Goal: Information Seeking & Learning: Learn about a topic

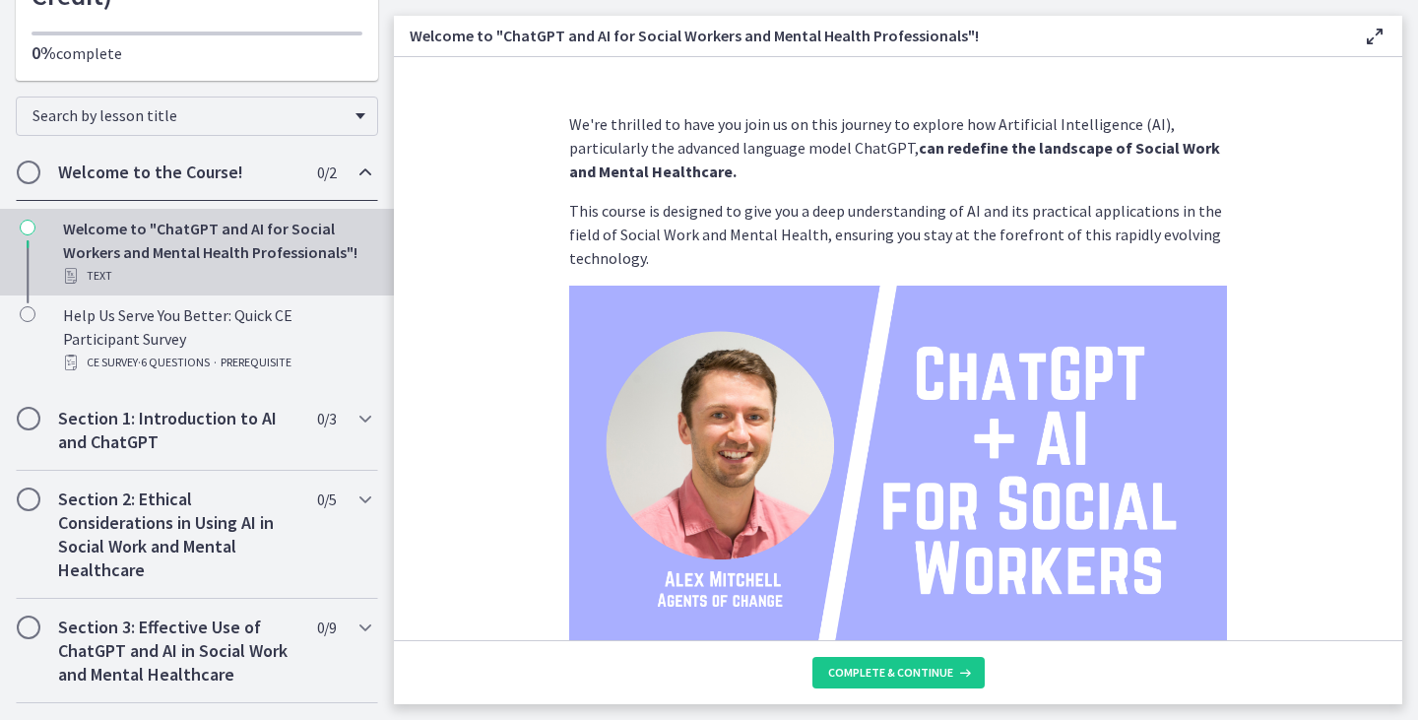
scroll to position [250, 0]
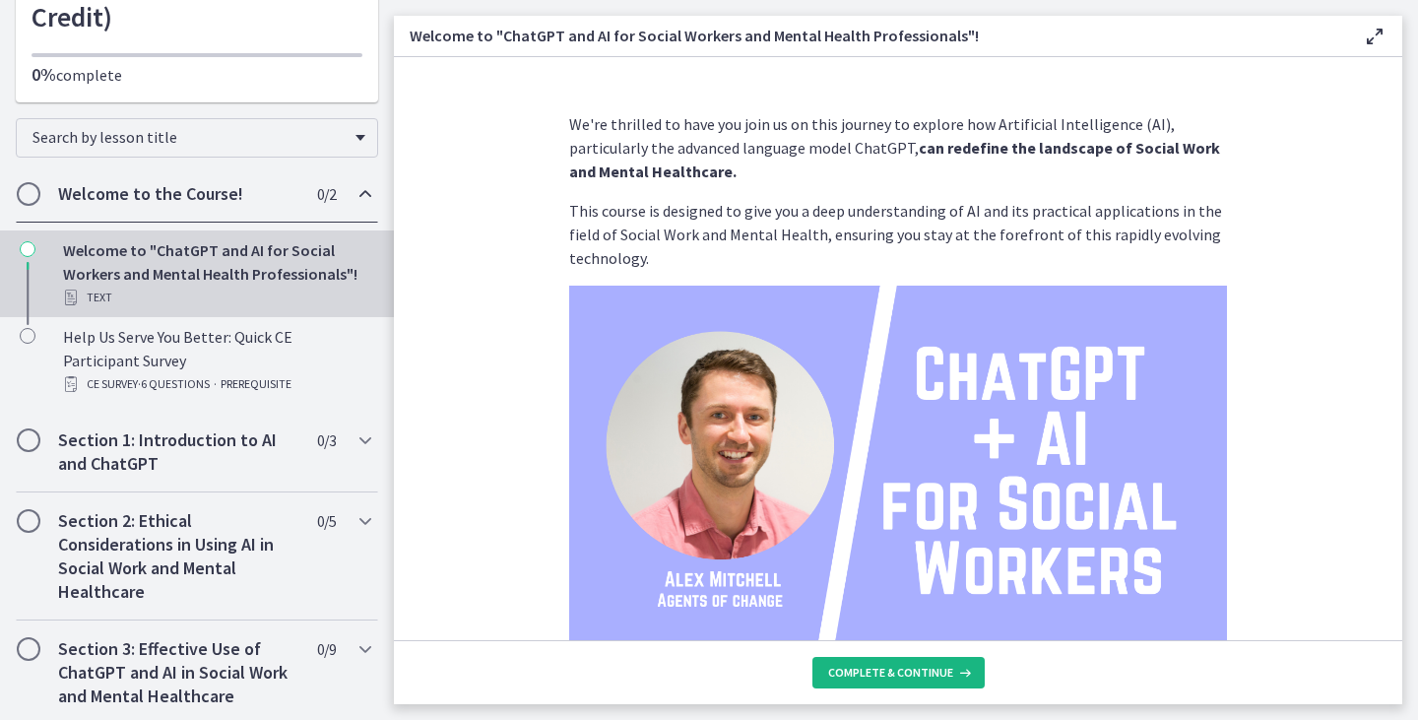
click at [936, 666] on span "Complete & continue" at bounding box center [890, 673] width 125 height 16
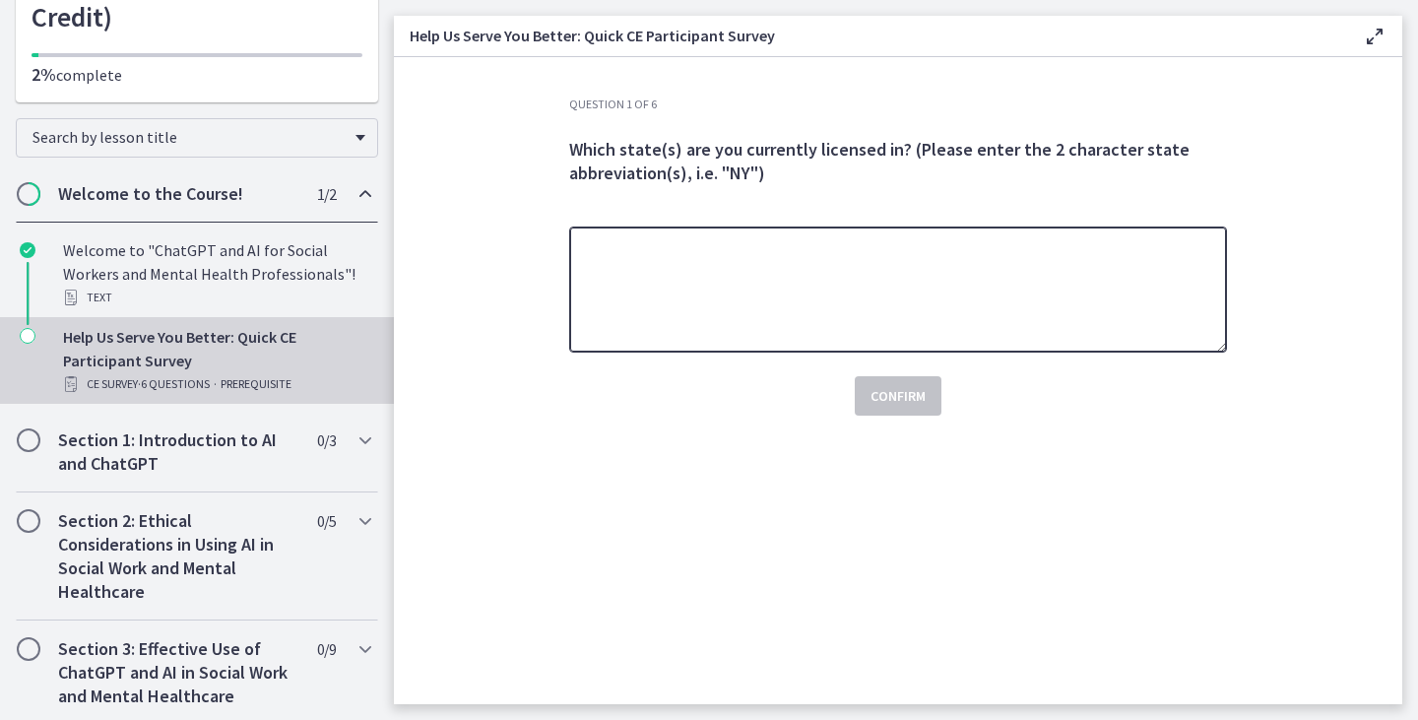
click at [828, 257] on textarea at bounding box center [898, 289] width 658 height 126
type textarea "*****"
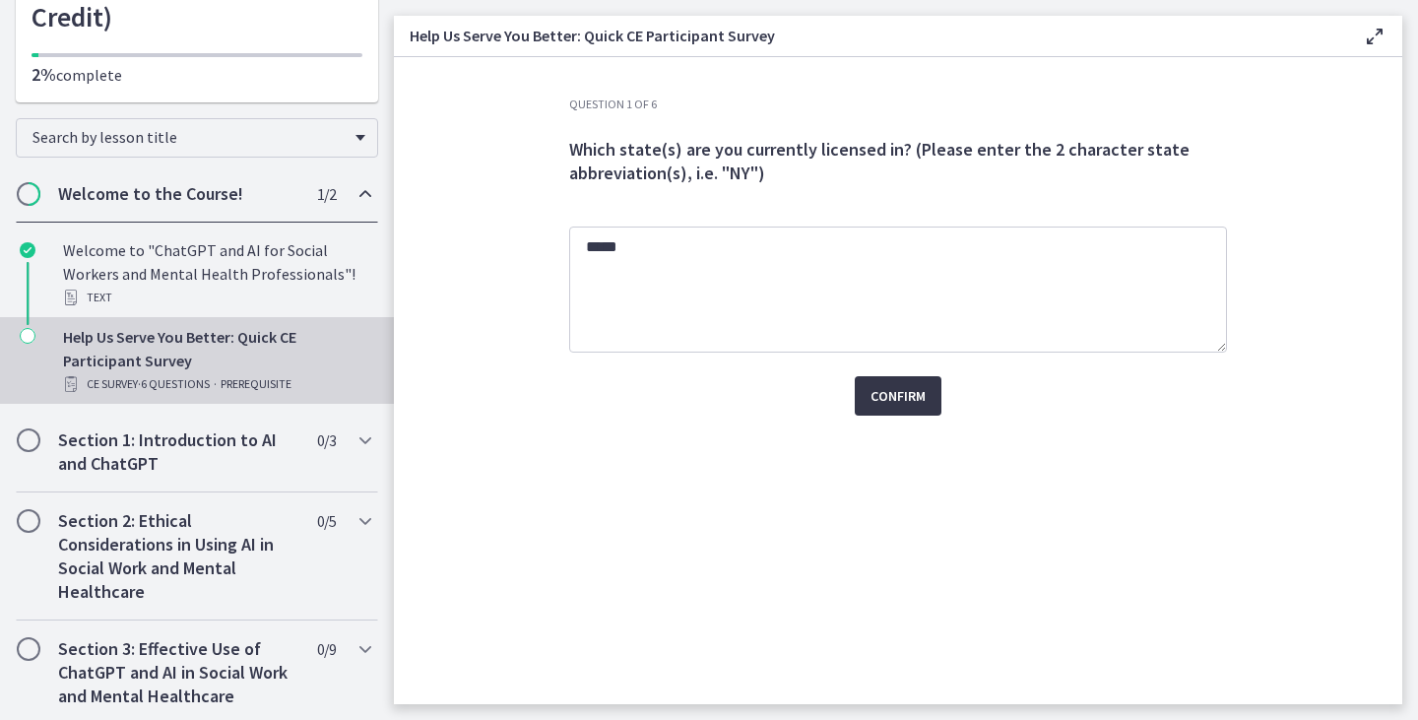
click at [901, 410] on button "Confirm" at bounding box center [898, 395] width 87 height 39
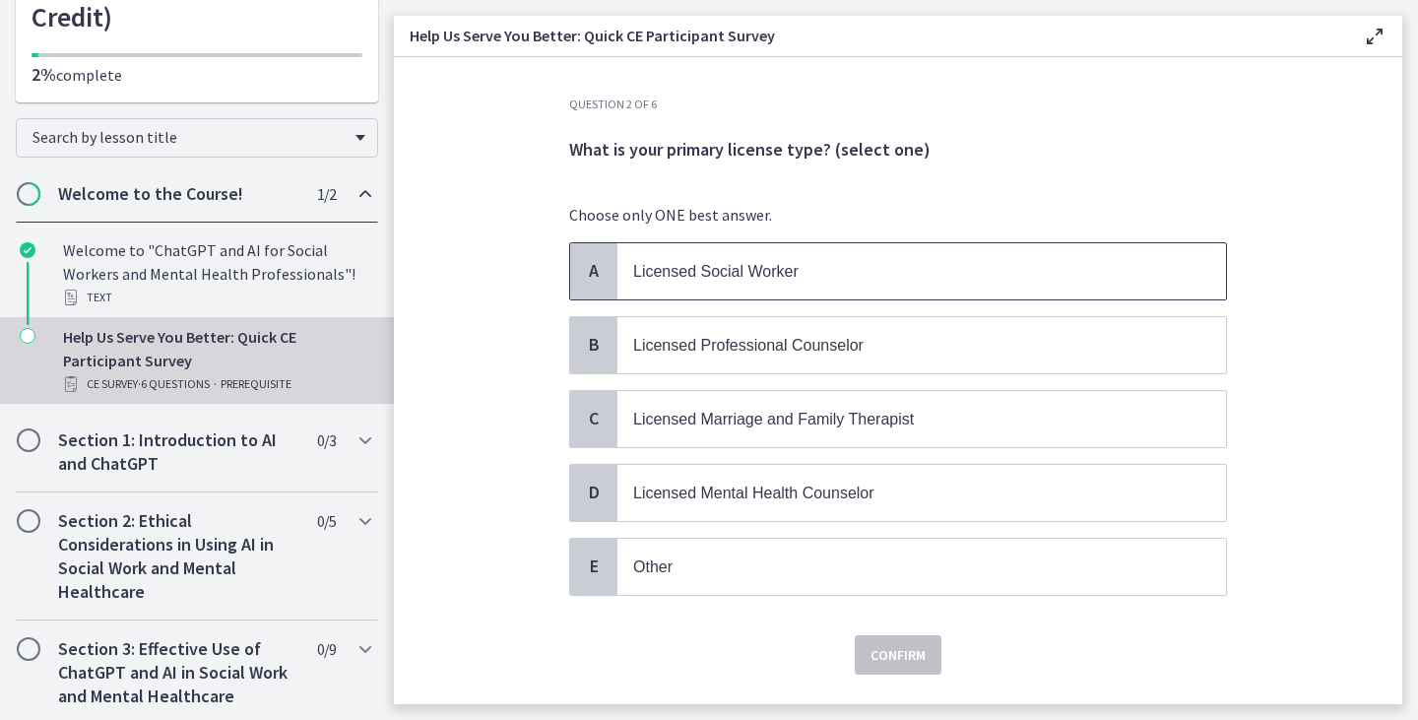
click at [709, 280] on p "Licensed Social Worker" at bounding box center [902, 271] width 538 height 25
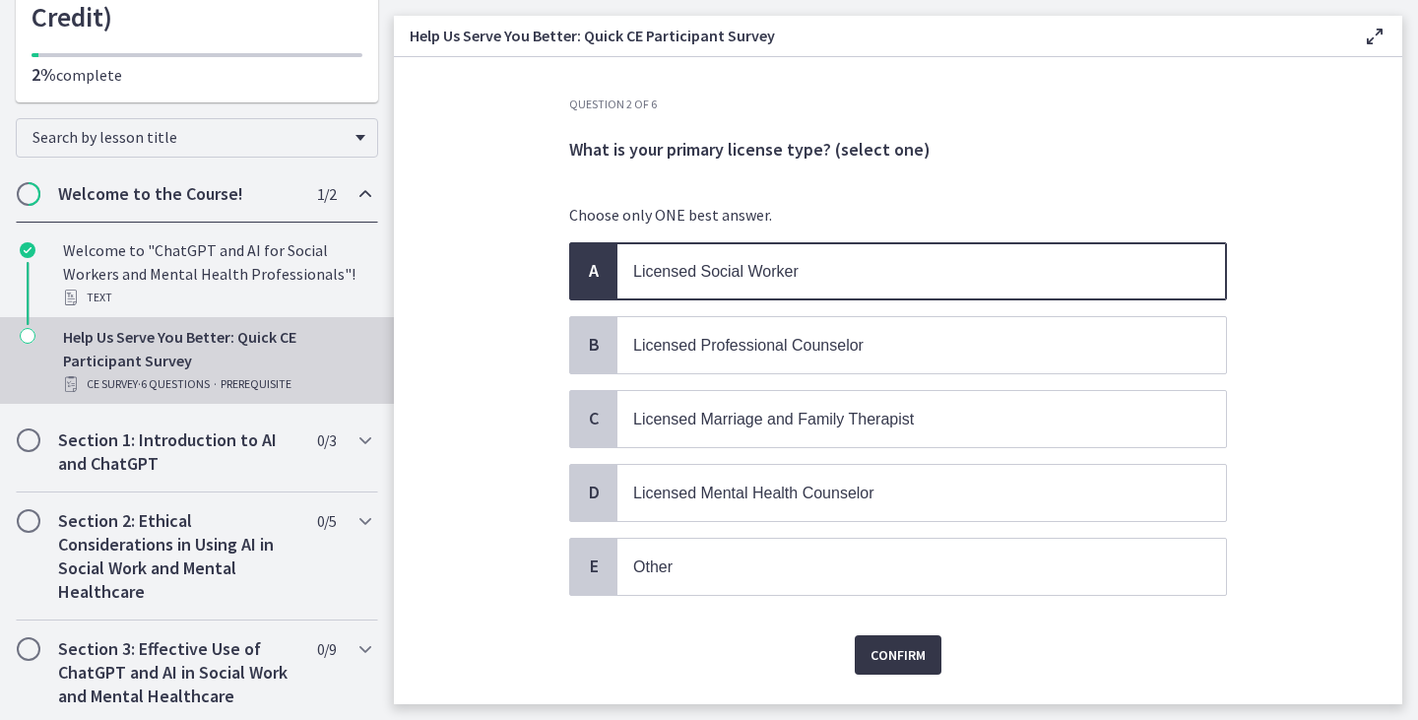
click at [875, 654] on span "Confirm" at bounding box center [897, 655] width 55 height 24
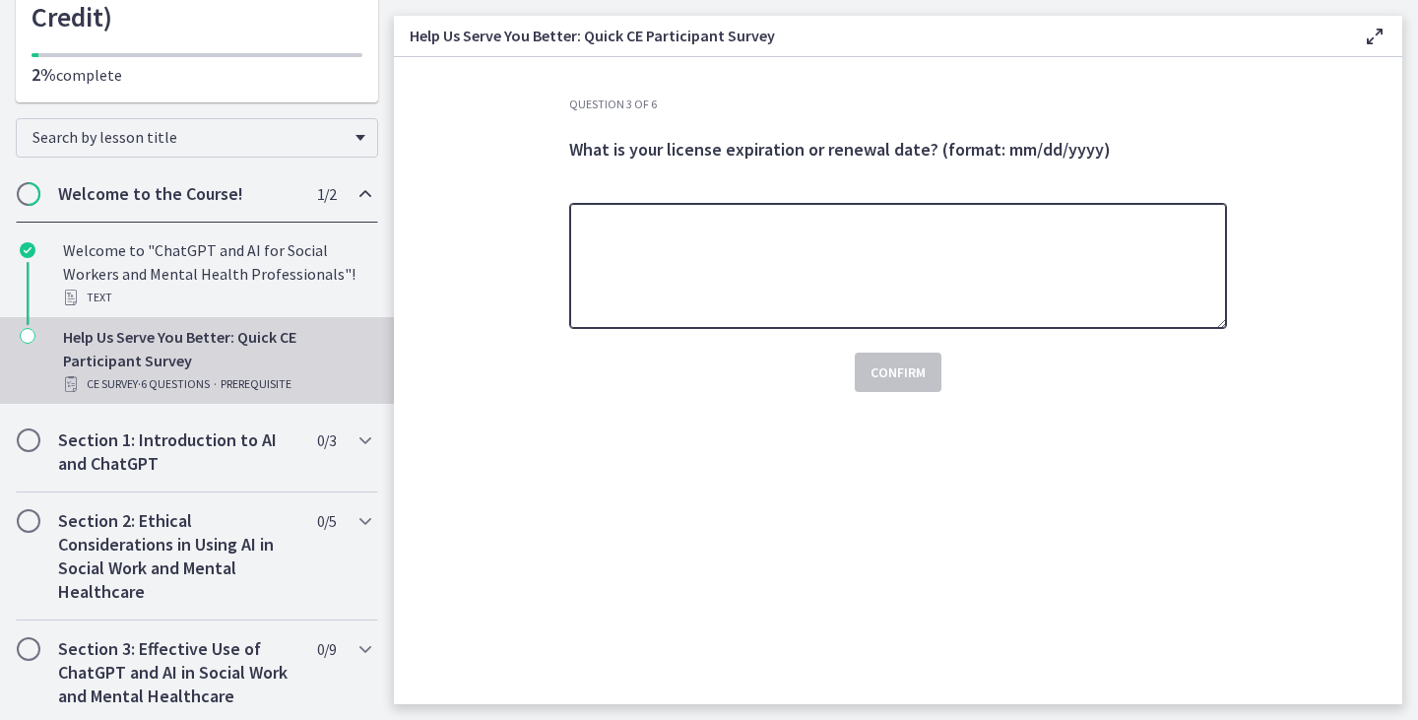
click at [781, 259] on textarea at bounding box center [898, 266] width 658 height 126
type textarea "*********"
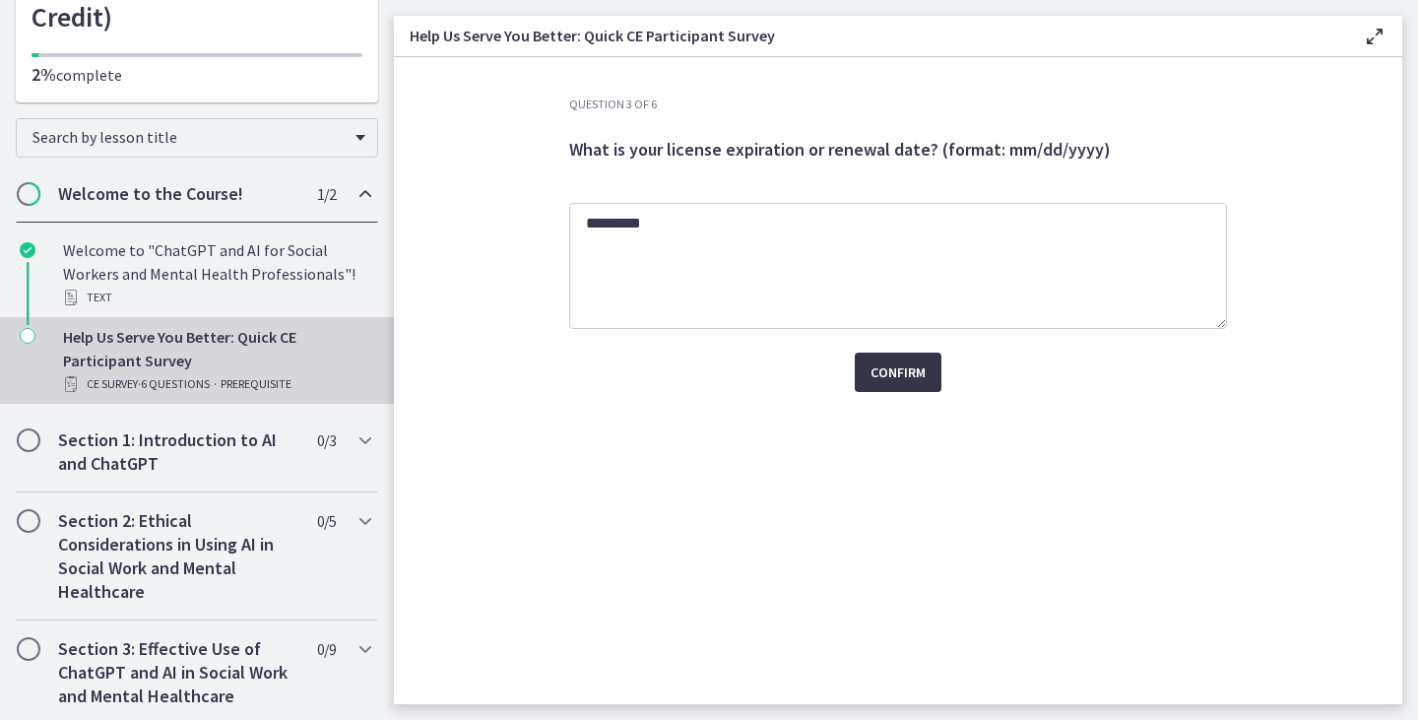
click at [902, 372] on span "Confirm" at bounding box center [897, 372] width 55 height 24
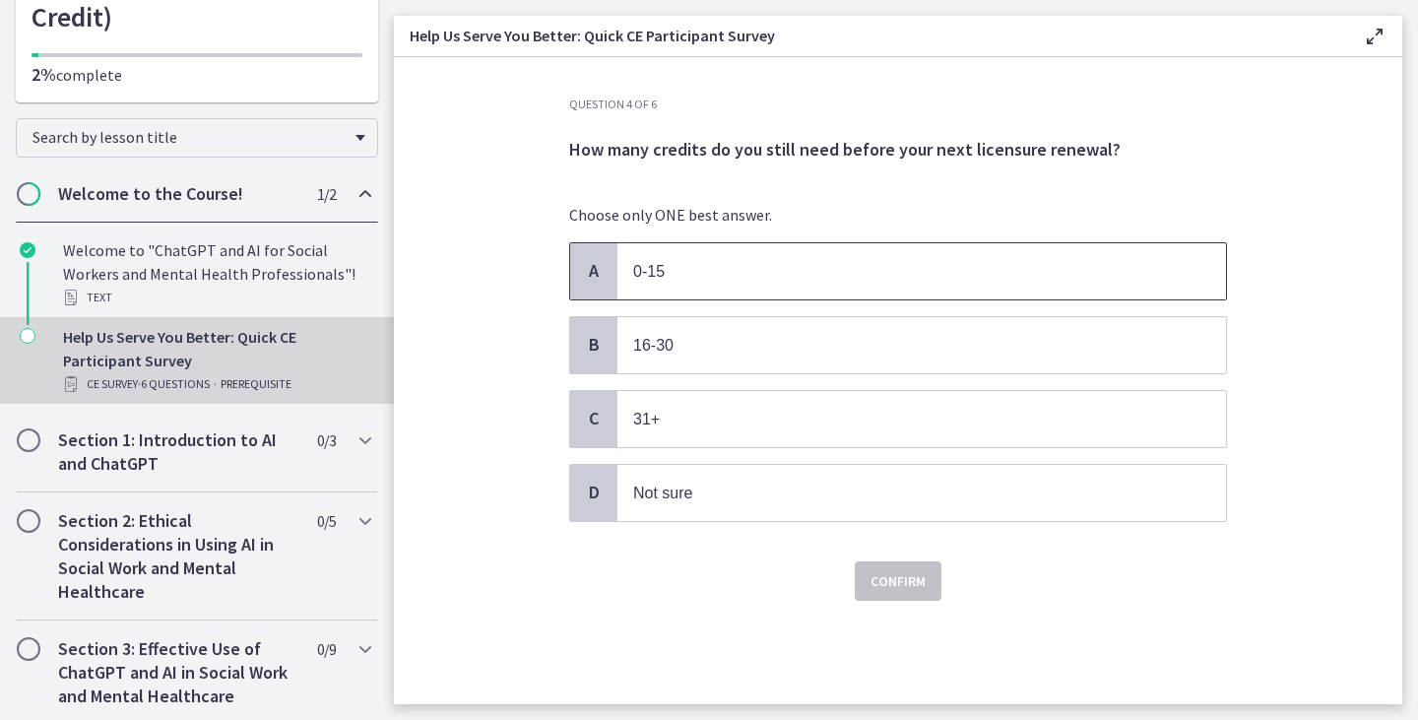
click at [594, 270] on span "A" at bounding box center [594, 271] width 24 height 24
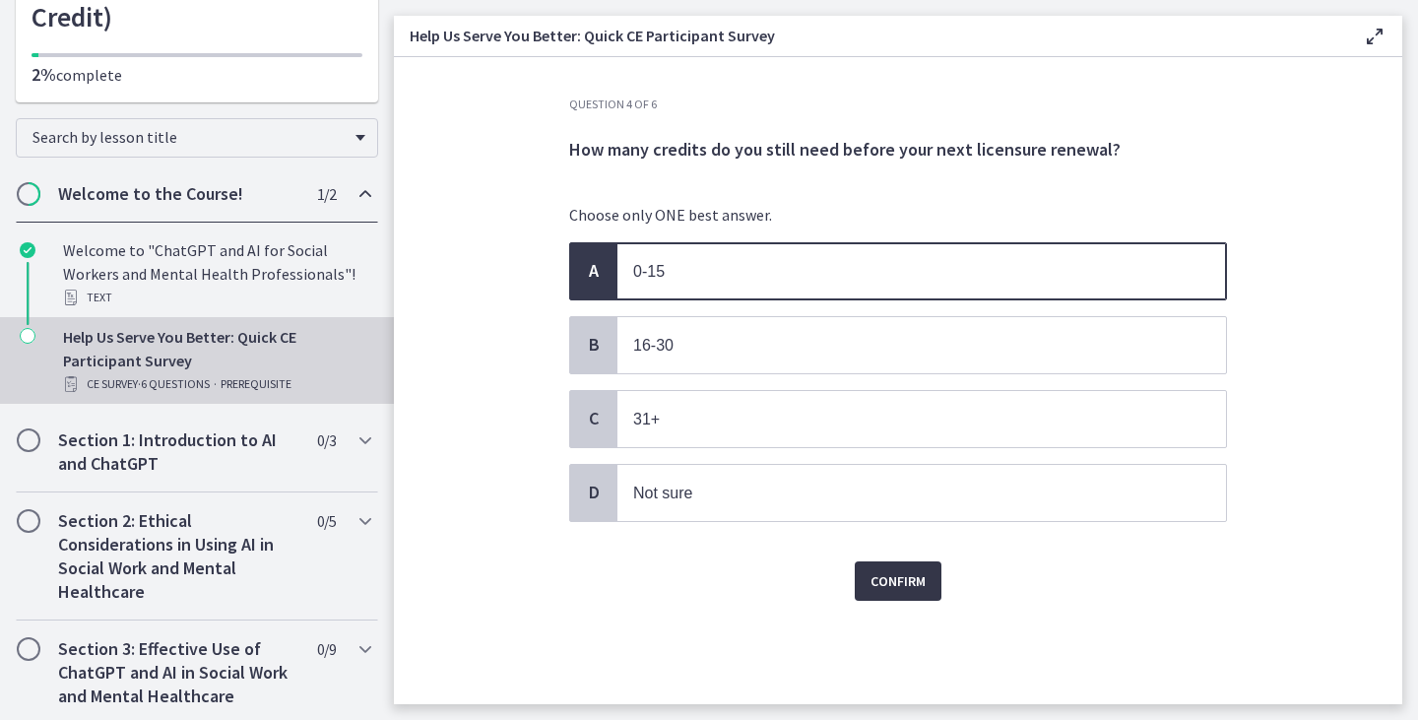
click at [878, 576] on span "Confirm" at bounding box center [897, 581] width 55 height 24
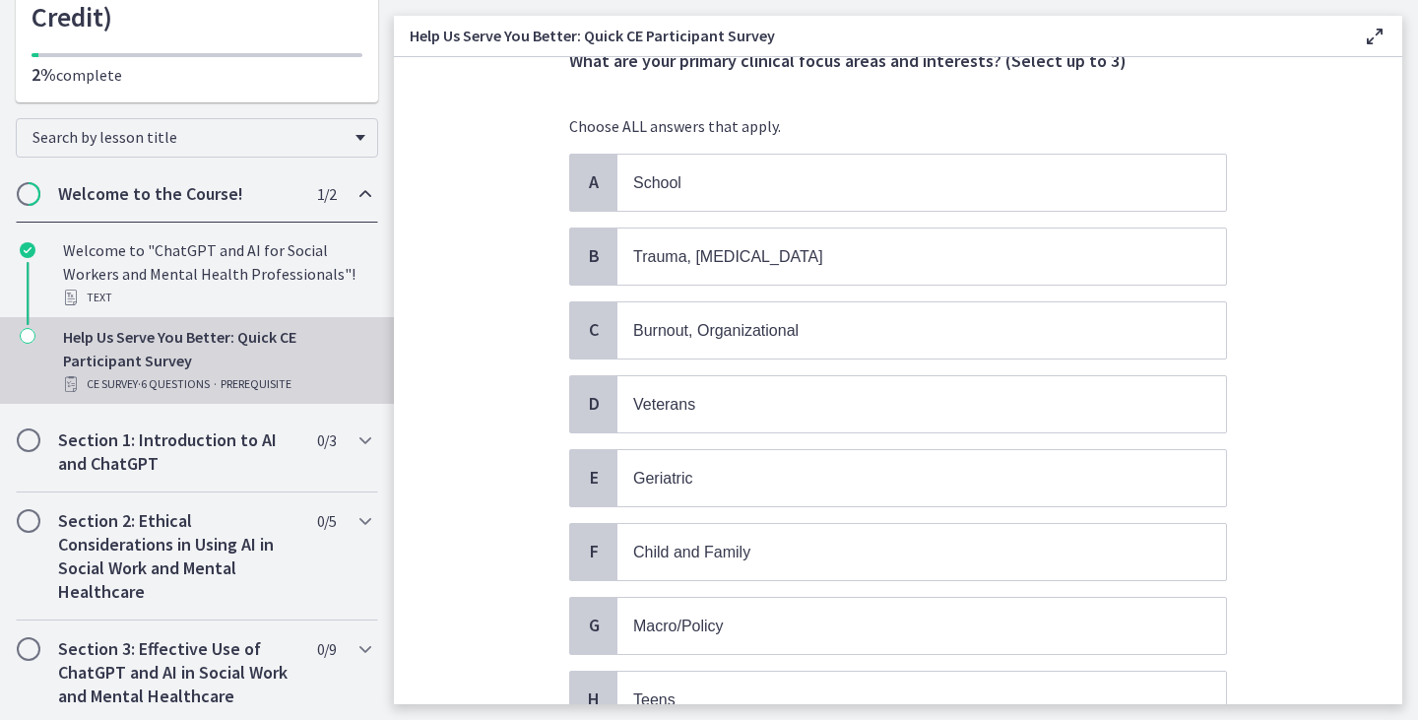
scroll to position [103, 0]
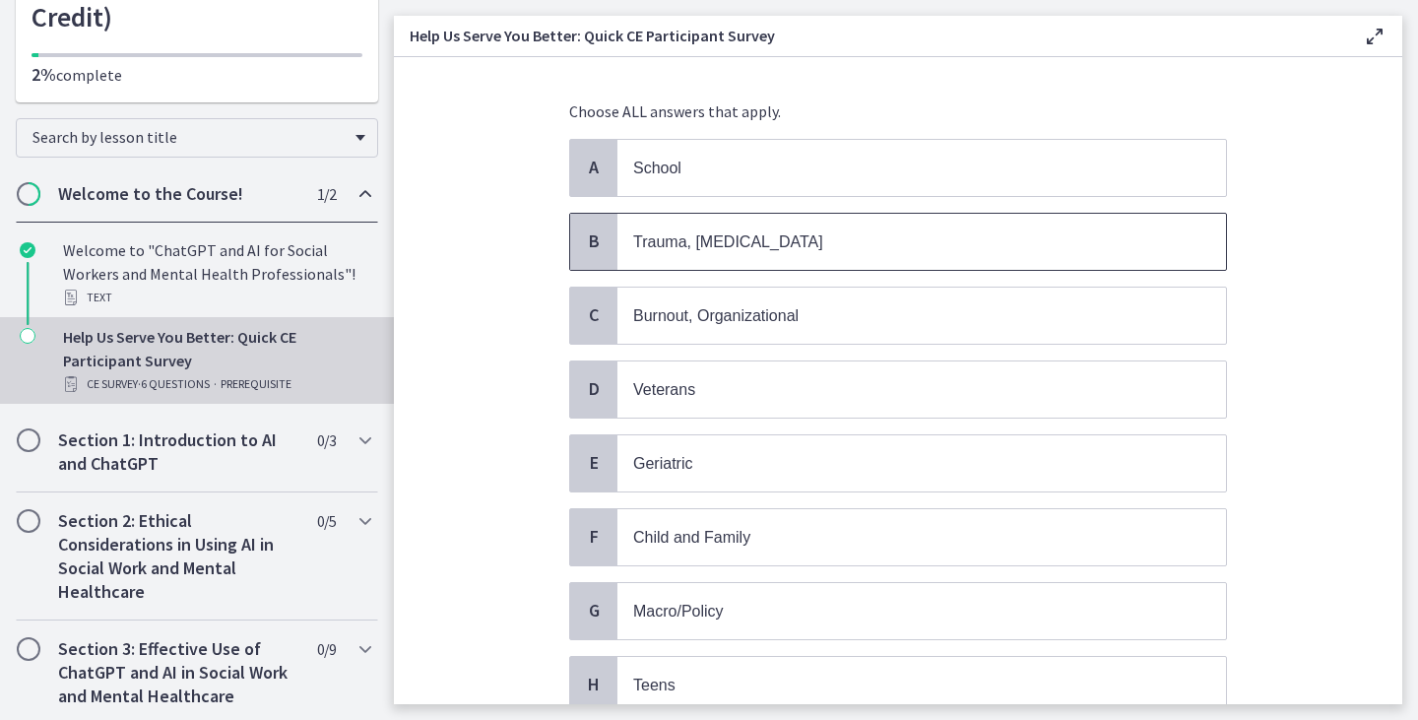
click at [1028, 257] on span "Trauma, PTSD" at bounding box center [921, 242] width 608 height 56
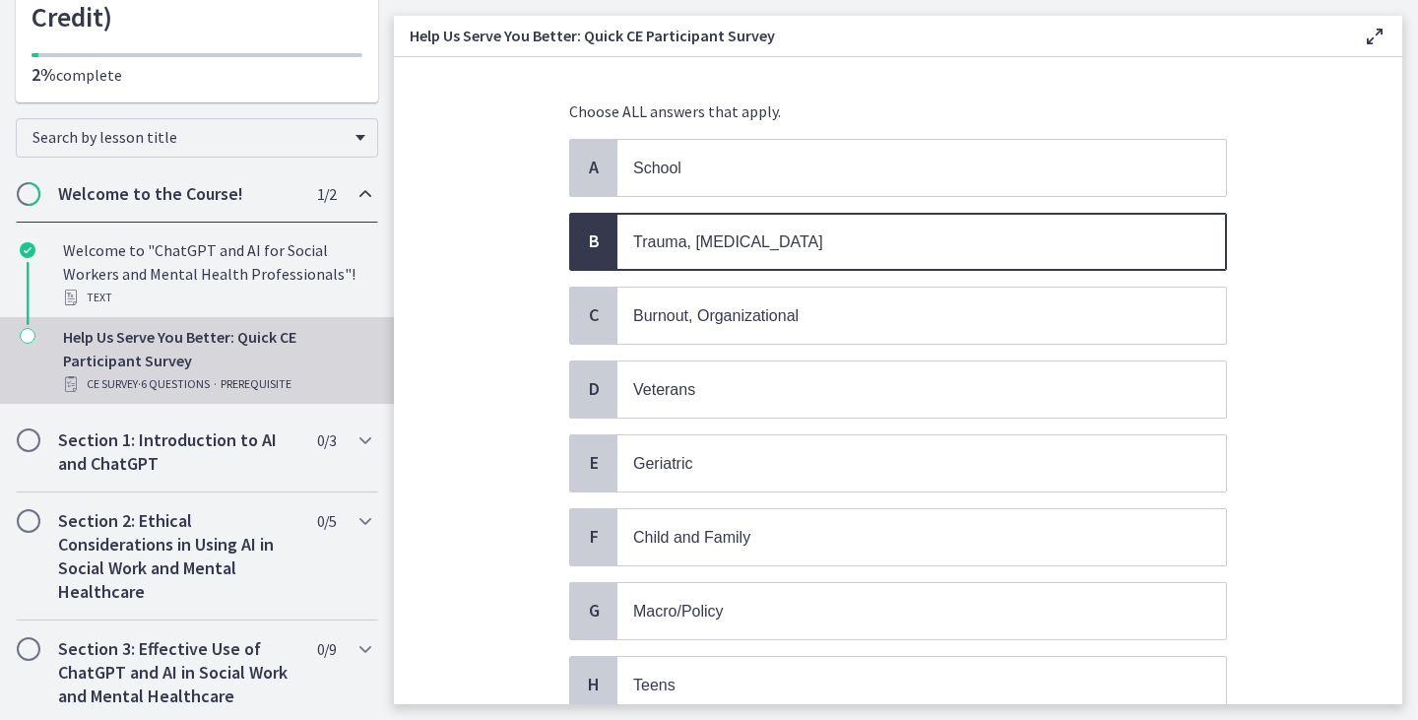
click at [1016, 350] on div "A School B Trauma, PTSD C Burnout, Organizational D Veterans E Geriatric F Chil…" at bounding box center [898, 685] width 658 height 1092
click at [1020, 328] on span "Burnout, Organizational" at bounding box center [921, 315] width 608 height 56
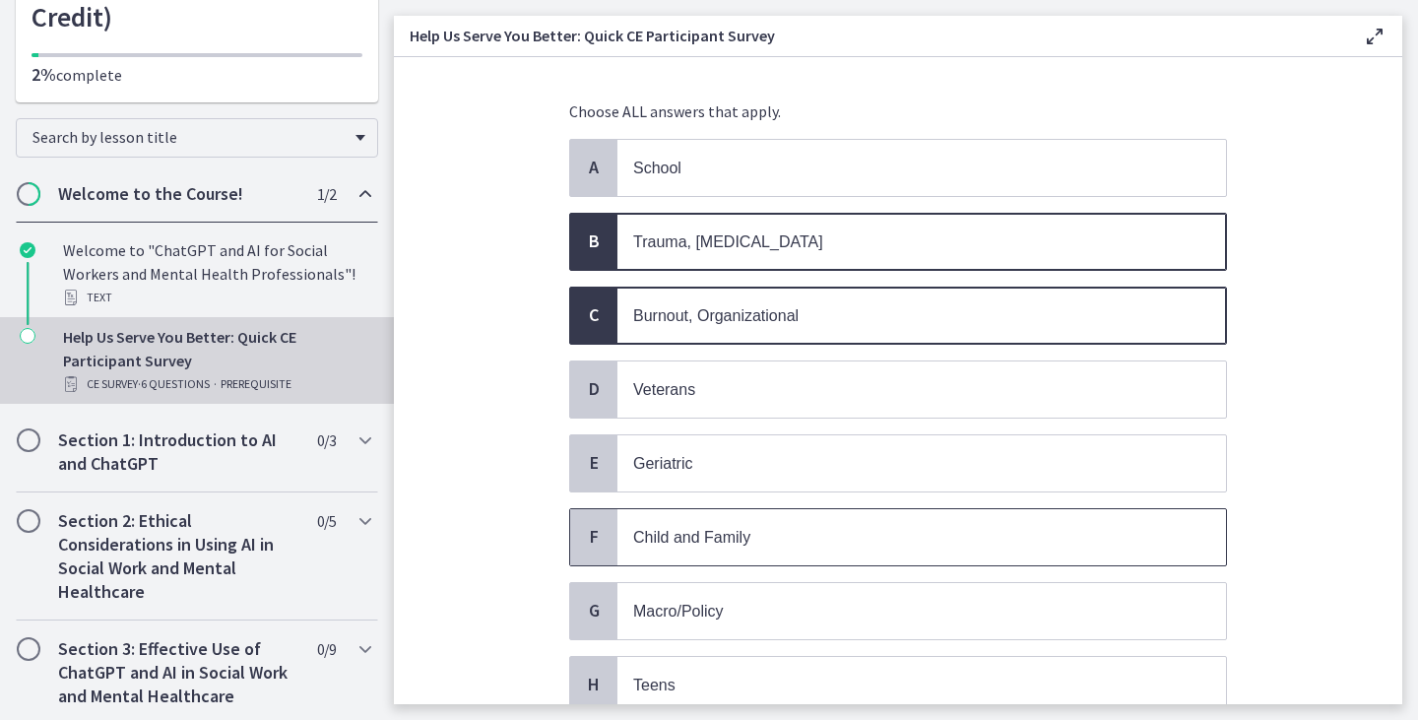
click at [1017, 551] on span "Child and Family" at bounding box center [921, 537] width 608 height 56
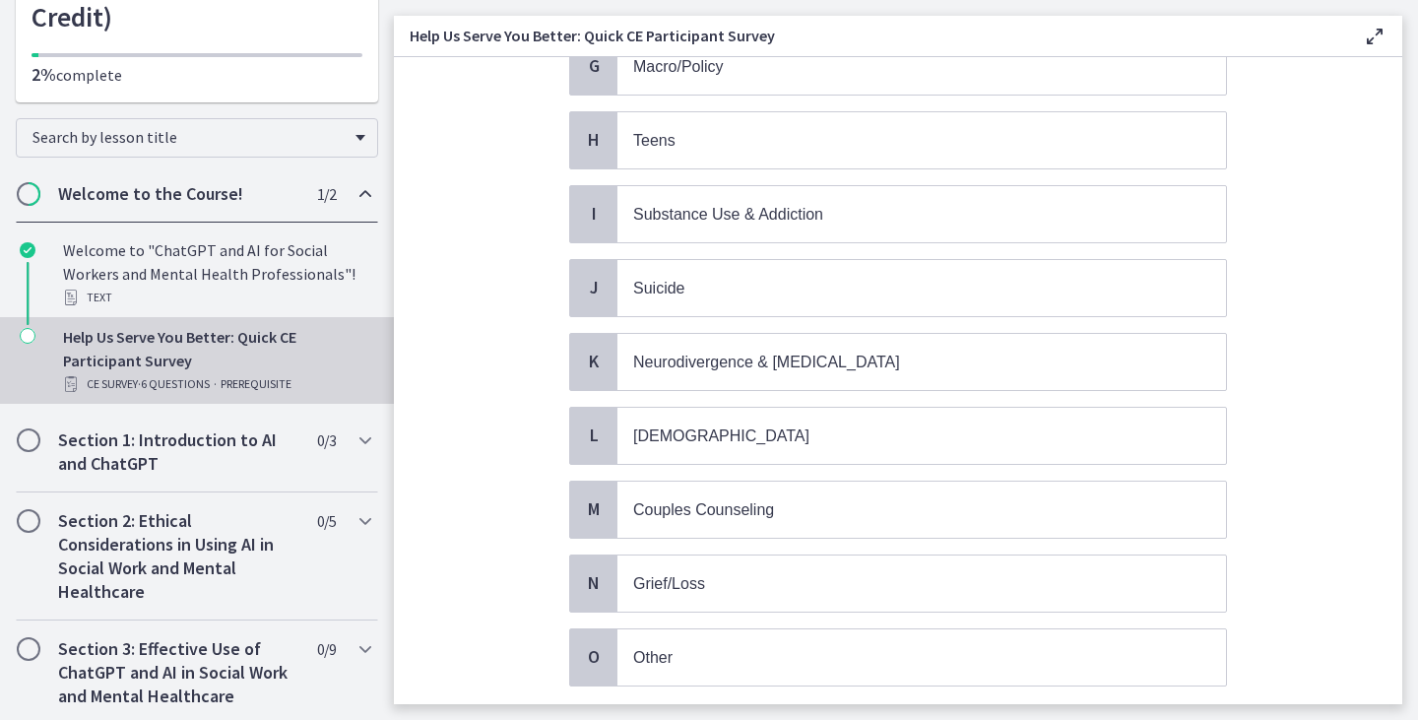
scroll to position [645, 0]
click at [898, 506] on p "Couples Counseling" at bounding box center [902, 512] width 538 height 25
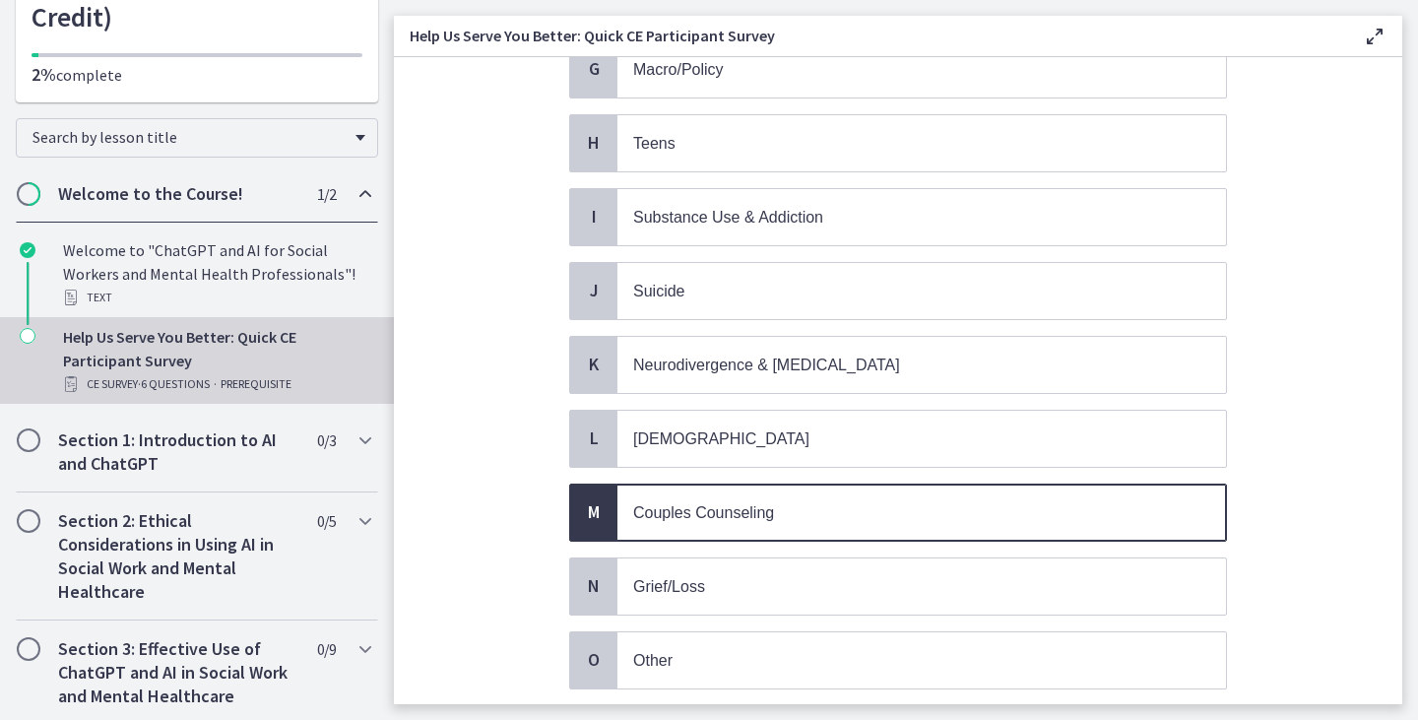
scroll to position [773, 0]
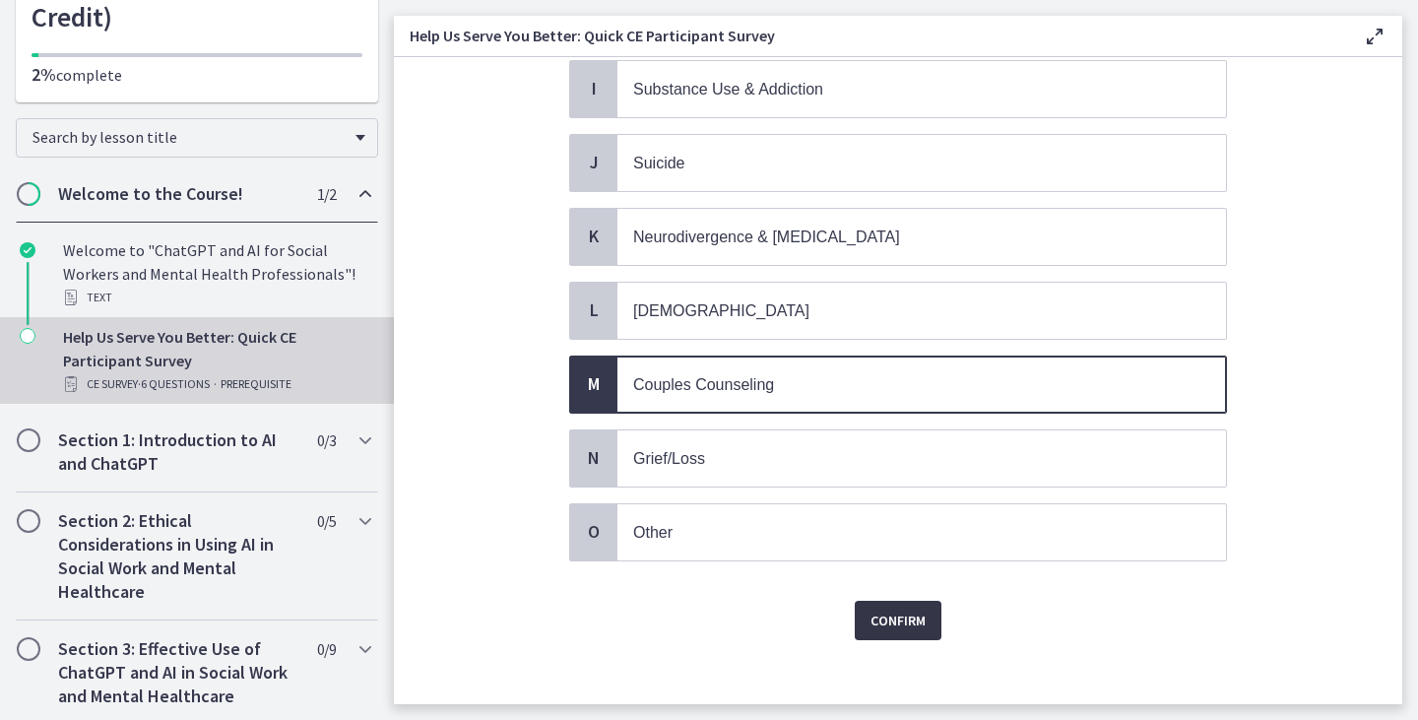
click at [878, 614] on span "Confirm" at bounding box center [897, 620] width 55 height 24
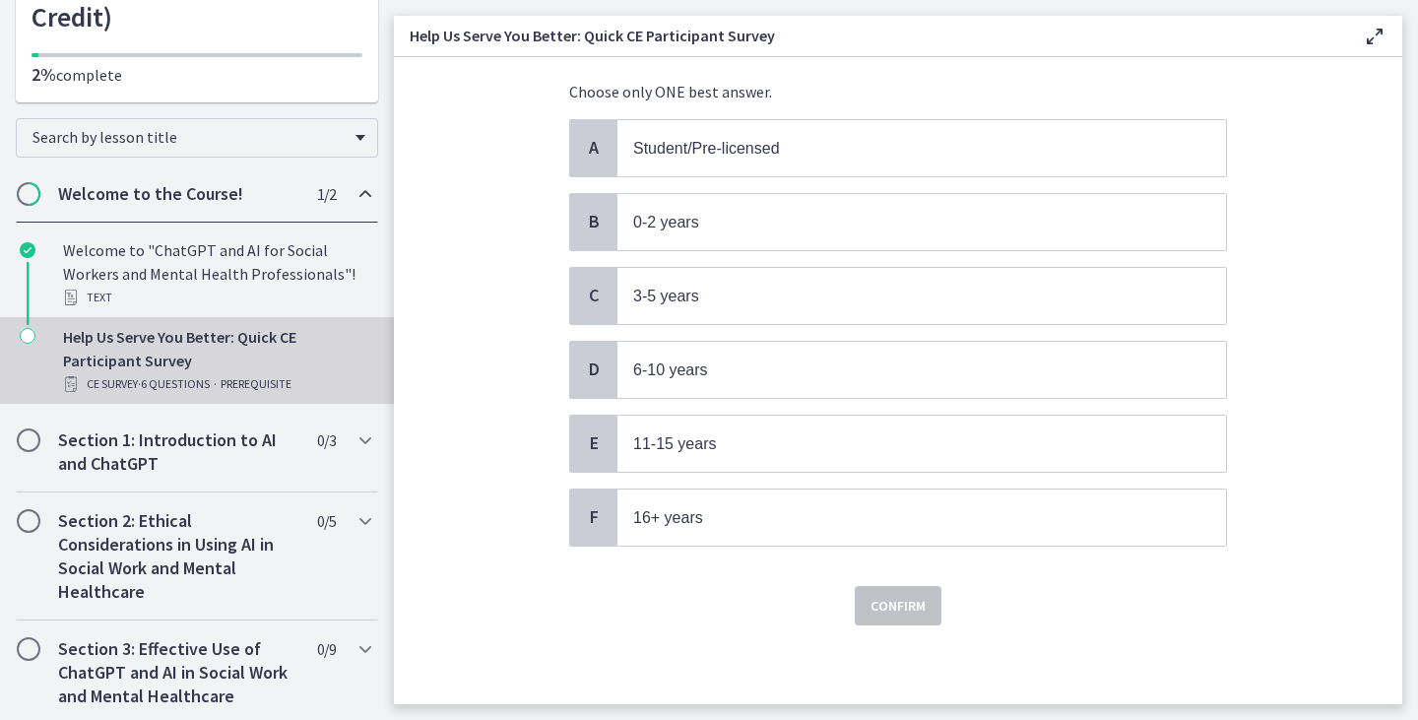
scroll to position [0, 0]
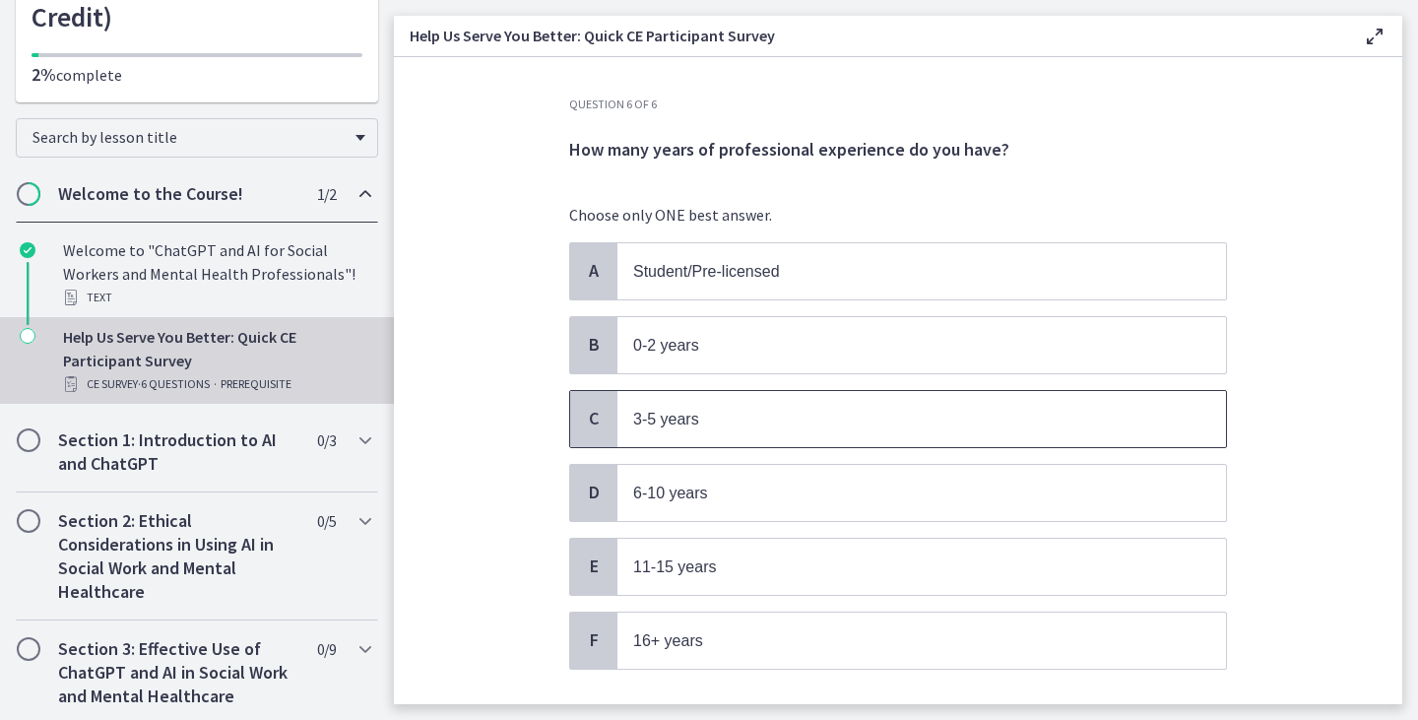
click at [681, 422] on span "3-5 years" at bounding box center [666, 419] width 66 height 17
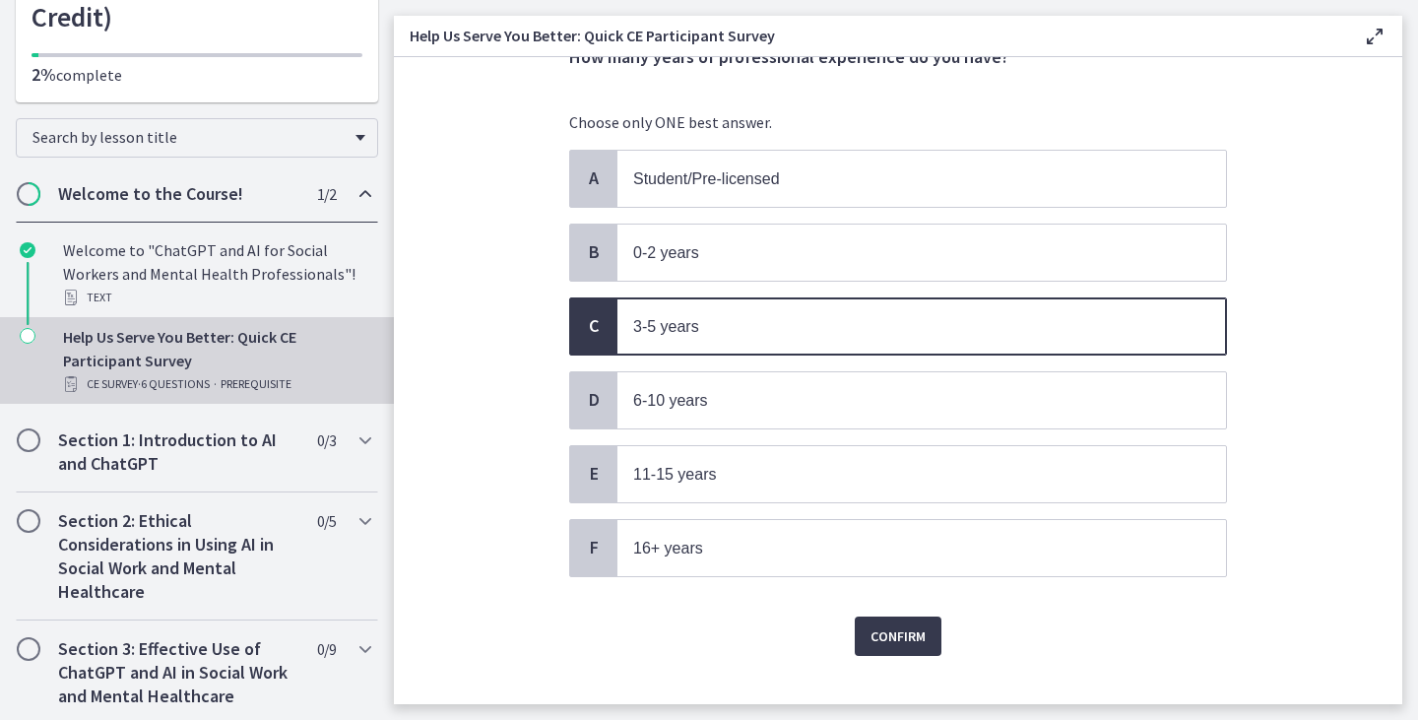
scroll to position [117, 0]
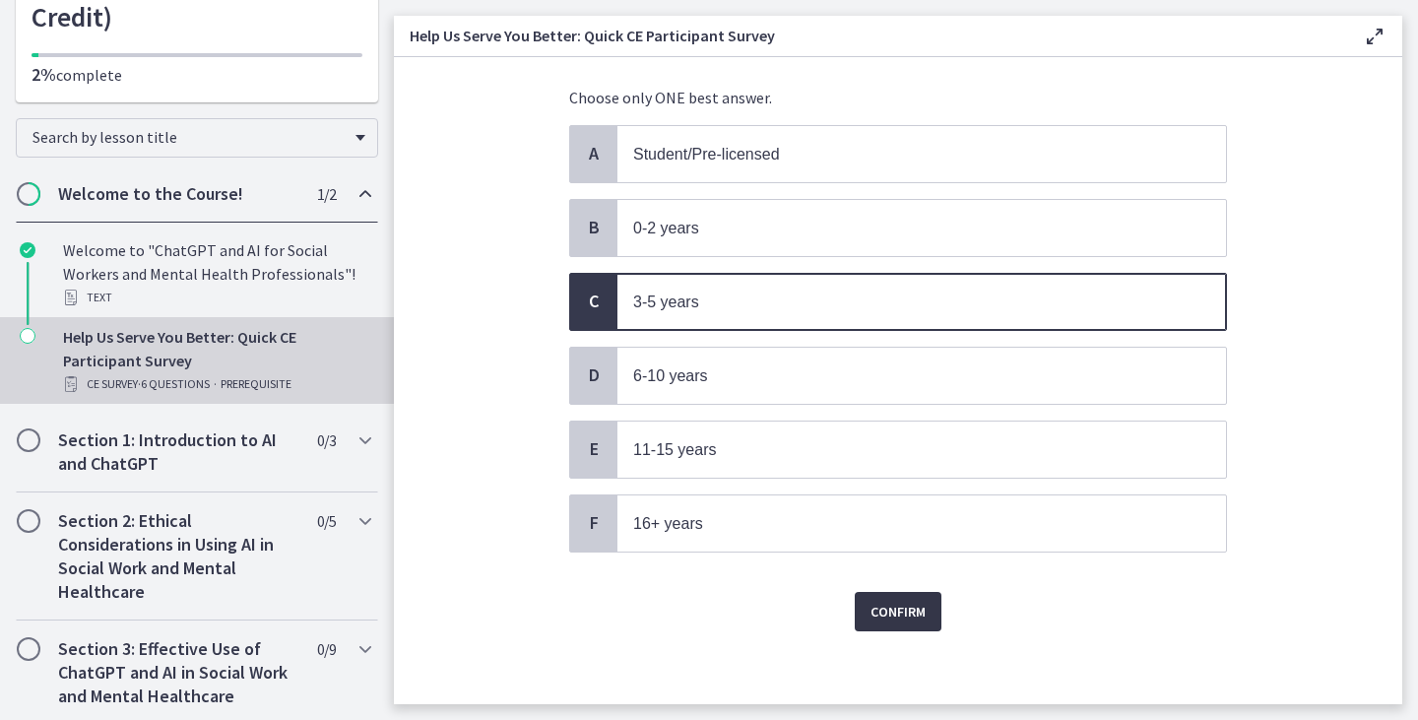
click at [903, 623] on button "Confirm" at bounding box center [898, 611] width 87 height 39
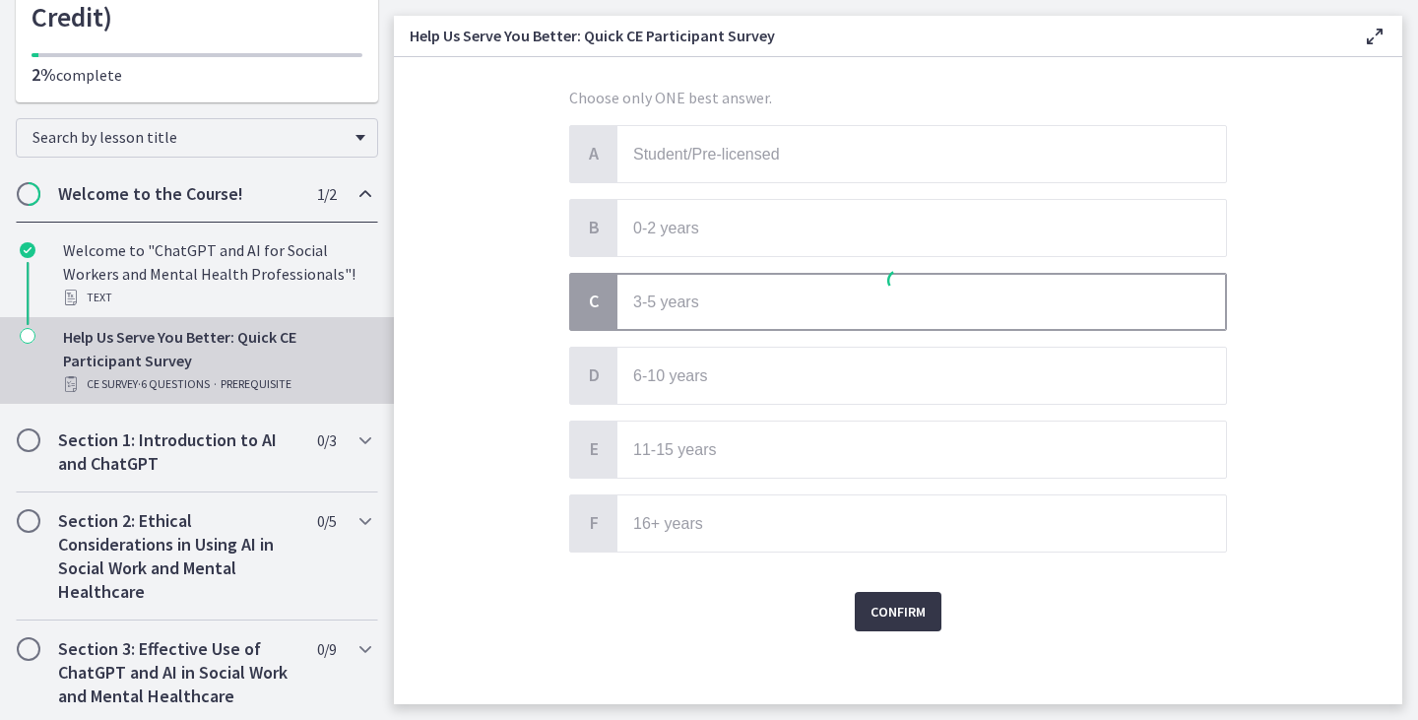
scroll to position [0, 0]
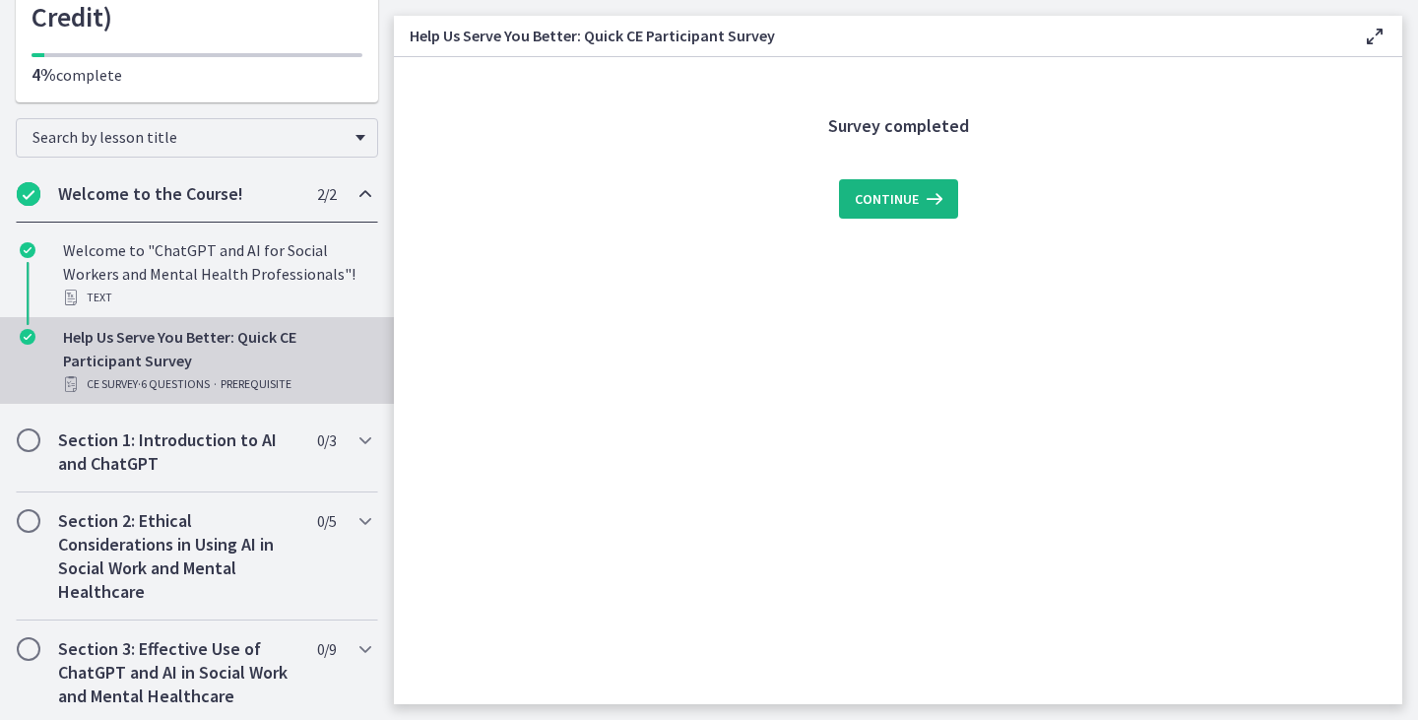
click at [905, 217] on button "Continue" at bounding box center [898, 198] width 119 height 39
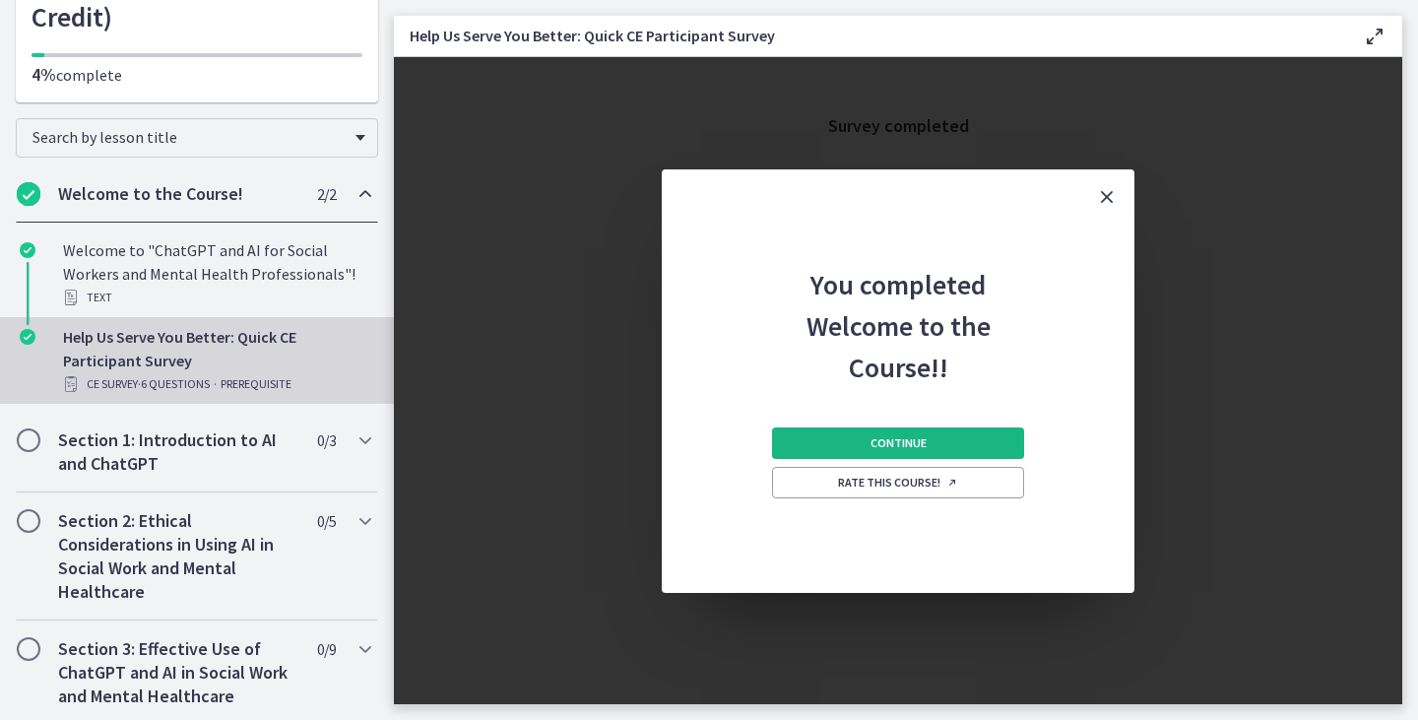
click at [950, 445] on button "Continue" at bounding box center [898, 443] width 252 height 32
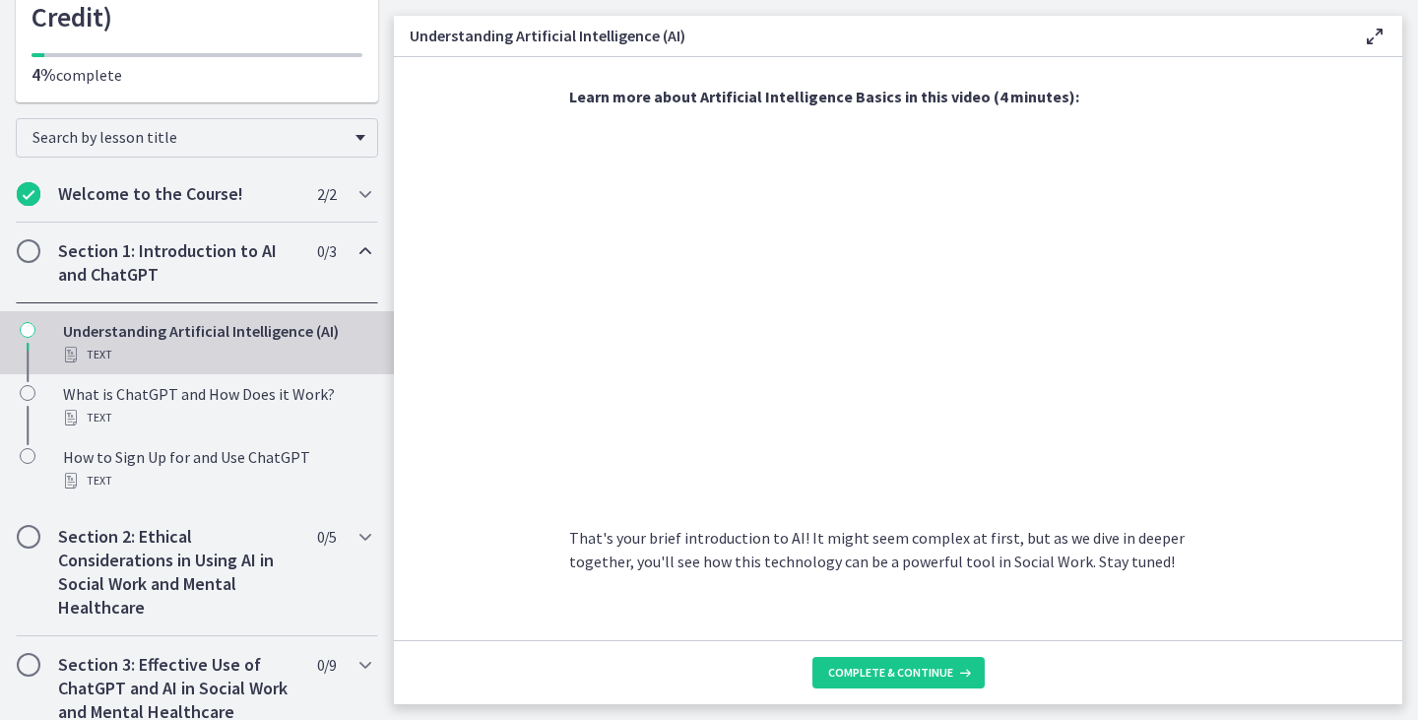
scroll to position [864, 0]
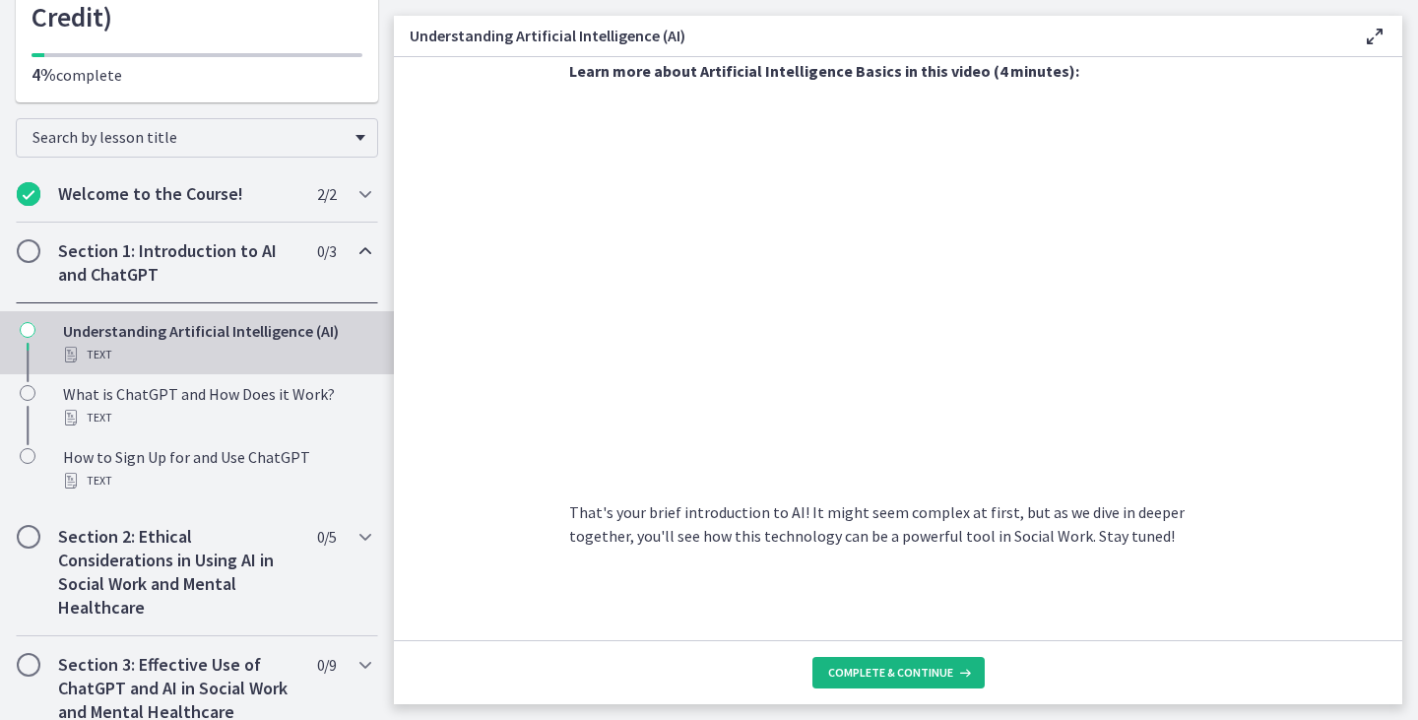
click at [893, 661] on button "Complete & continue" at bounding box center [898, 673] width 172 height 32
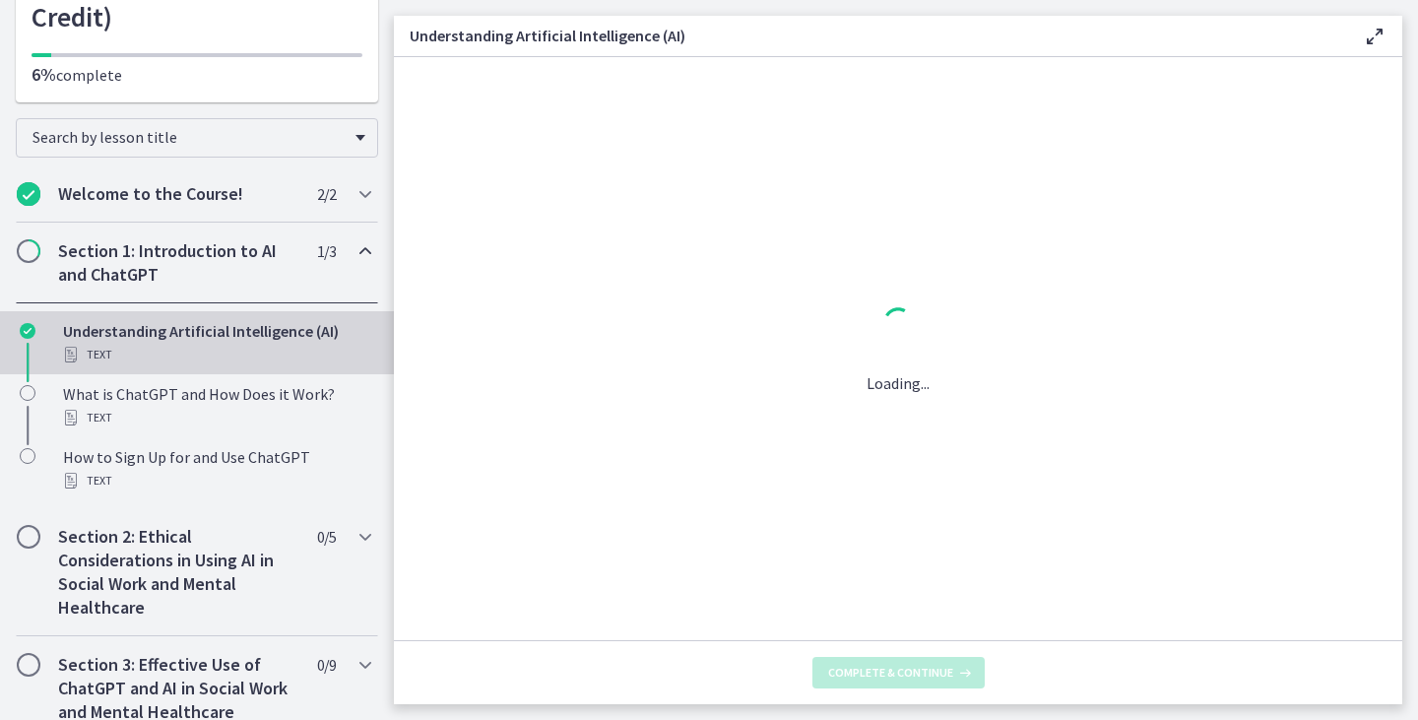
scroll to position [0, 0]
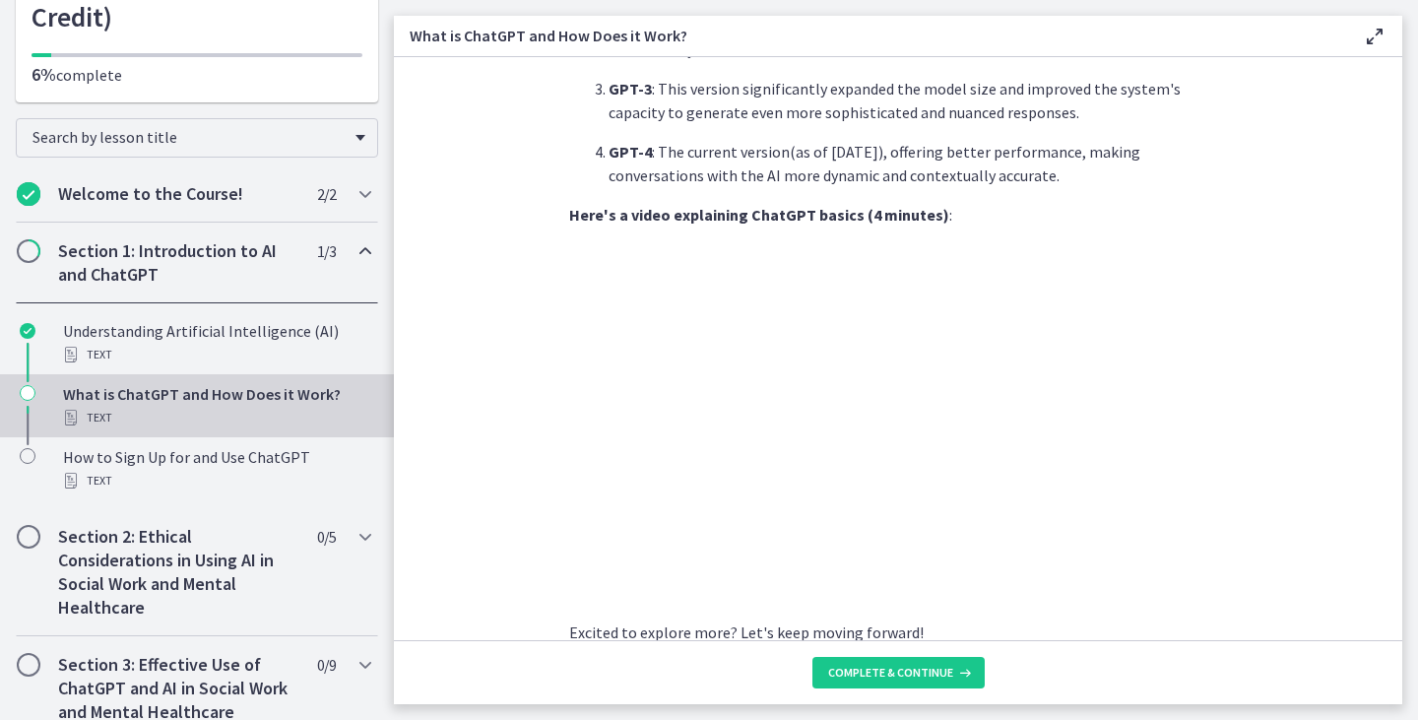
scroll to position [975, 0]
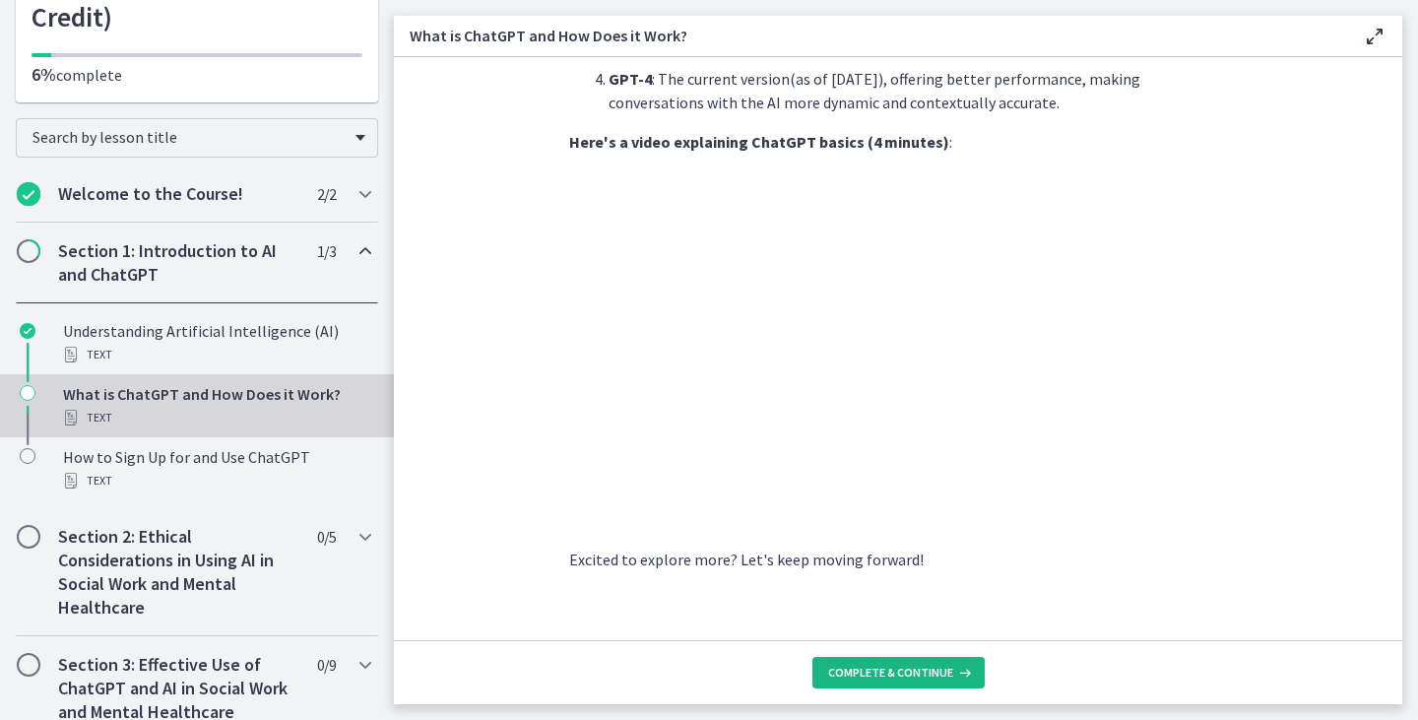
click at [909, 676] on span "Complete & continue" at bounding box center [890, 673] width 125 height 16
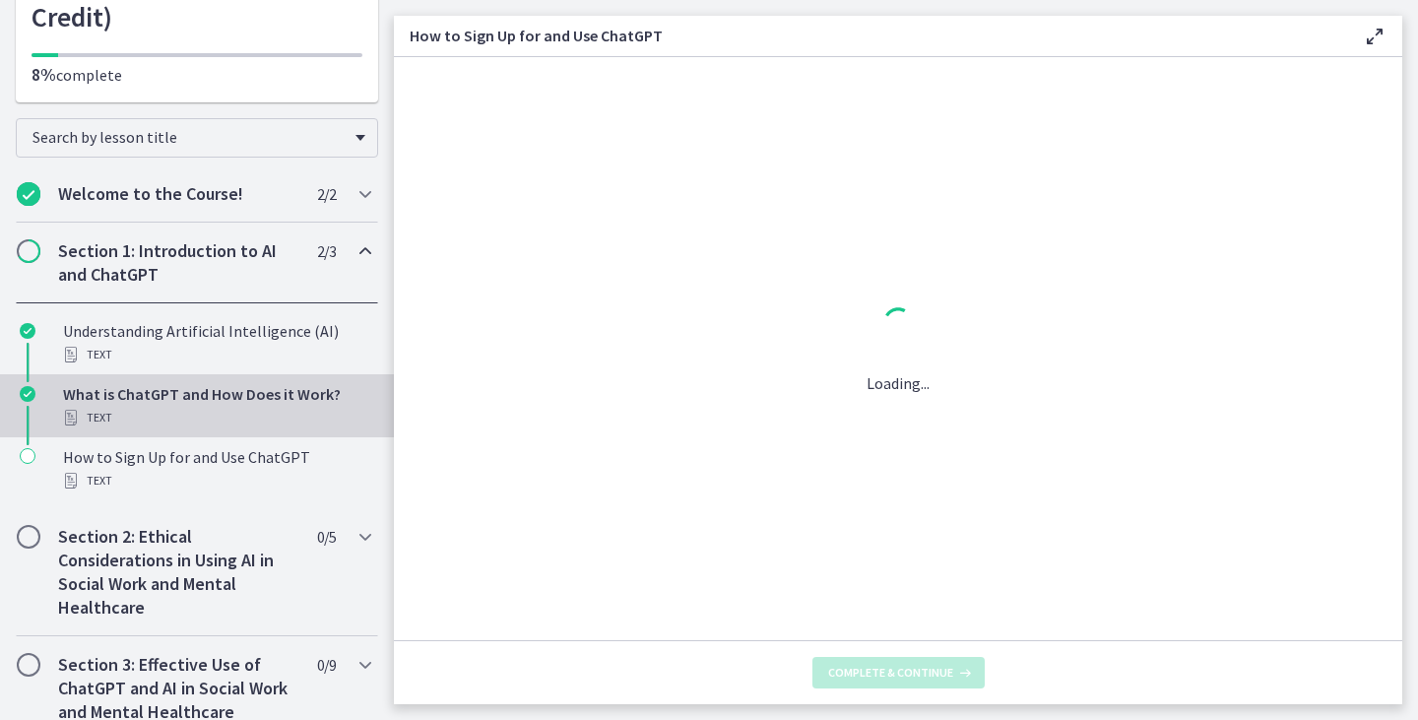
scroll to position [0, 0]
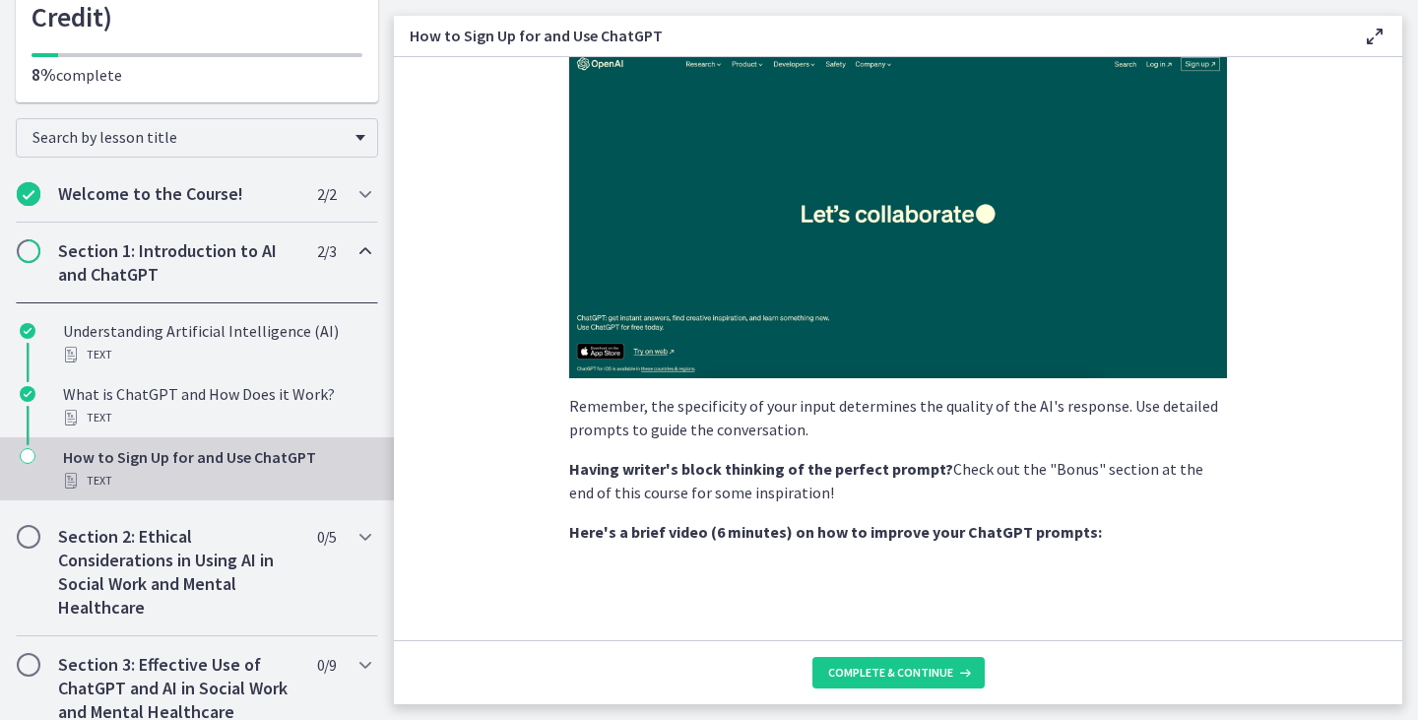
scroll to position [299, 0]
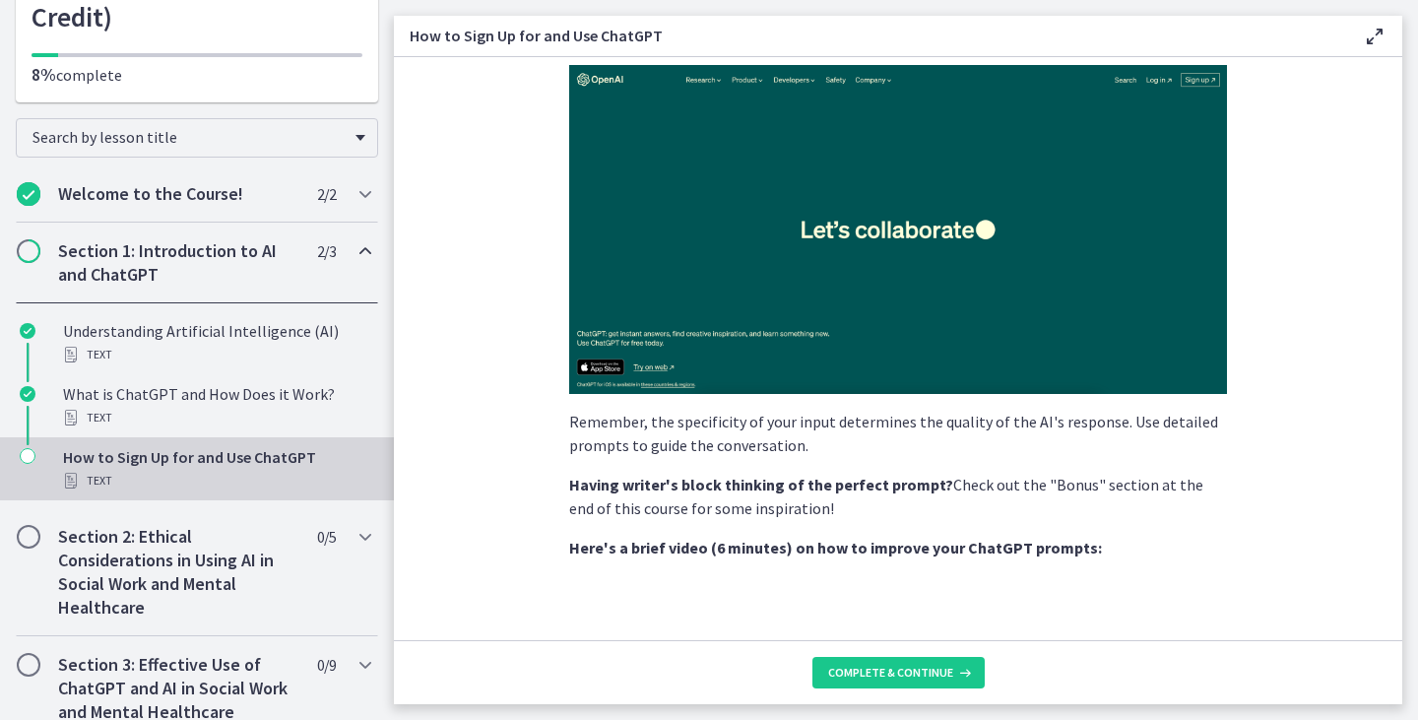
click at [1403, 277] on main "How to Sign Up for and Use ChatGPT Enable fullscreen Sign Up : Visit OpenAI's w…" at bounding box center [906, 360] width 1024 height 720
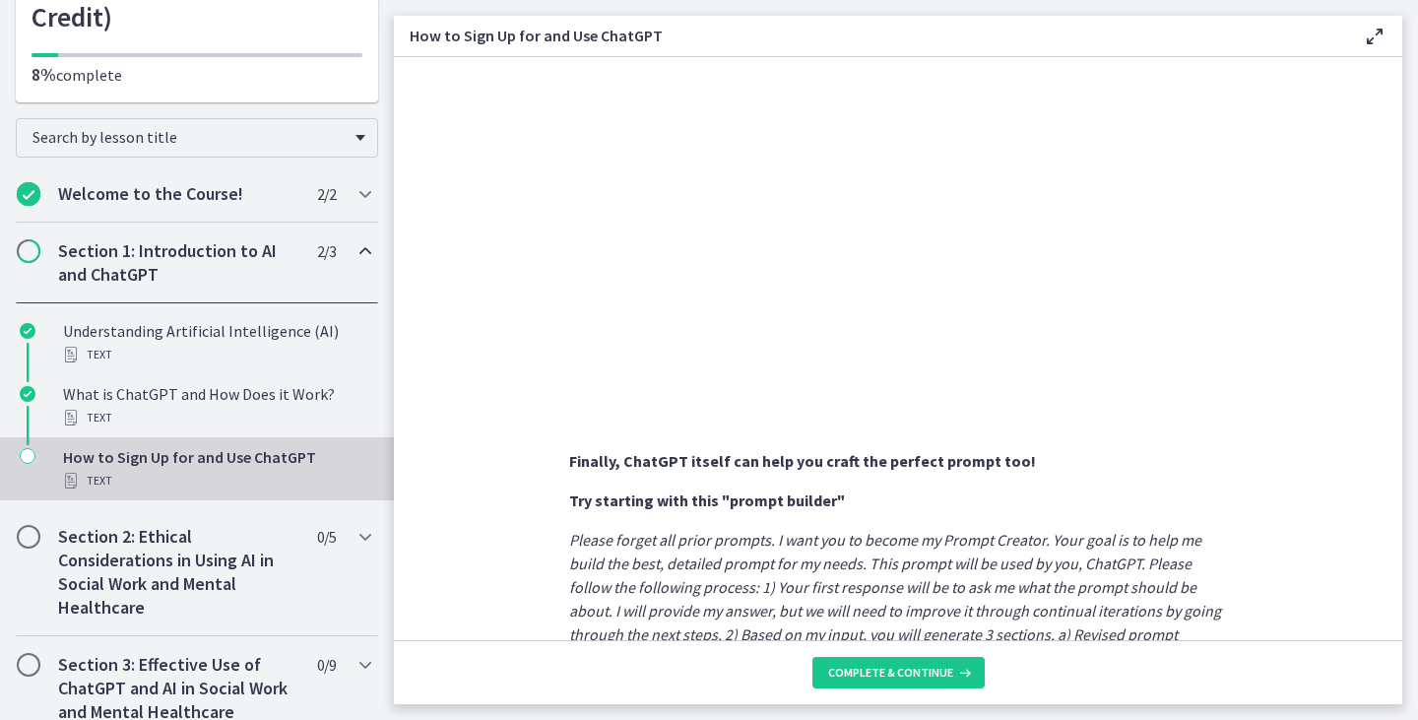
scroll to position [830, 0]
click at [960, 674] on icon at bounding box center [963, 673] width 20 height 16
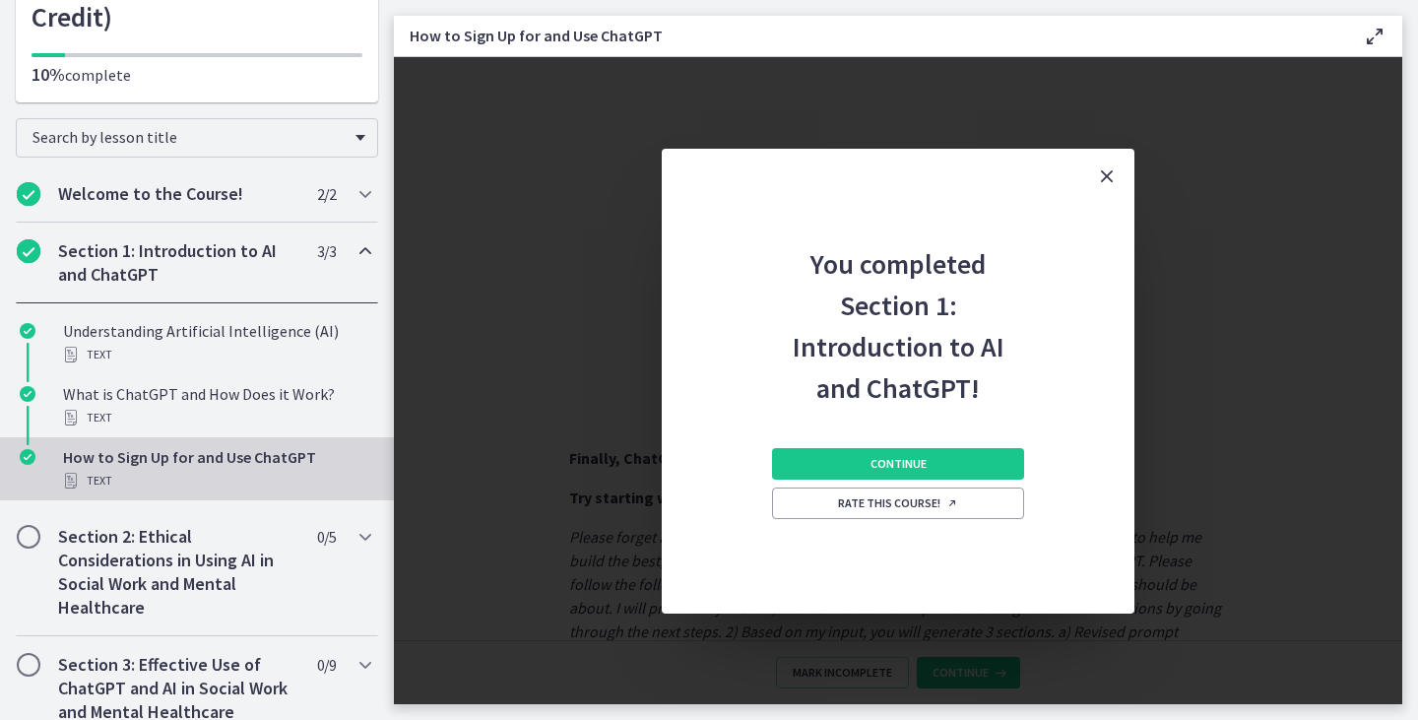
click at [929, 445] on div "Continue Rate this course!" at bounding box center [898, 511] width 252 height 205
click at [903, 463] on span "Continue" at bounding box center [898, 464] width 56 height 16
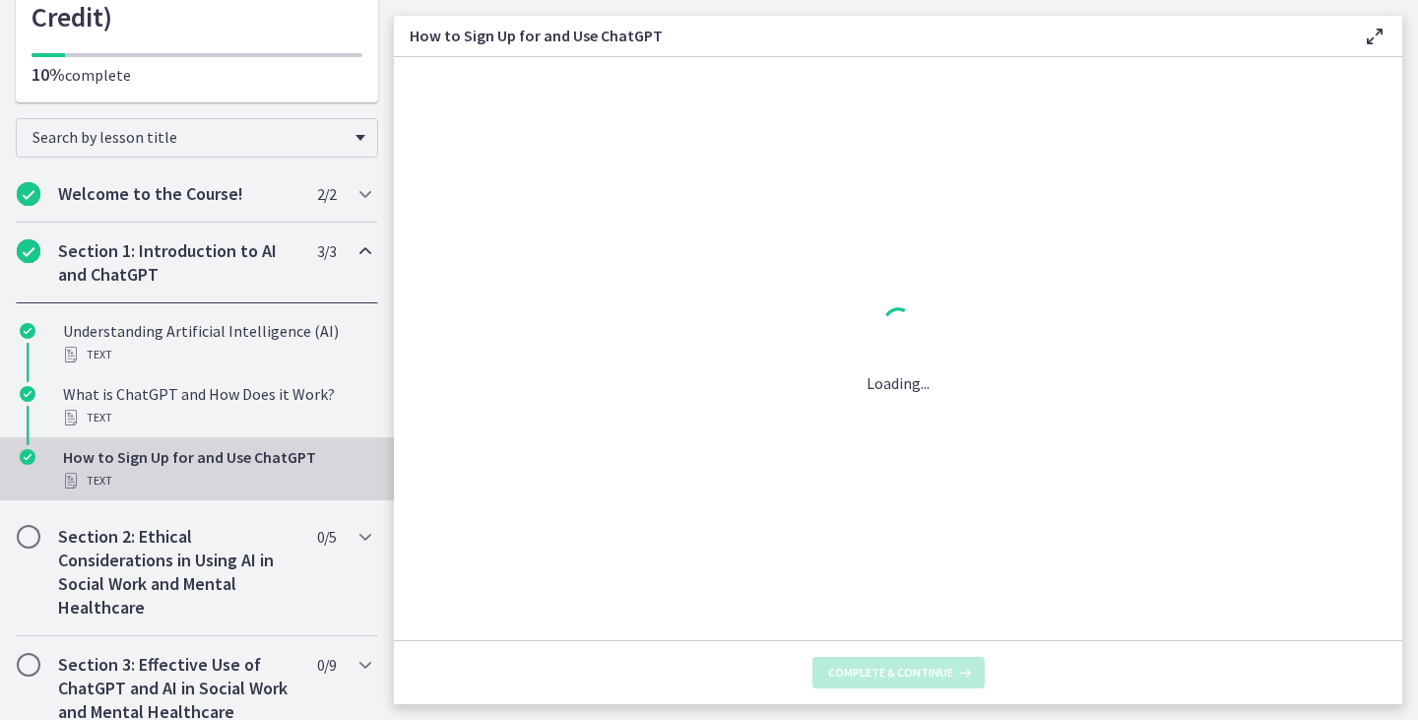
scroll to position [0, 0]
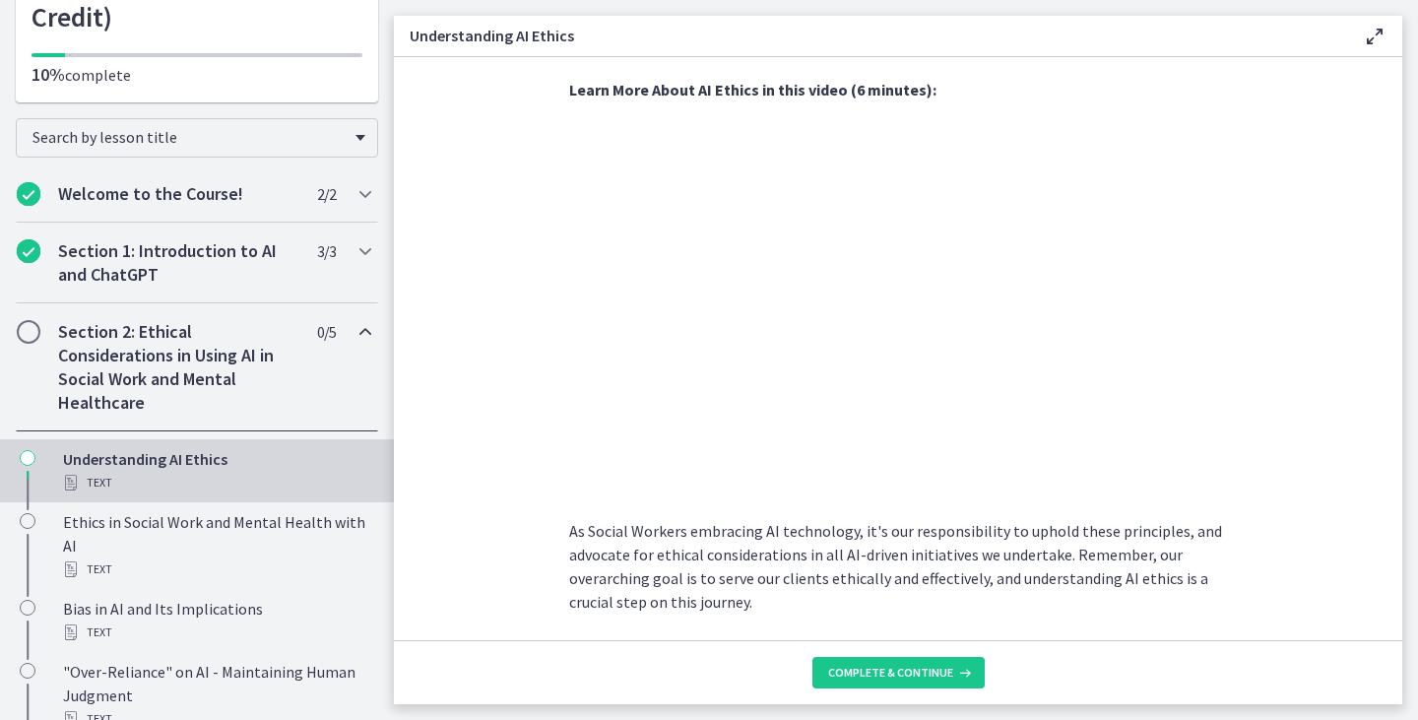
scroll to position [990, 0]
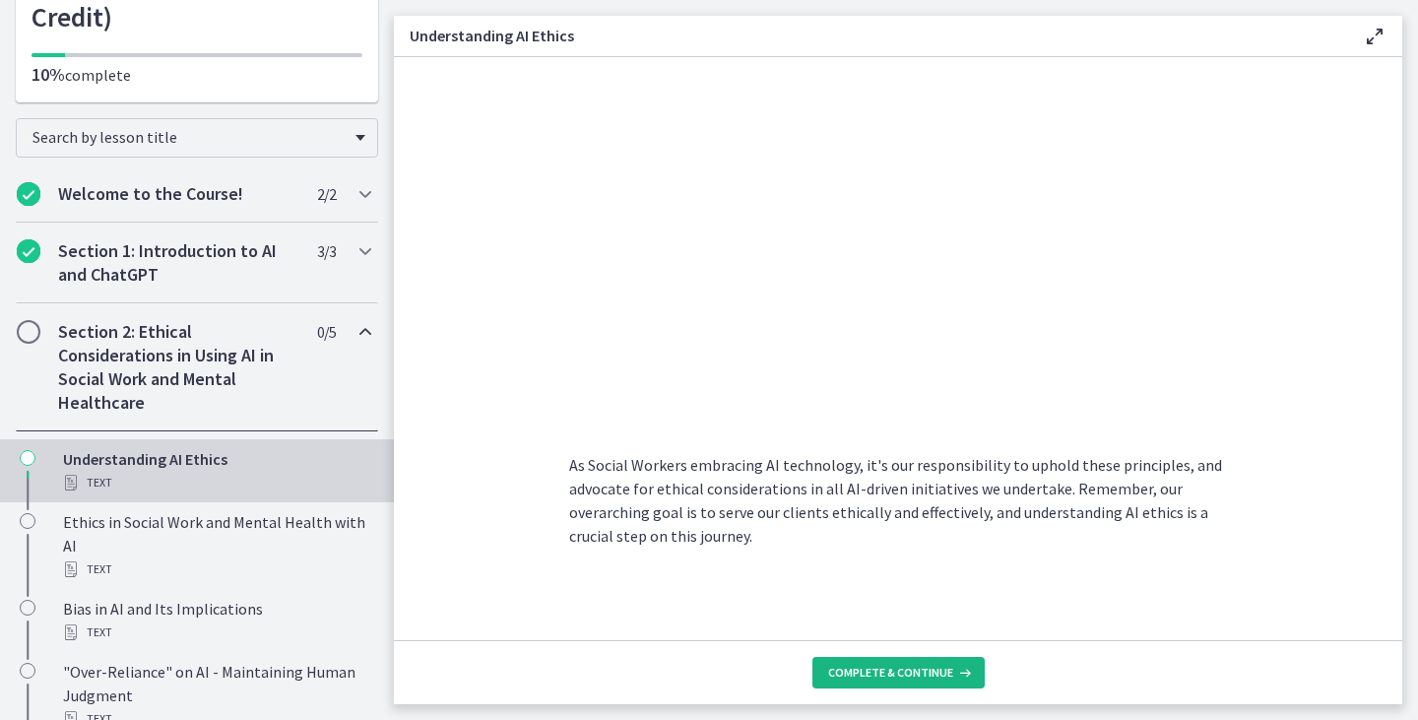
click at [897, 683] on button "Complete & continue" at bounding box center [898, 673] width 172 height 32
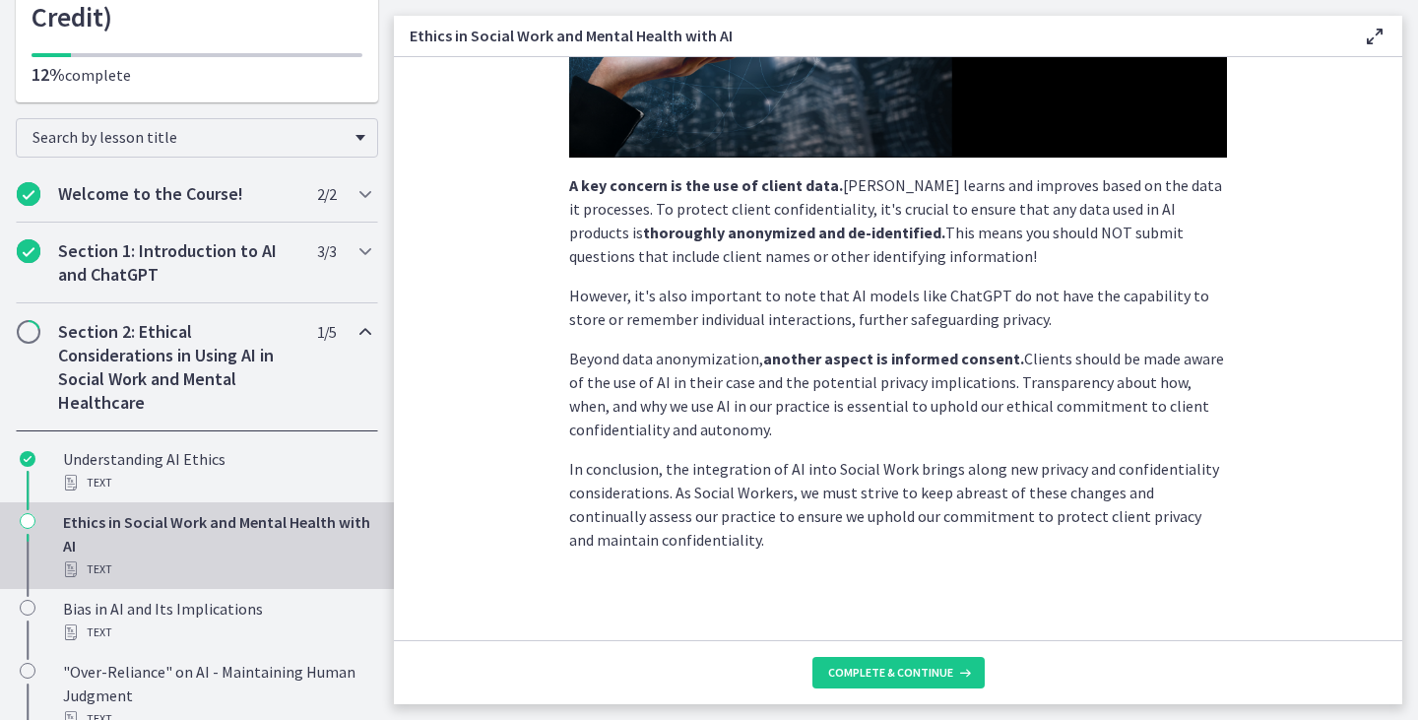
scroll to position [504, 0]
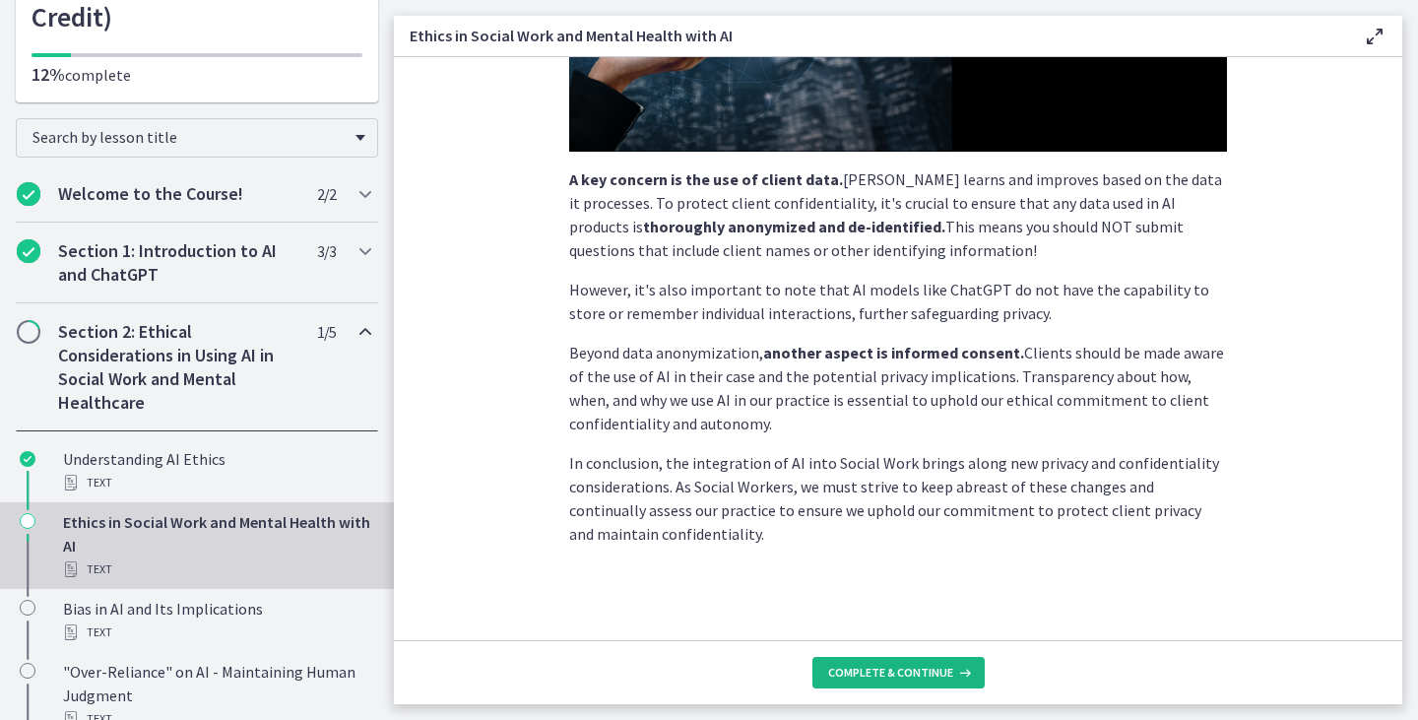
click at [924, 678] on span "Complete & continue" at bounding box center [890, 673] width 125 height 16
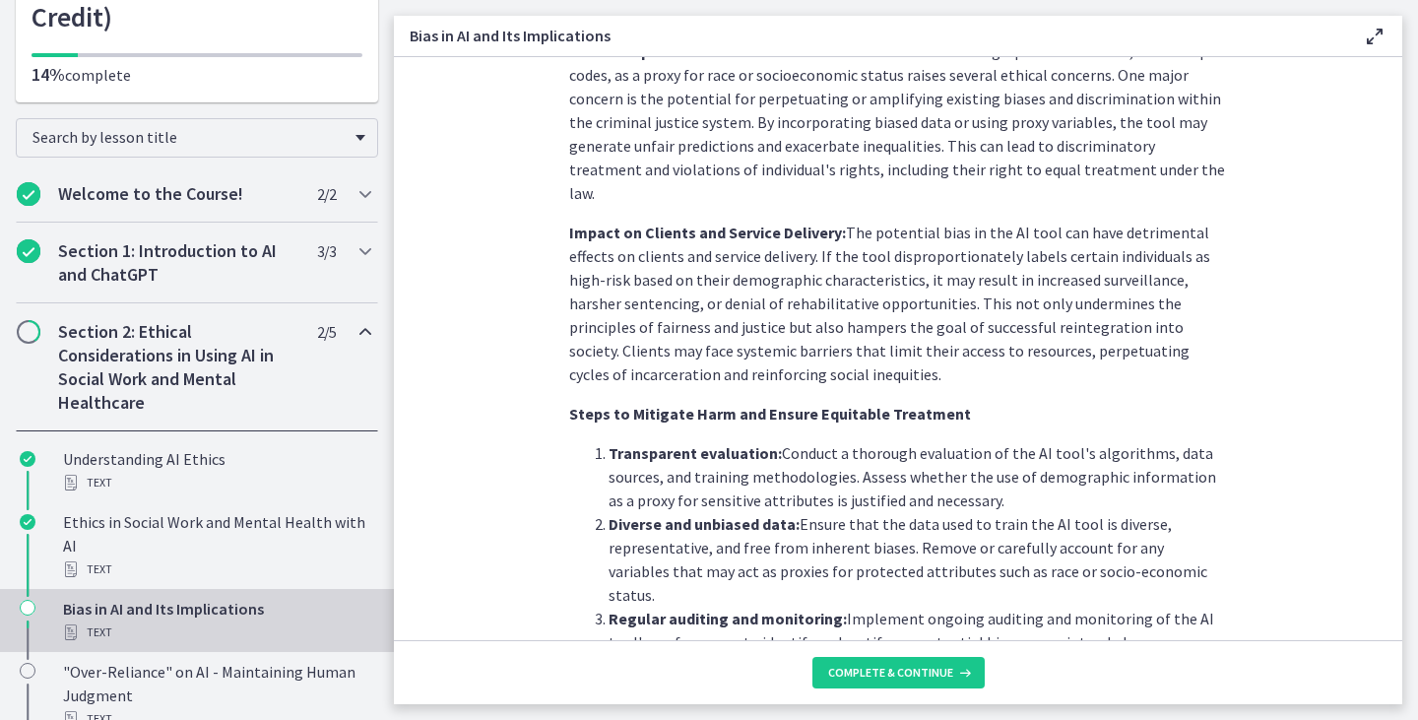
scroll to position [1930, 0]
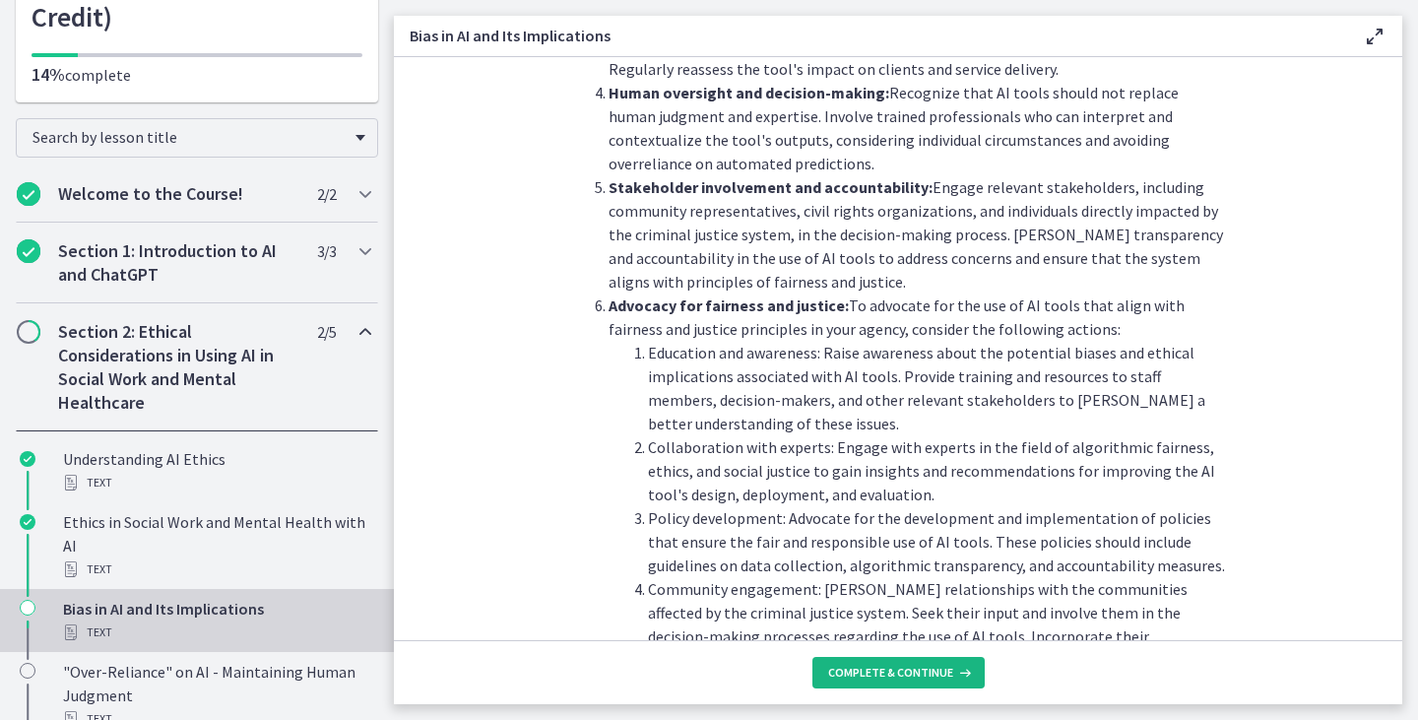
click at [909, 674] on span "Complete & continue" at bounding box center [890, 673] width 125 height 16
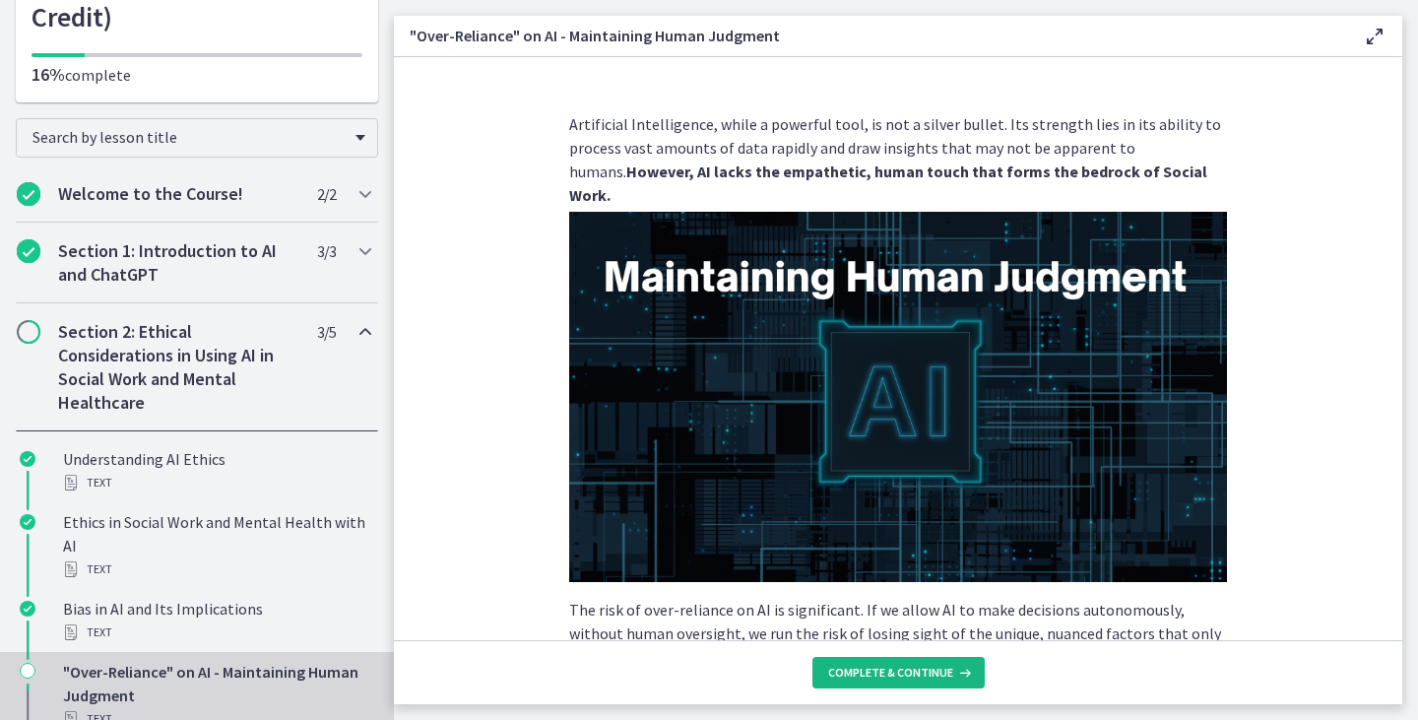
click at [953, 667] on icon at bounding box center [963, 673] width 20 height 16
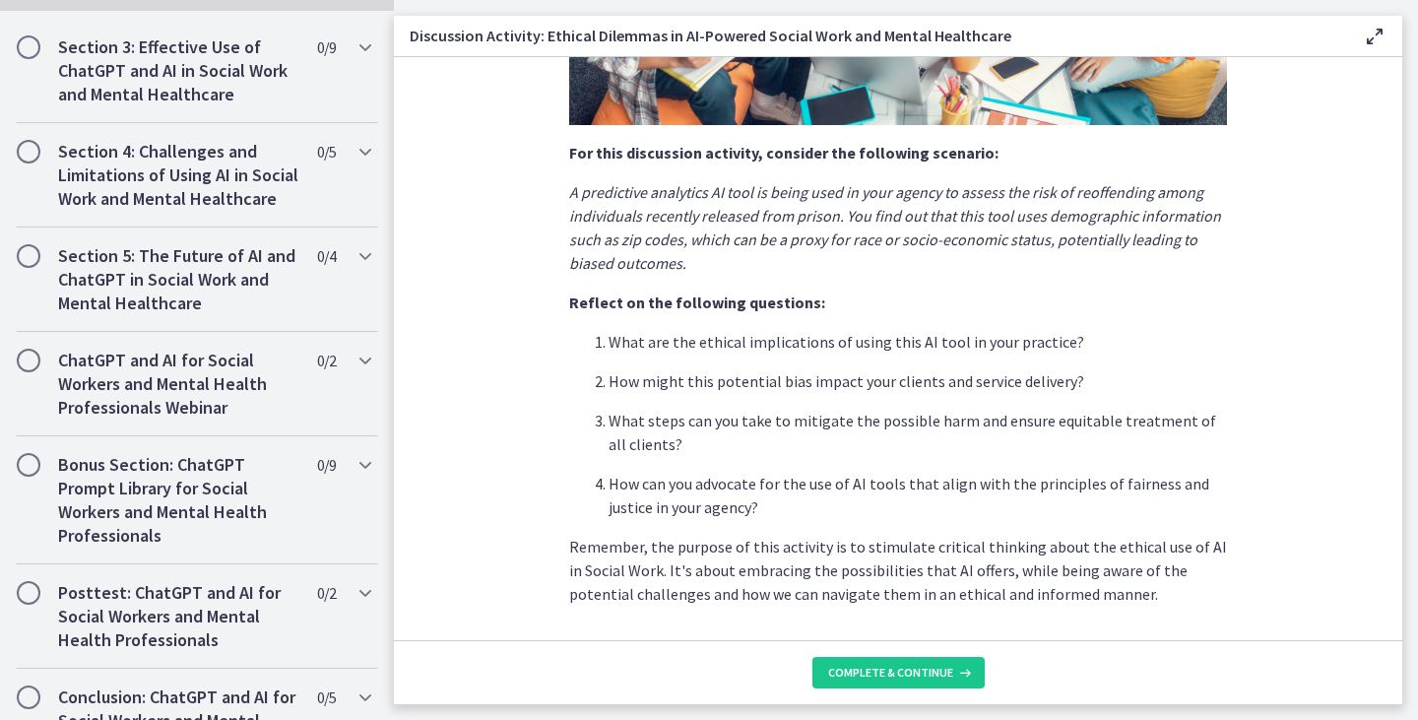
scroll to position [504, 0]
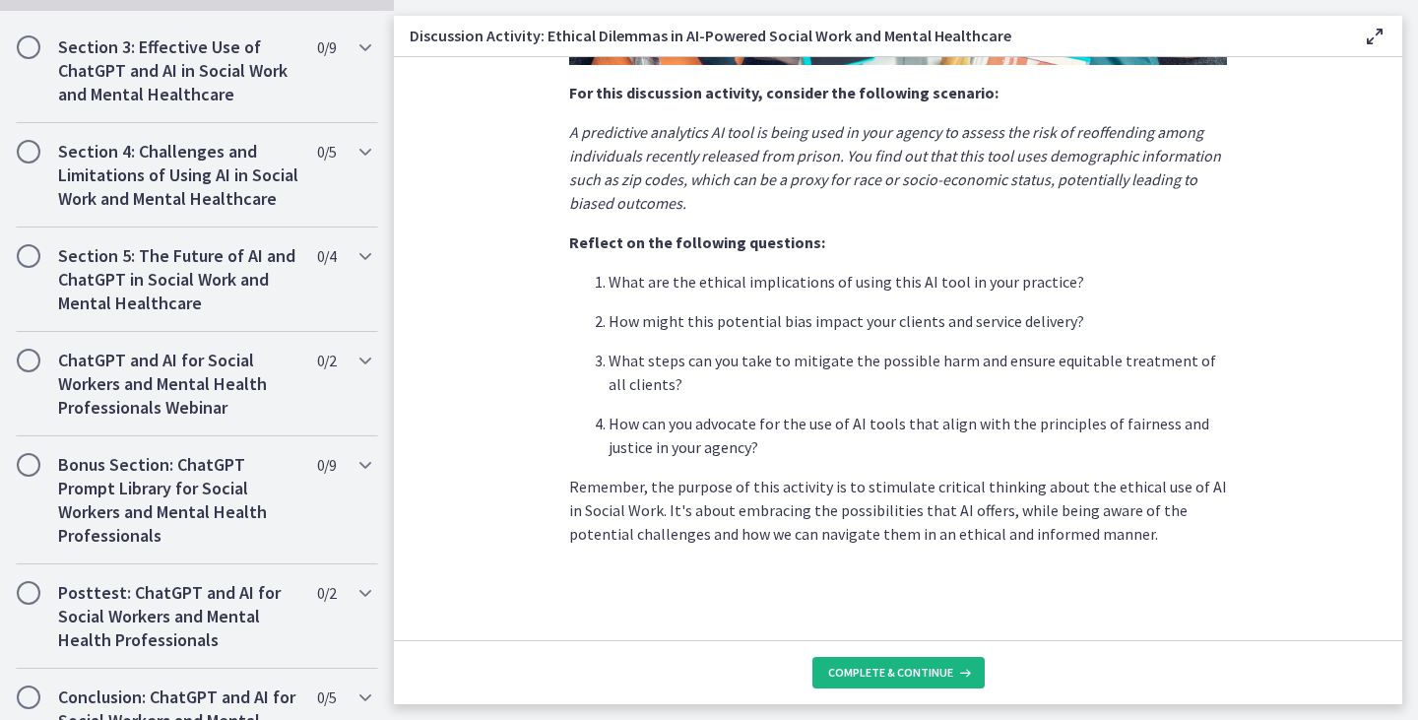
click at [905, 675] on span "Complete & continue" at bounding box center [890, 673] width 125 height 16
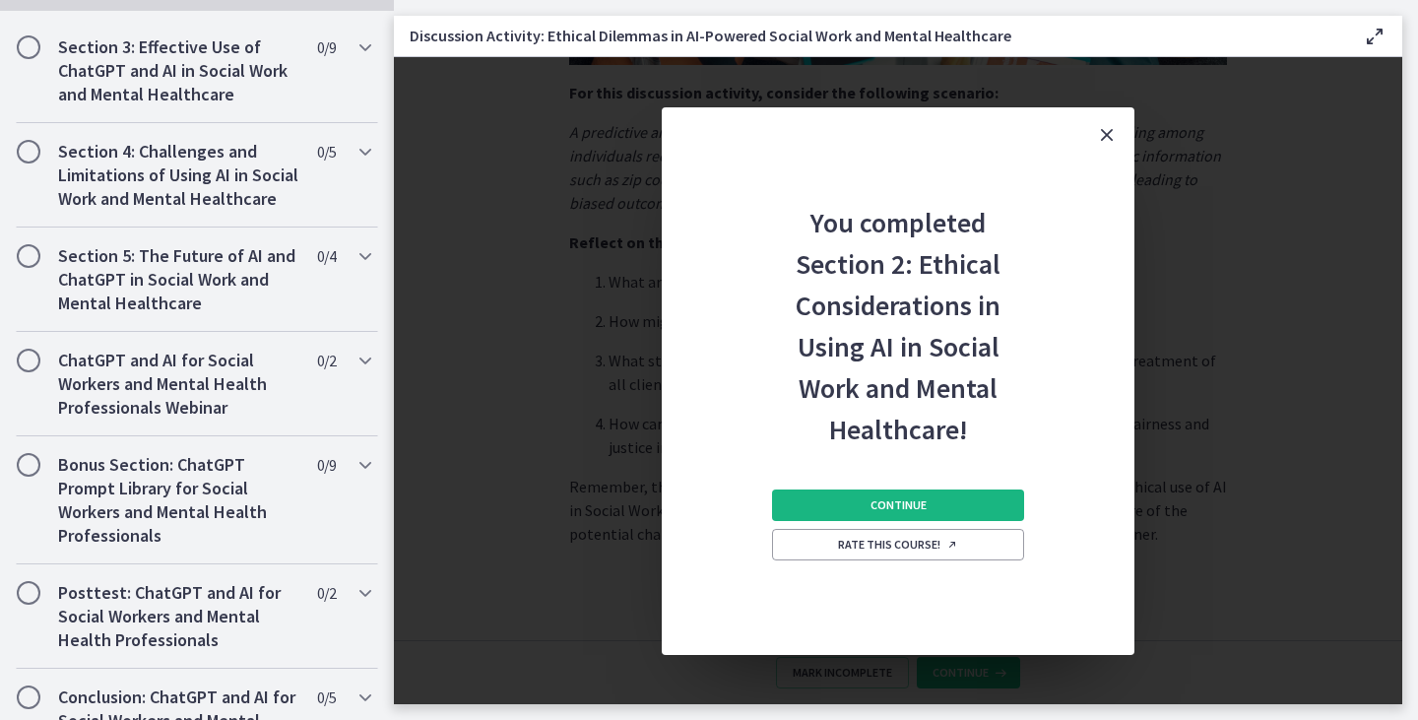
click at [879, 507] on span "Continue" at bounding box center [898, 505] width 56 height 16
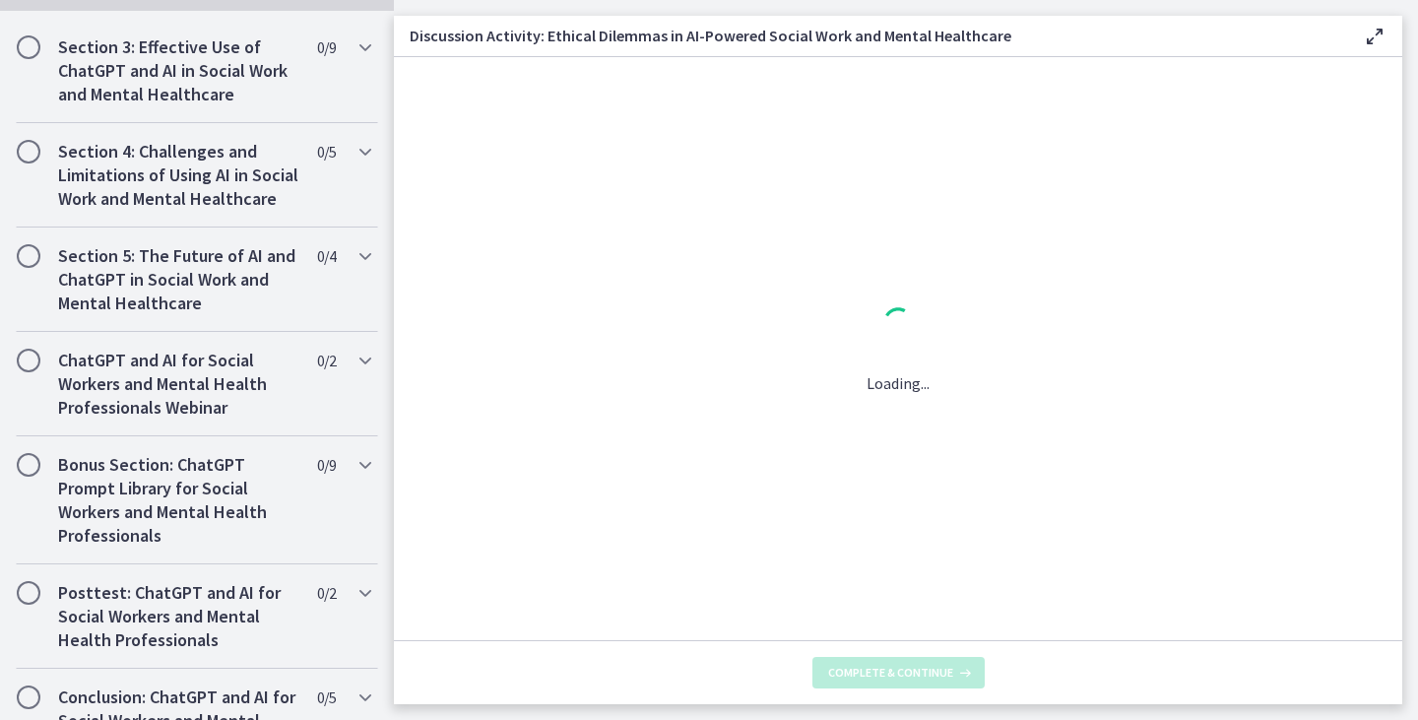
scroll to position [0, 0]
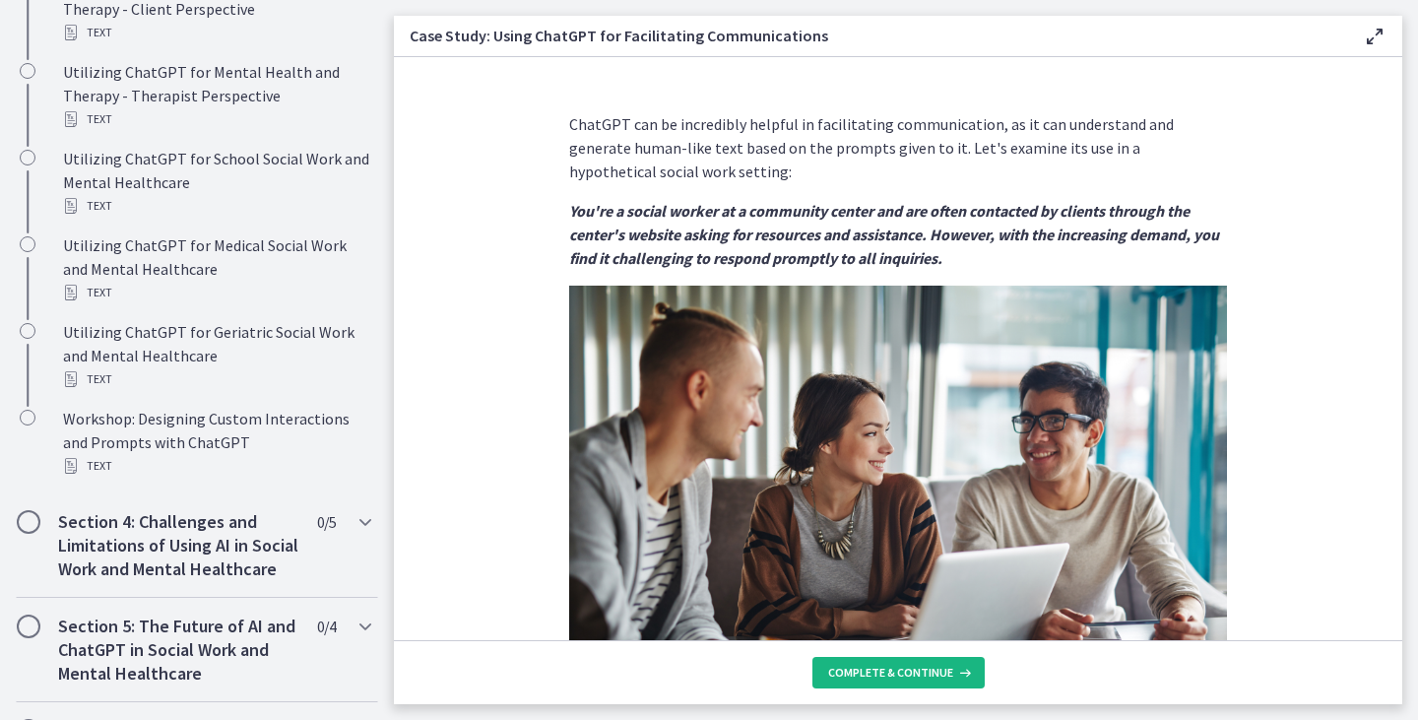
click at [874, 674] on span "Complete & continue" at bounding box center [890, 673] width 125 height 16
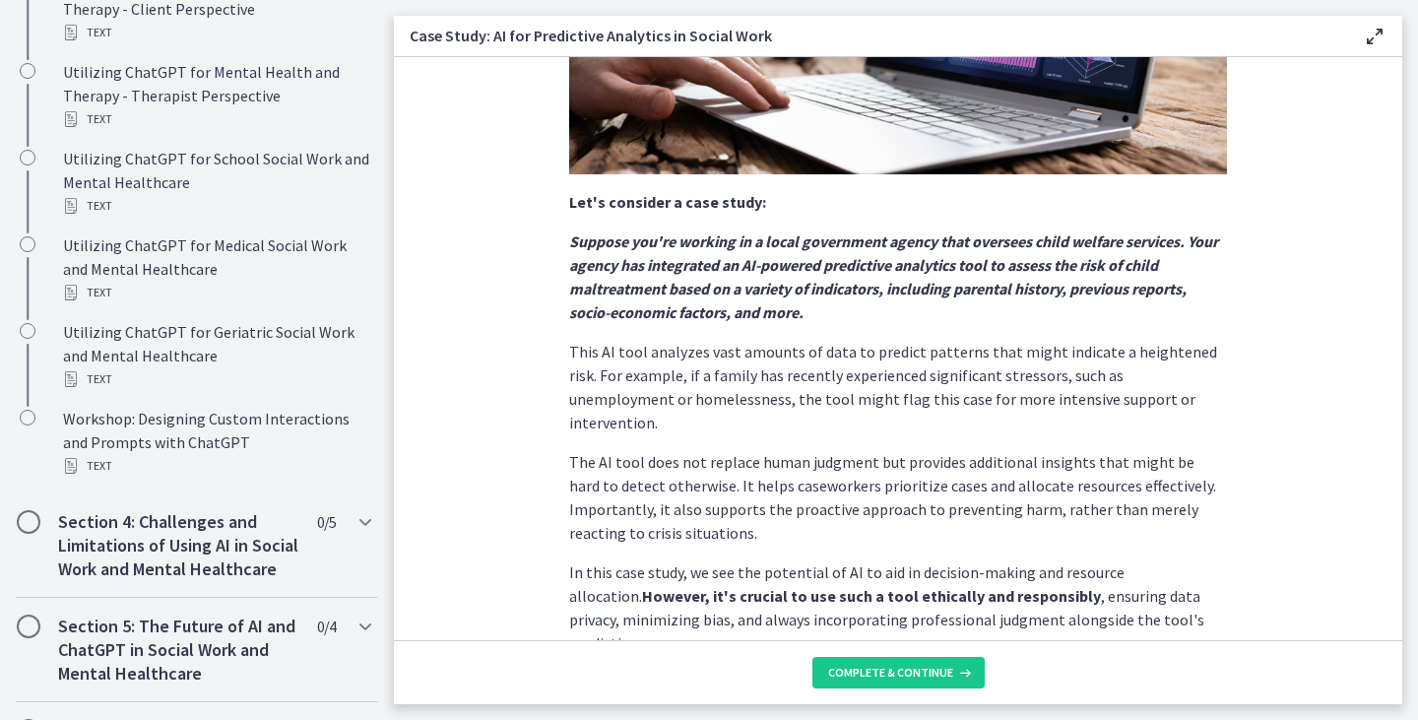
scroll to position [457, 0]
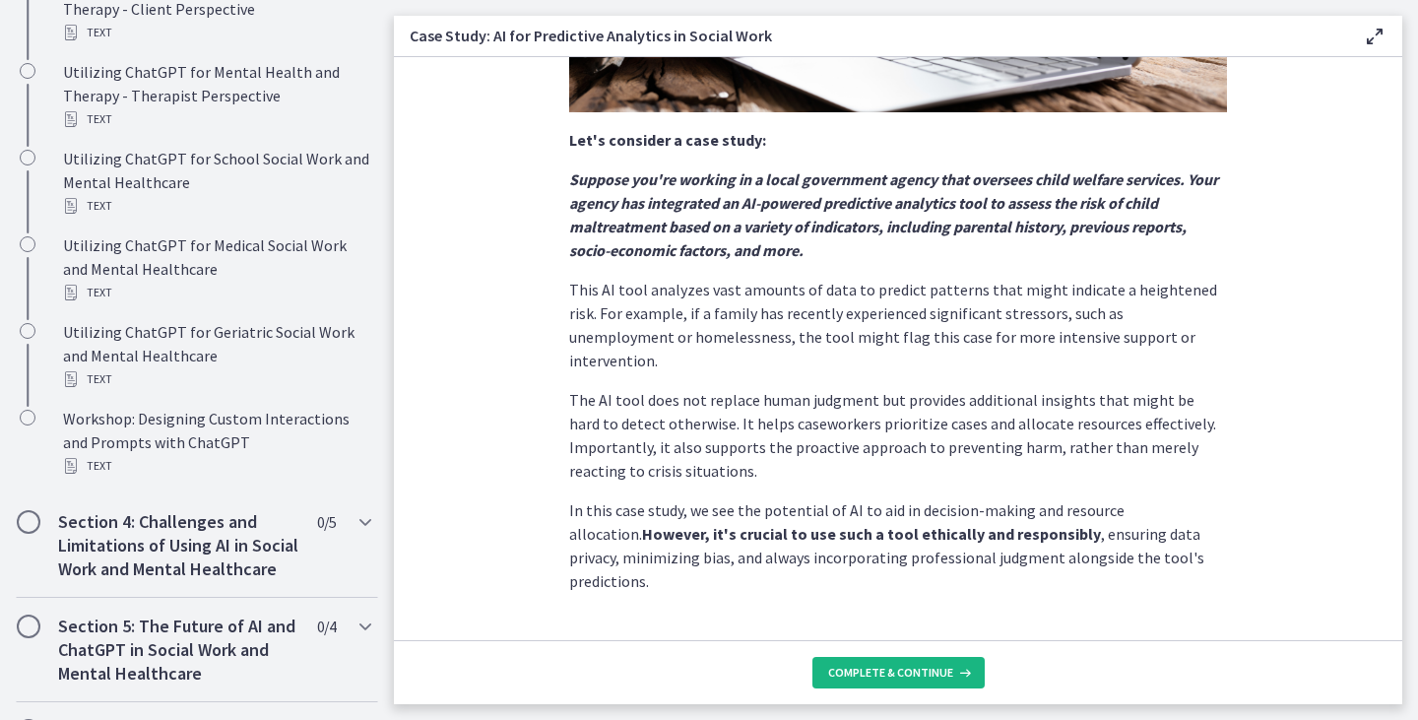
click at [908, 678] on span "Complete & continue" at bounding box center [890, 673] width 125 height 16
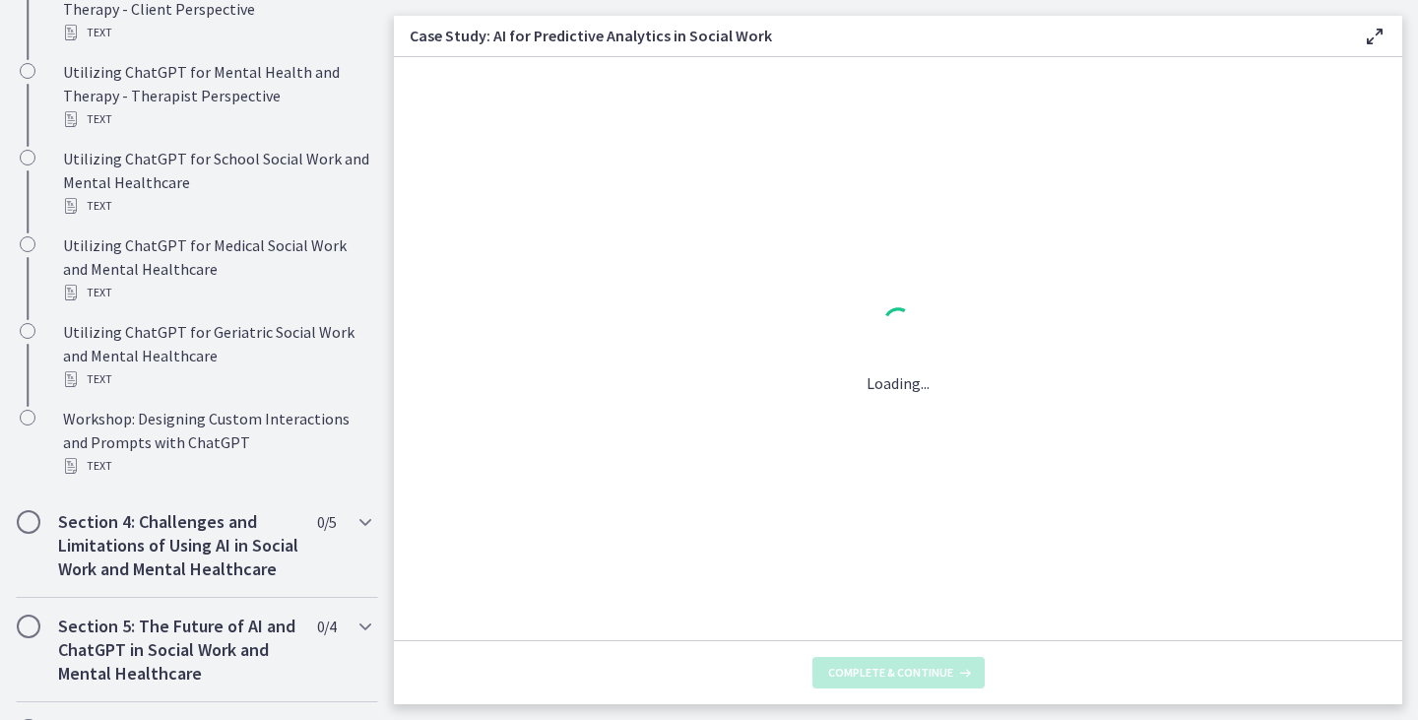
scroll to position [0, 0]
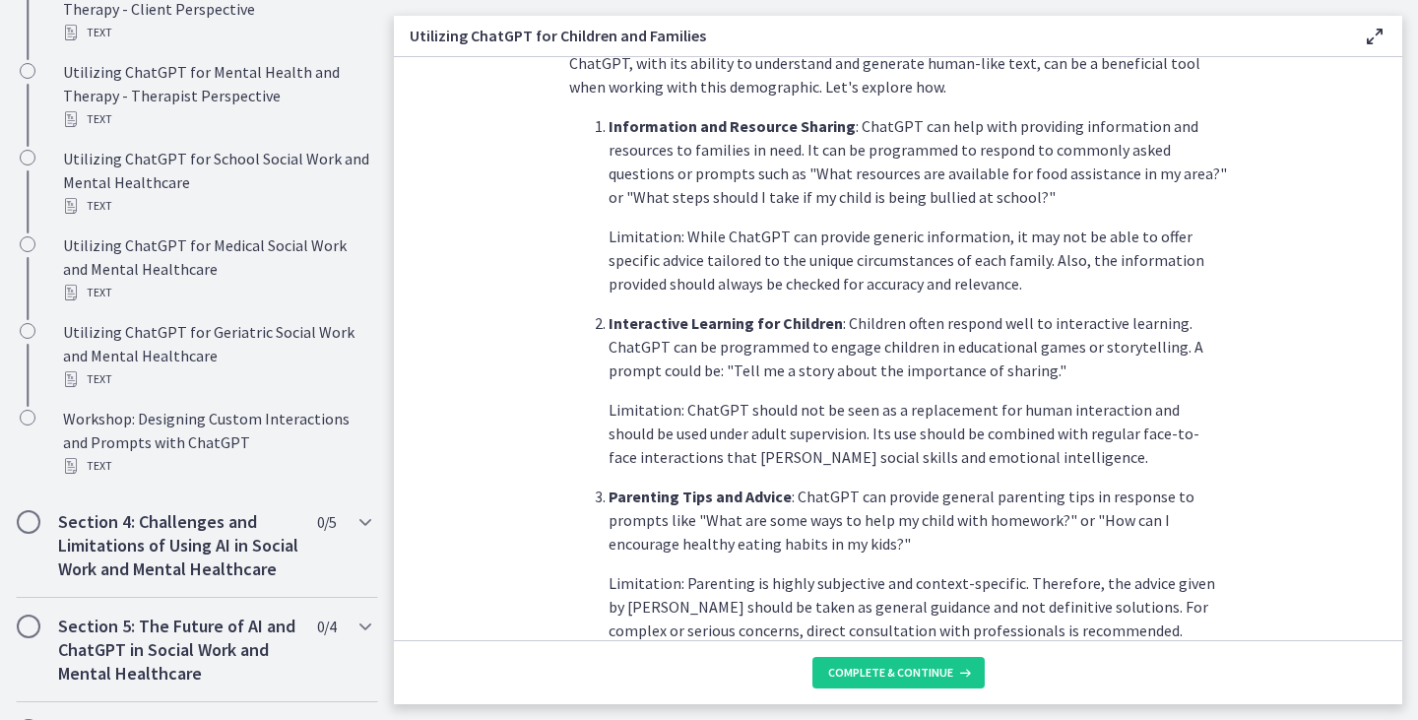
scroll to position [851, 0]
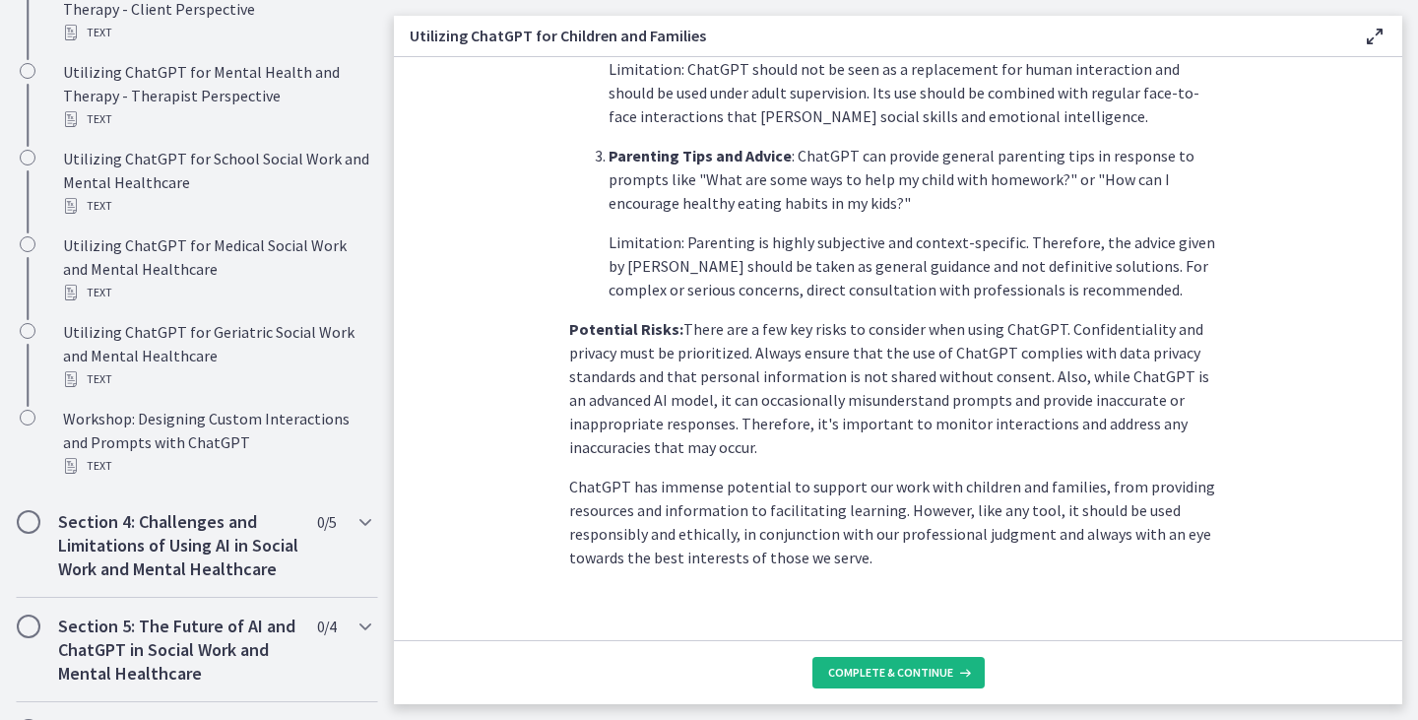
click at [947, 661] on button "Complete & continue" at bounding box center [898, 673] width 172 height 32
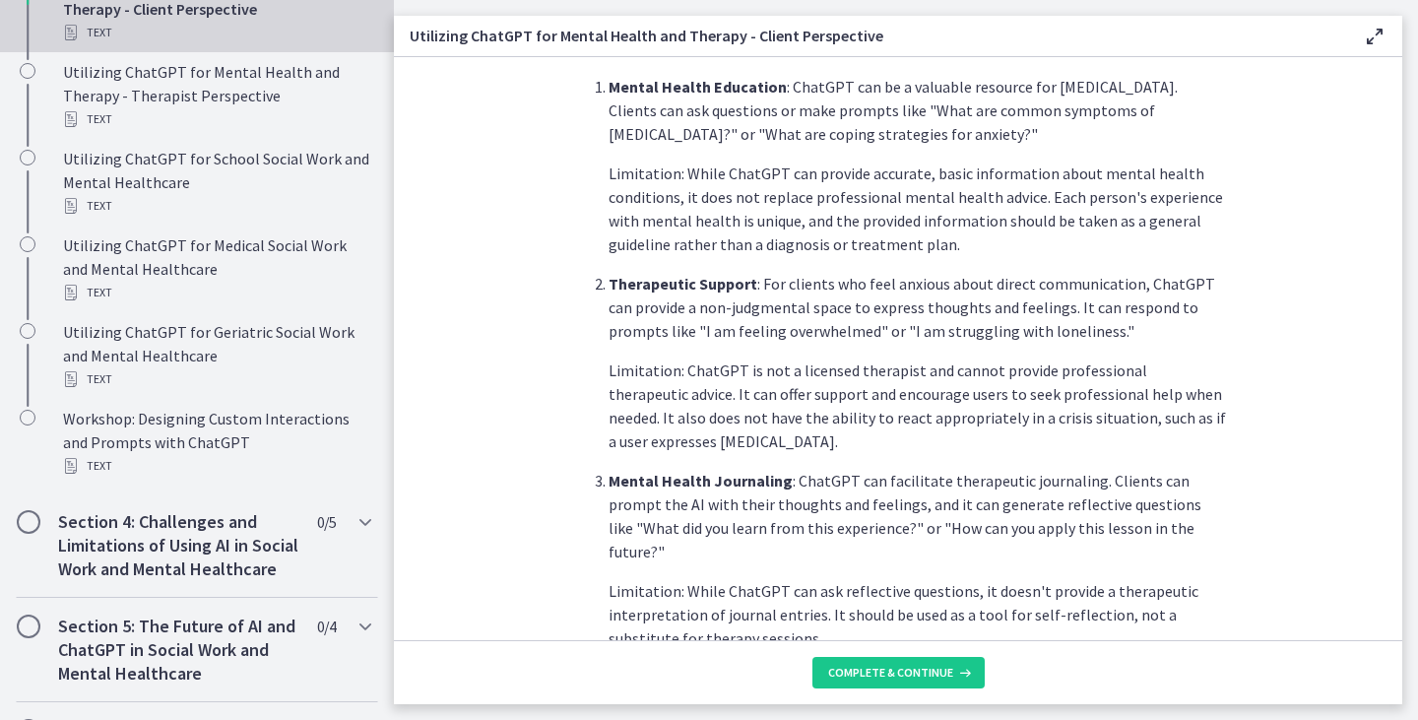
scroll to position [835, 0]
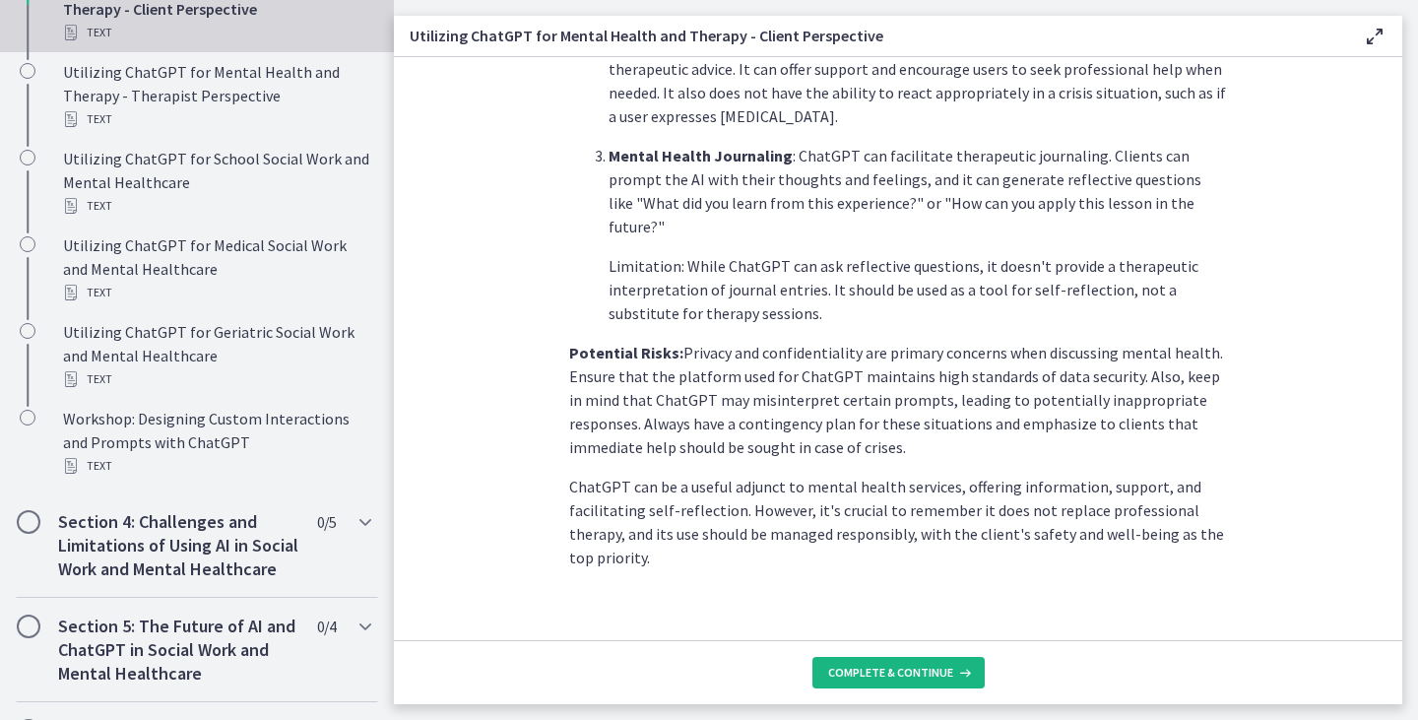
click at [903, 670] on span "Complete & continue" at bounding box center [890, 673] width 125 height 16
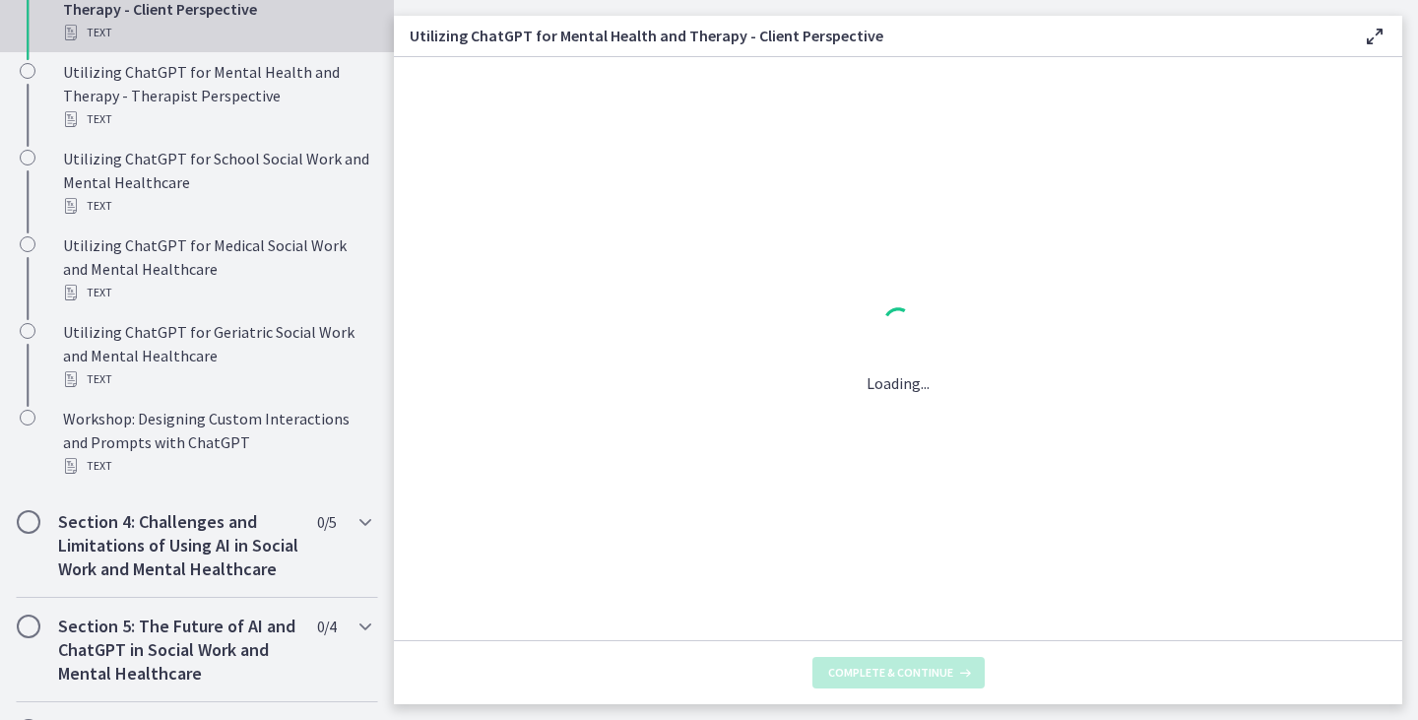
scroll to position [0, 0]
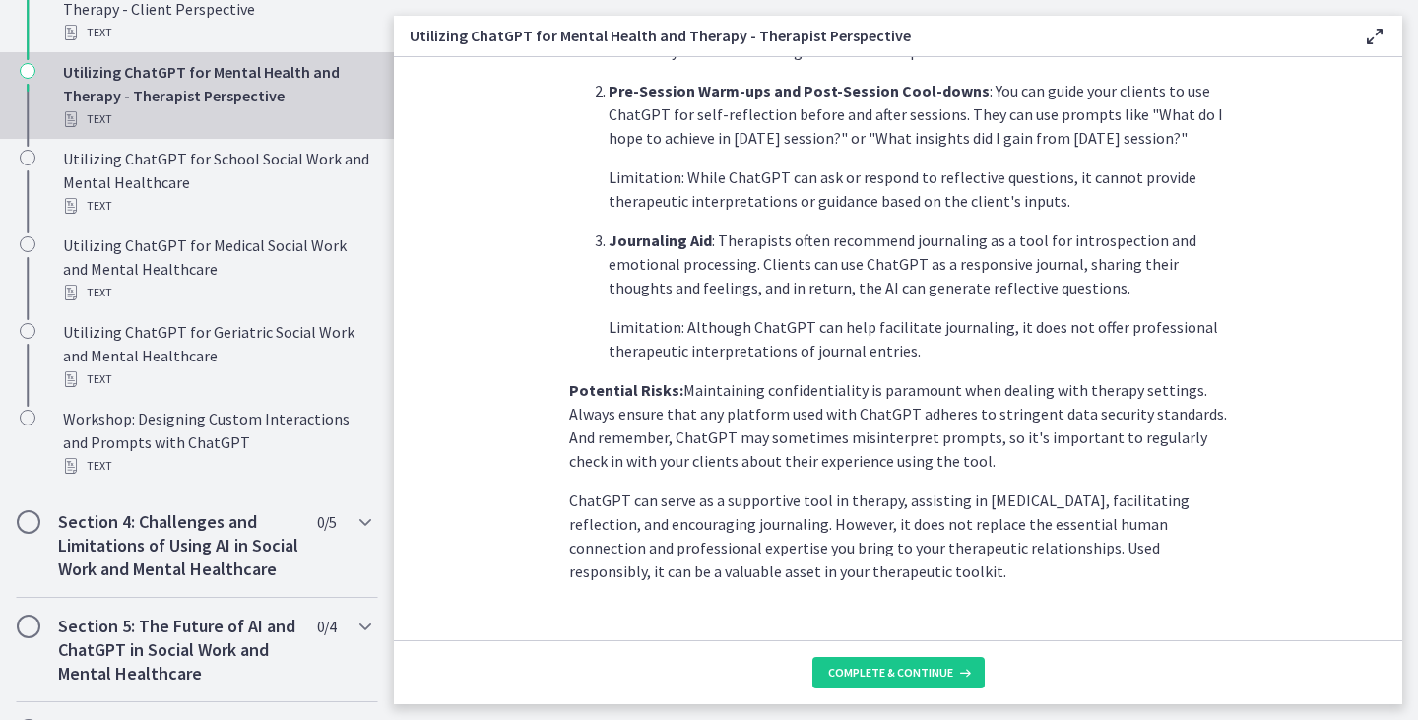
scroll to position [788, 0]
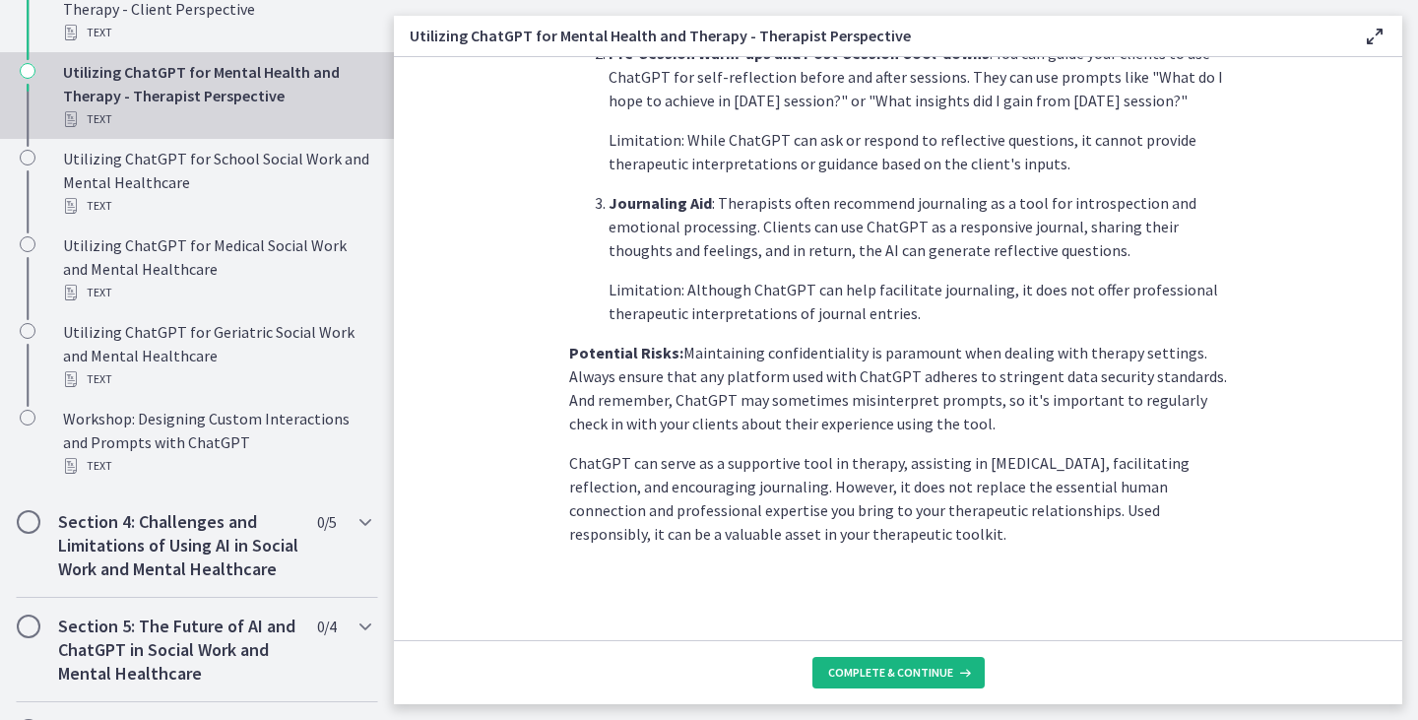
click at [911, 661] on button "Complete & continue" at bounding box center [898, 673] width 172 height 32
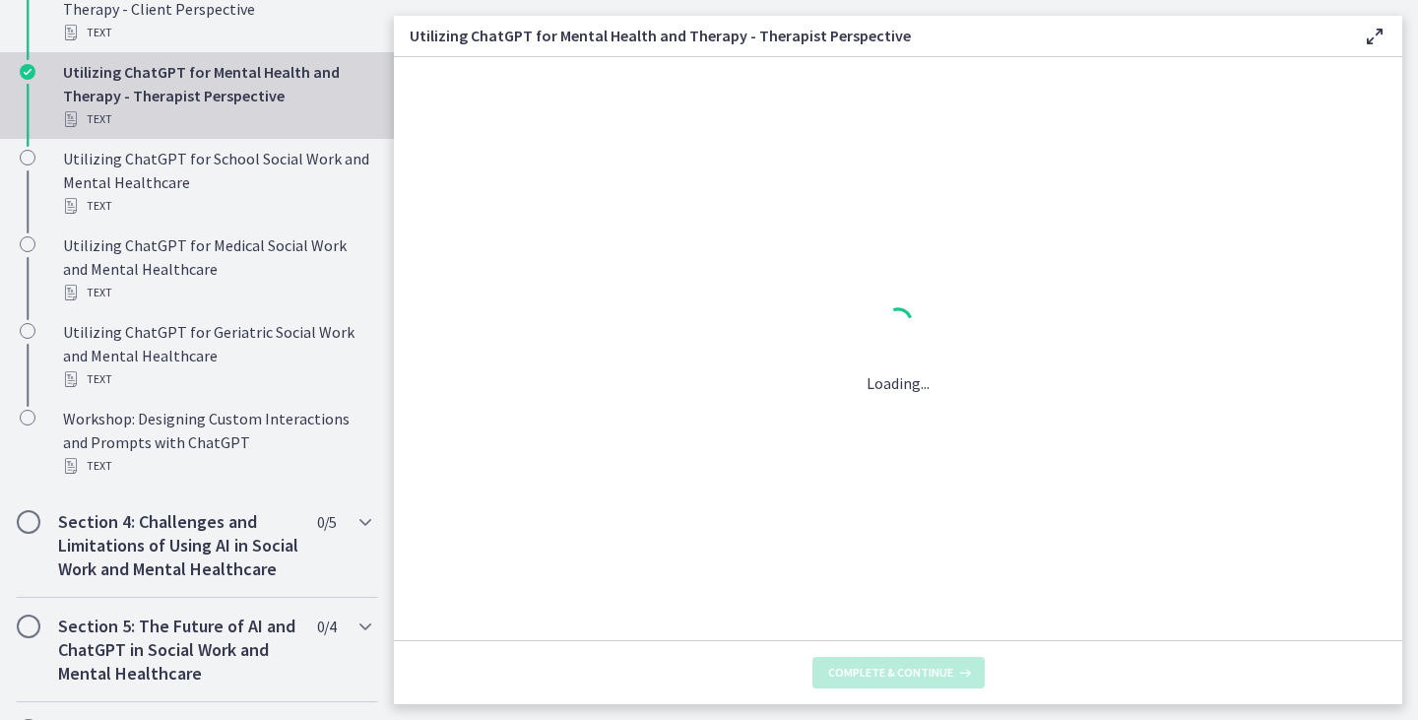
scroll to position [0, 0]
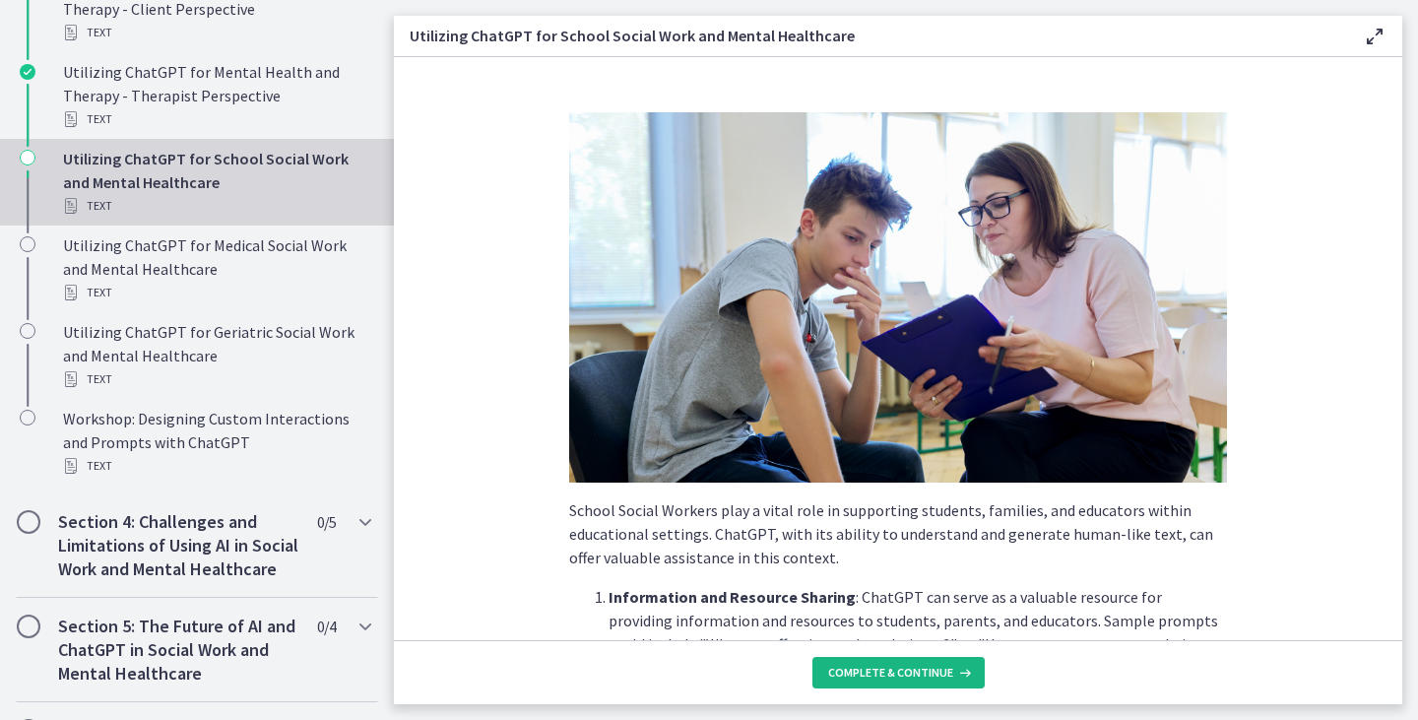
click at [910, 679] on span "Complete & continue" at bounding box center [890, 673] width 125 height 16
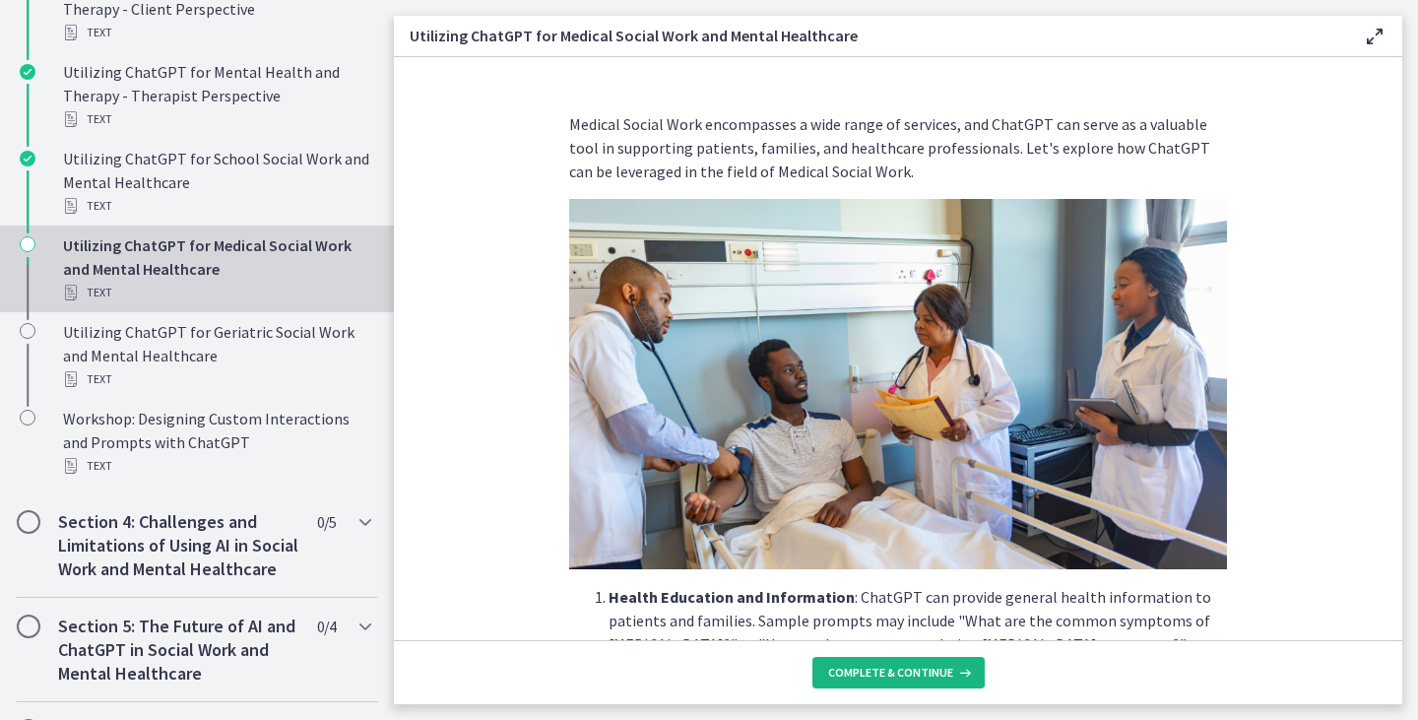
click at [910, 679] on span "Complete & continue" at bounding box center [890, 673] width 125 height 16
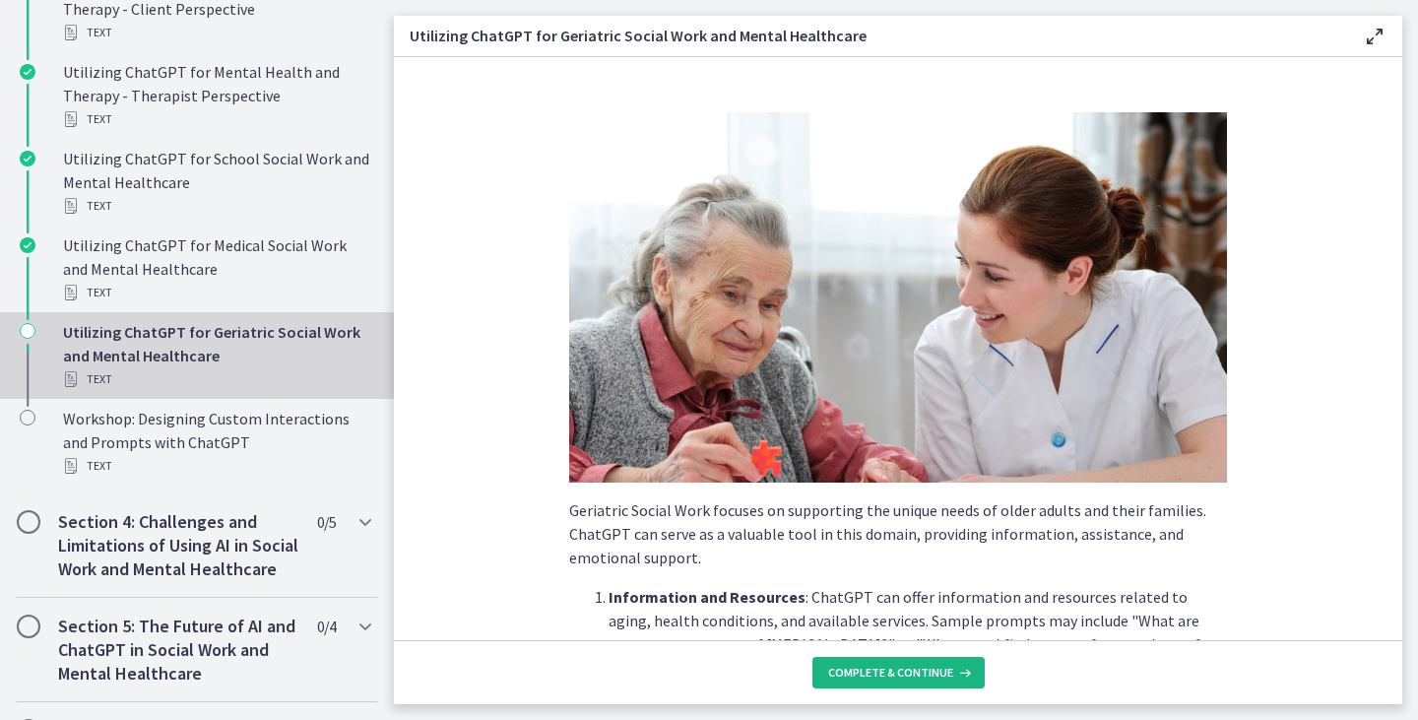
click at [910, 679] on span "Complete & continue" at bounding box center [890, 673] width 125 height 16
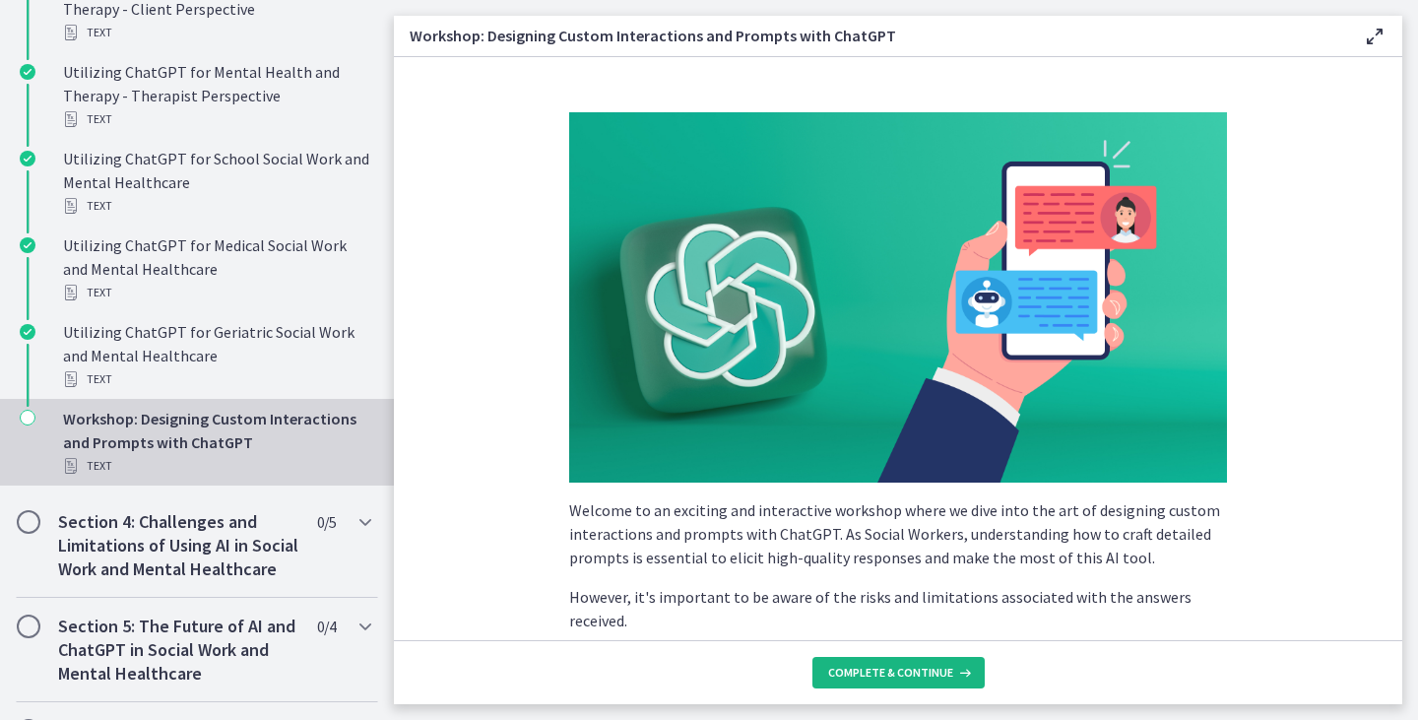
click at [910, 679] on span "Complete & continue" at bounding box center [890, 673] width 125 height 16
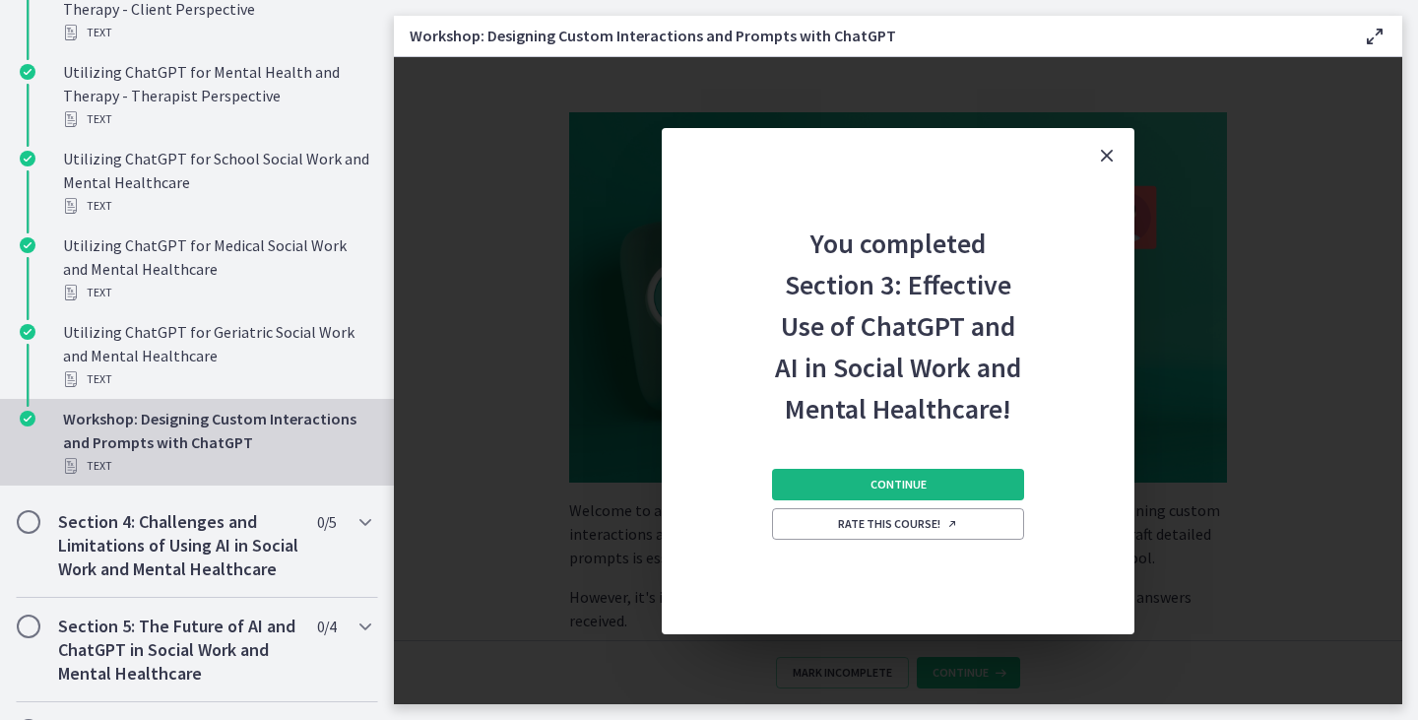
click at [939, 484] on button "Continue" at bounding box center [898, 485] width 252 height 32
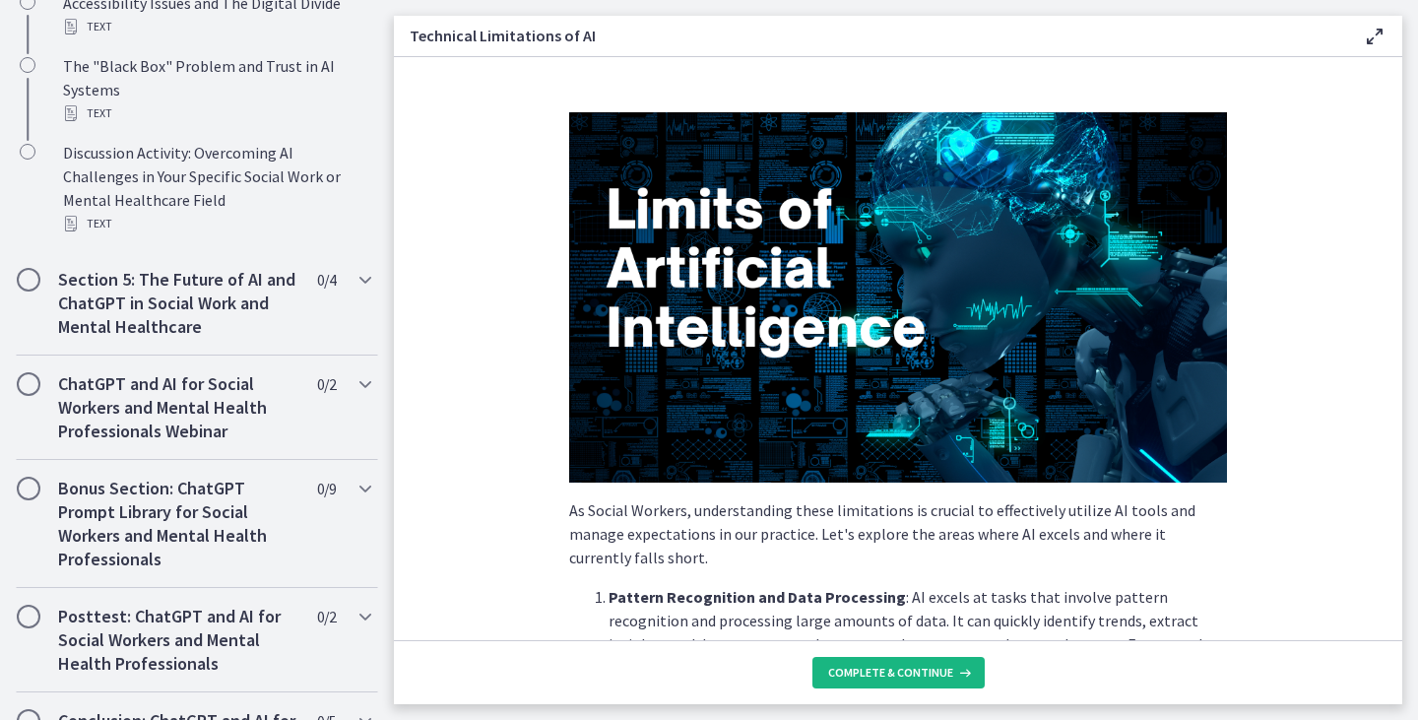
click at [888, 676] on span "Complete & continue" at bounding box center [890, 673] width 125 height 16
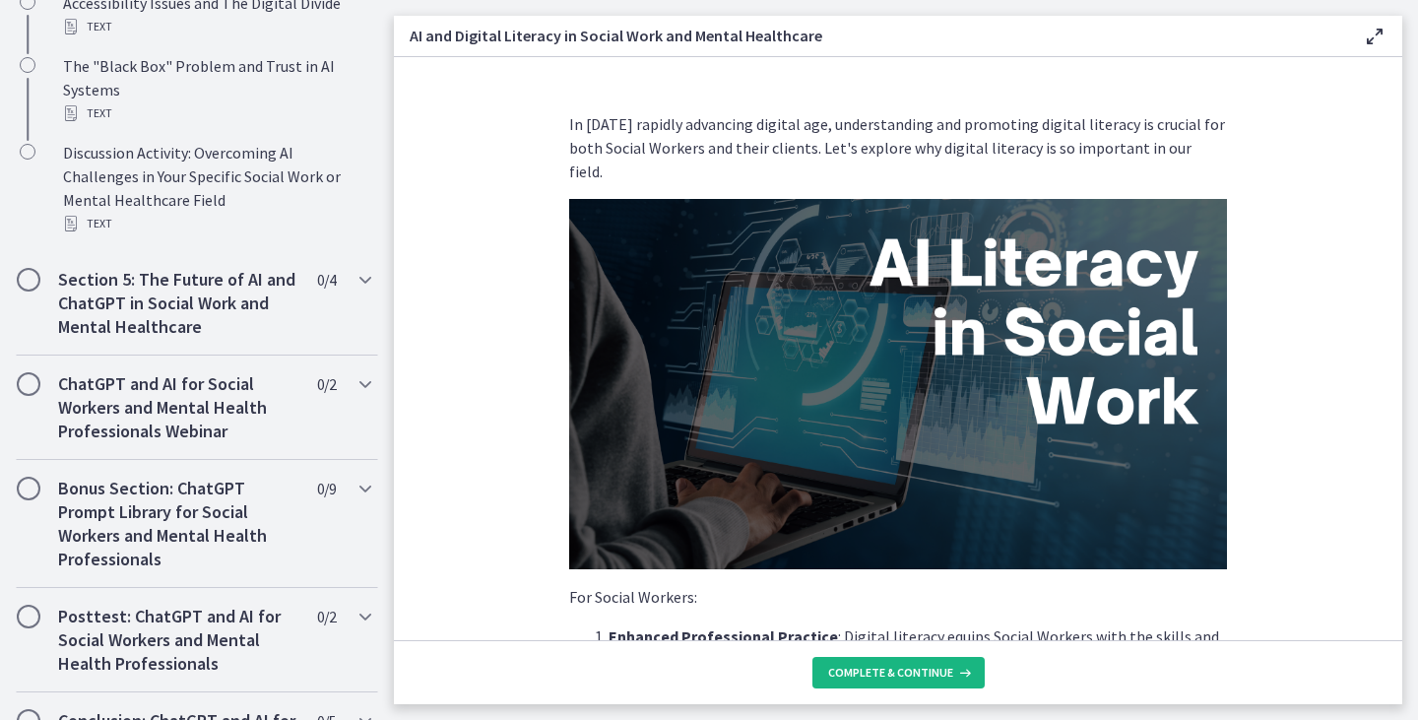
click at [888, 676] on span "Complete & continue" at bounding box center [890, 673] width 125 height 16
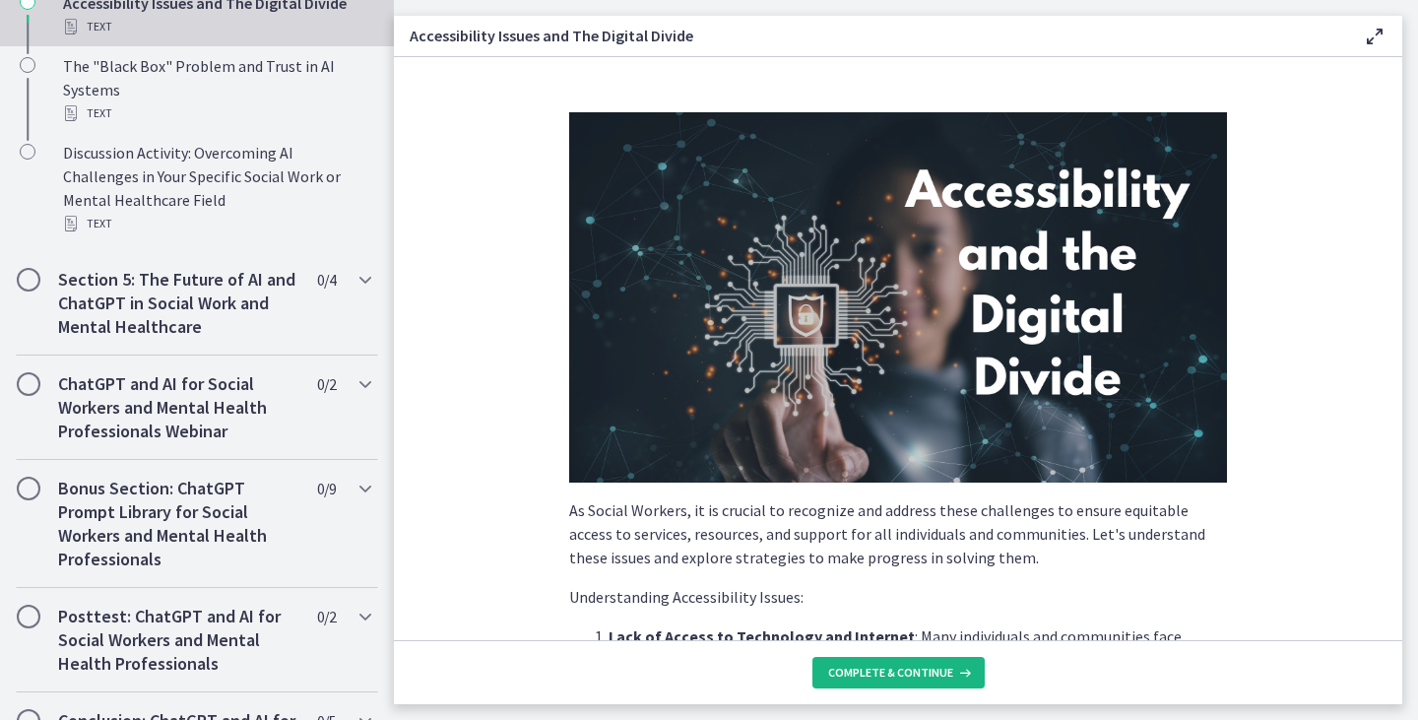
click at [888, 676] on span "Complete & continue" at bounding box center [890, 673] width 125 height 16
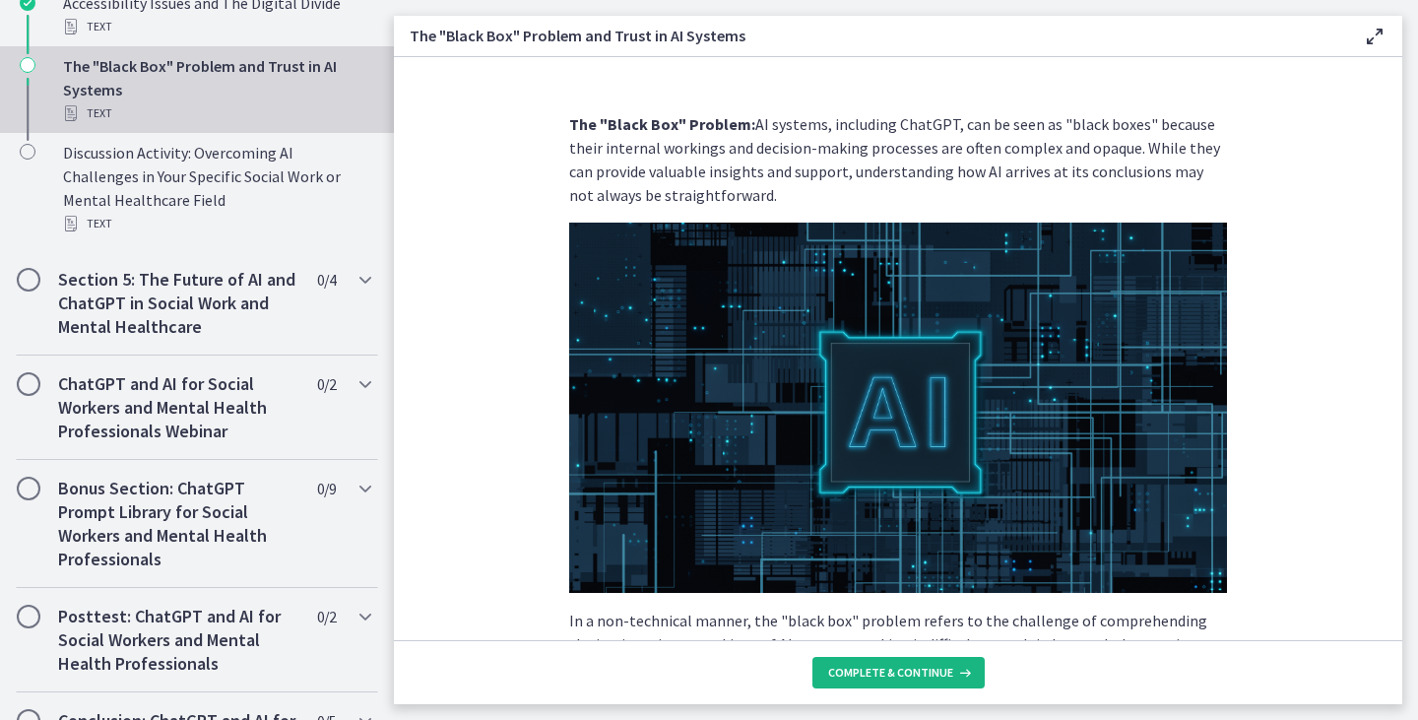
click at [888, 676] on span "Complete & continue" at bounding box center [890, 673] width 125 height 16
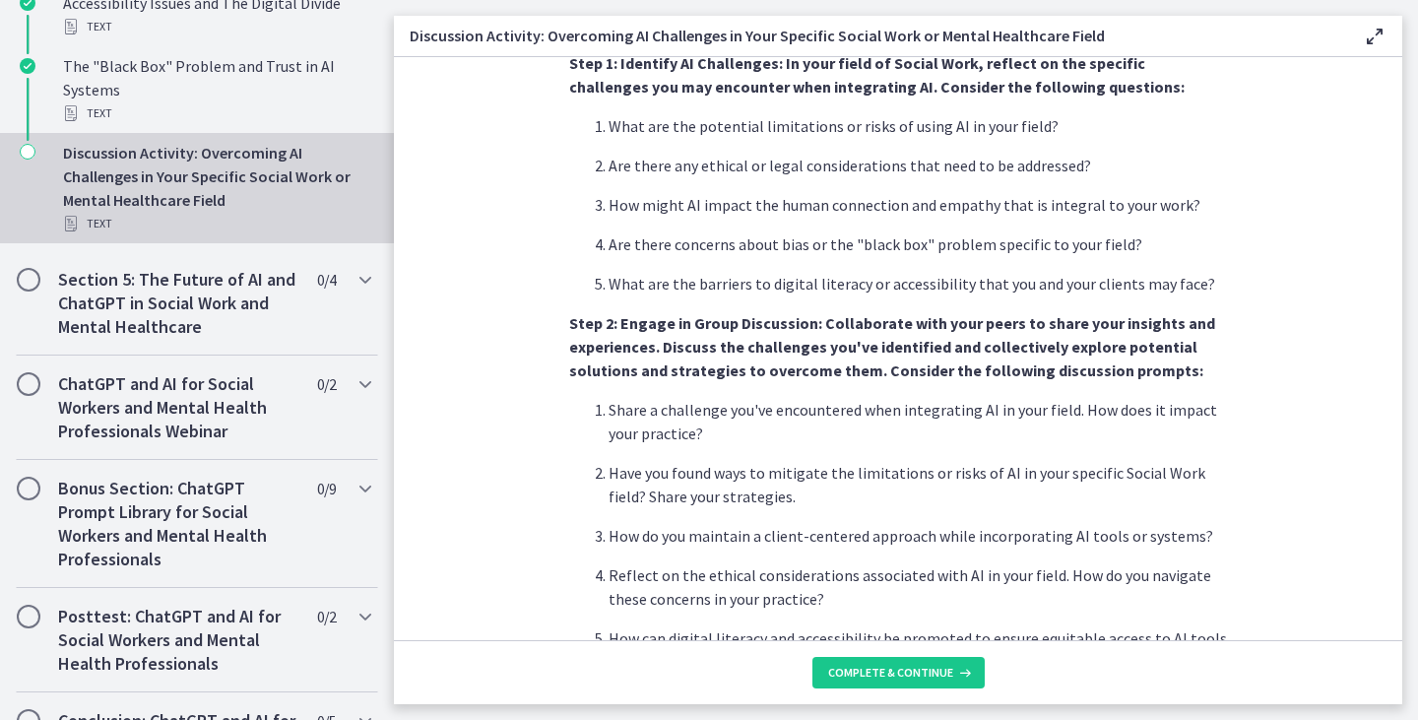
scroll to position [1213, 0]
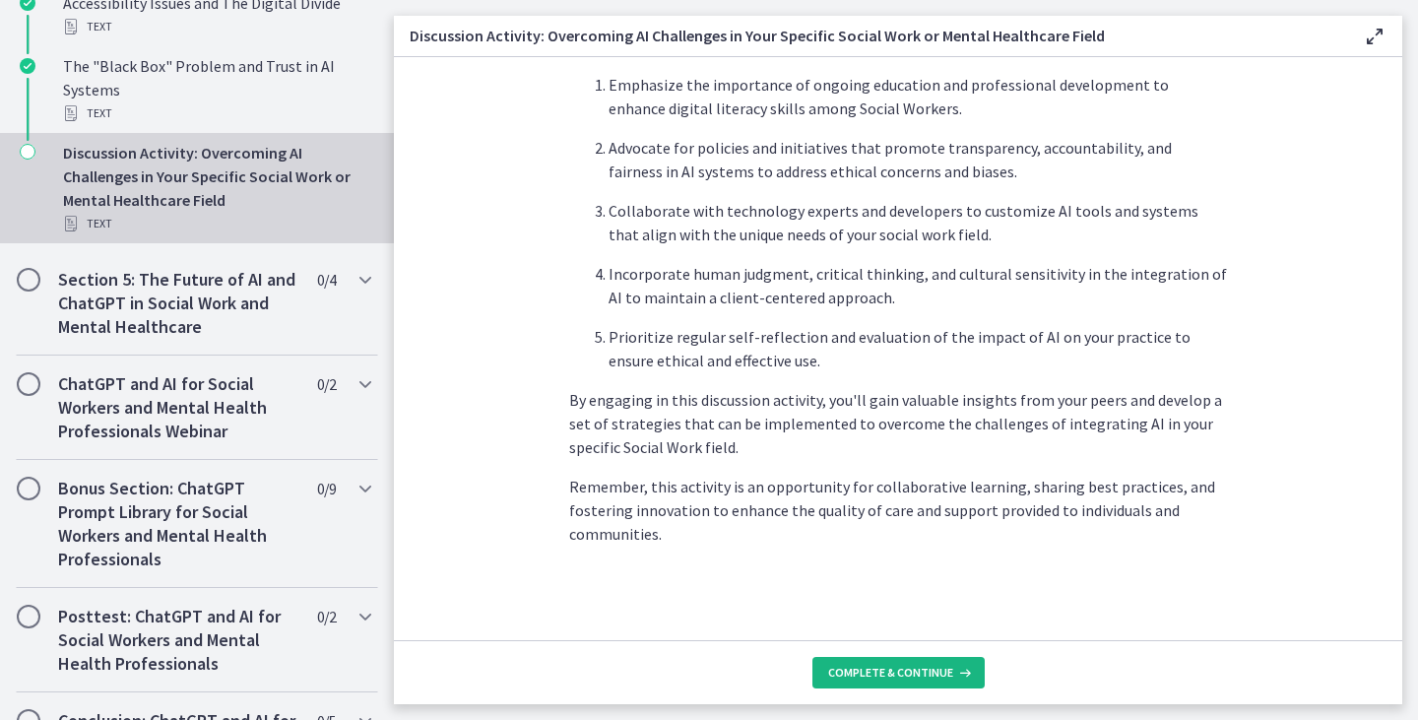
click at [909, 669] on span "Complete & continue" at bounding box center [890, 673] width 125 height 16
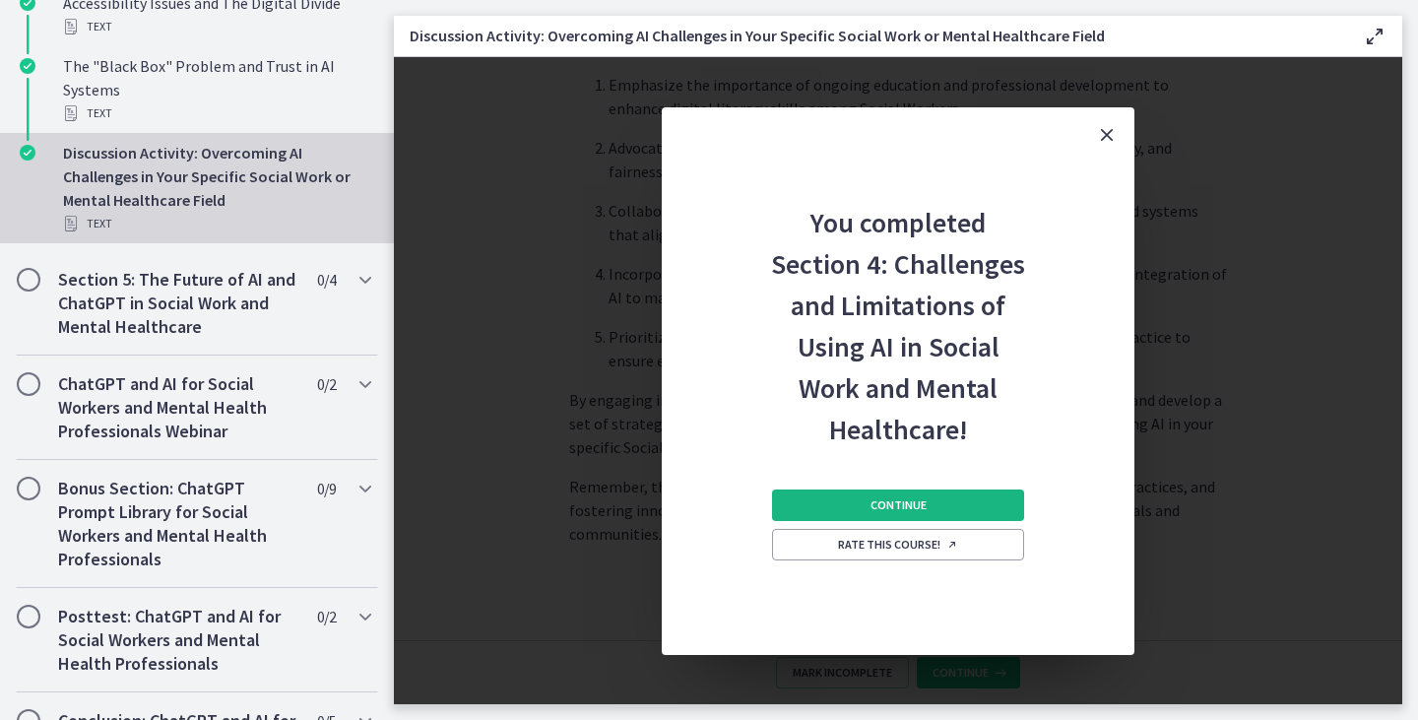
click at [853, 506] on button "Continue" at bounding box center [898, 505] width 252 height 32
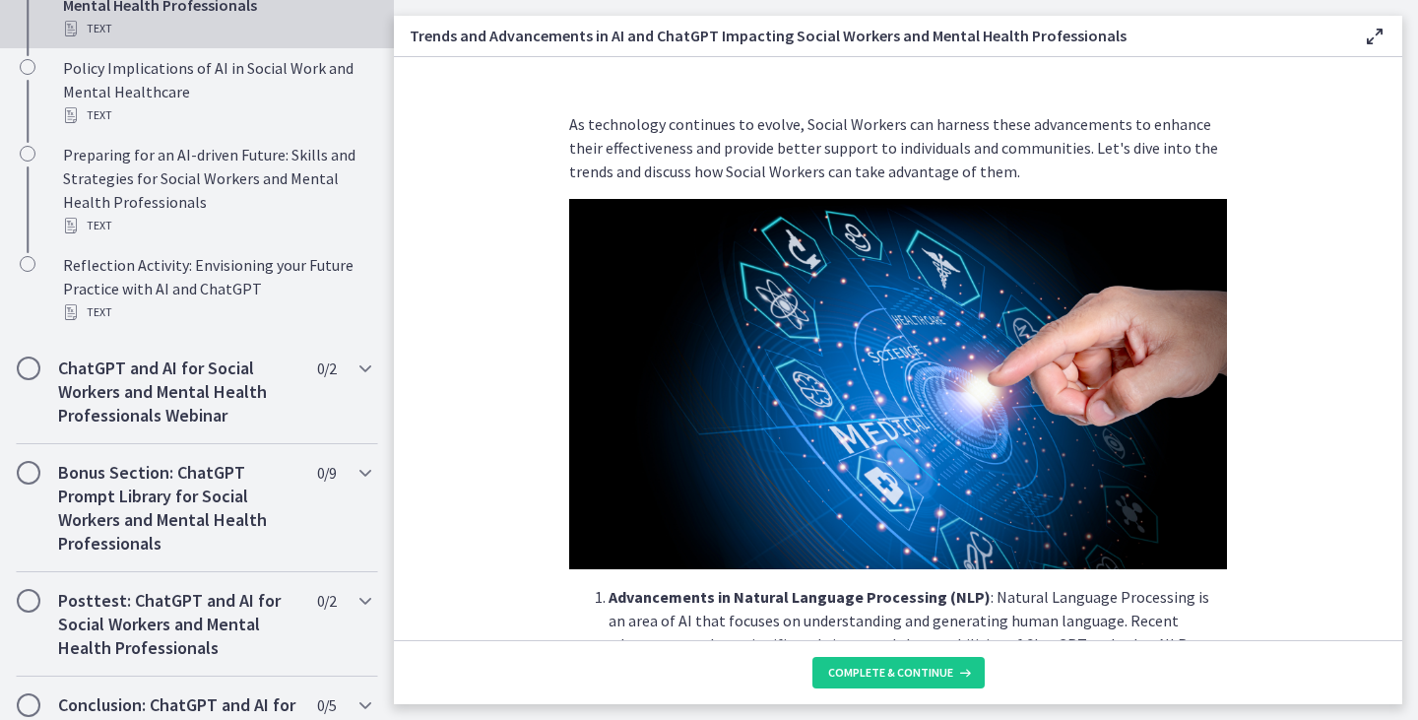
click at [944, 655] on footer "Complete & continue" at bounding box center [898, 672] width 1008 height 64
click at [922, 669] on span "Complete & continue" at bounding box center [890, 673] width 125 height 16
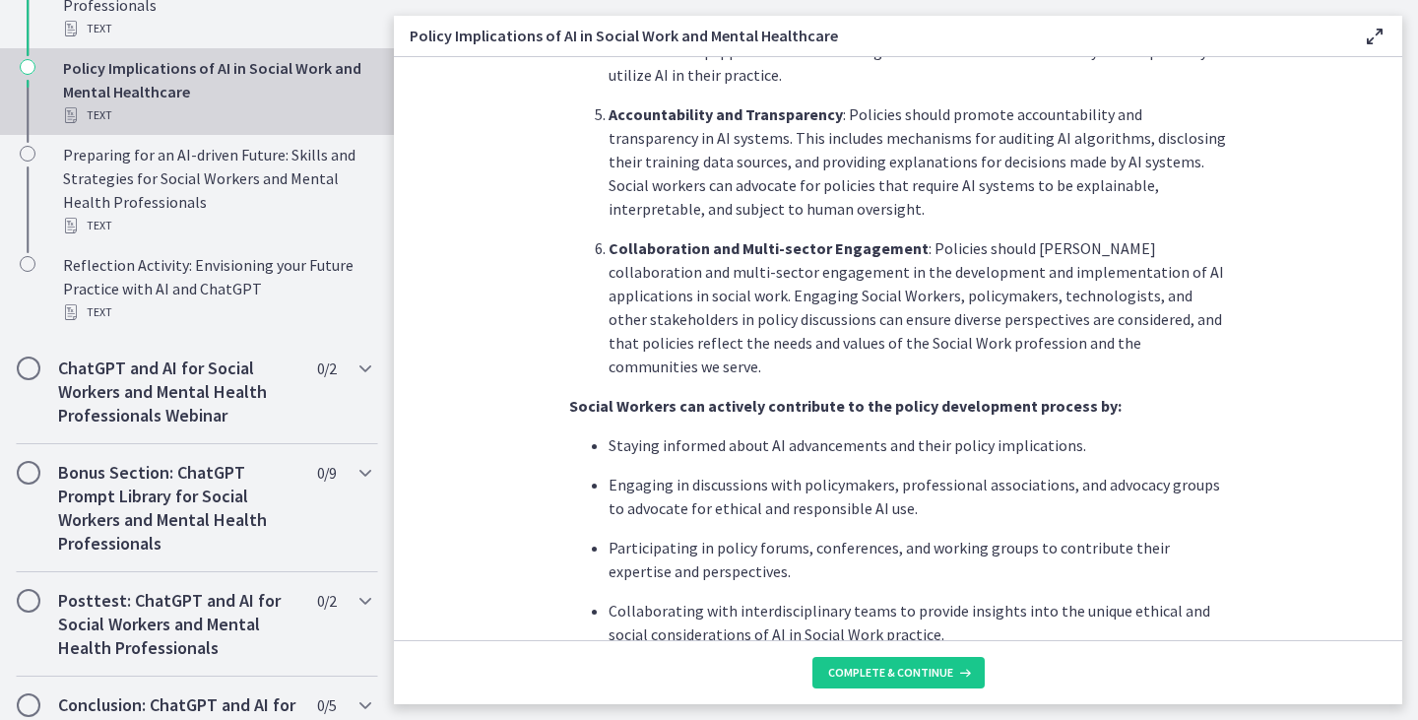
scroll to position [1747, 0]
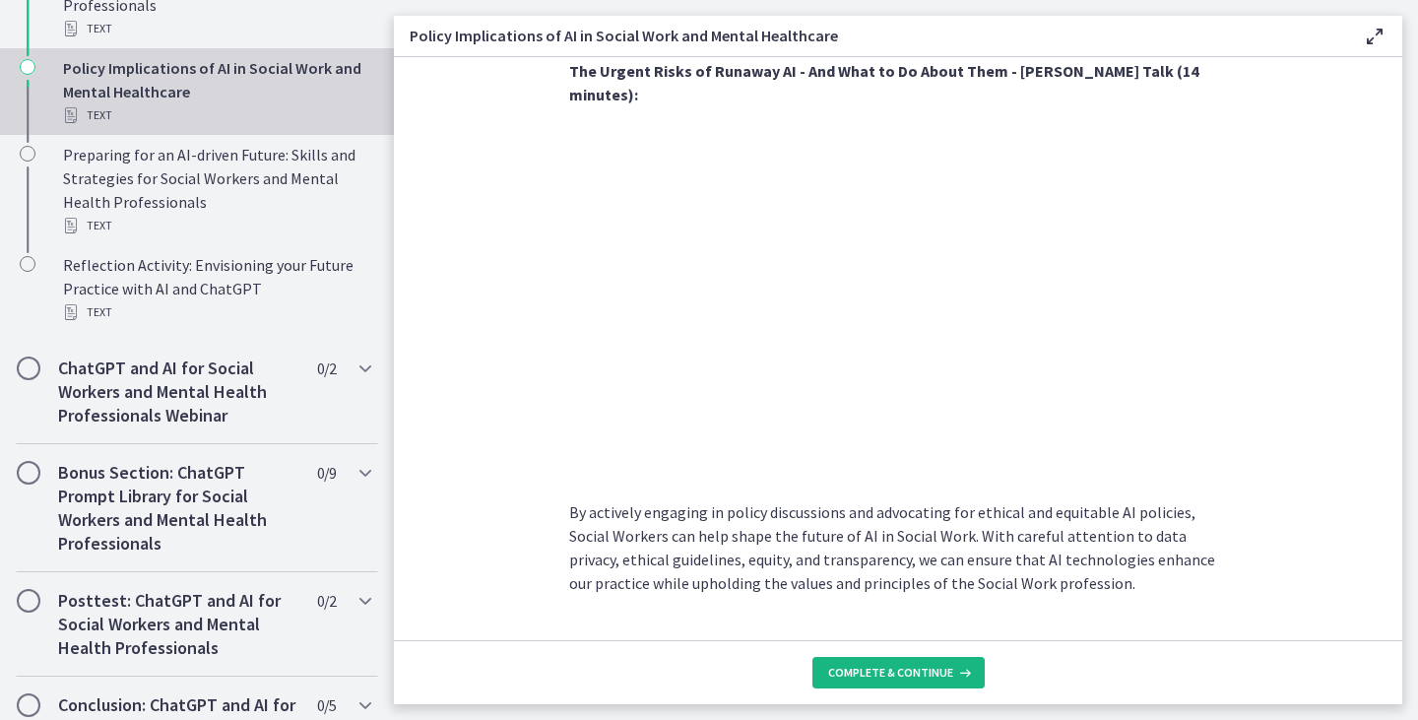
click at [948, 678] on span "Complete & continue" at bounding box center [890, 673] width 125 height 16
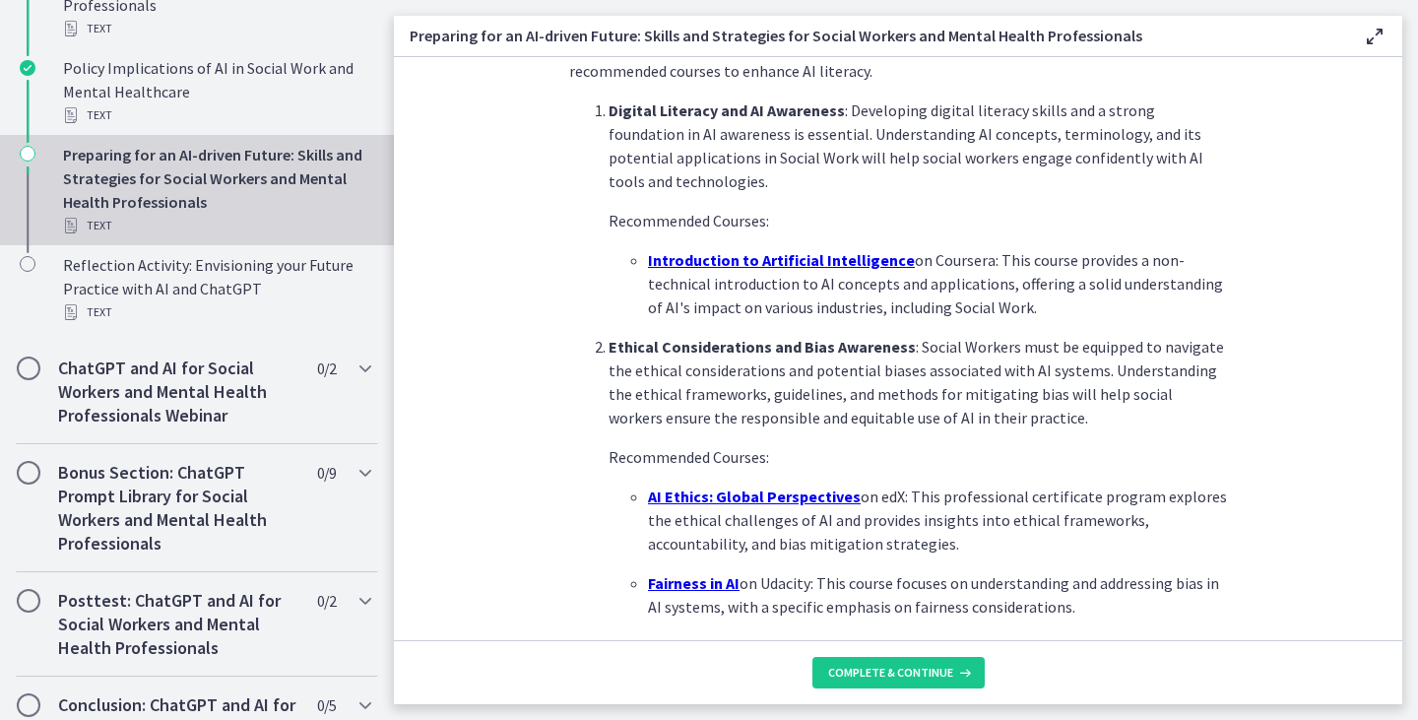
scroll to position [1402, 0]
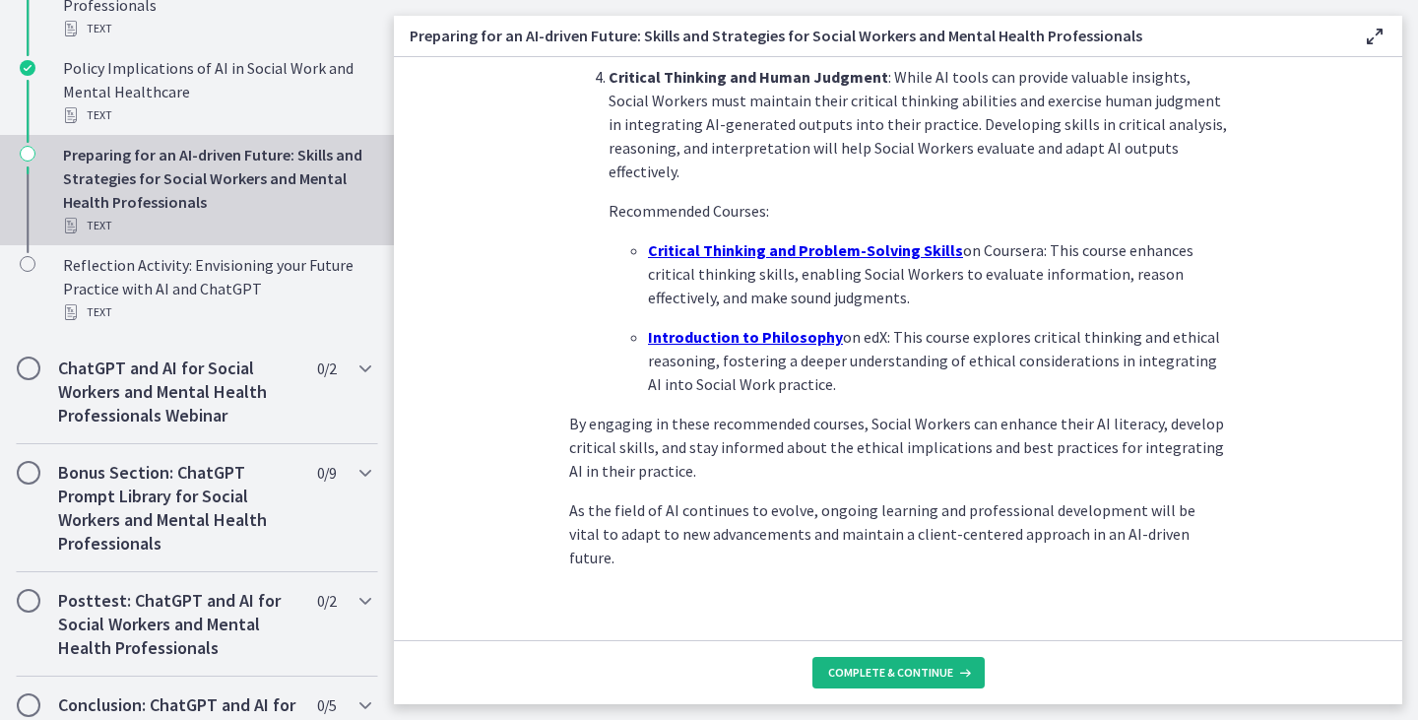
click at [902, 668] on span "Complete & continue" at bounding box center [890, 673] width 125 height 16
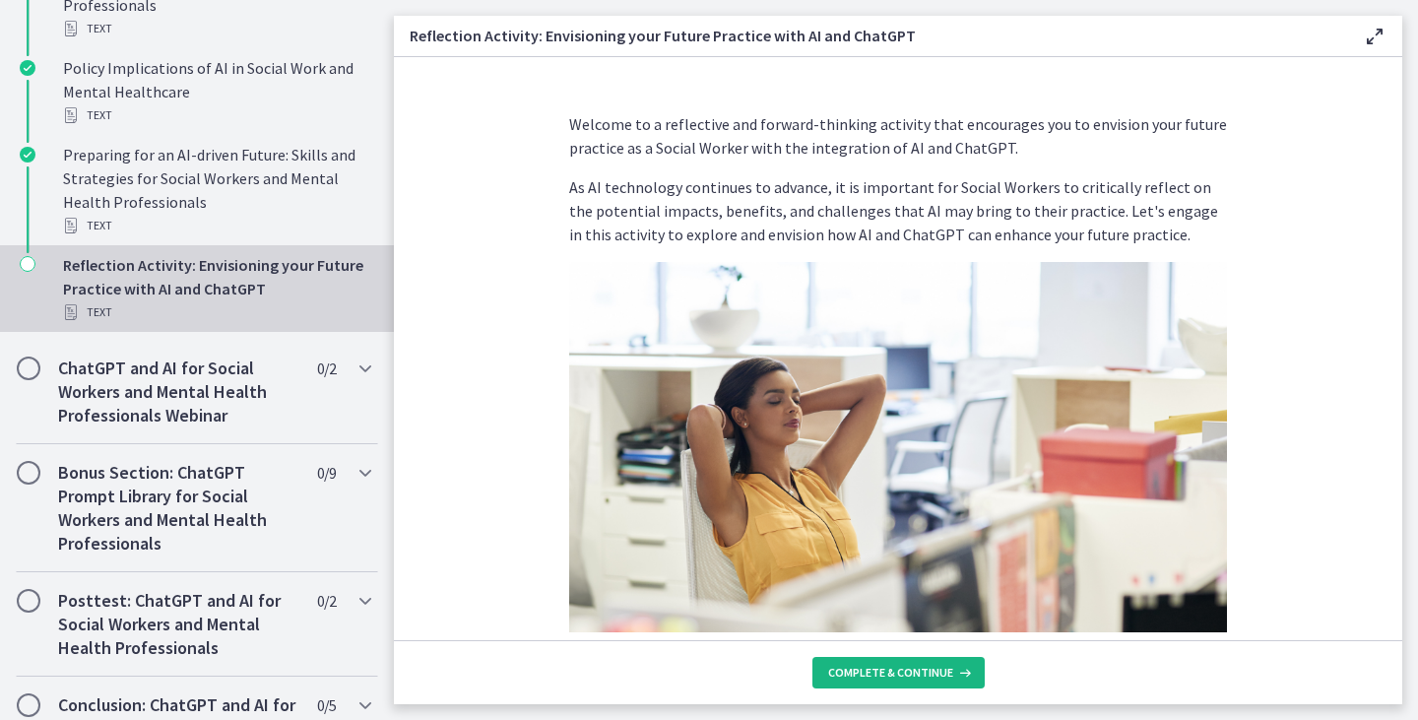
click at [946, 672] on span "Complete & continue" at bounding box center [890, 673] width 125 height 16
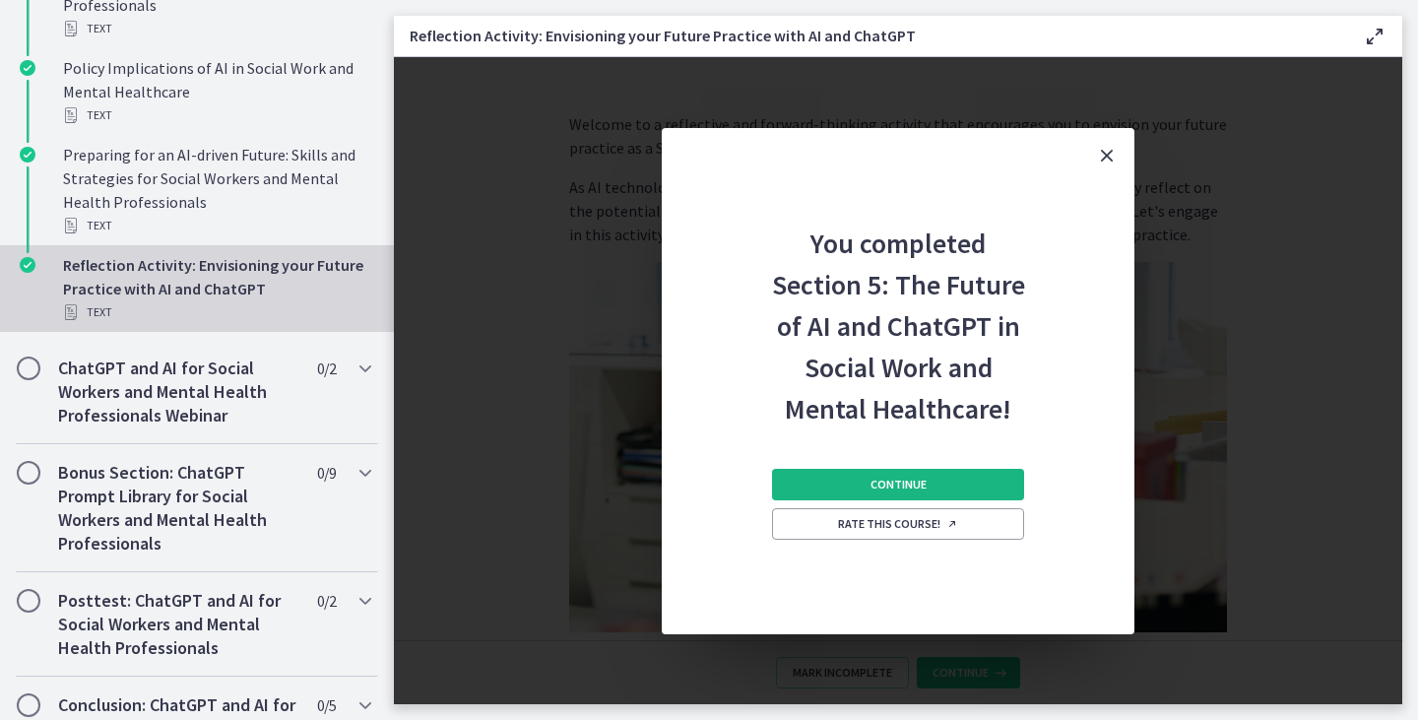
click at [881, 488] on span "Continue" at bounding box center [898, 485] width 56 height 16
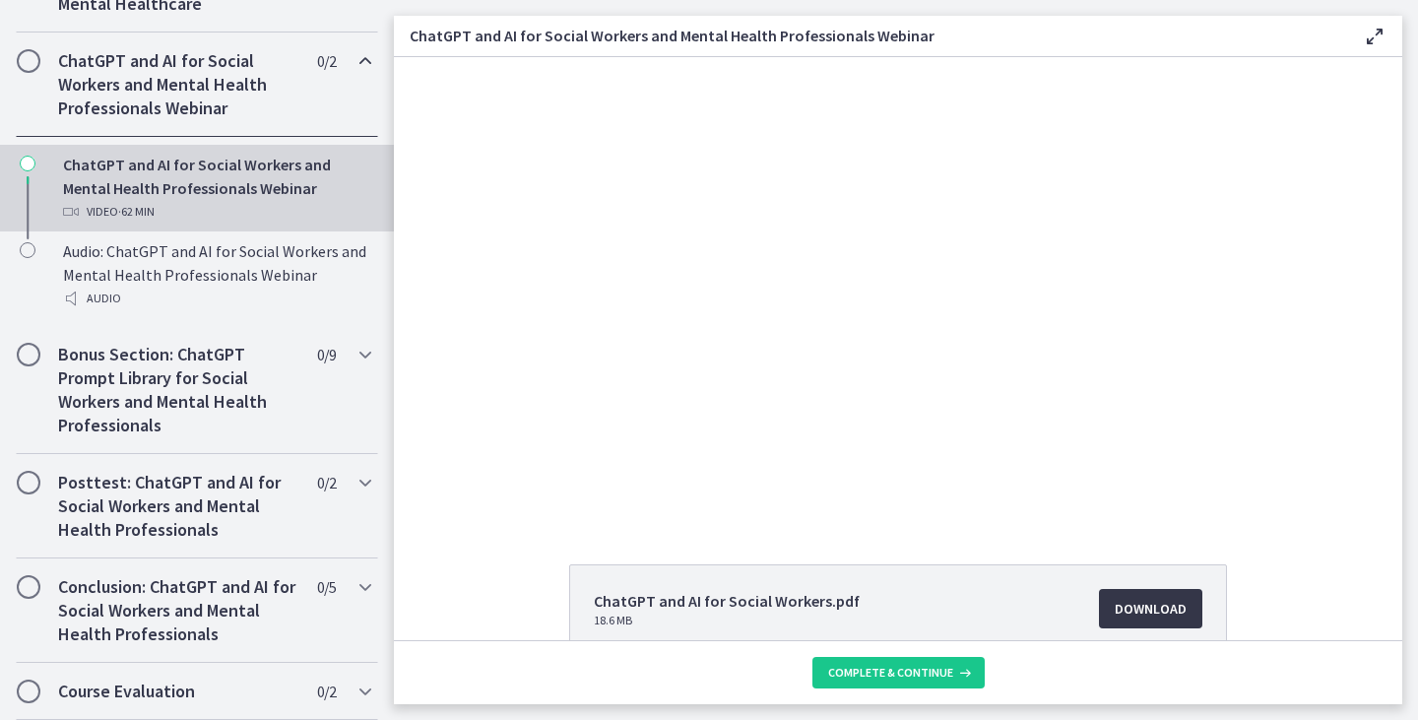
click at [1125, 610] on span "Download Opens in a new window" at bounding box center [1151, 609] width 72 height 24
click at [893, 677] on span "Complete & continue" at bounding box center [890, 673] width 125 height 16
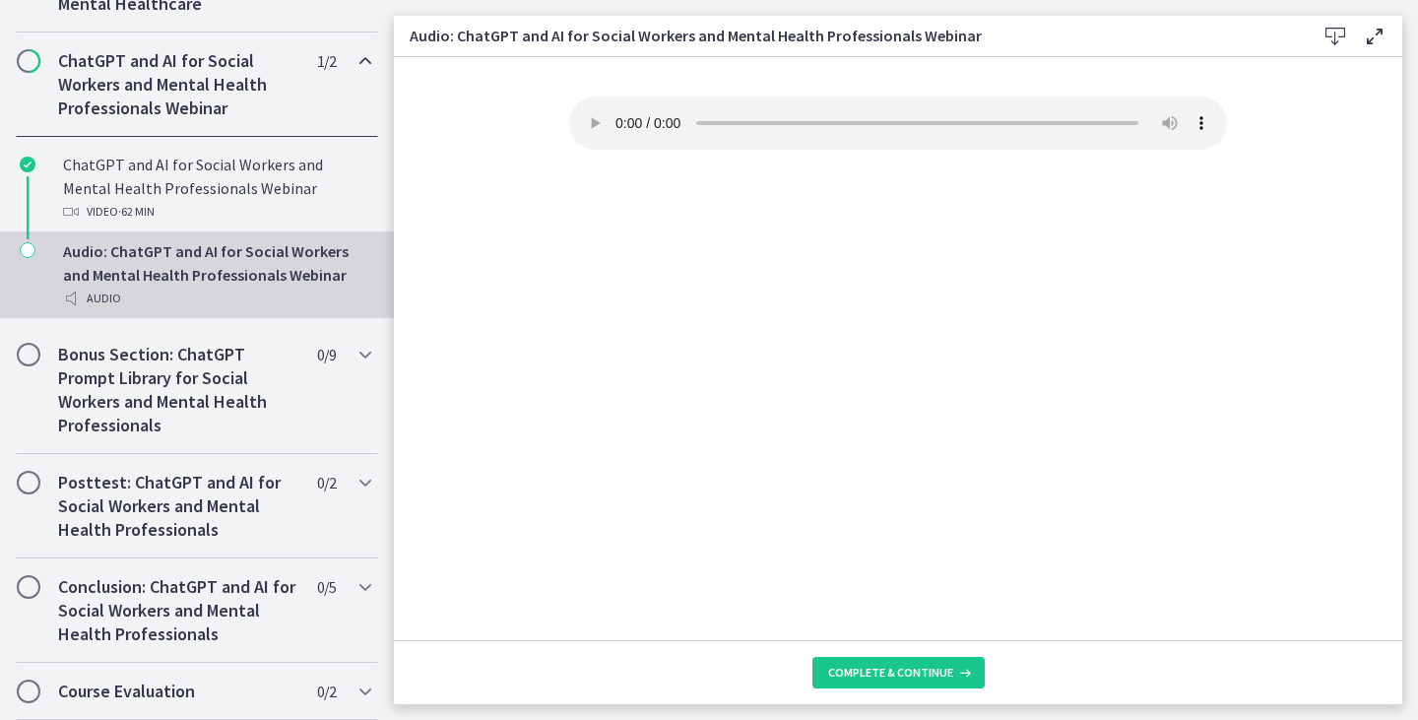
click at [904, 653] on footer "Complete & continue" at bounding box center [898, 672] width 1008 height 64
click at [901, 678] on span "Complete & continue" at bounding box center [890, 673] width 125 height 16
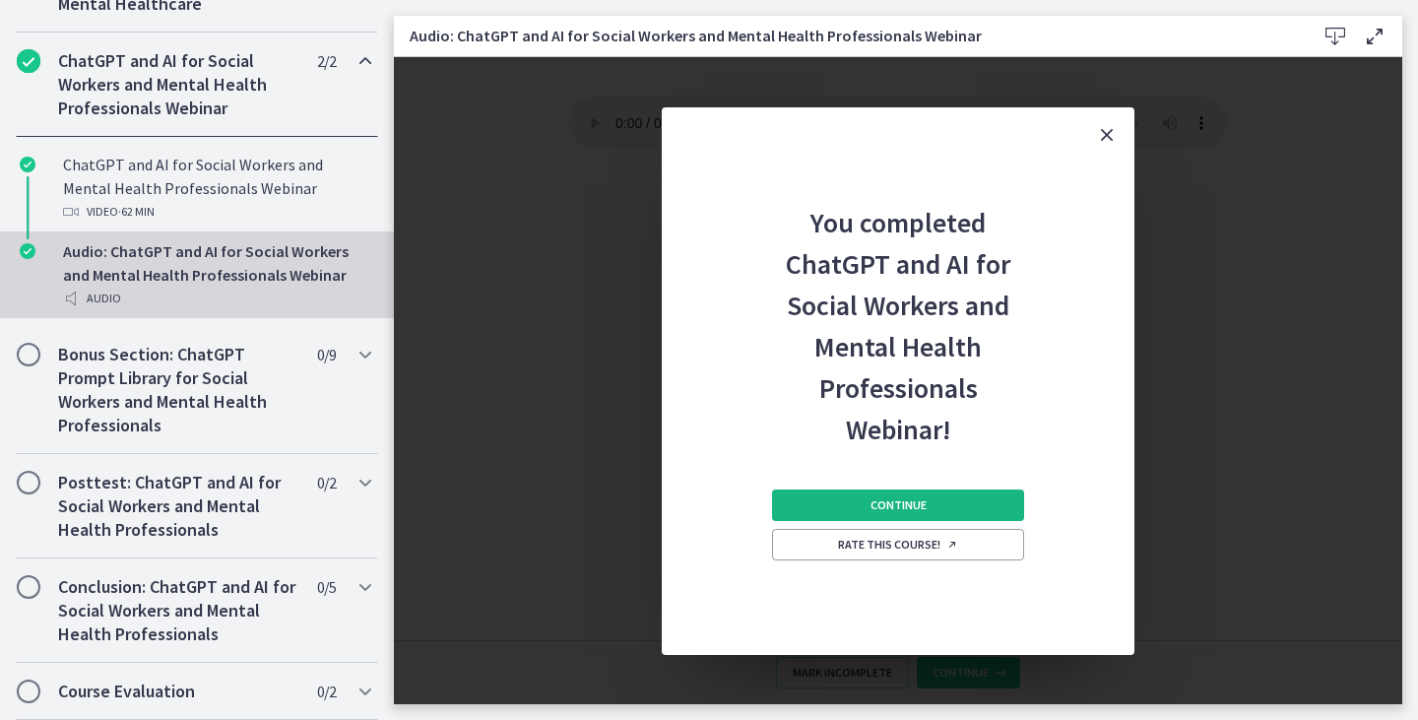
click at [891, 502] on span "Continue" at bounding box center [898, 505] width 56 height 16
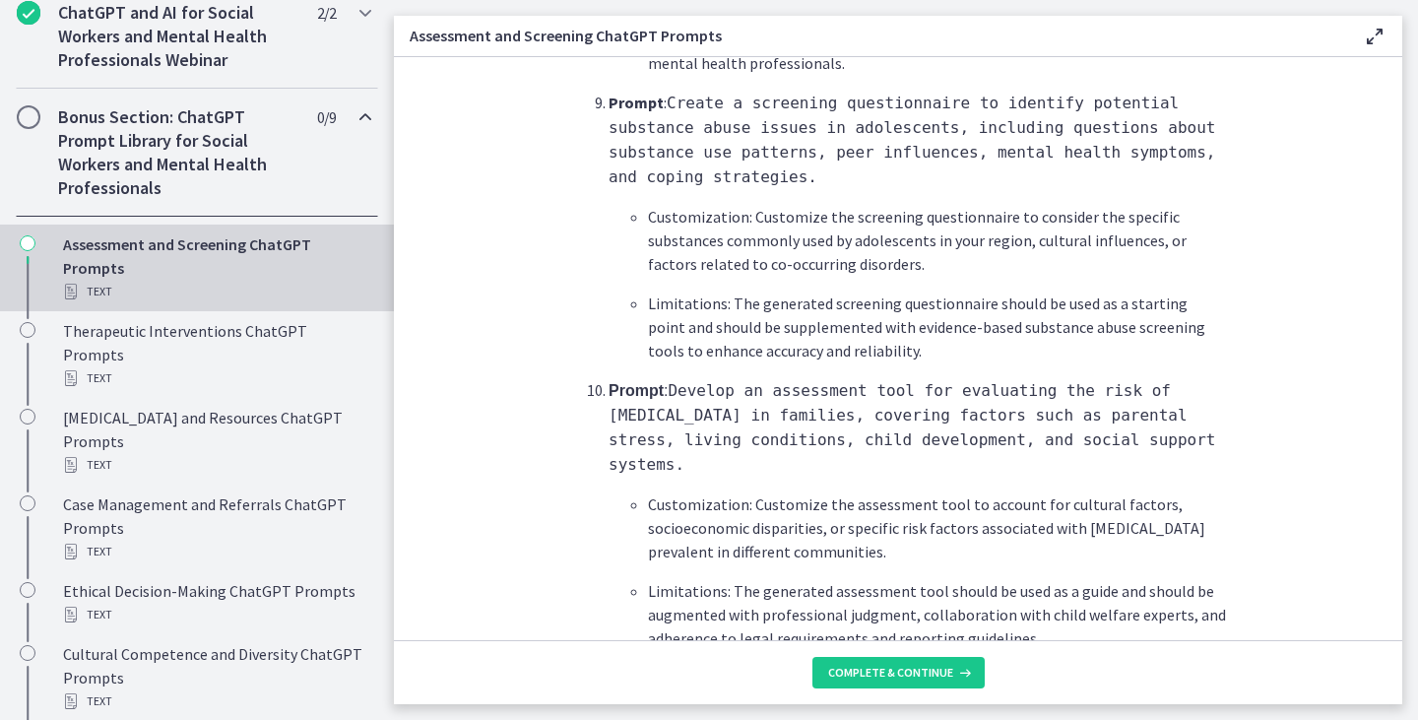
scroll to position [2964, 0]
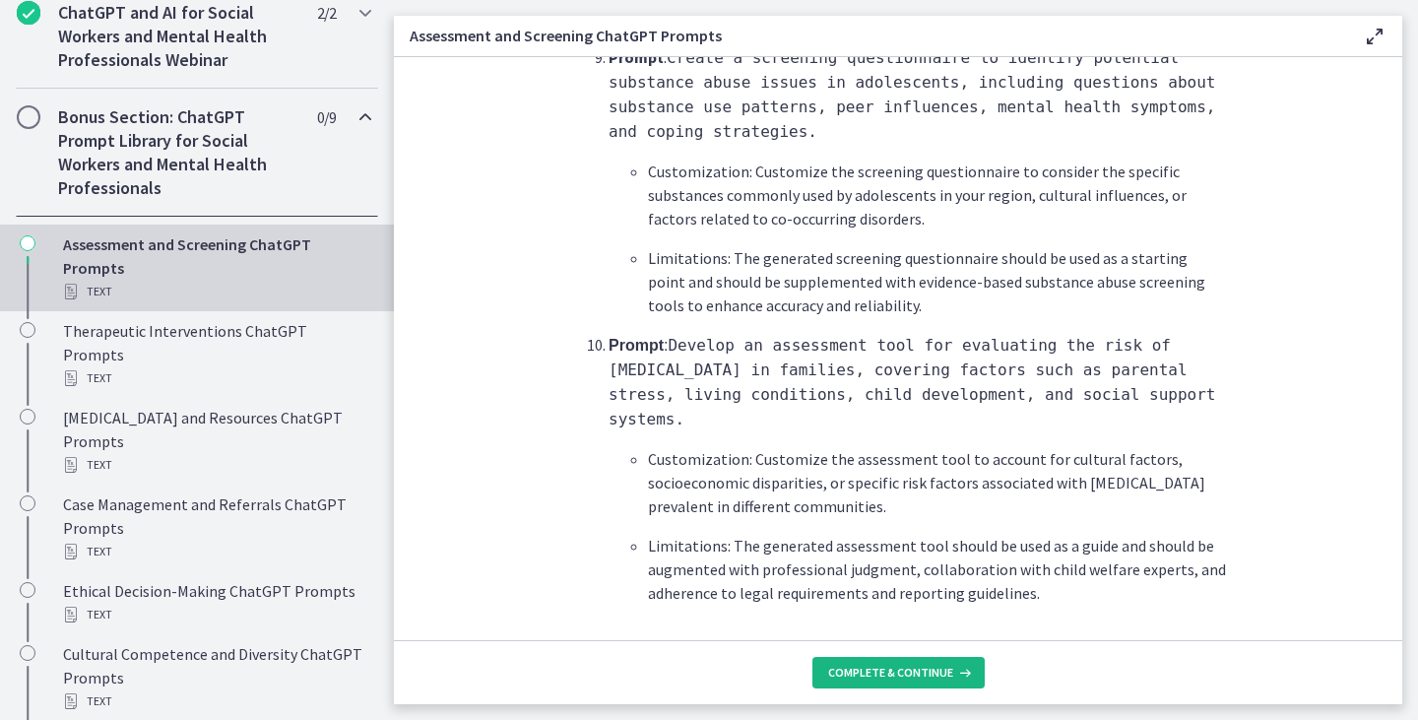
click at [940, 677] on span "Complete & continue" at bounding box center [890, 673] width 125 height 16
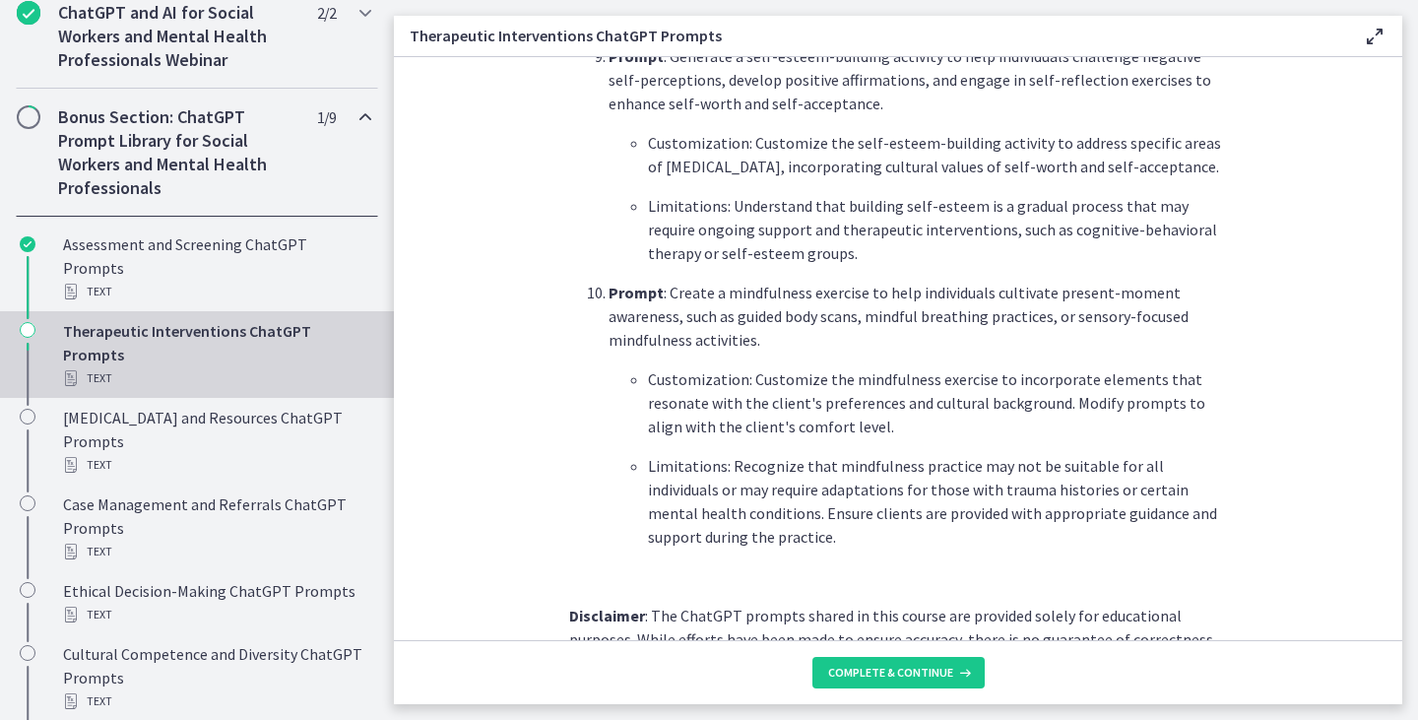
scroll to position [2804, 0]
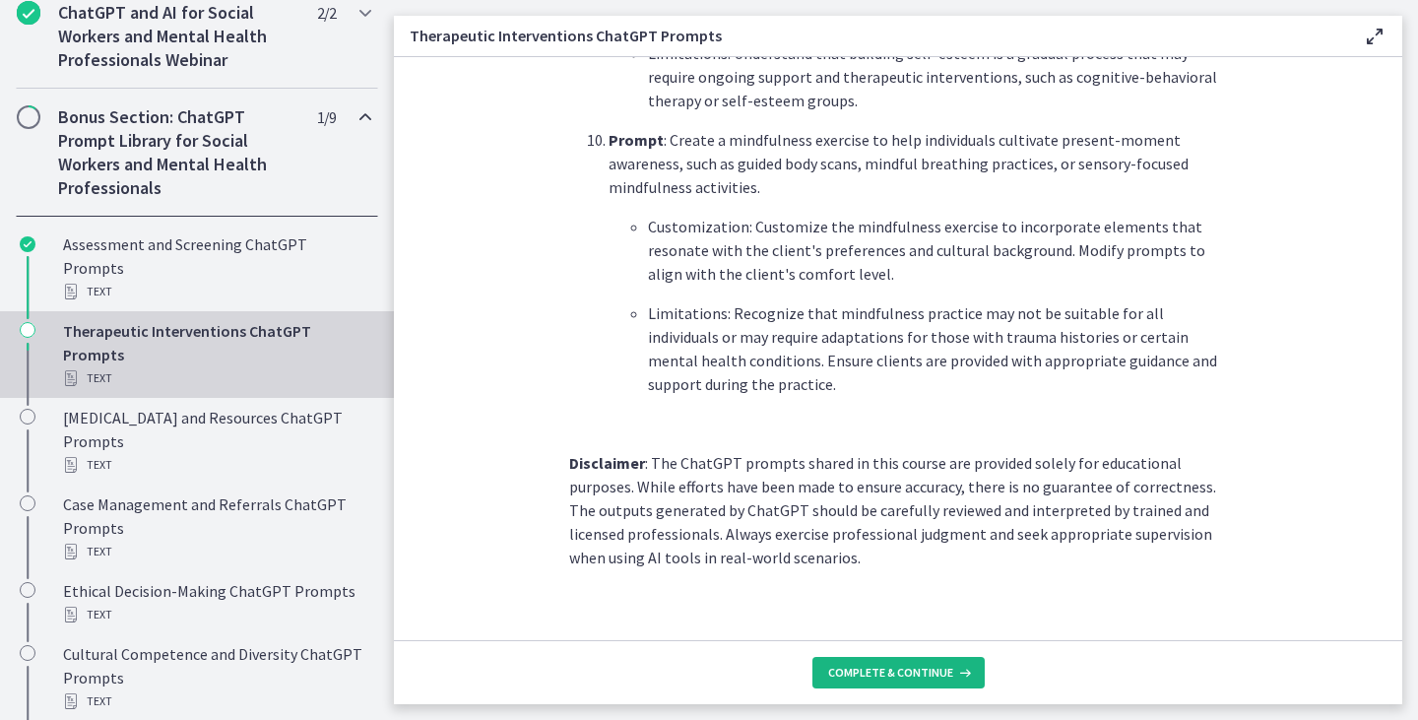
click at [885, 669] on span "Complete & continue" at bounding box center [890, 673] width 125 height 16
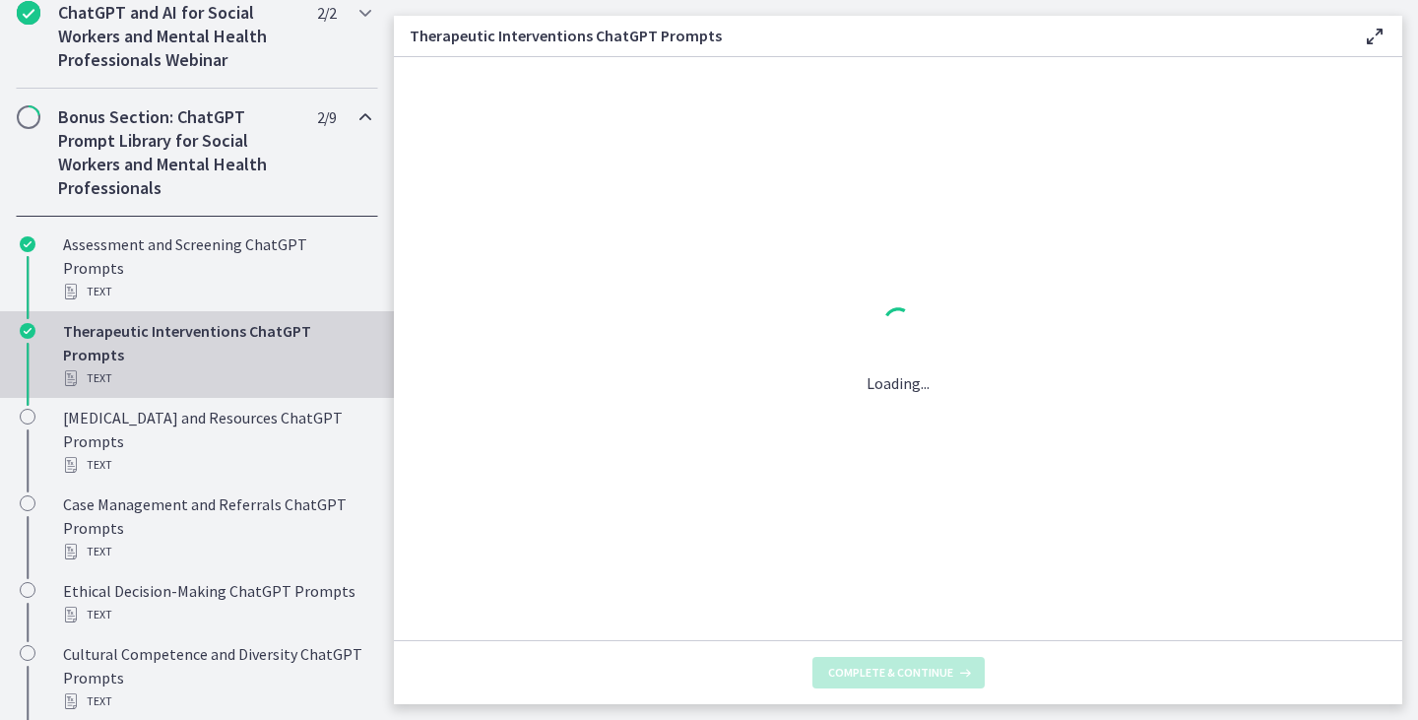
scroll to position [0, 0]
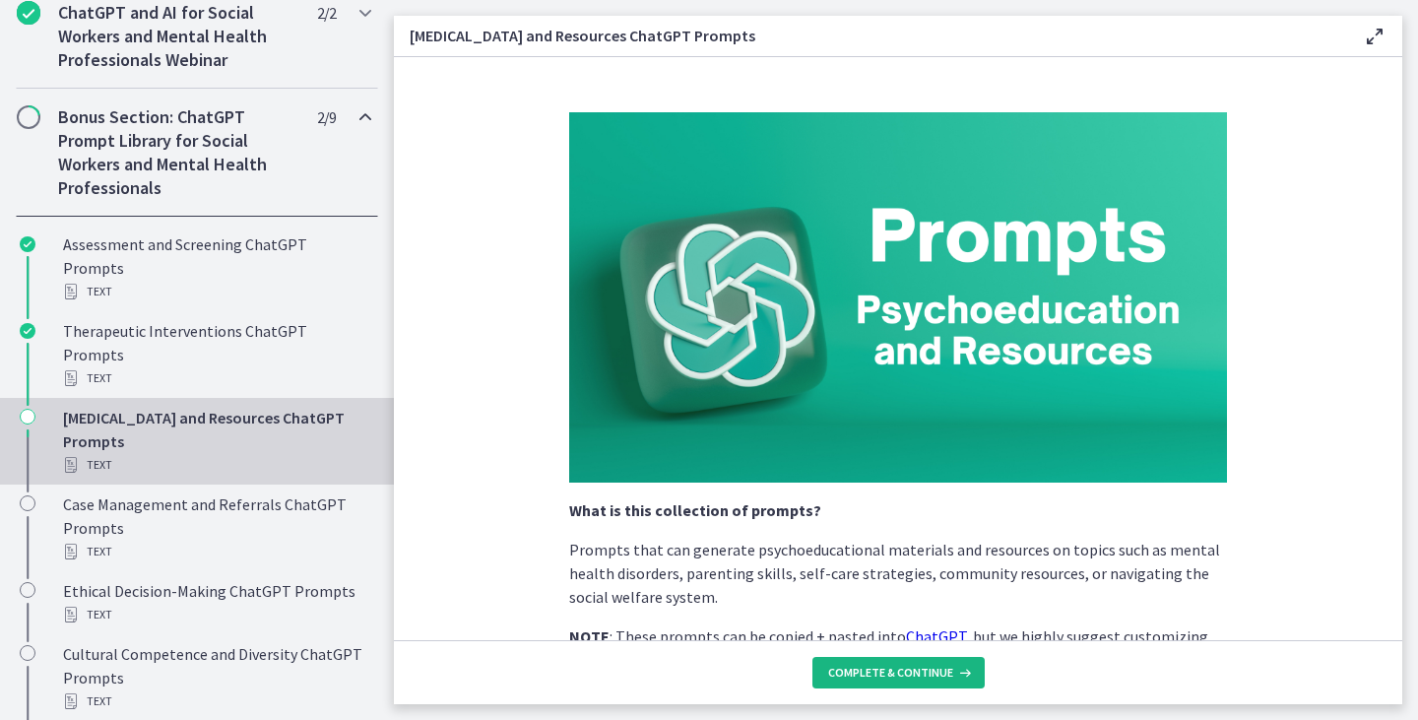
click at [885, 669] on span "Complete & continue" at bounding box center [890, 673] width 125 height 16
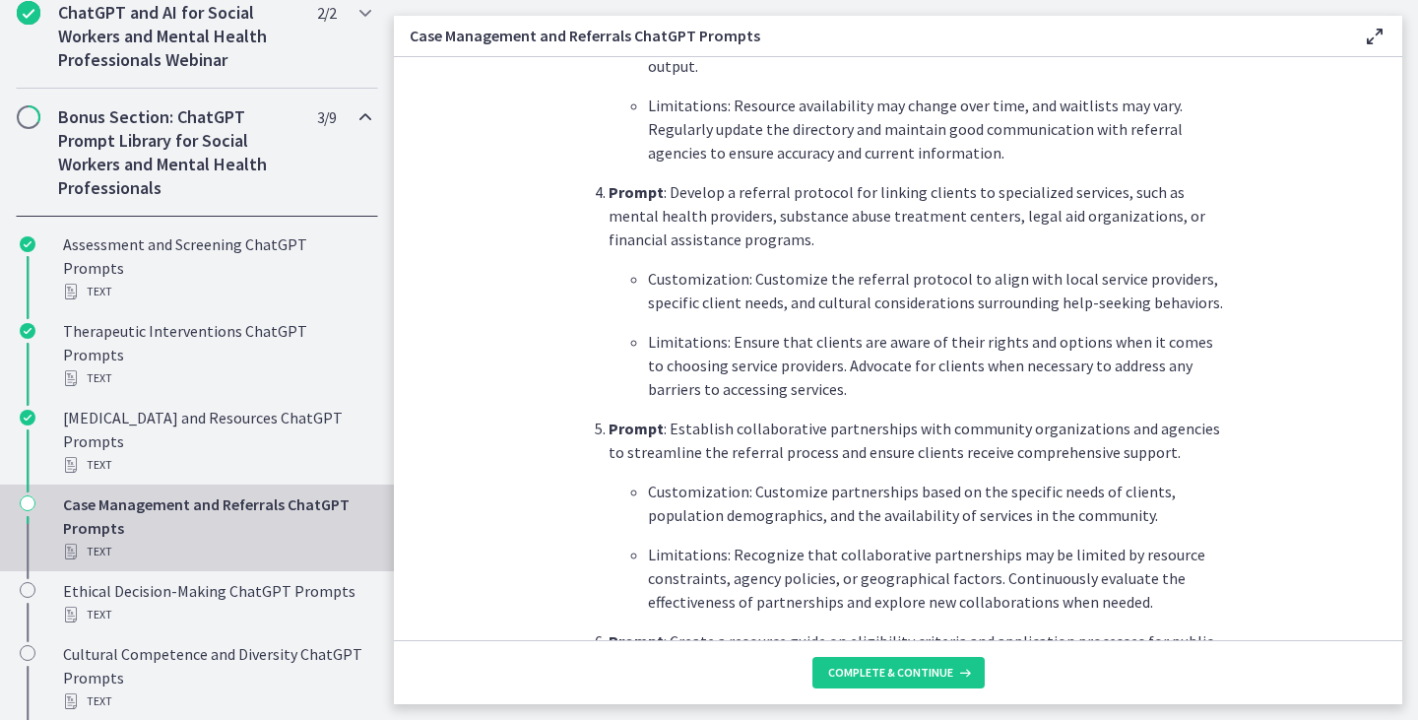
scroll to position [2662, 0]
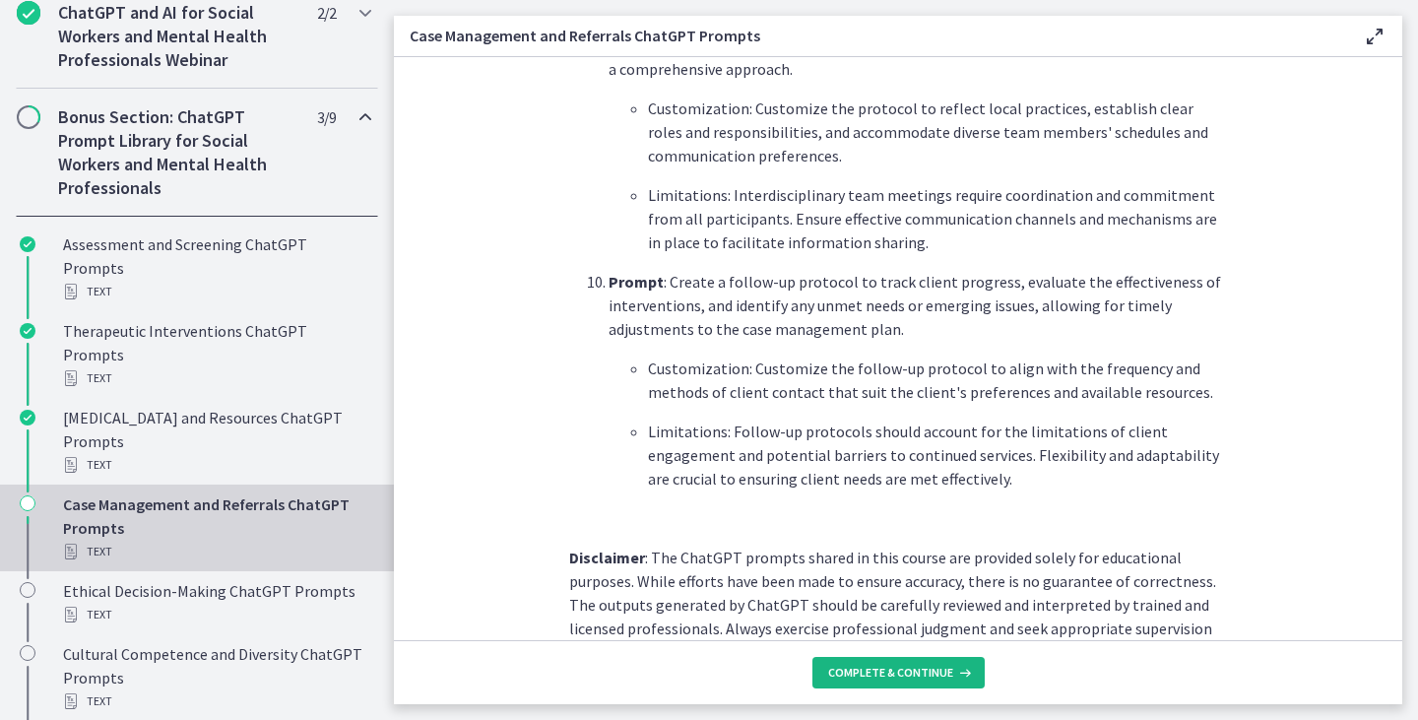
click at [939, 675] on span "Complete & continue" at bounding box center [890, 673] width 125 height 16
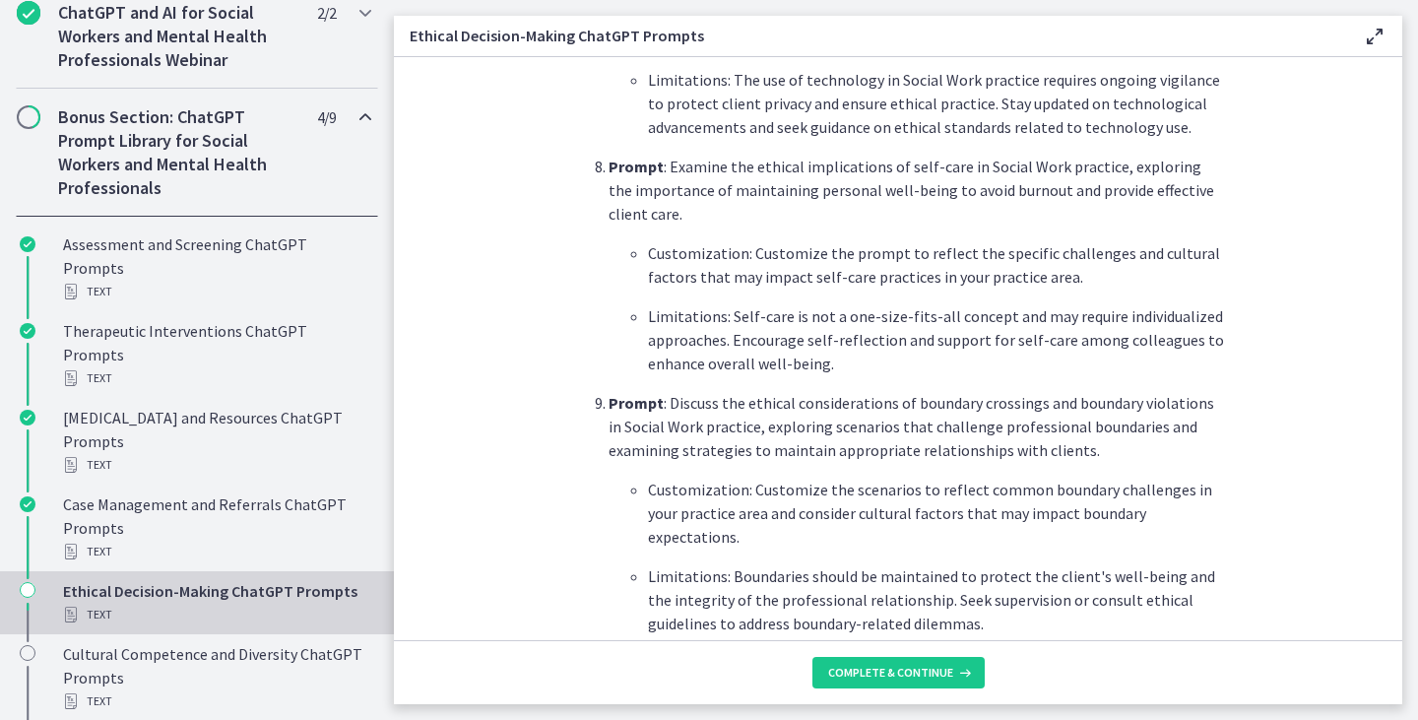
scroll to position [2720, 0]
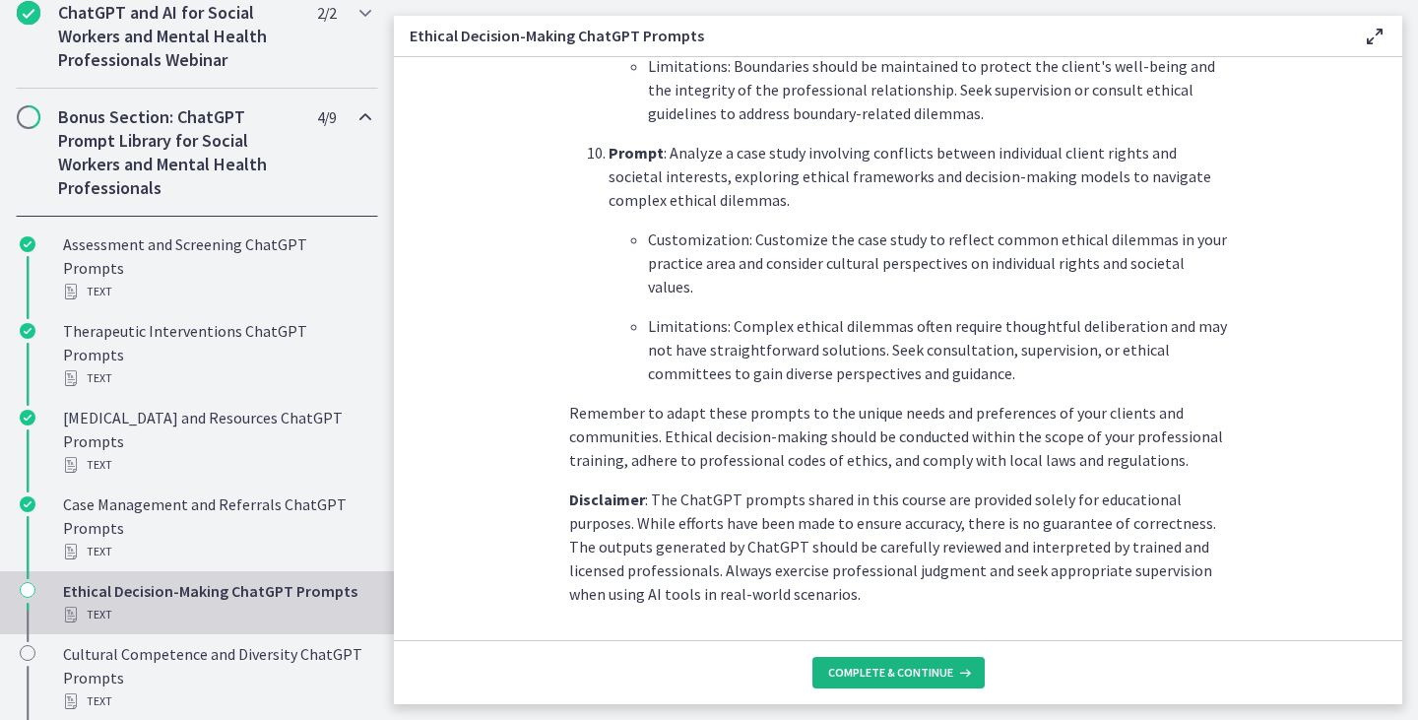
click at [938, 665] on span "Complete & continue" at bounding box center [890, 673] width 125 height 16
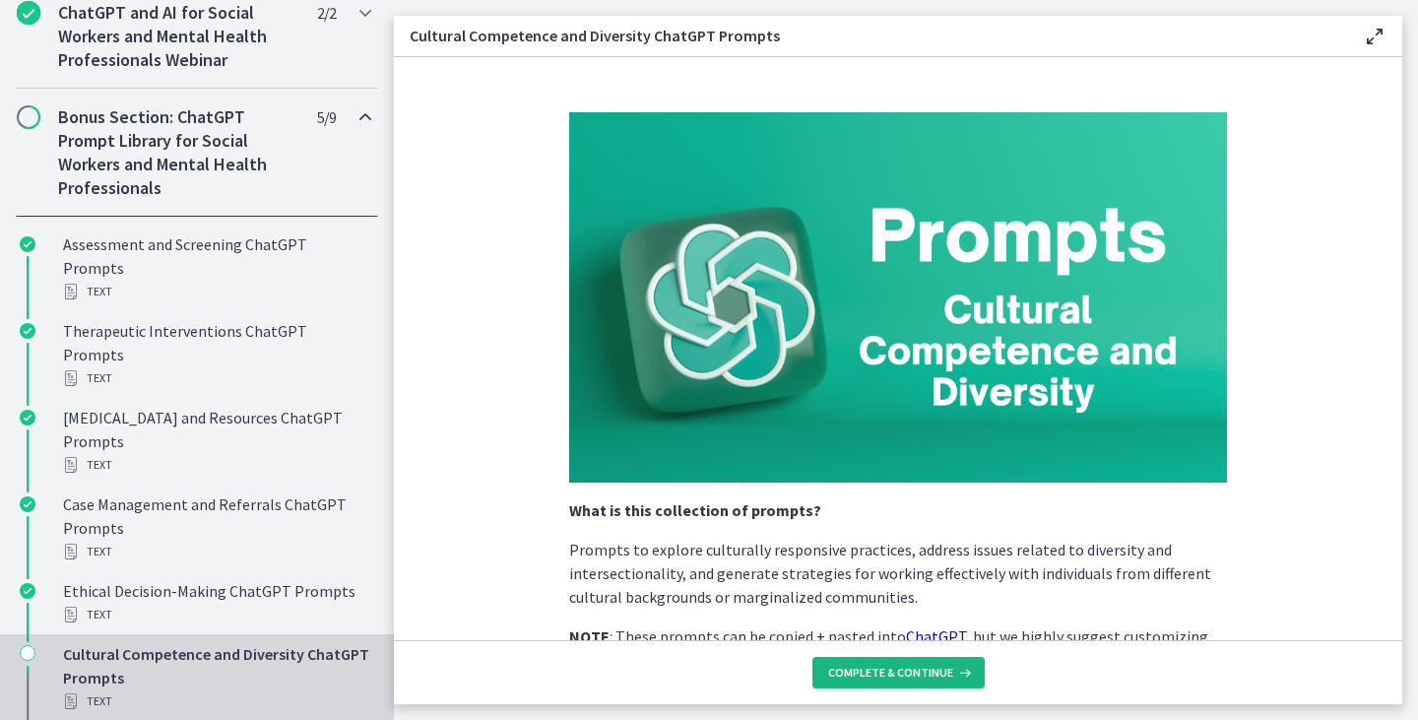
click at [838, 671] on span "Complete & continue" at bounding box center [890, 673] width 125 height 16
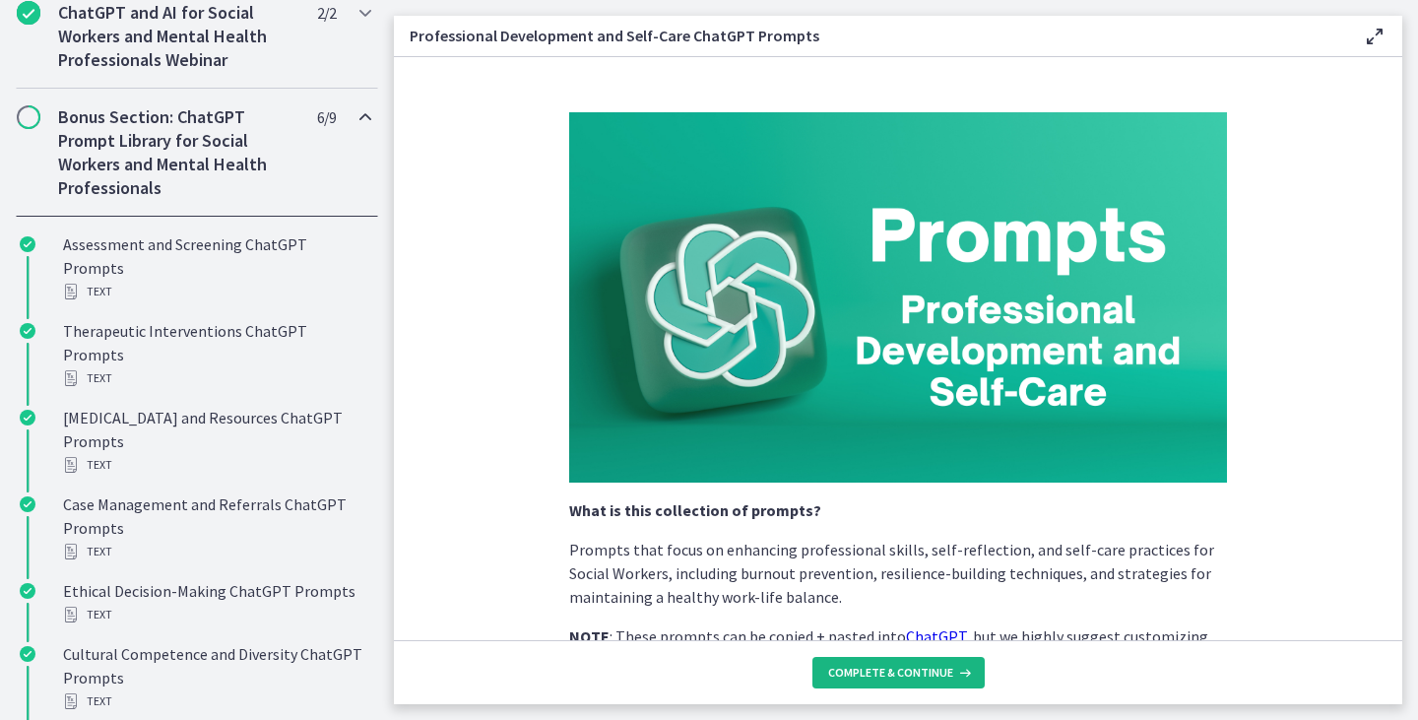
click at [838, 671] on span "Complete & continue" at bounding box center [890, 673] width 125 height 16
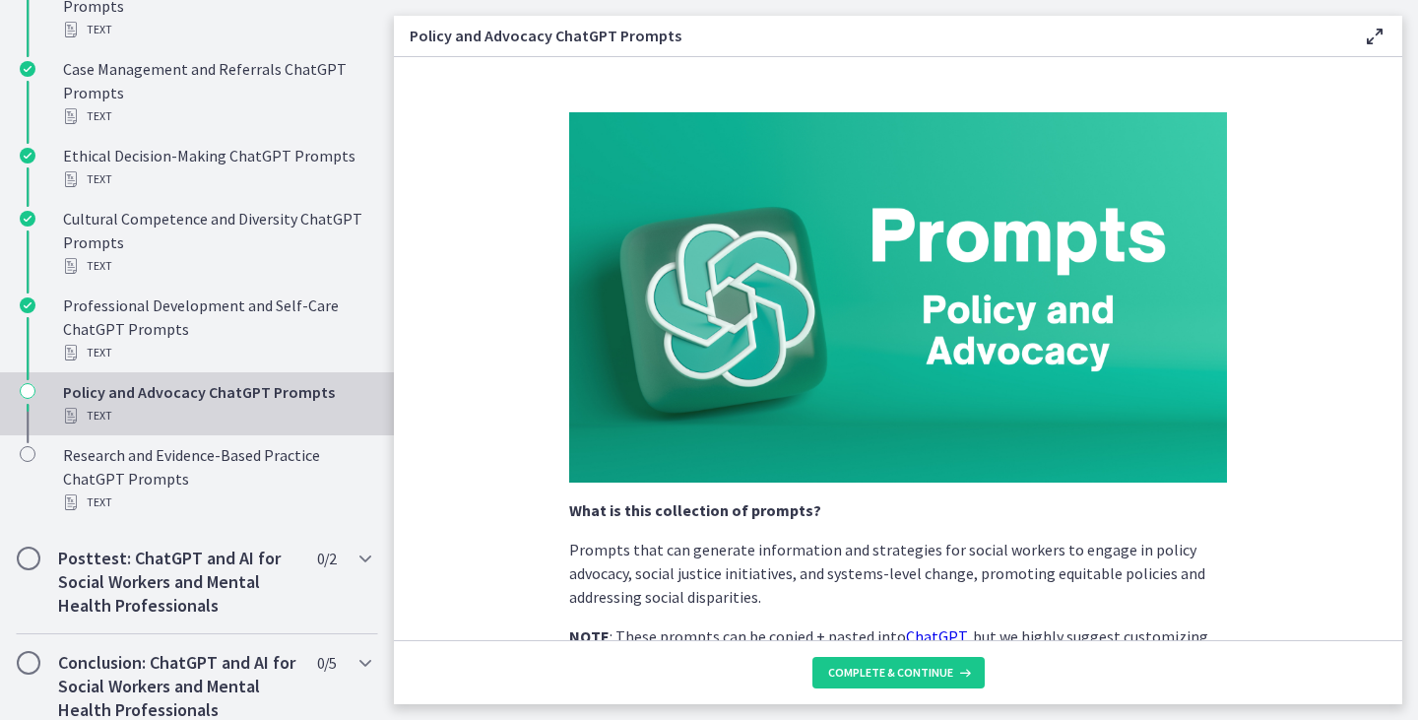
scroll to position [1521, 0]
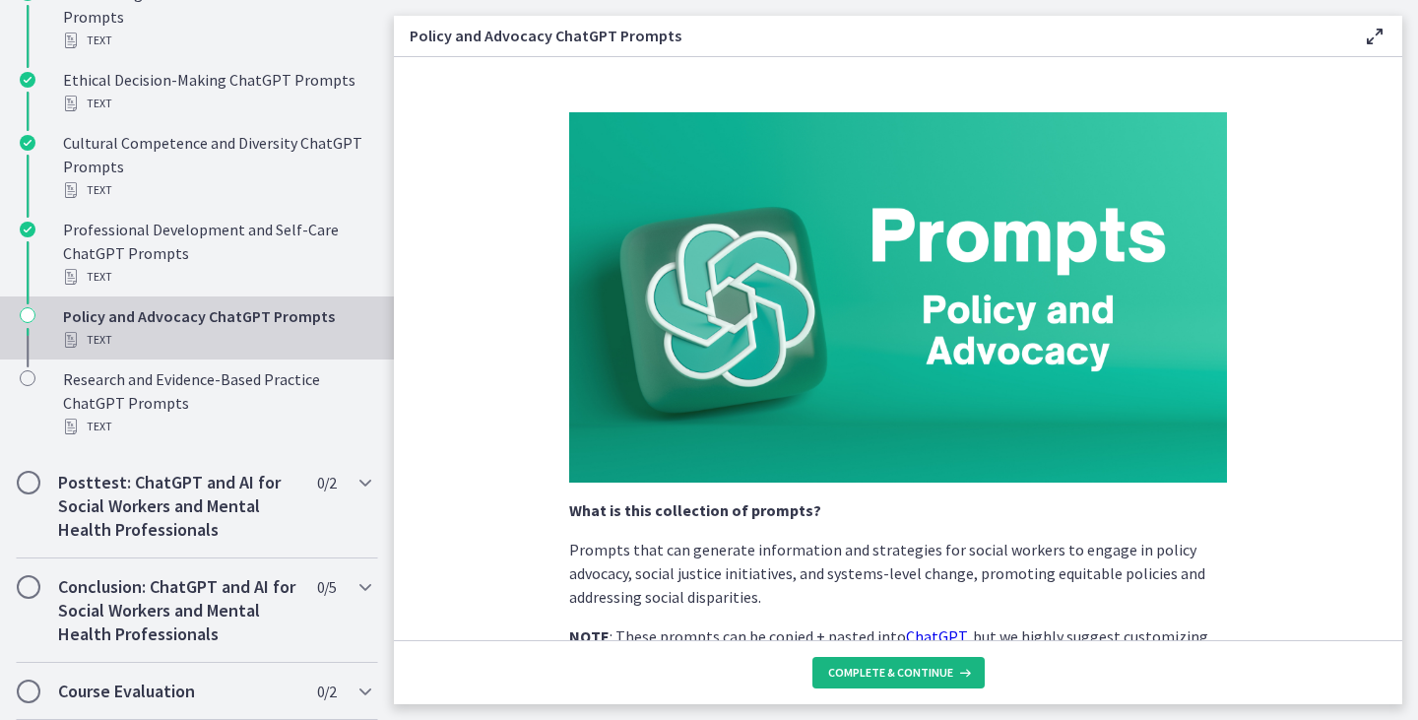
click at [951, 663] on button "Complete & continue" at bounding box center [898, 673] width 172 height 32
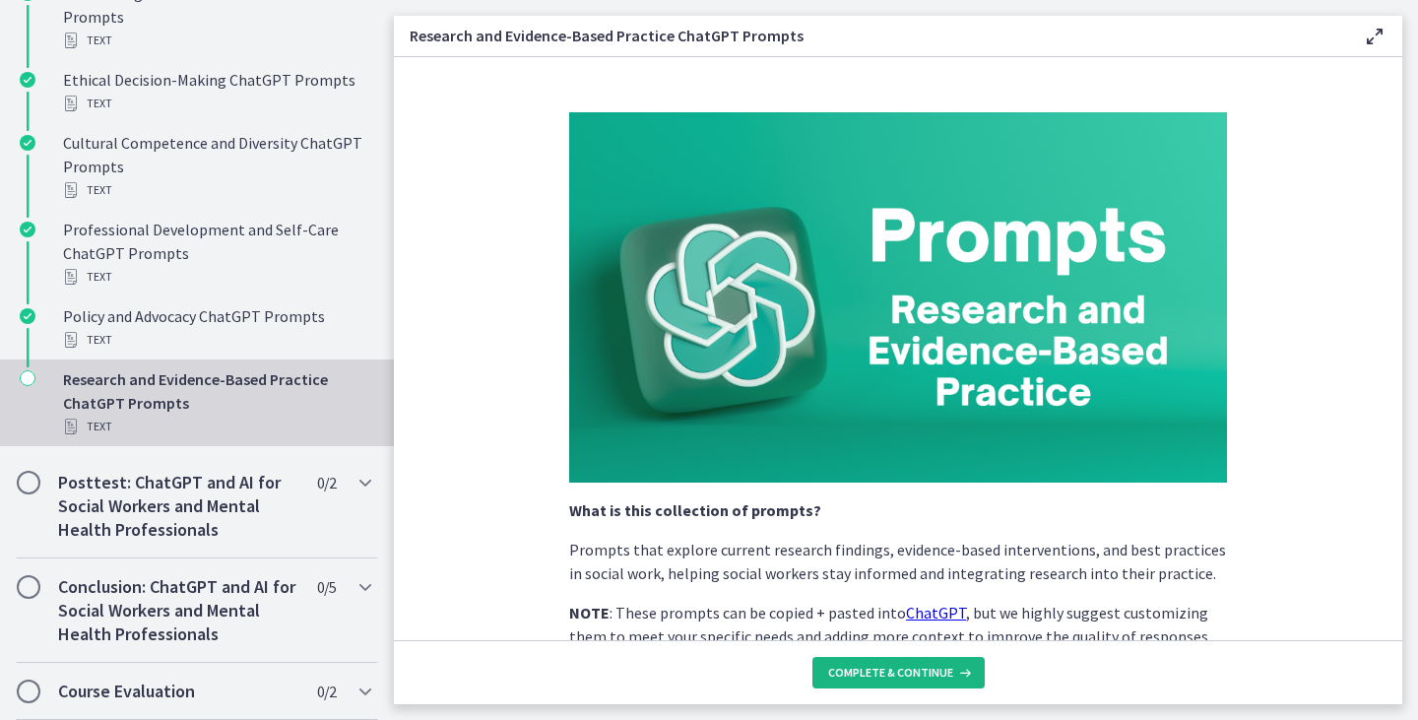
click at [939, 686] on button "Complete & continue" at bounding box center [898, 673] width 172 height 32
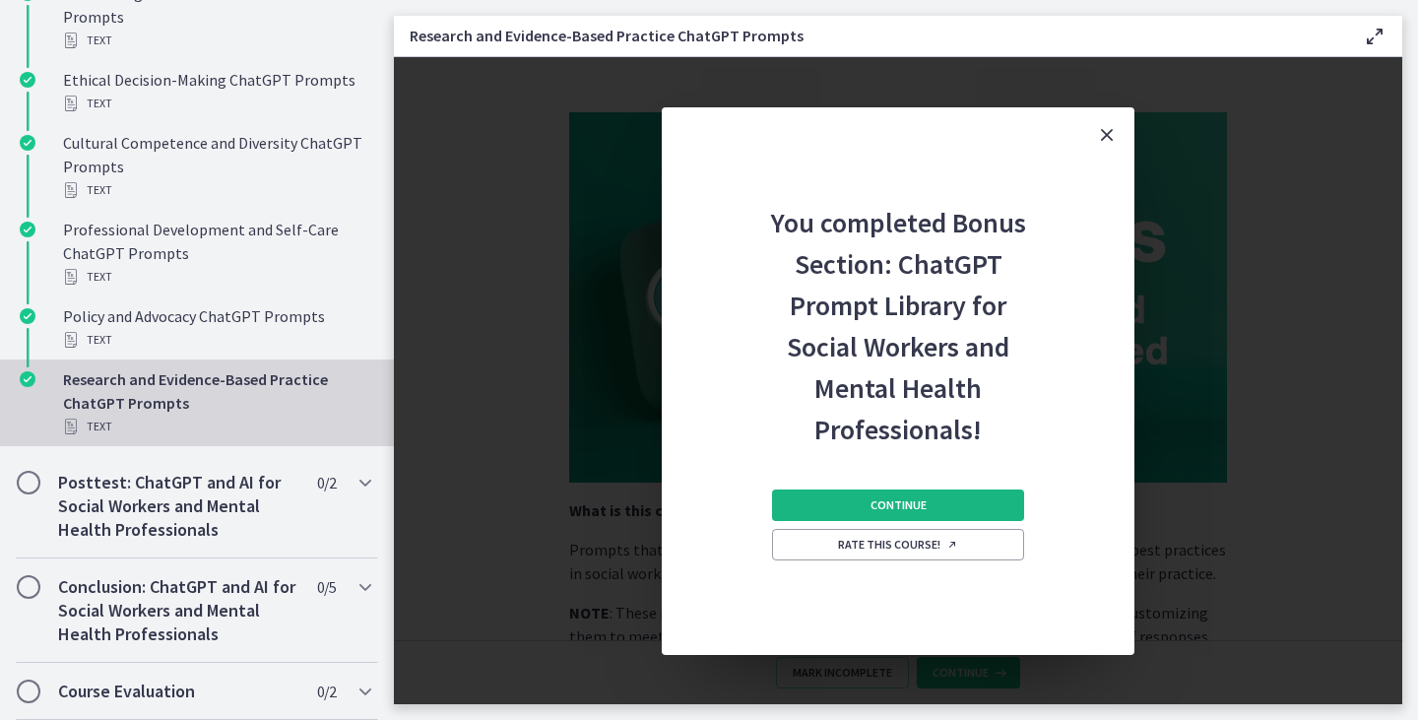
click at [956, 495] on button "Continue" at bounding box center [898, 505] width 252 height 32
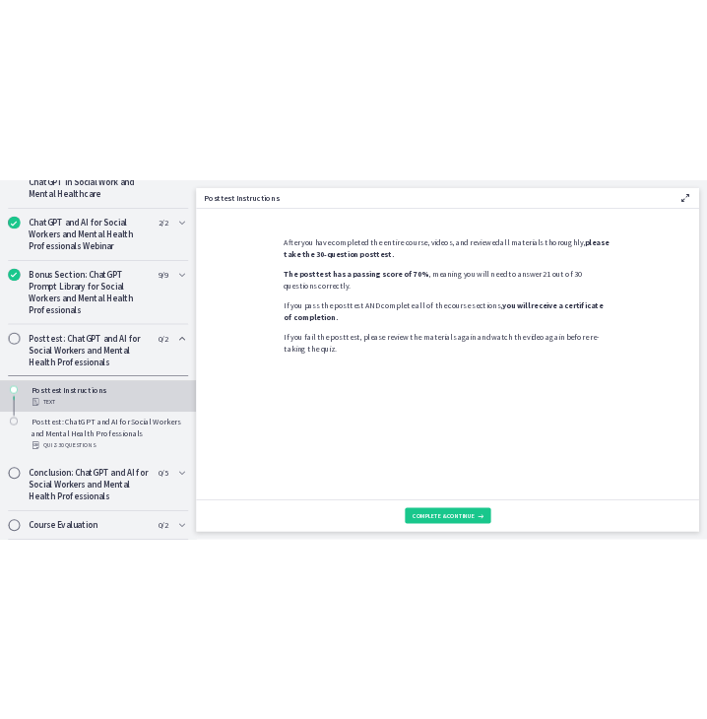
scroll to position [962, 0]
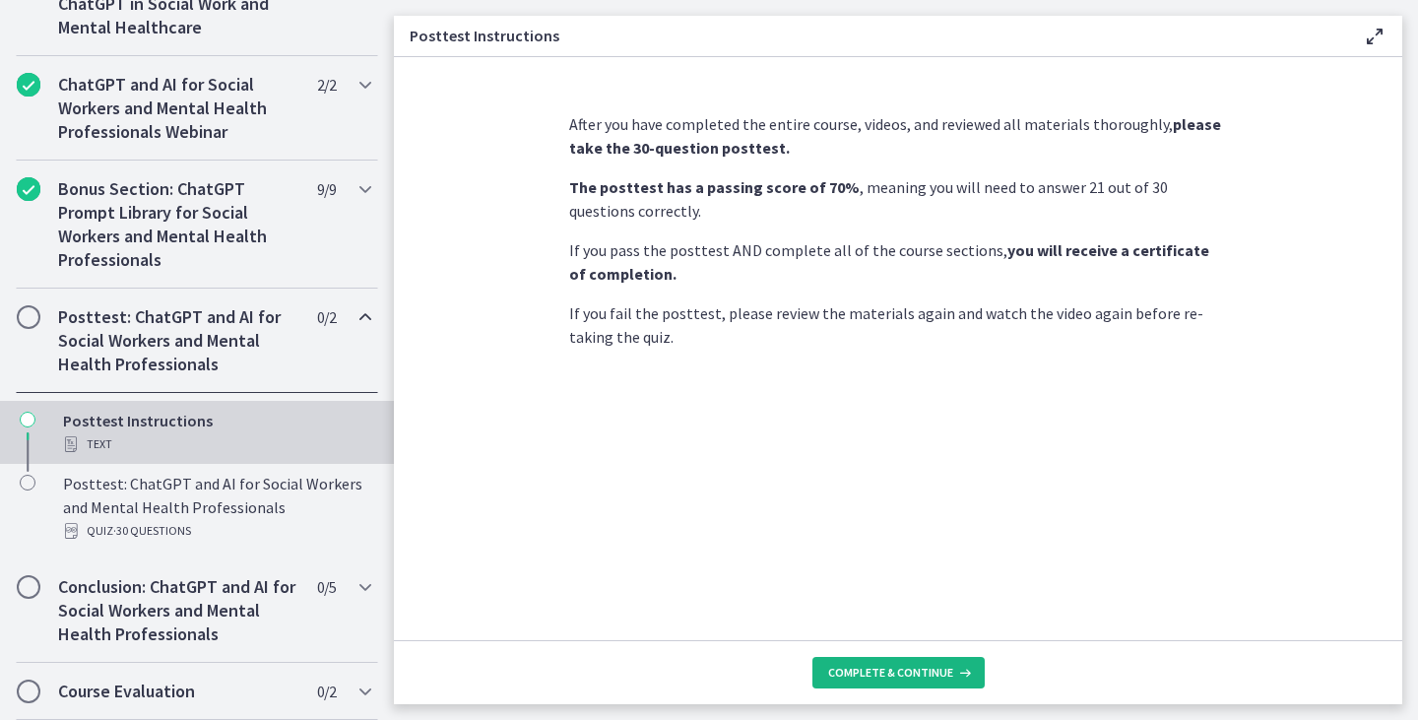
click at [884, 679] on span "Complete & continue" at bounding box center [890, 673] width 125 height 16
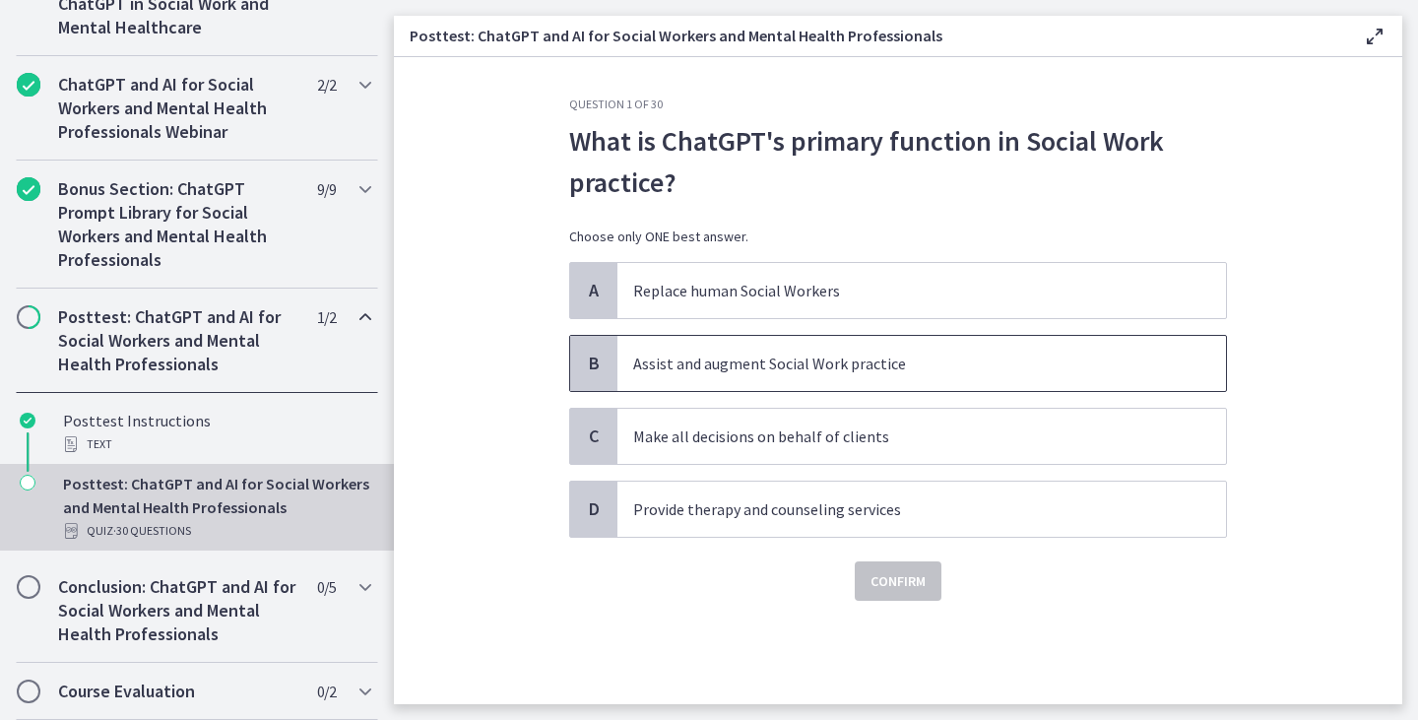
click at [896, 359] on p "Assist and augment Social Work practice" at bounding box center [902, 363] width 538 height 24
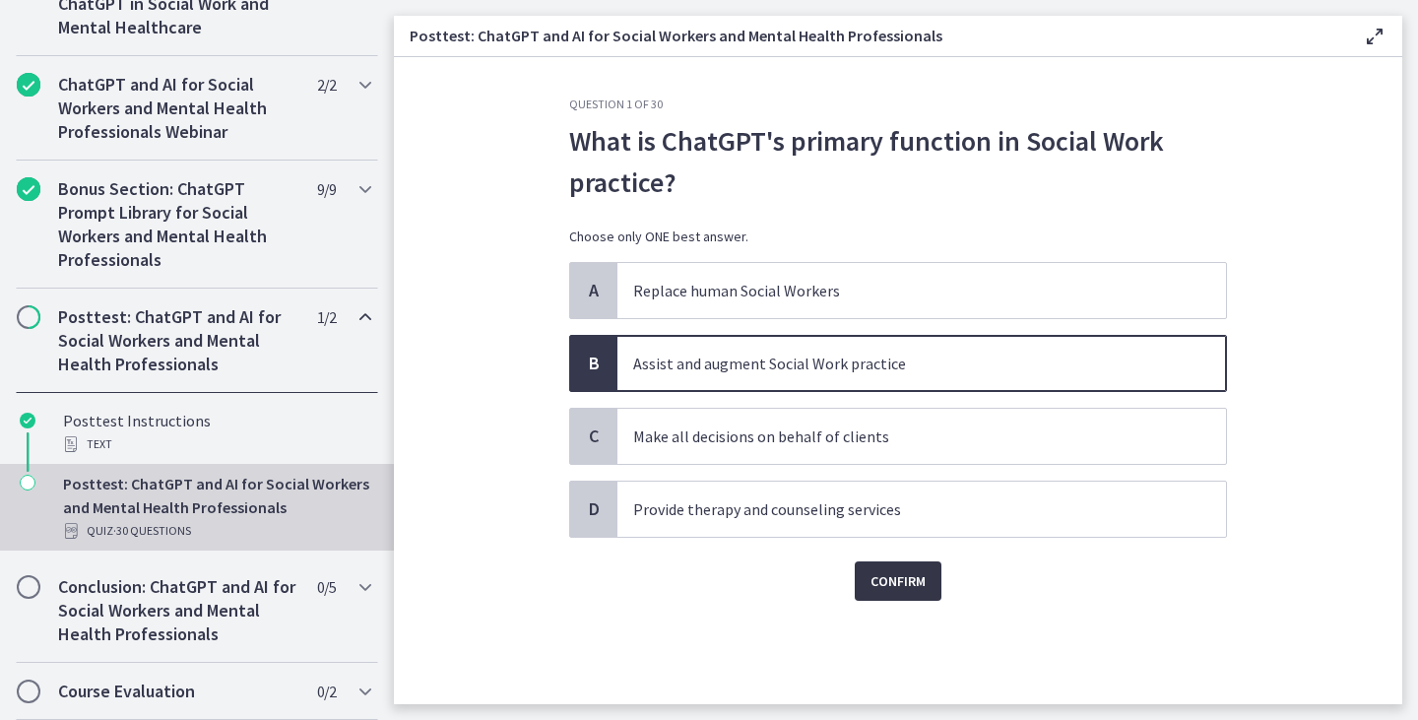
click at [877, 579] on span "Confirm" at bounding box center [897, 581] width 55 height 24
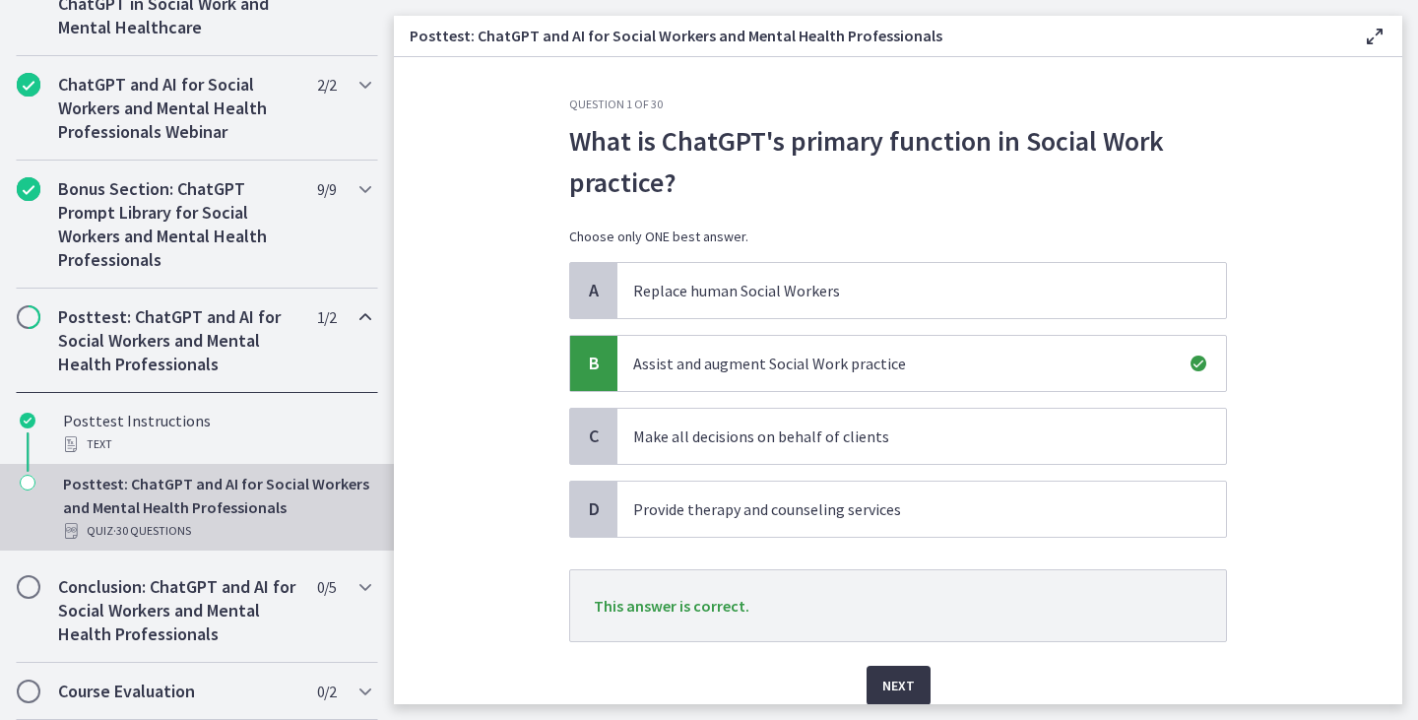
click at [882, 686] on span "Next" at bounding box center [898, 685] width 32 height 24
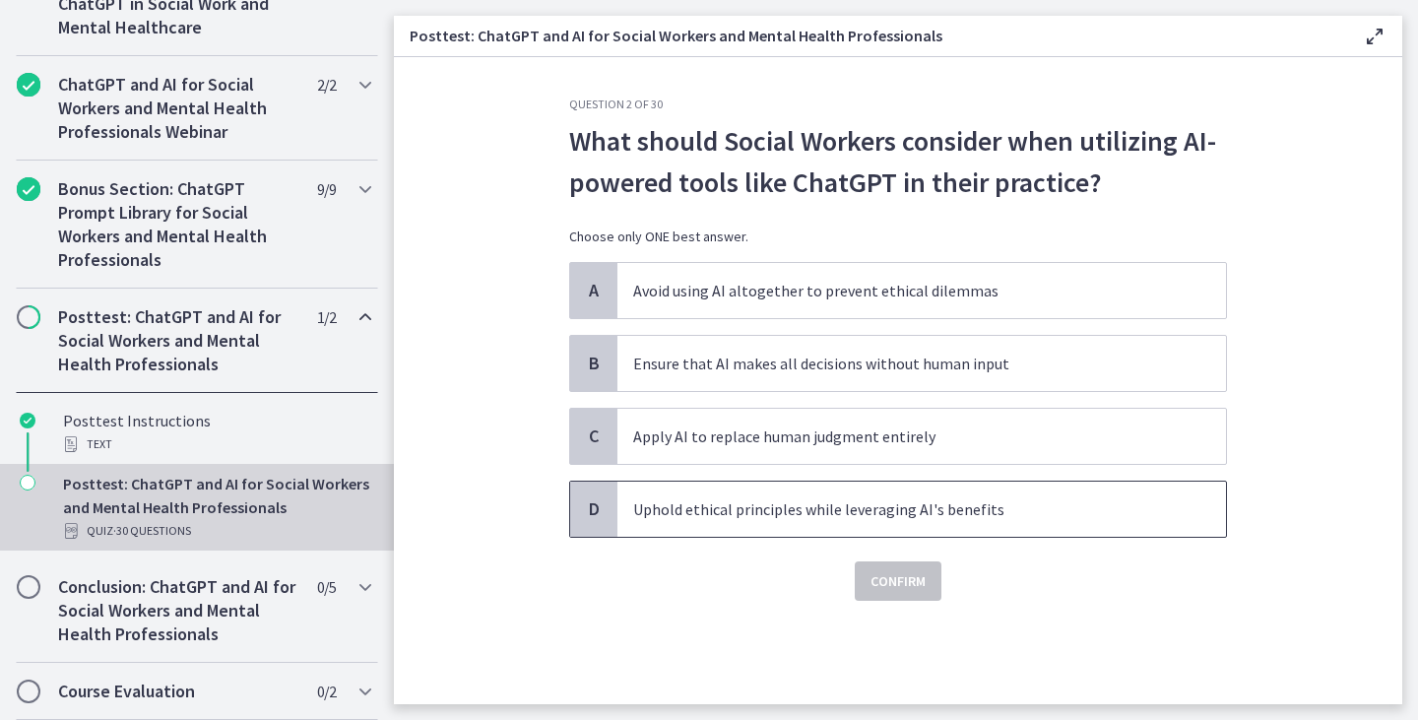
click at [818, 517] on p "Uphold ethical principles while leveraging AI's benefits" at bounding box center [902, 509] width 538 height 24
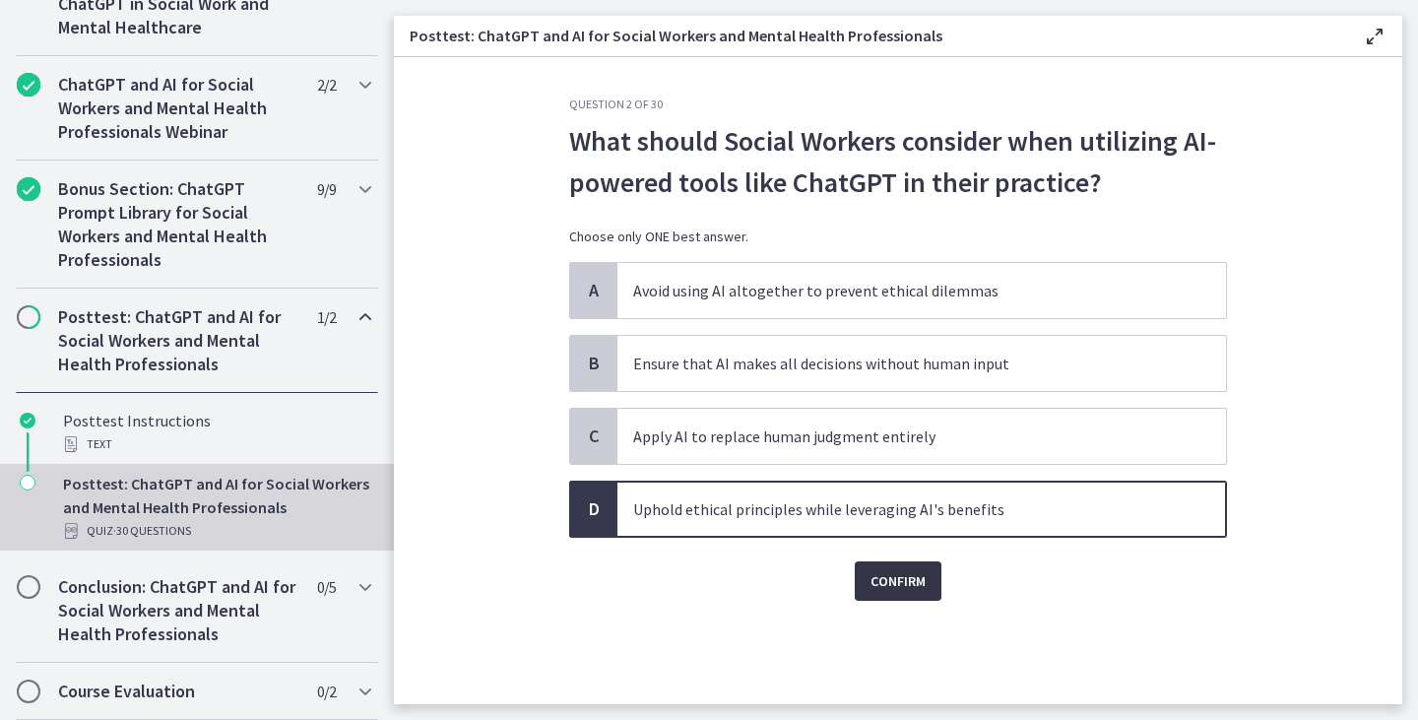
click at [886, 589] on span "Confirm" at bounding box center [897, 581] width 55 height 24
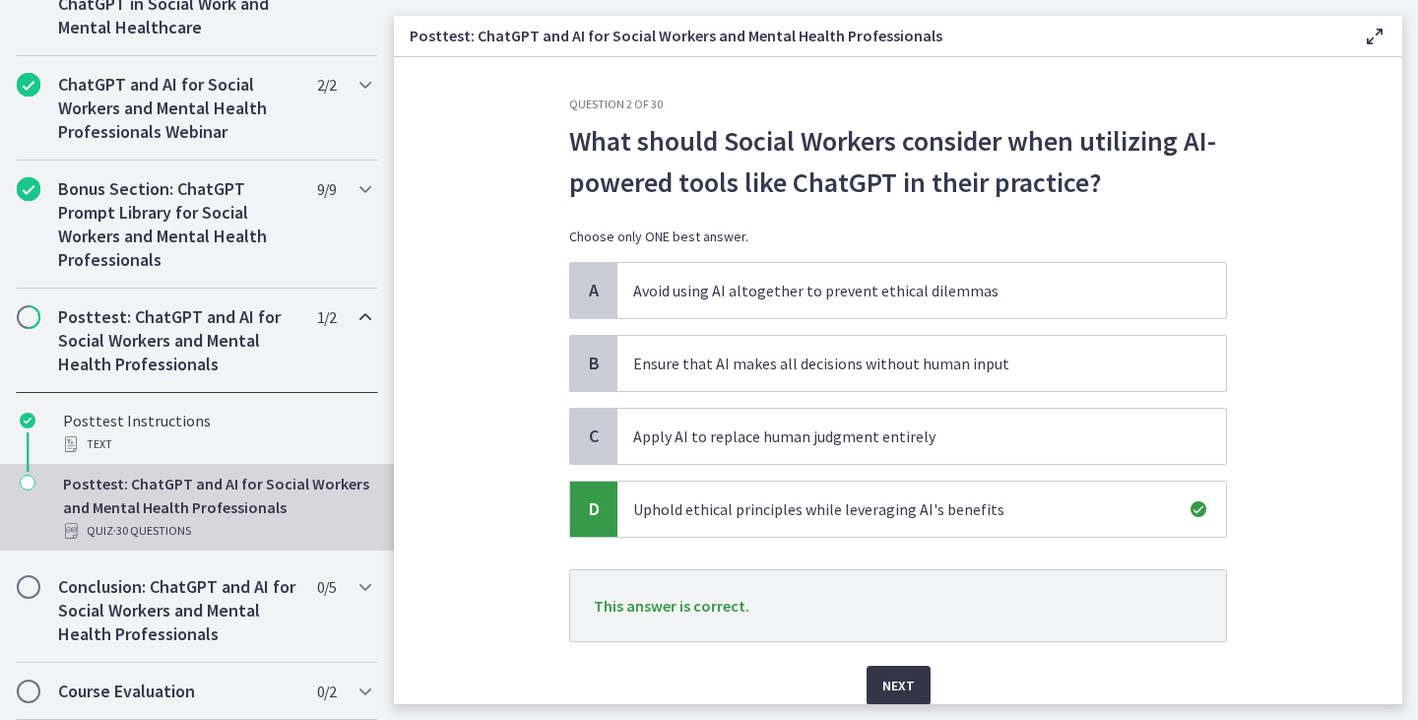
click at [886, 681] on span "Next" at bounding box center [898, 685] width 32 height 24
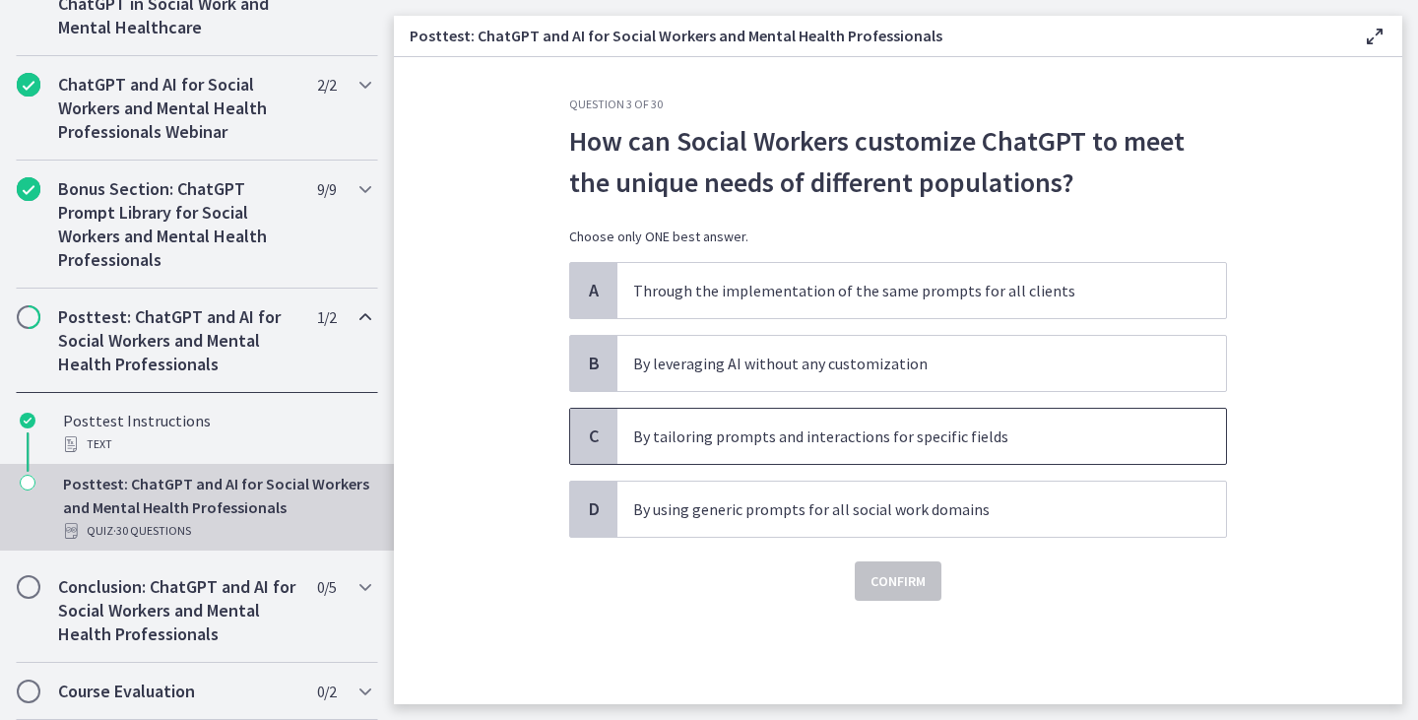
click at [837, 434] on p "By tailoring prompts and interactions for specific fields" at bounding box center [902, 436] width 538 height 24
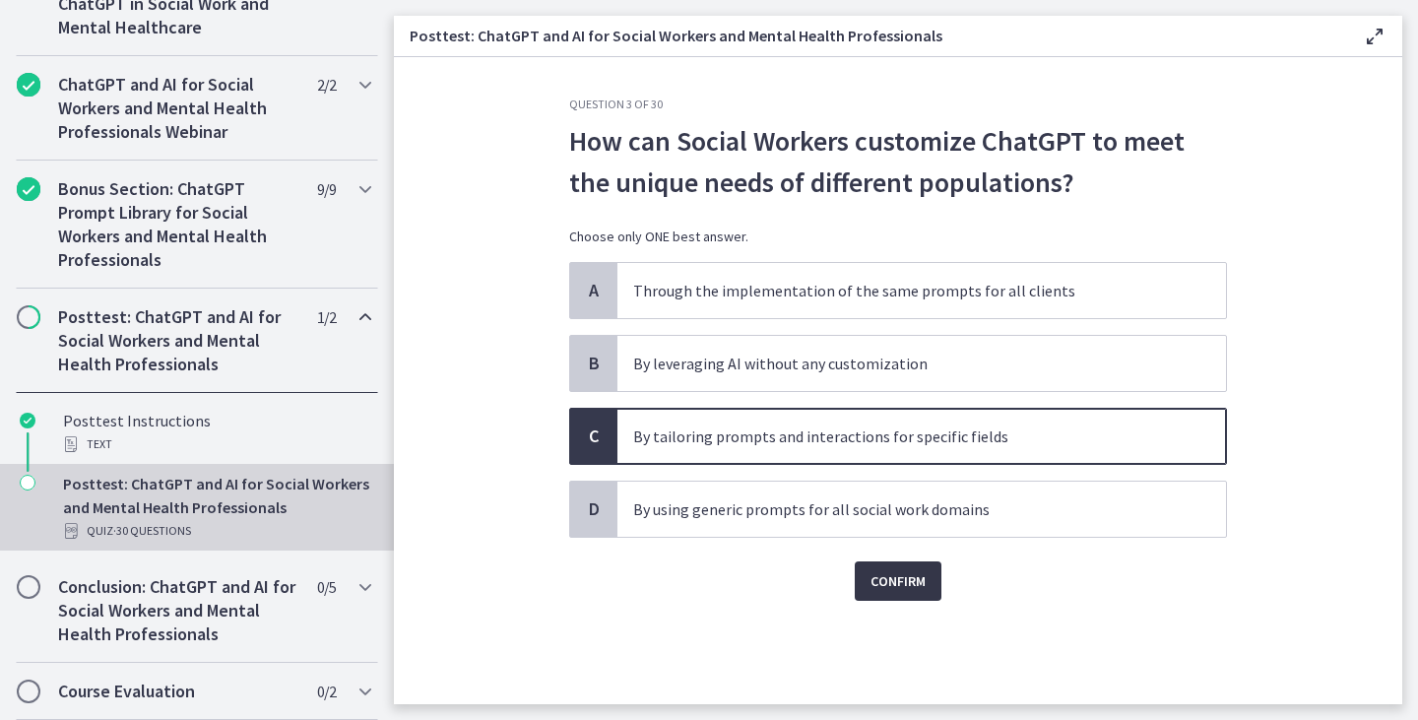
click at [911, 586] on span "Confirm" at bounding box center [897, 581] width 55 height 24
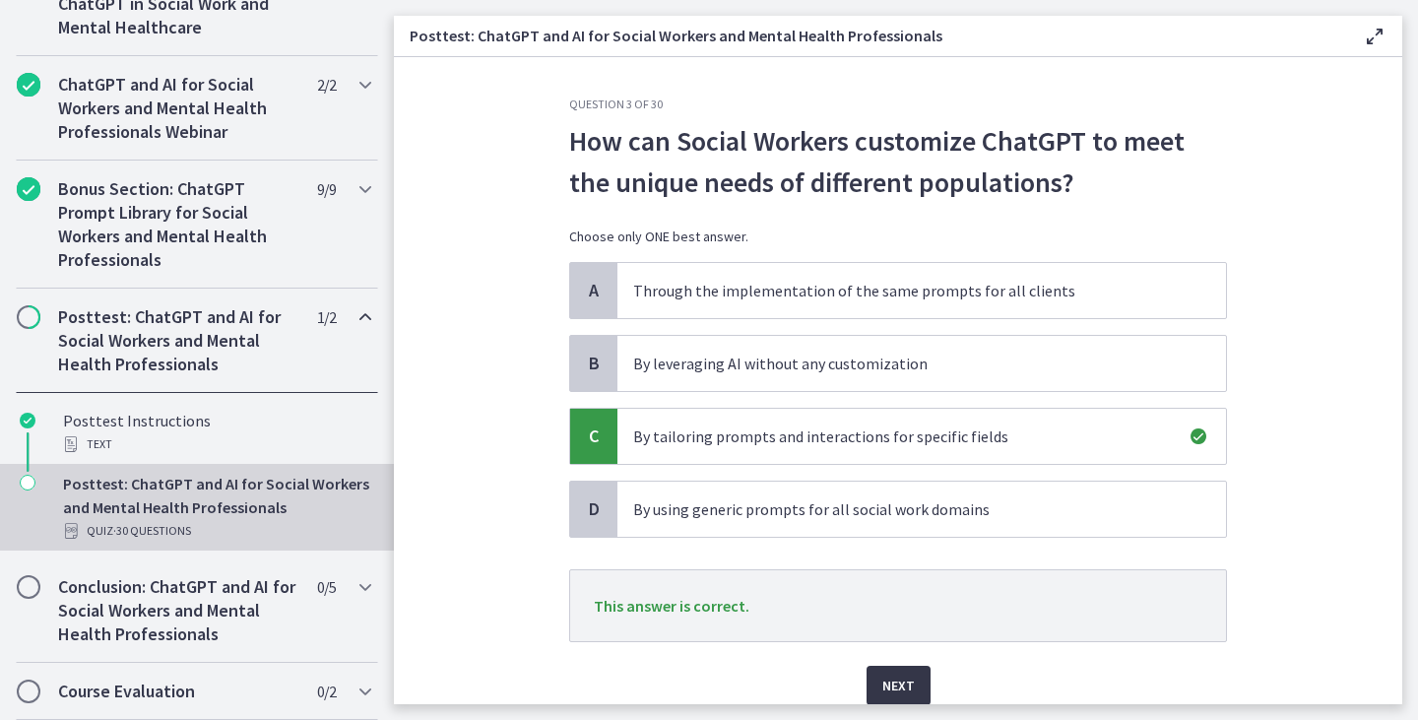
click at [887, 670] on button "Next" at bounding box center [898, 685] width 64 height 39
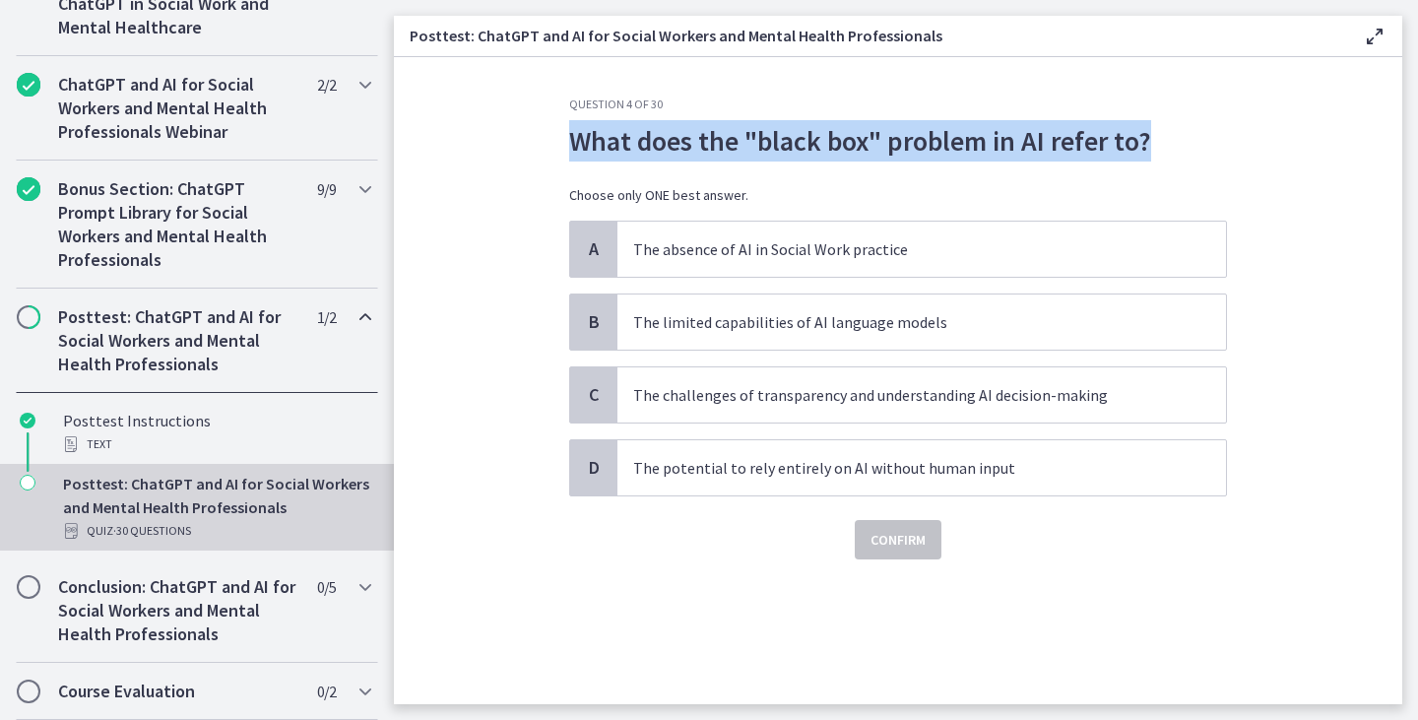
drag, startPoint x: 560, startPoint y: 130, endPoint x: 1172, endPoint y: 148, distance: 611.7
click at [1172, 148] on div "Question 4 of 30 What does the "black box" problem in AI refer to? Choose only …" at bounding box center [897, 399] width 689 height 607
click at [1102, 137] on p "What does the "black box" problem in AI refer to?" at bounding box center [898, 140] width 658 height 41
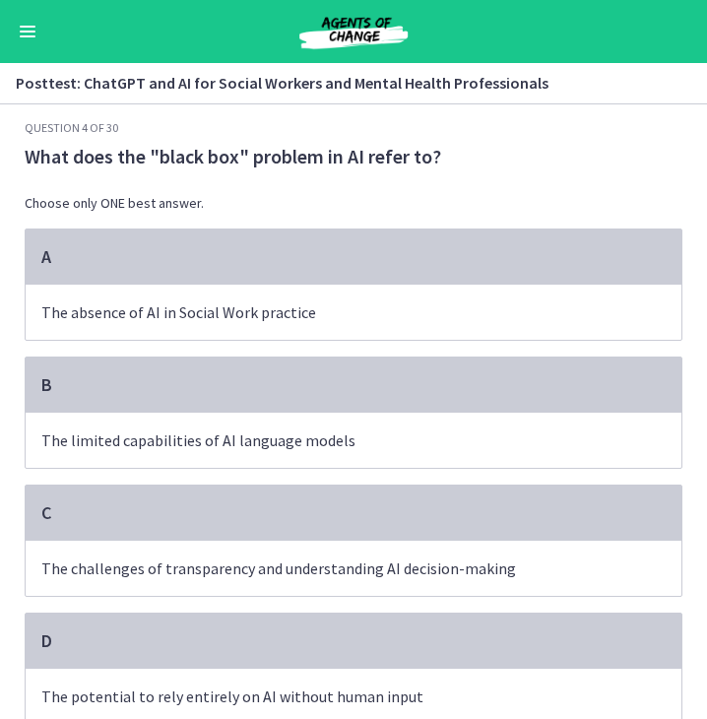
scroll to position [382, 0]
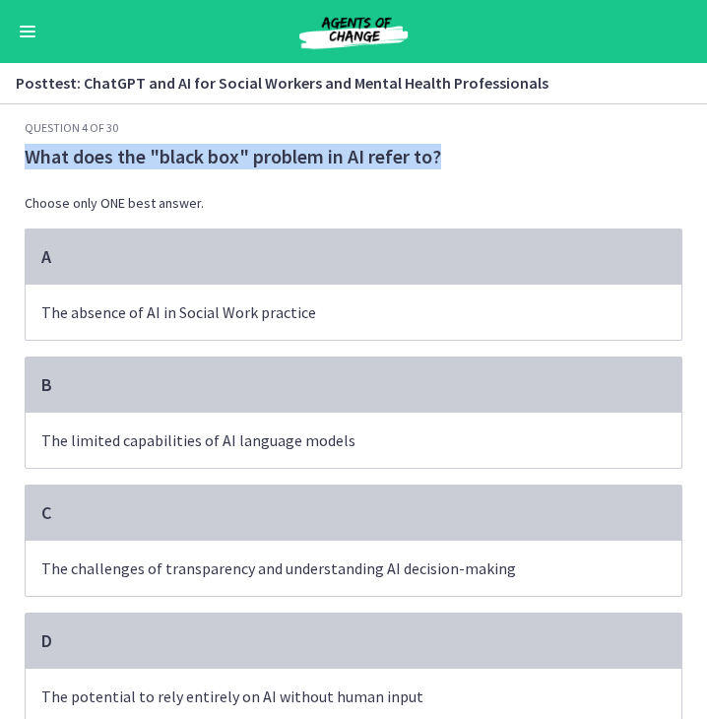
drag, startPoint x: 433, startPoint y: 155, endPoint x: 159, endPoint y: 129, distance: 275.9
click at [159, 129] on div "Question 4 of 30 What does the "black box" problem in AI refer to? Choose only …" at bounding box center [354, 454] width 658 height 668
copy div "What does the "black box" problem in AI refer to?"
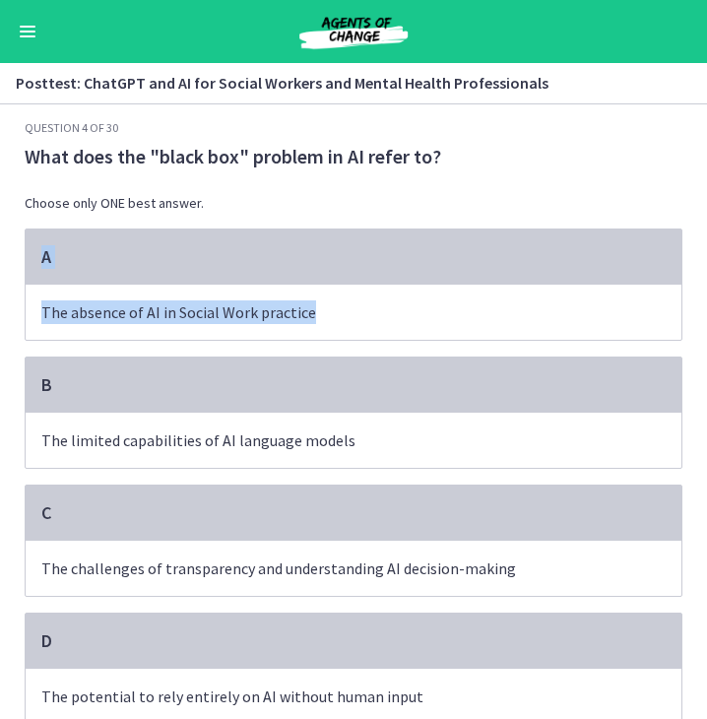
drag, startPoint x: 689, startPoint y: 177, endPoint x: 680, endPoint y: 289, distance: 112.6
click at [680, 289] on div "Question 4 of 30 What does the "black box" problem in AI refer to? Choose only …" at bounding box center [353, 419] width 689 height 599
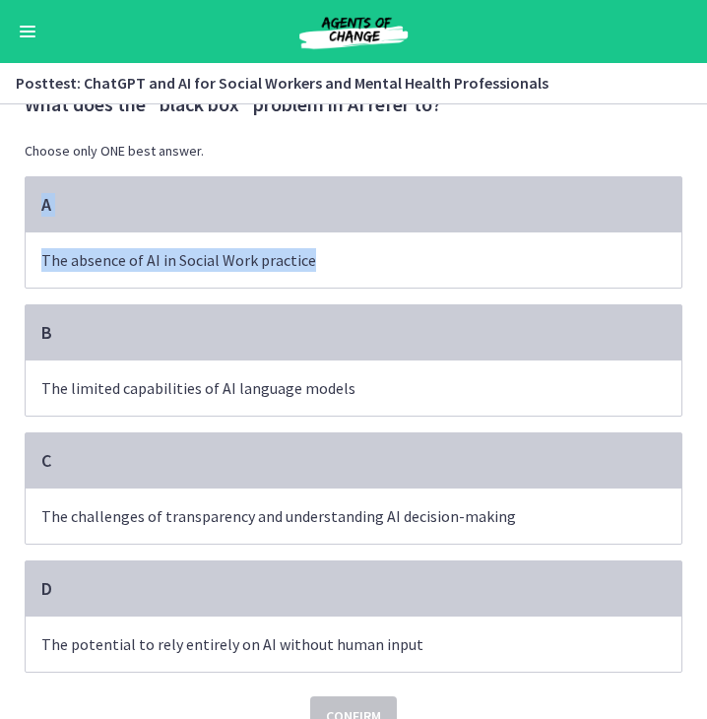
scroll to position [87, 0]
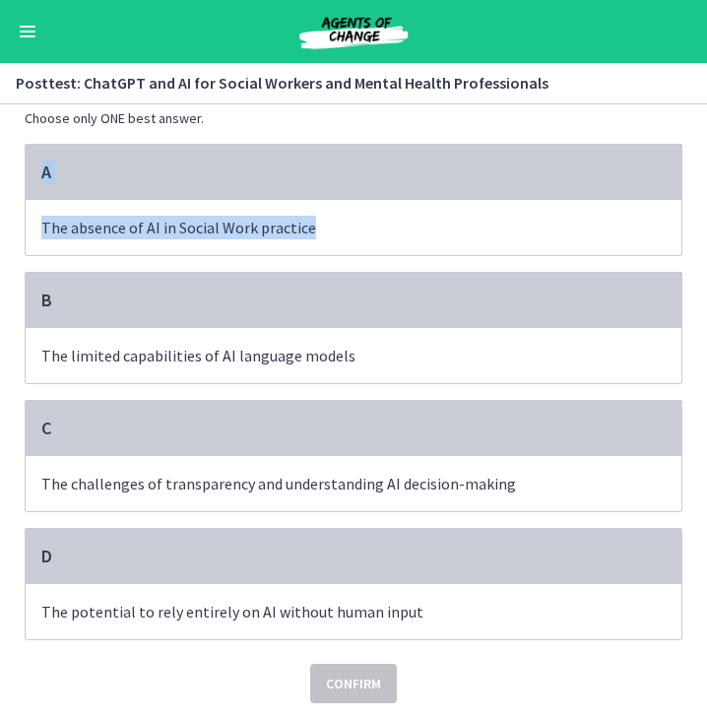
click at [454, 124] on p "Choose only ONE best answer." at bounding box center [354, 118] width 658 height 20
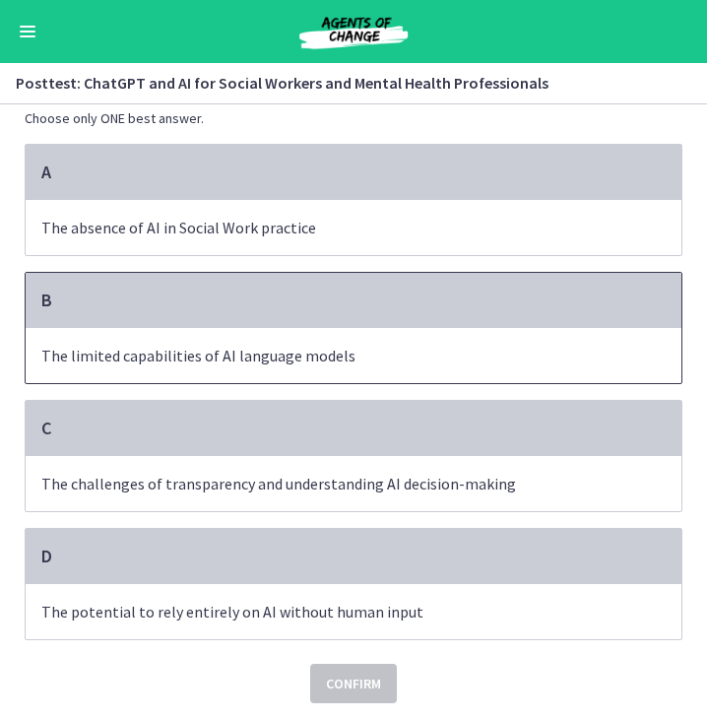
click at [306, 355] on p "The limited capabilities of AI language models" at bounding box center [333, 356] width 585 height 24
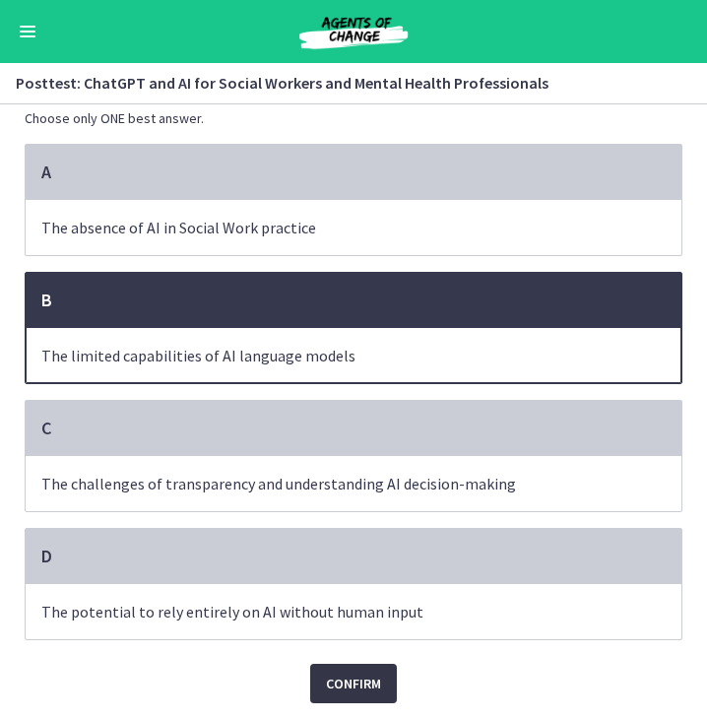
click at [343, 697] on button "Confirm" at bounding box center [353, 683] width 87 height 39
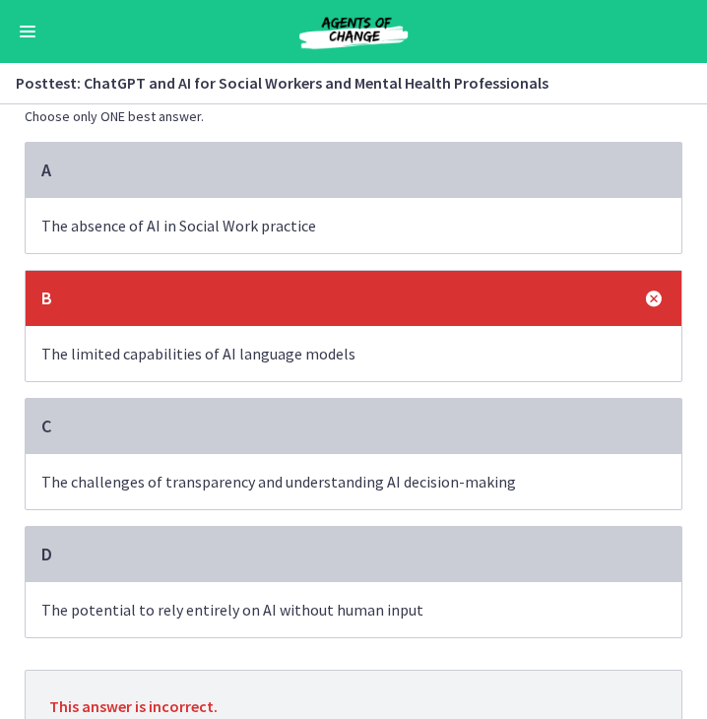
click at [359, 480] on p "The challenges of transparency and understanding AI decision-making" at bounding box center [333, 482] width 585 height 24
click at [375, 473] on p "The challenges of transparency and understanding AI decision-making" at bounding box center [333, 482] width 585 height 24
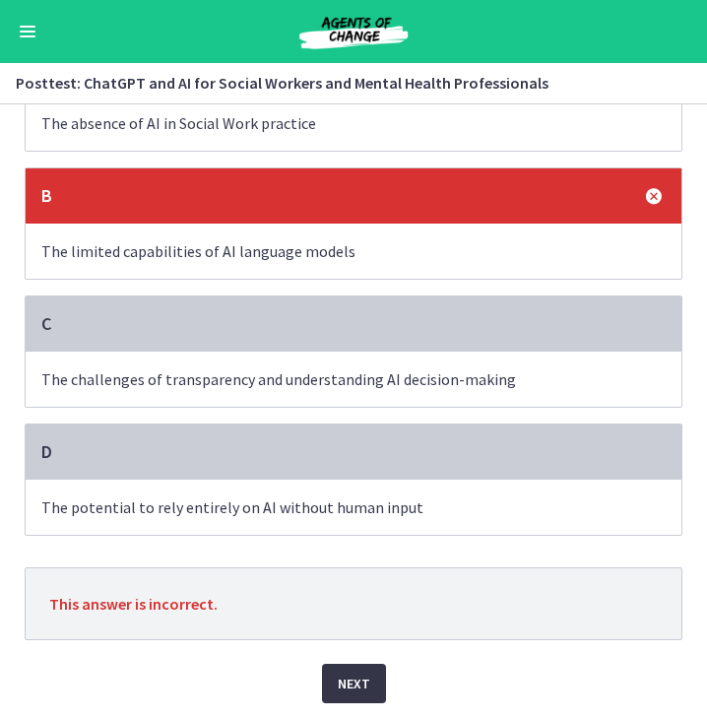
click at [345, 686] on span "Next" at bounding box center [354, 683] width 32 height 24
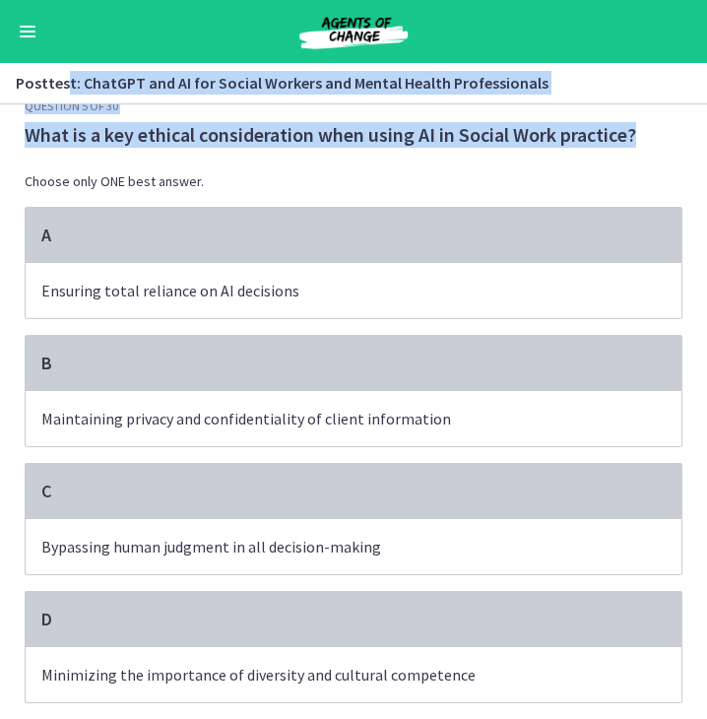
scroll to position [0, 0]
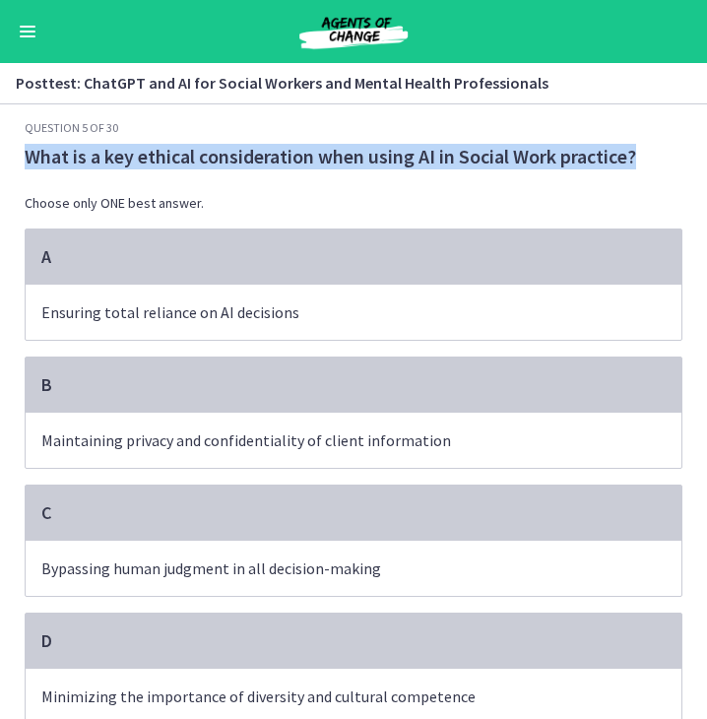
drag, startPoint x: 644, startPoint y: 136, endPoint x: 13, endPoint y: 147, distance: 631.2
click at [13, 147] on div "Question 5 of 30 What is a key ethical consideration when using AI in Social Wo…" at bounding box center [353, 419] width 689 height 599
click at [9, 146] on div "Question 5 of 30 What is a key ethical consideration when using AI in Social Wo…" at bounding box center [353, 419] width 689 height 599
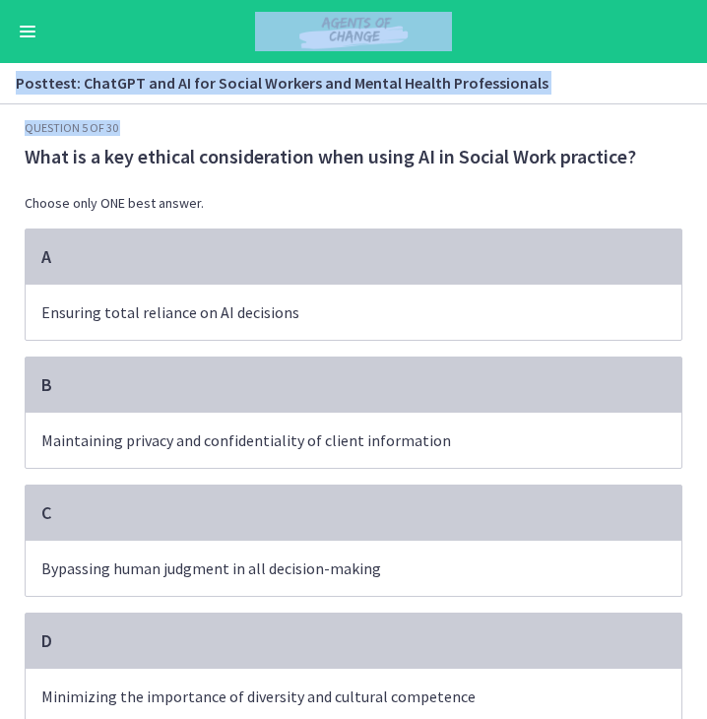
scroll to position [87, 0]
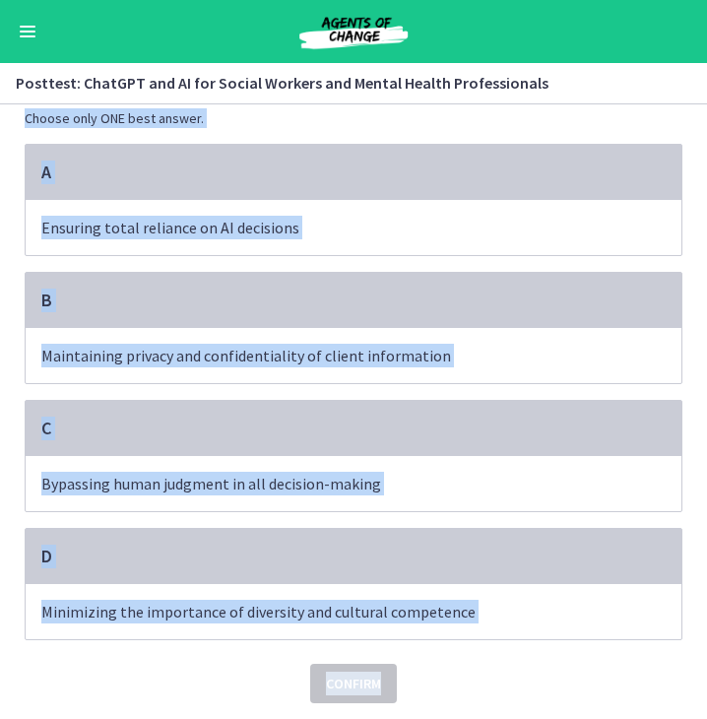
drag, startPoint x: 6, startPoint y: 146, endPoint x: 471, endPoint y: 645, distance: 682.0
click at [471, 634] on div "Question 5 of 30 What is a key ethical consideration when using AI in Social Wo…" at bounding box center [353, 334] width 689 height 599
copy div "What is a key ethical consideration when using AI in Social Work practice? Choo…"
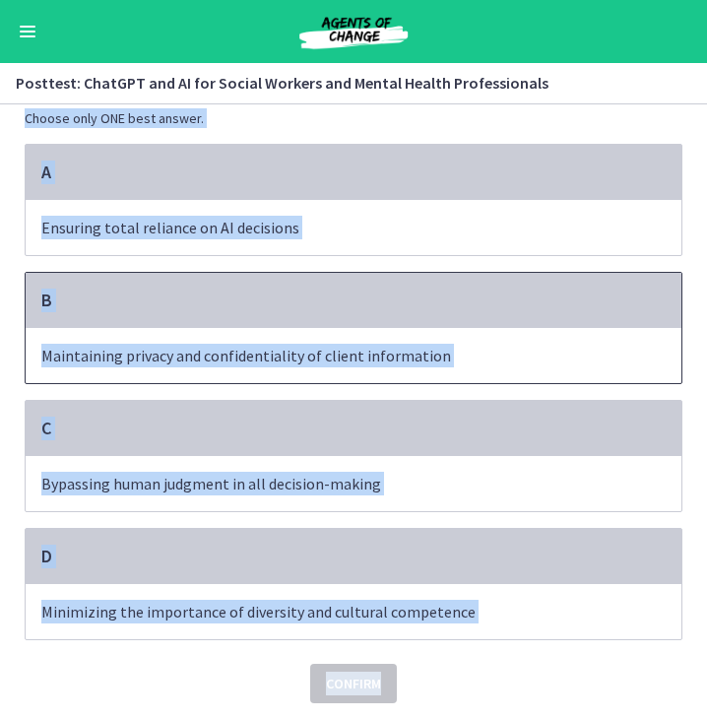
click at [239, 313] on div "B" at bounding box center [354, 300] width 656 height 55
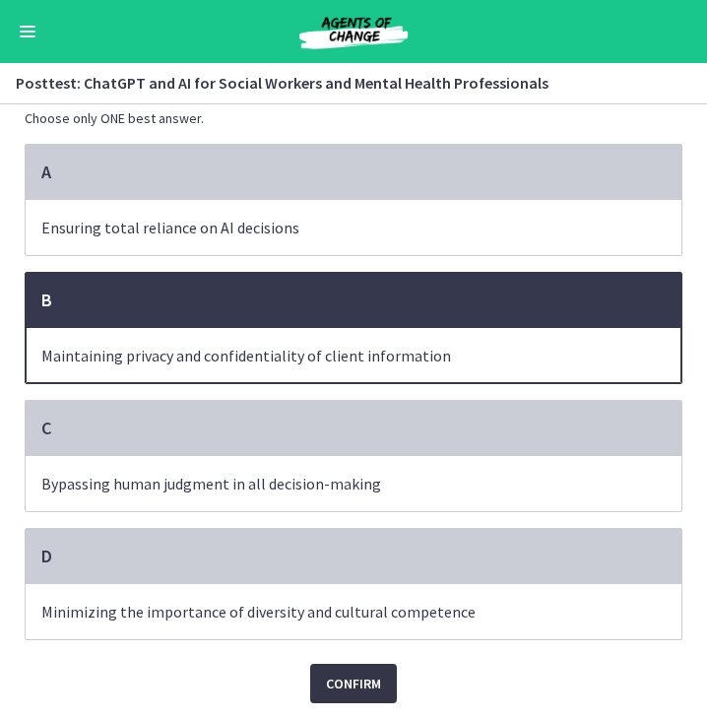
click at [350, 672] on span "Confirm" at bounding box center [353, 683] width 55 height 24
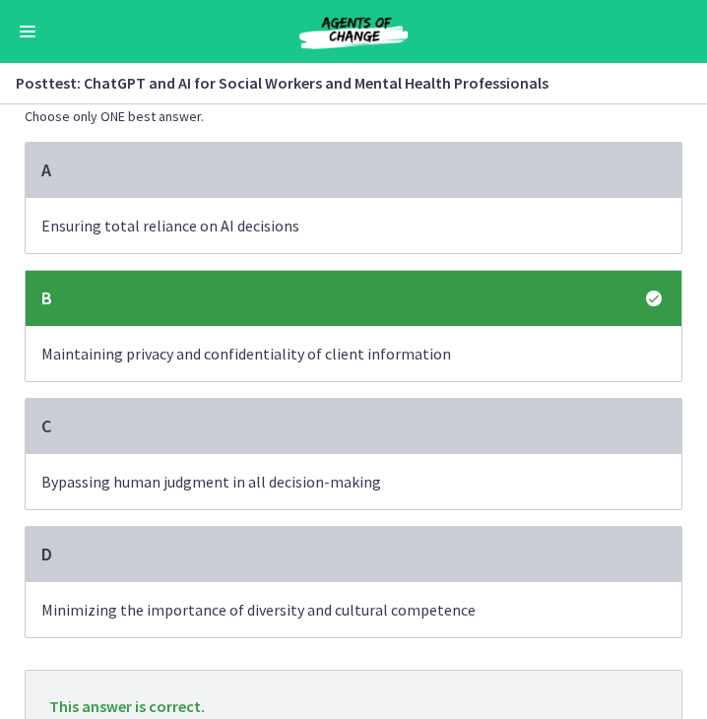
scroll to position [191, 0]
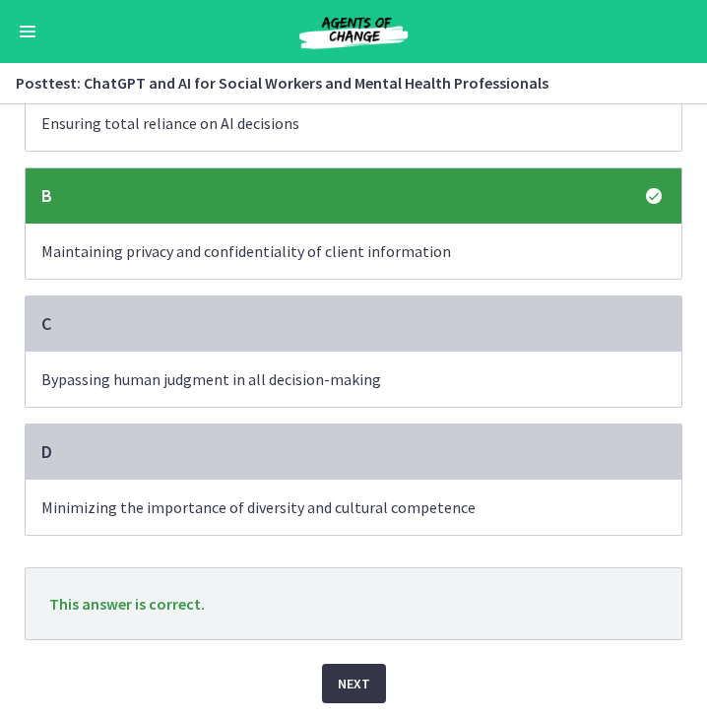
click at [359, 684] on span "Next" at bounding box center [354, 683] width 32 height 24
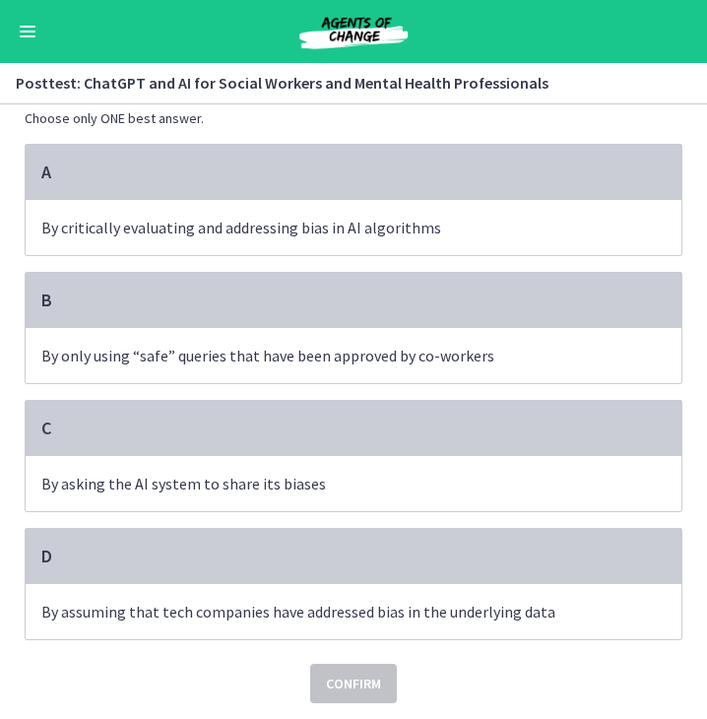
scroll to position [0, 0]
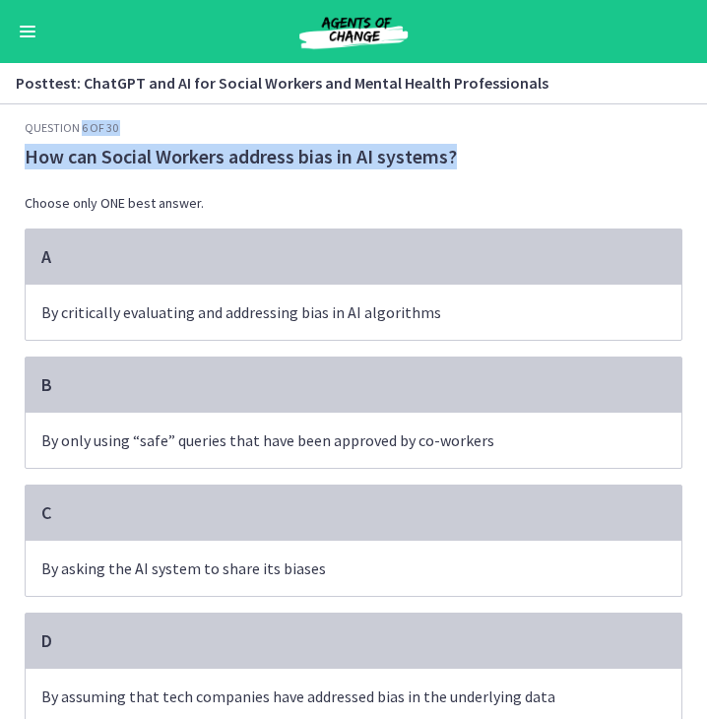
drag, startPoint x: 471, startPoint y: 159, endPoint x: 73, endPoint y: 132, distance: 398.7
click at [73, 132] on div "Question 6 of 30 How can Social Workers address bias in AI systems? Choose only…" at bounding box center [354, 454] width 658 height 668
click at [11, 159] on div "Question 6 of 30 How can Social Workers address bias in AI systems? Choose only…" at bounding box center [353, 419] width 689 height 599
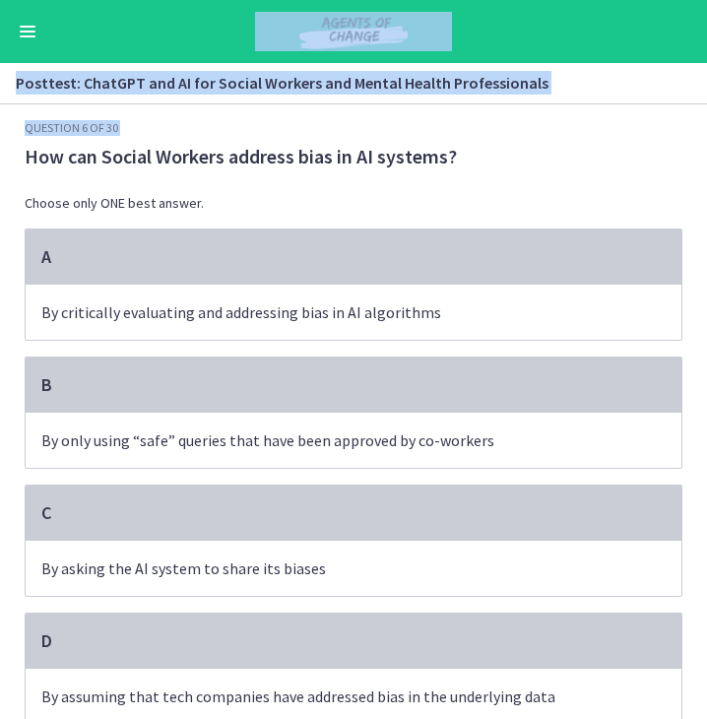
scroll to position [87, 0]
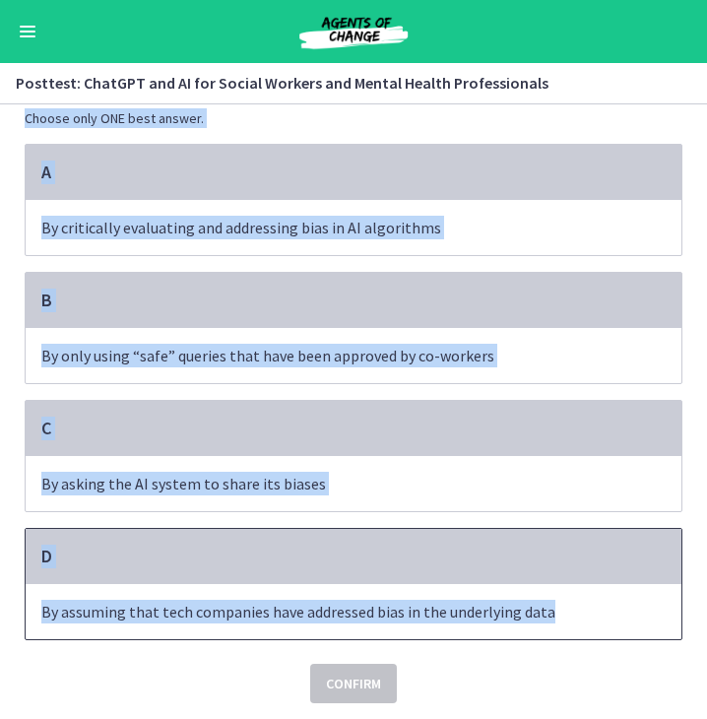
drag, startPoint x: 19, startPoint y: 142, endPoint x: 542, endPoint y: 624, distance: 712.1
click at [542, 624] on div "Question 6 of 30 How can Social Workers address bias in AI systems? Choose only…" at bounding box center [354, 369] width 658 height 668
copy div "How can Social Workers address bias in AI systems? Choose only ONE best answer.…"
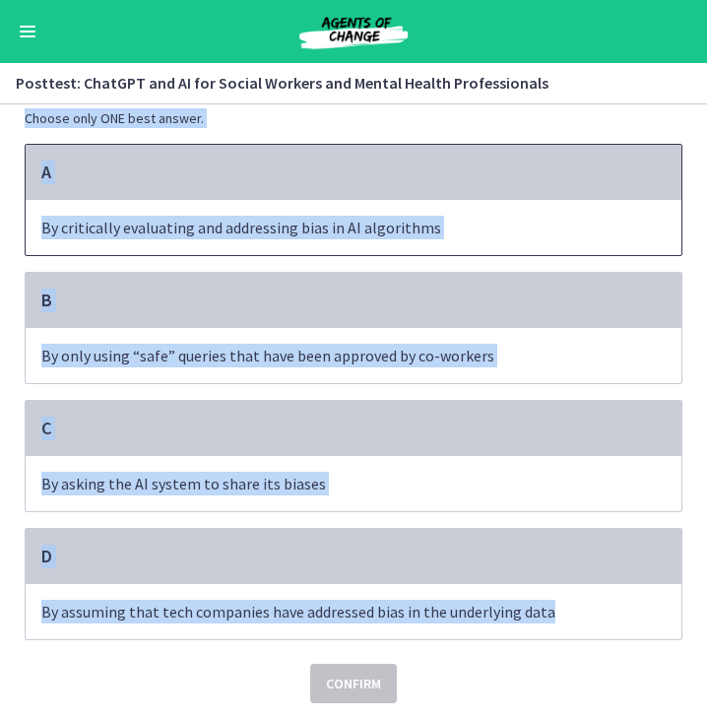
click at [292, 190] on div "A" at bounding box center [354, 172] width 656 height 55
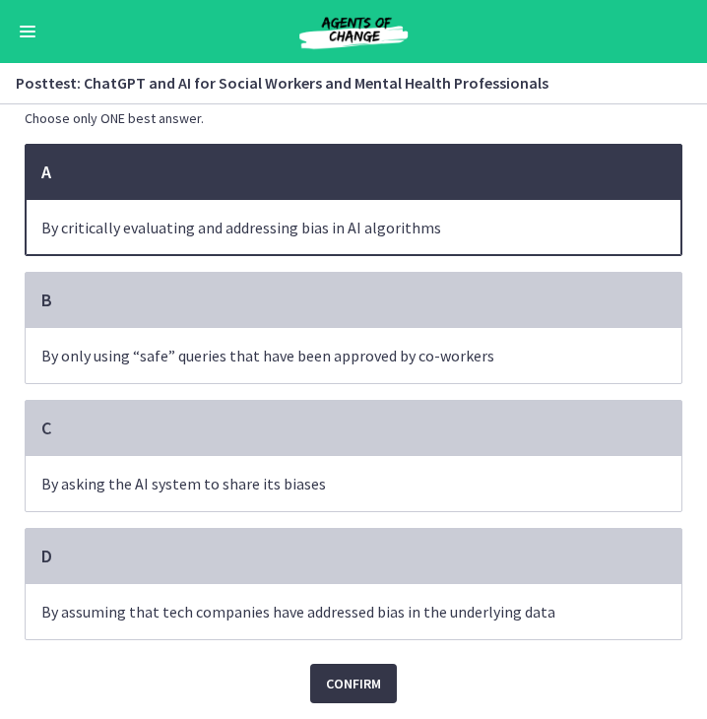
click at [356, 677] on span "Confirm" at bounding box center [353, 683] width 55 height 24
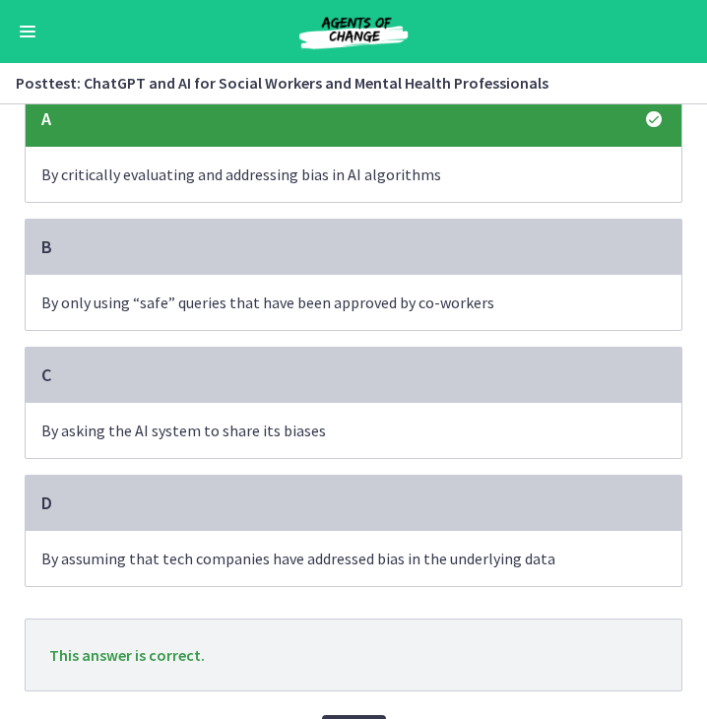
scroll to position [191, 0]
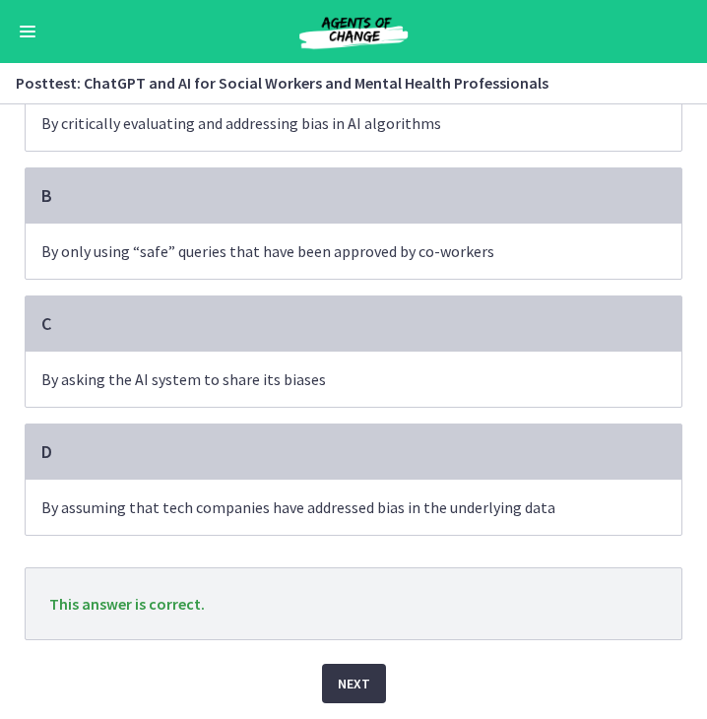
click at [351, 677] on span "Next" at bounding box center [354, 683] width 32 height 24
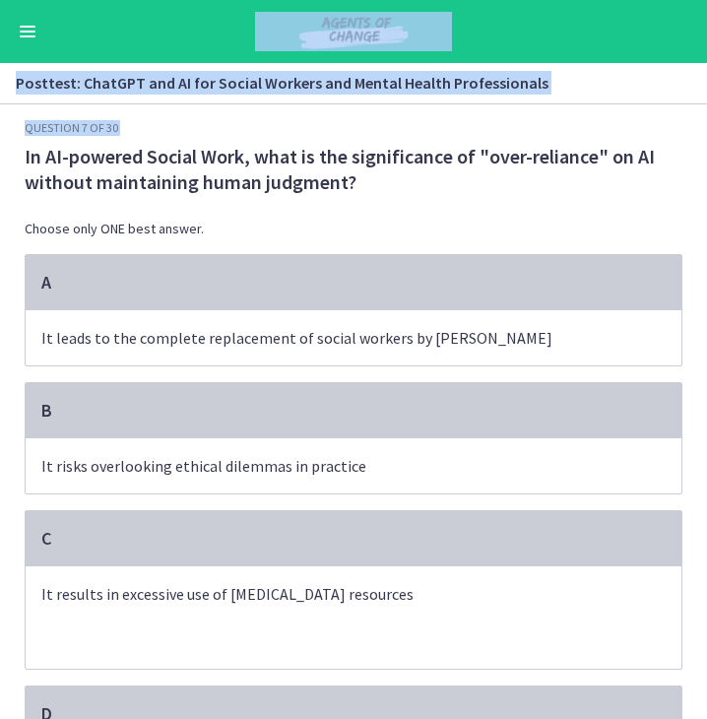
scroll to position [159, 0]
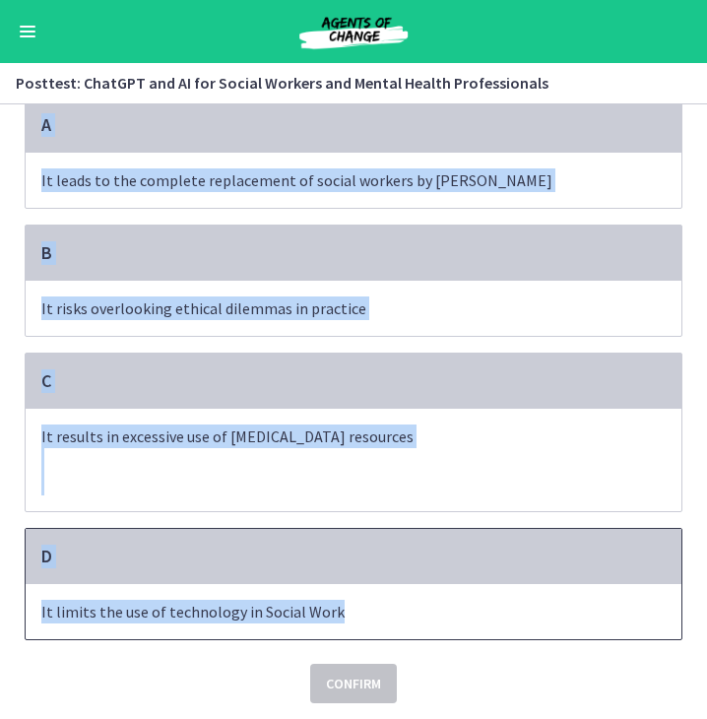
drag, startPoint x: 10, startPoint y: 153, endPoint x: 336, endPoint y: 589, distance: 544.5
click at [336, 561] on div "Question 7 of 30 In AI-powered Social Work, what is the significance of "over-r…" at bounding box center [353, 262] width 689 height 599
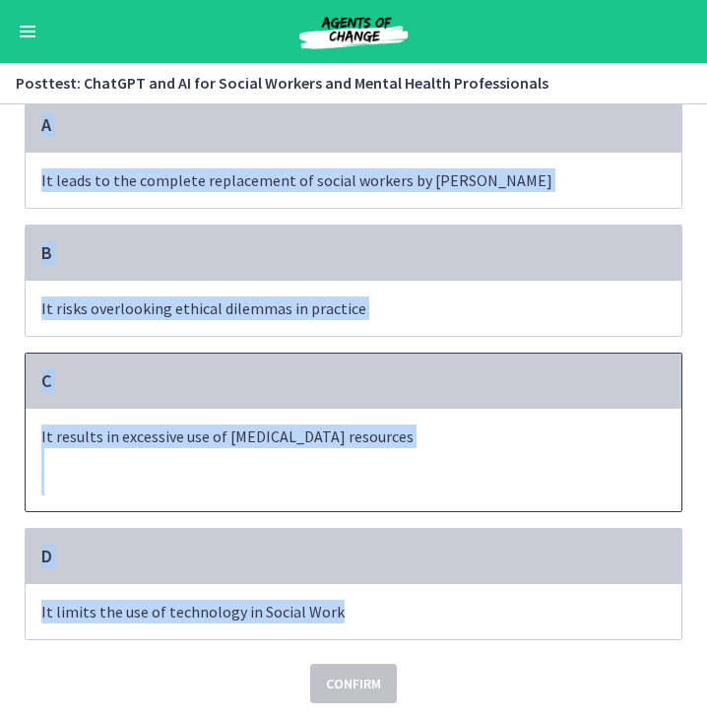
copy div "In AI-powered Social Work, what is the significance of "over-reliance" on AI wi…"
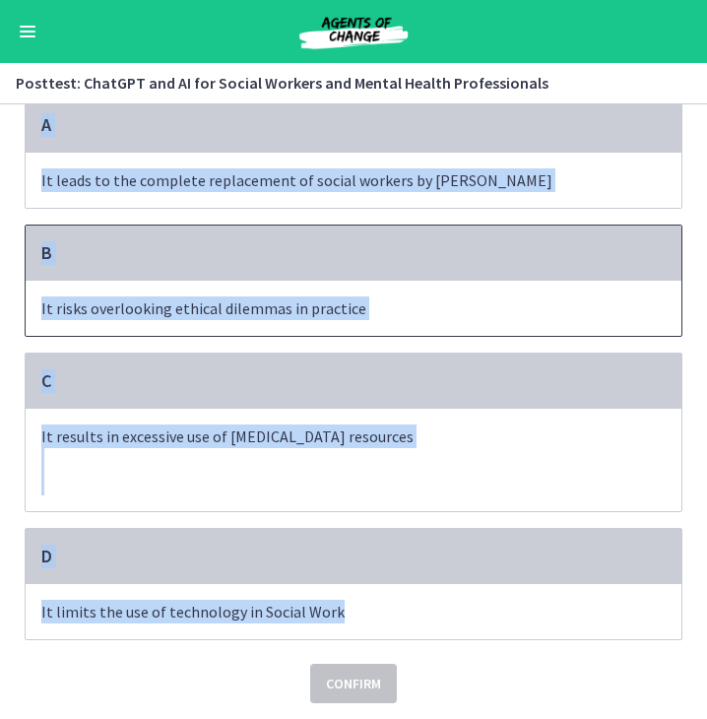
click at [197, 277] on div "B" at bounding box center [354, 252] width 656 height 55
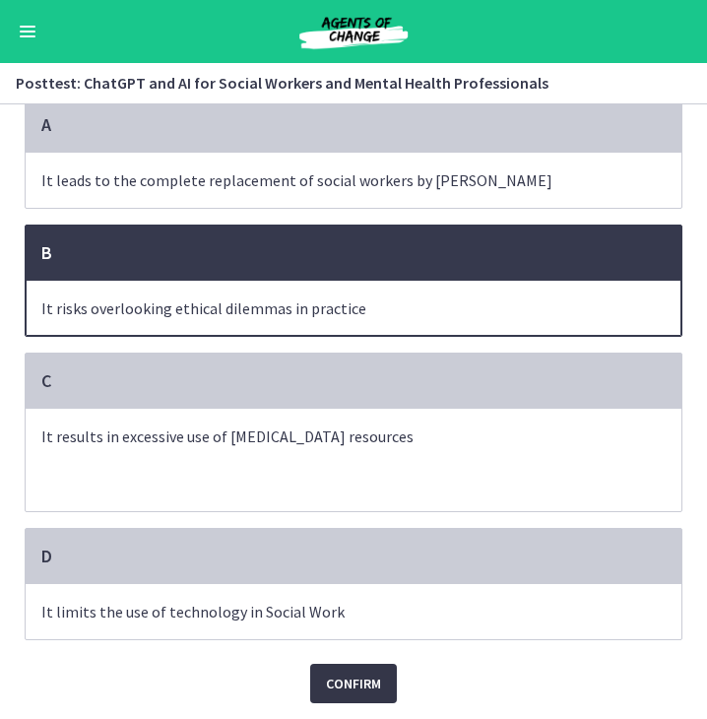
click at [364, 689] on span "Confirm" at bounding box center [353, 683] width 55 height 24
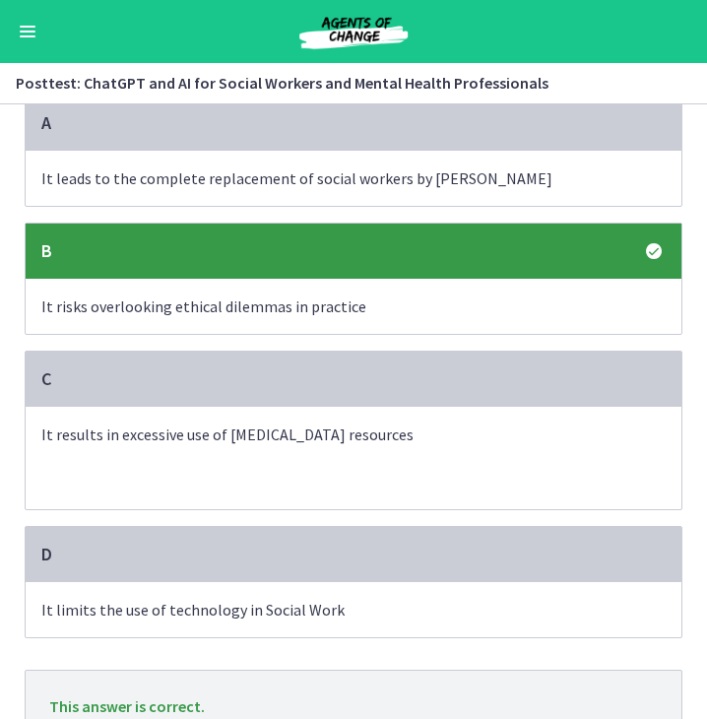
scroll to position [264, 0]
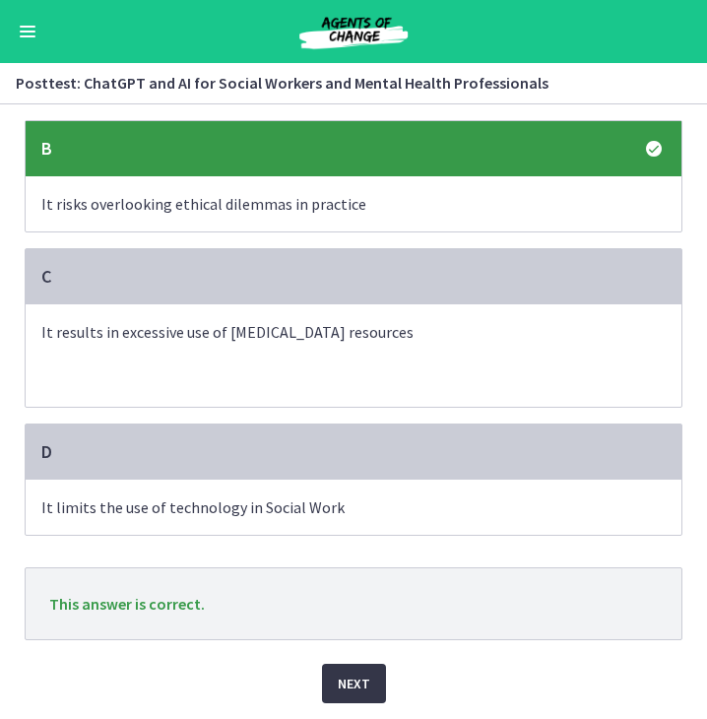
click at [338, 681] on span "Next" at bounding box center [354, 683] width 32 height 24
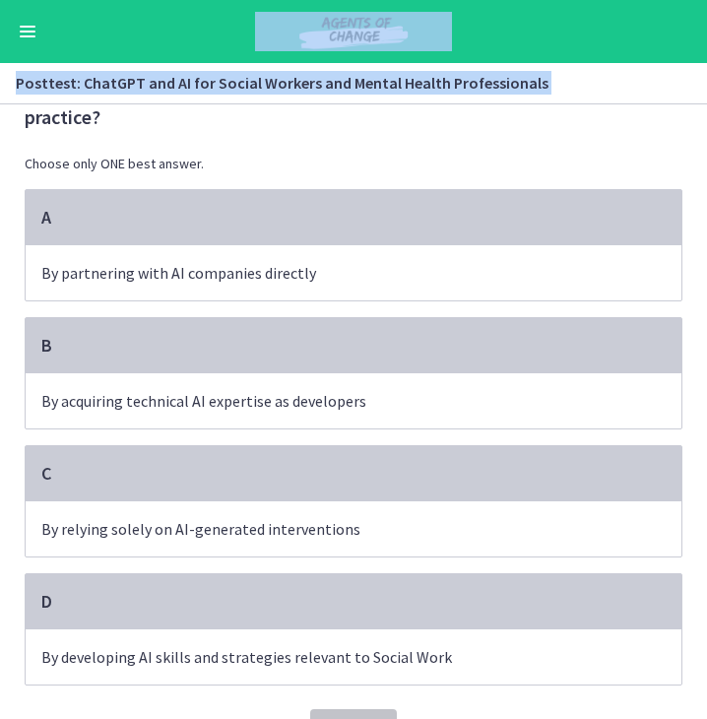
scroll to position [112, 0]
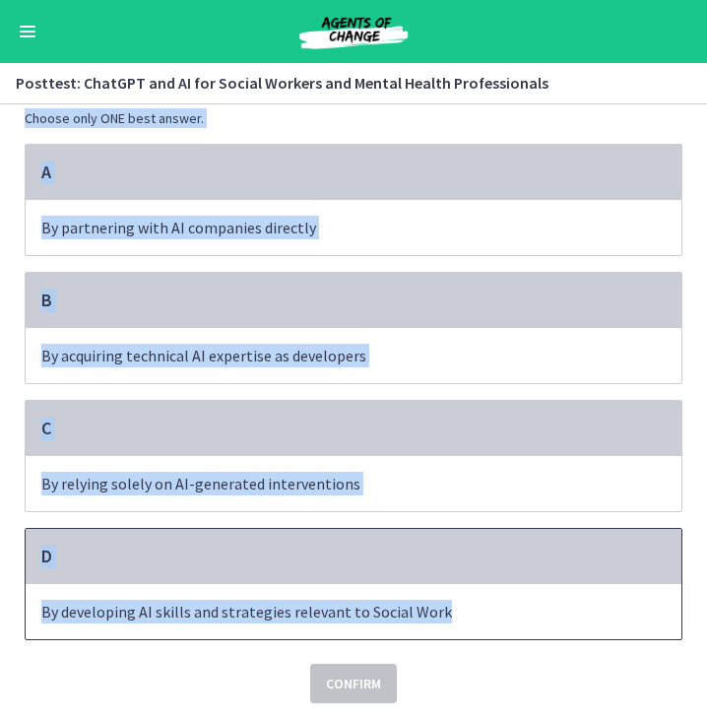
drag, startPoint x: 13, startPoint y: 153, endPoint x: 462, endPoint y: 614, distance: 644.0
click at [462, 608] on div "Question 8 of 30 How can Social Workers prepare for an AI-driven future in Soci…" at bounding box center [353, 309] width 689 height 599
copy div "How can Social Workers prepare for an AI-driven future in Social Work practice?…"
click at [243, 601] on p "By developing AI skills and strategies relevant to Social Work" at bounding box center [333, 612] width 585 height 24
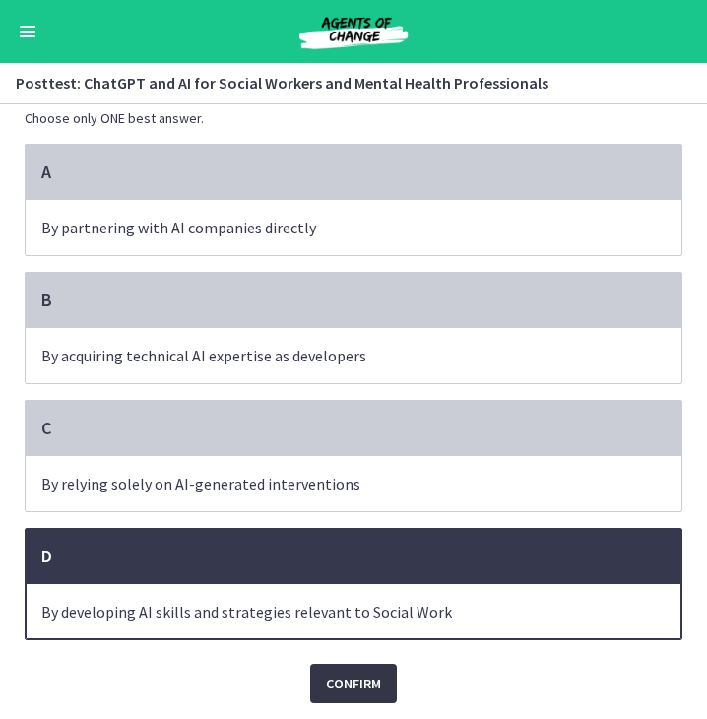
click at [366, 673] on span "Confirm" at bounding box center [353, 683] width 55 height 24
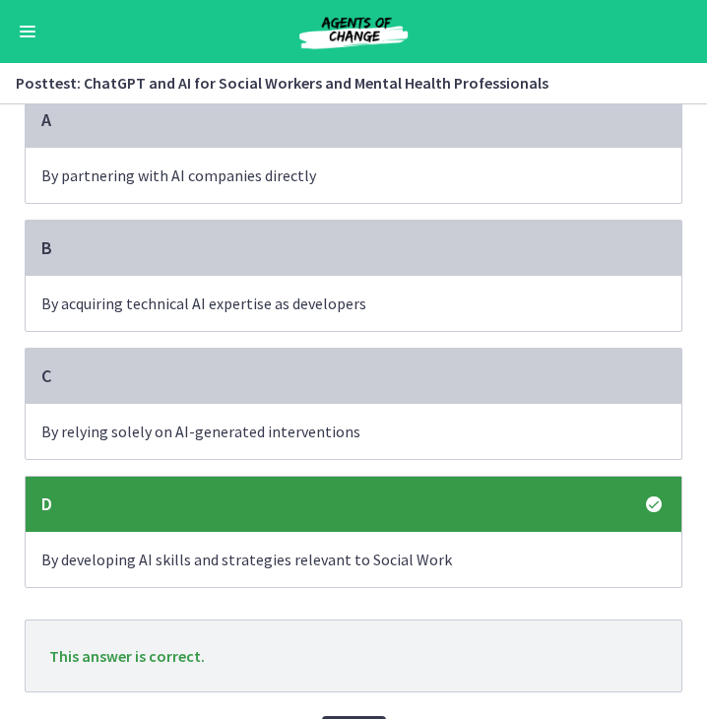
scroll to position [217, 0]
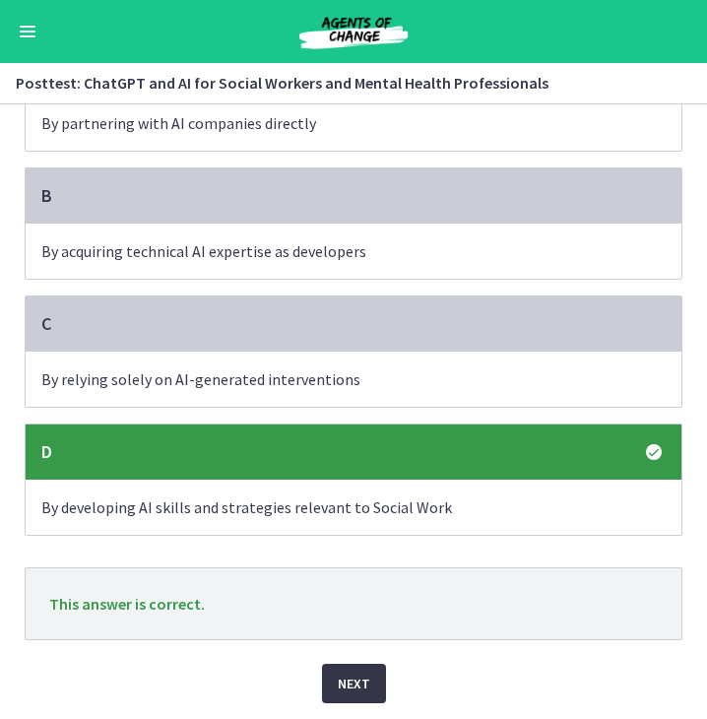
click at [338, 687] on span "Next" at bounding box center [354, 683] width 32 height 24
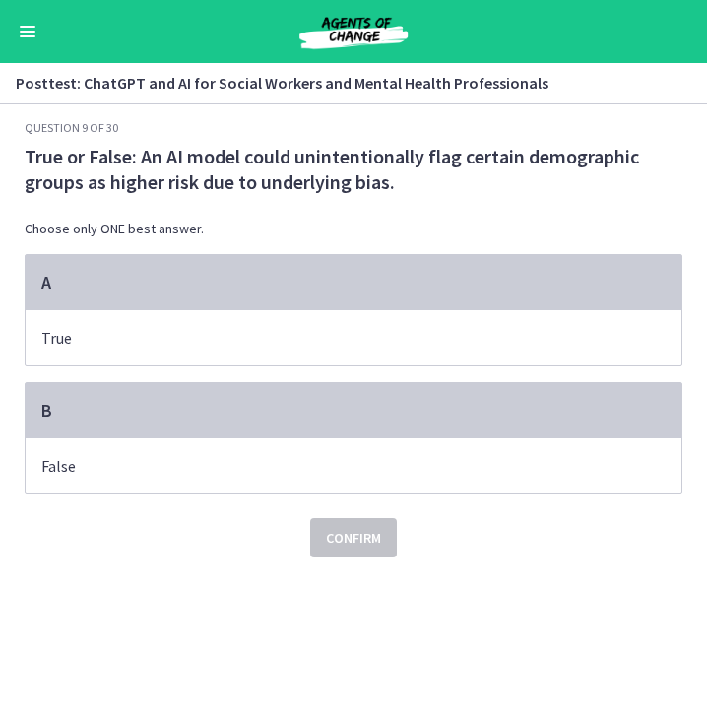
scroll to position [0, 0]
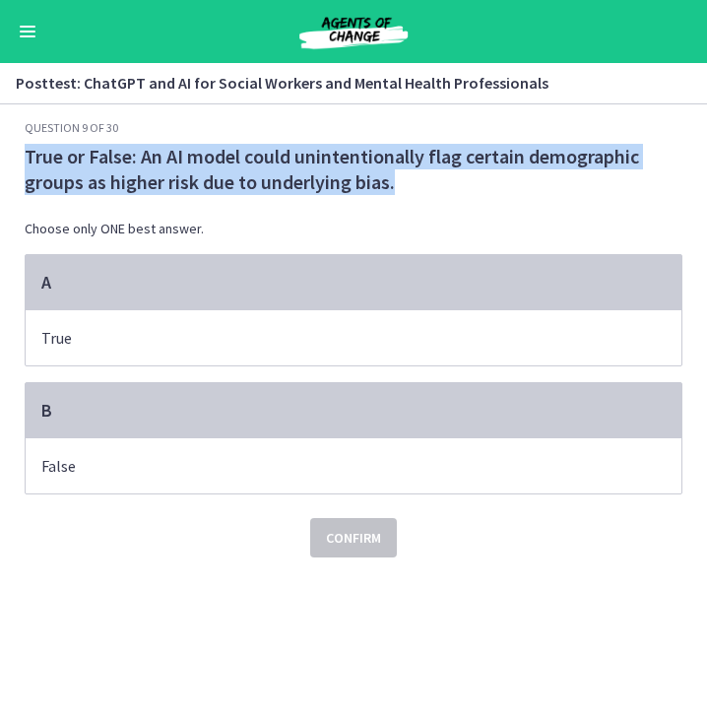
drag, startPoint x: 26, startPoint y: 152, endPoint x: 457, endPoint y: 182, distance: 432.3
click at [457, 182] on p "True or False: An AI model could unintentionally flag certain demographic group…" at bounding box center [354, 169] width 658 height 51
copy p "True or False: An AI model could unintentionally flag certain demographic group…"
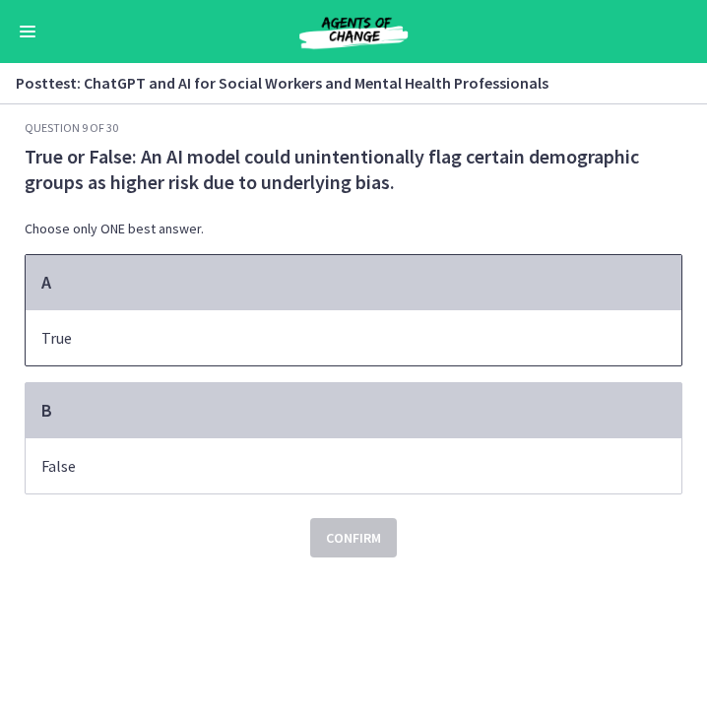
click at [469, 351] on span "True" at bounding box center [354, 337] width 656 height 55
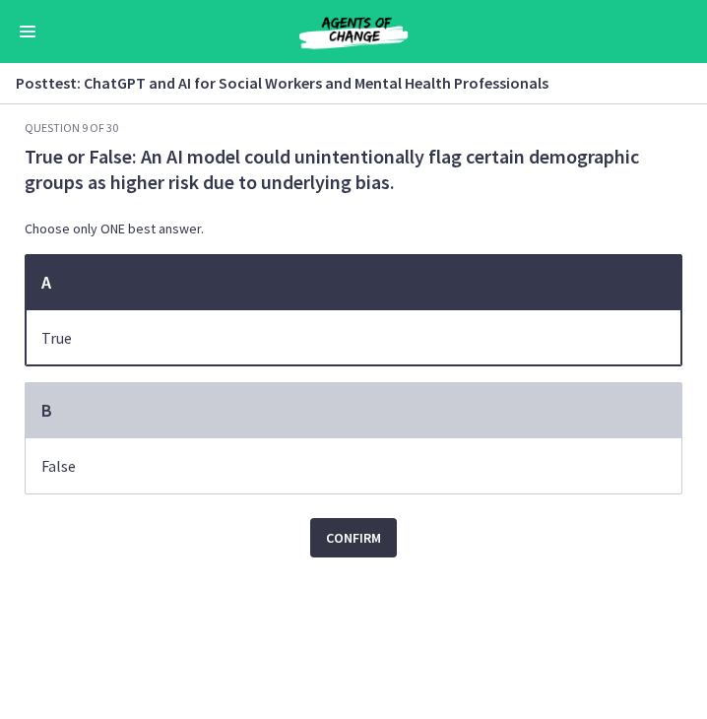
click at [368, 532] on span "Confirm" at bounding box center [353, 538] width 55 height 24
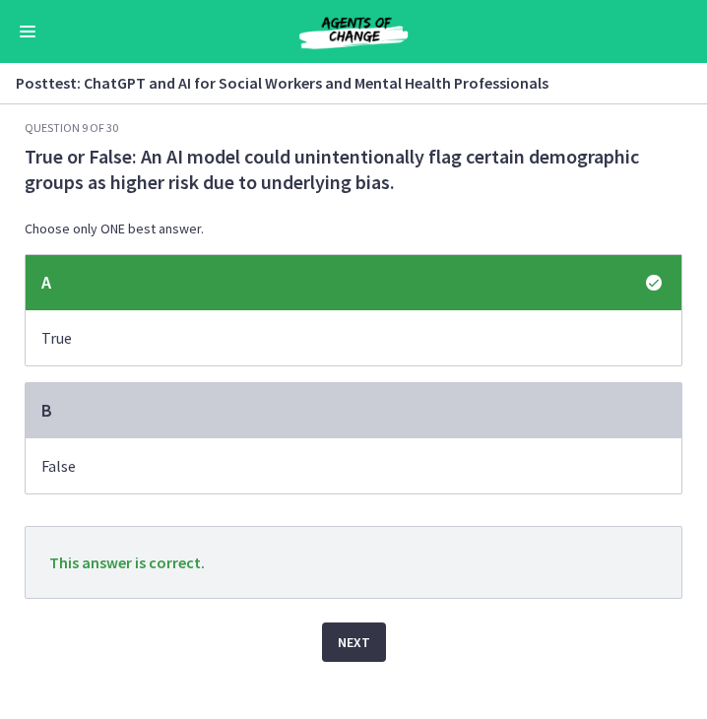
click at [363, 639] on span "Next" at bounding box center [354, 642] width 32 height 24
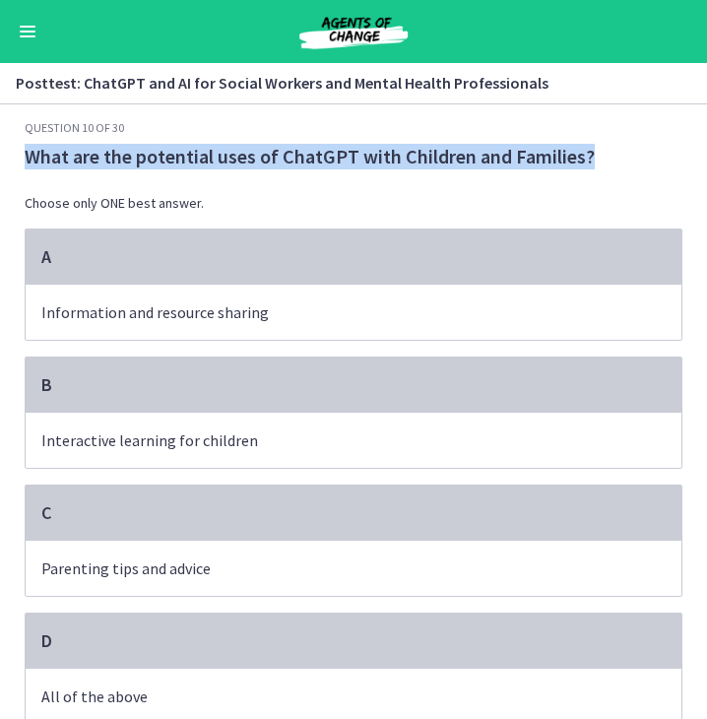
drag, startPoint x: 591, startPoint y: 159, endPoint x: 24, endPoint y: 150, distance: 567.2
click at [25, 150] on p "What are the potential uses of ChatGPT with Children and Families?" at bounding box center [354, 157] width 658 height 26
copy p "What are the potential uses of ChatGPT with Children and Families?"
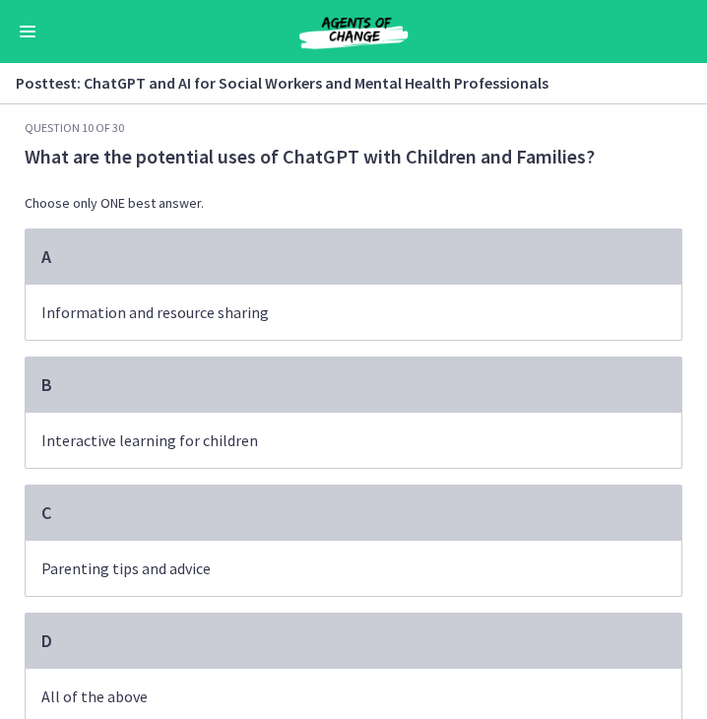
click at [225, 200] on p "Choose only ONE best answer." at bounding box center [354, 203] width 658 height 20
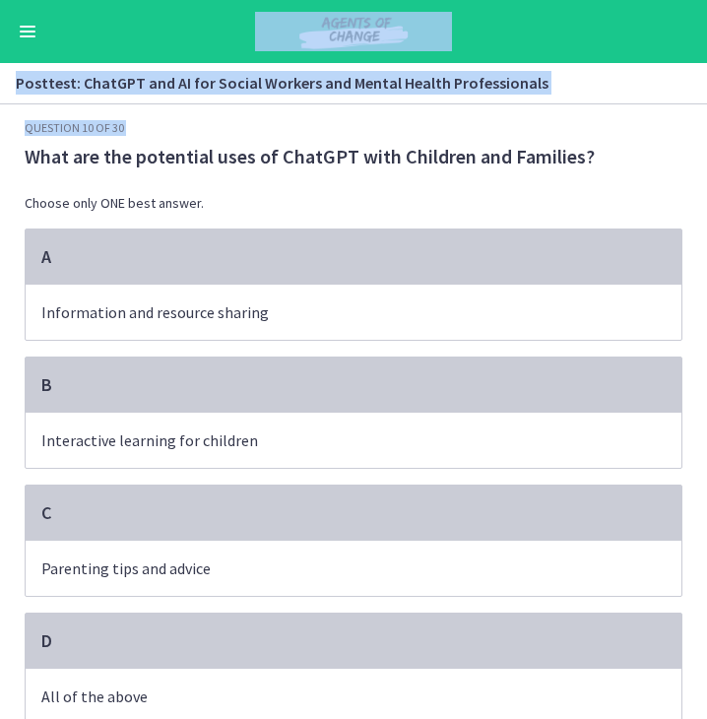
scroll to position [87, 0]
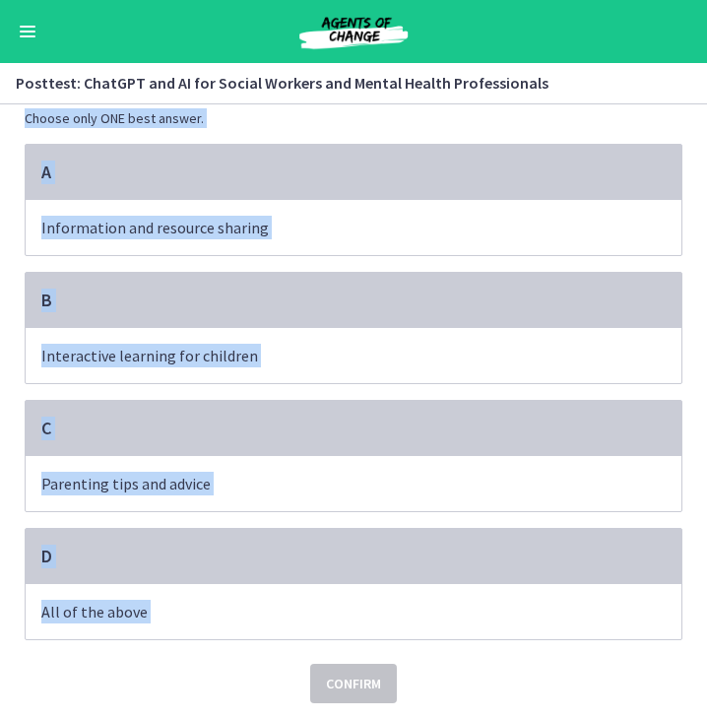
drag, startPoint x: 19, startPoint y: 147, endPoint x: 245, endPoint y: 661, distance: 561.6
click at [245, 661] on div "Question 10 of 30 What are the potential uses of ChatGPT with Children and Fami…" at bounding box center [354, 369] width 658 height 668
copy div "What are the potential uses of ChatGPT with Children and Families? Choose only …"
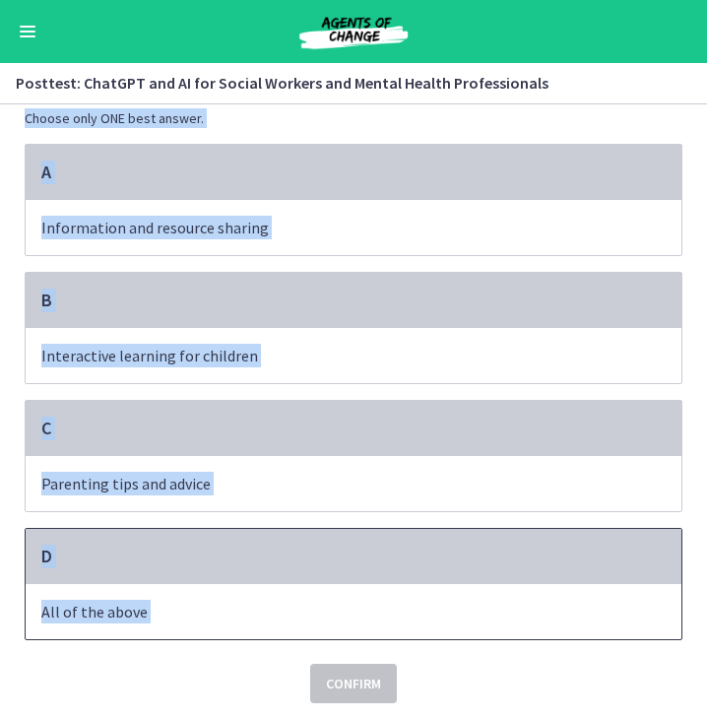
click at [213, 605] on p "All of the above" at bounding box center [333, 612] width 585 height 24
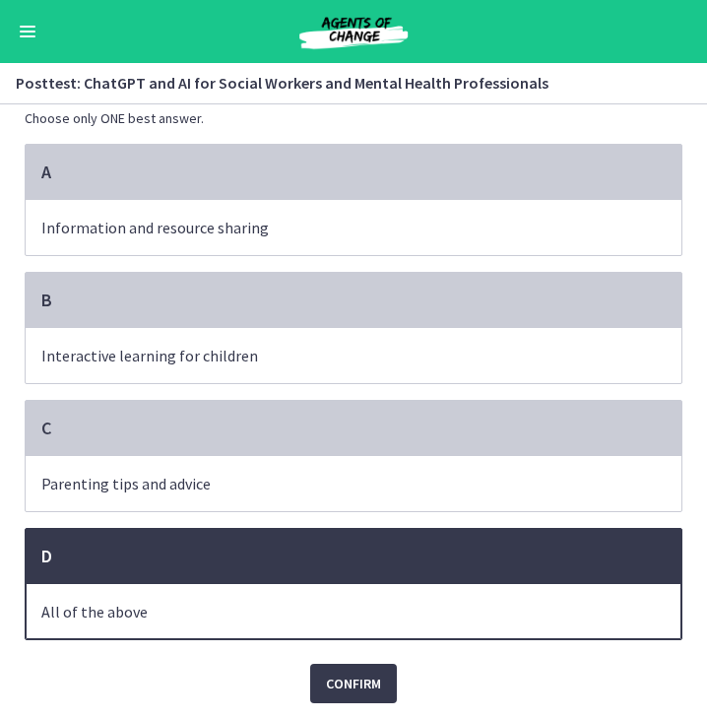
click at [327, 634] on div "Question 10 of 30 What are the potential uses of ChatGPT with Children and Fami…" at bounding box center [353, 334] width 689 height 599
click at [355, 674] on span "Confirm" at bounding box center [353, 683] width 55 height 24
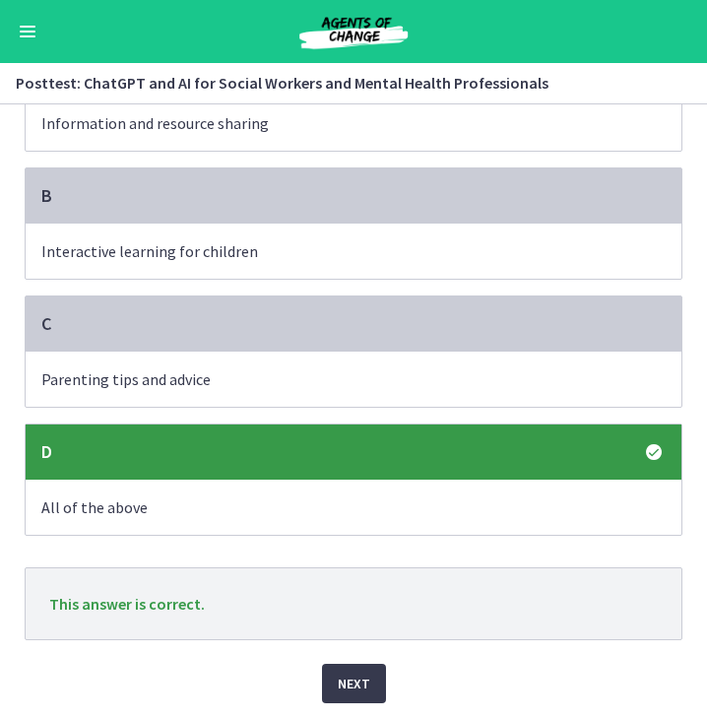
scroll to position [191, 0]
click at [355, 683] on span "Next" at bounding box center [354, 683] width 32 height 24
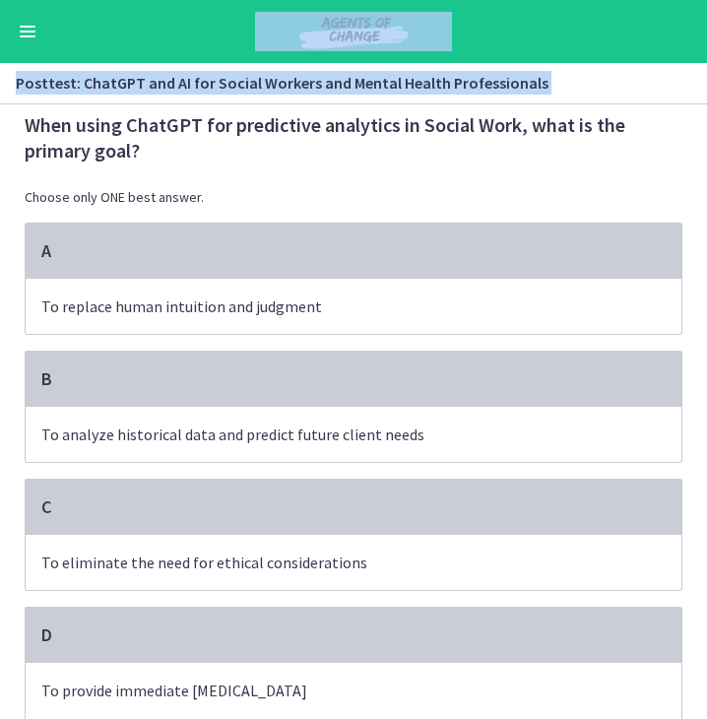
scroll to position [159, 0]
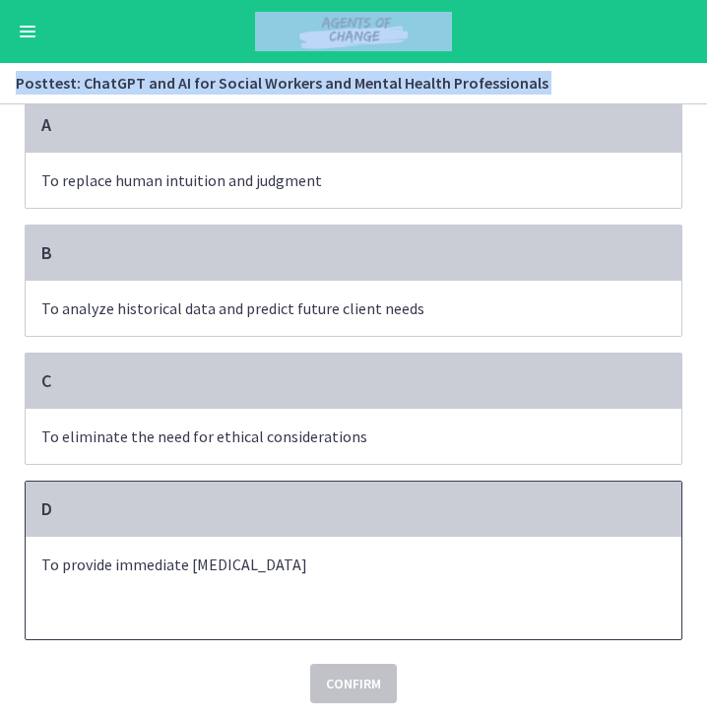
drag, startPoint x: 14, startPoint y: 155, endPoint x: 347, endPoint y: 559, distance: 523.9
click at [347, 559] on div "Question 11 of 30 When using ChatGPT for predictive analytics in Social Work, w…" at bounding box center [353, 262] width 689 height 599
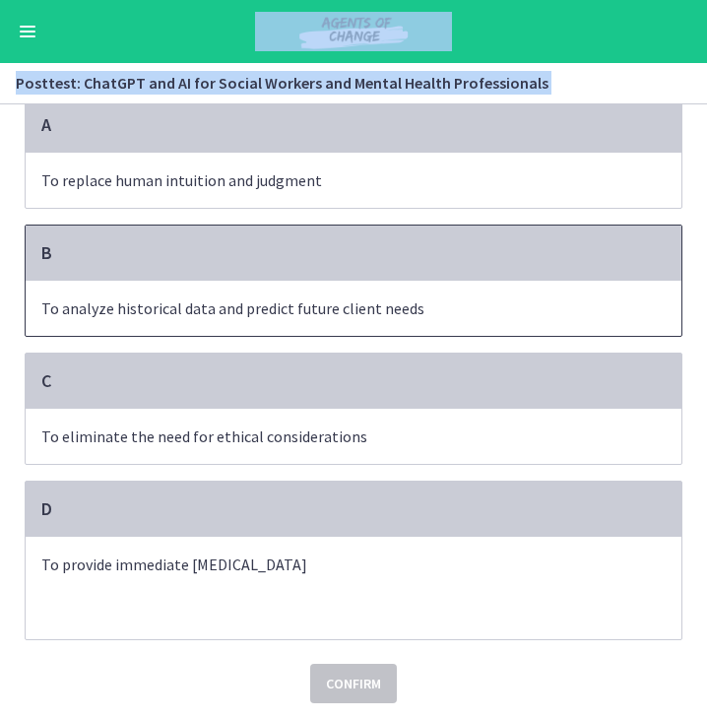
copy div "When using ChatGPT for predictive analytics in Social Work, what is the primary…"
click at [262, 271] on div "B" at bounding box center [354, 252] width 656 height 55
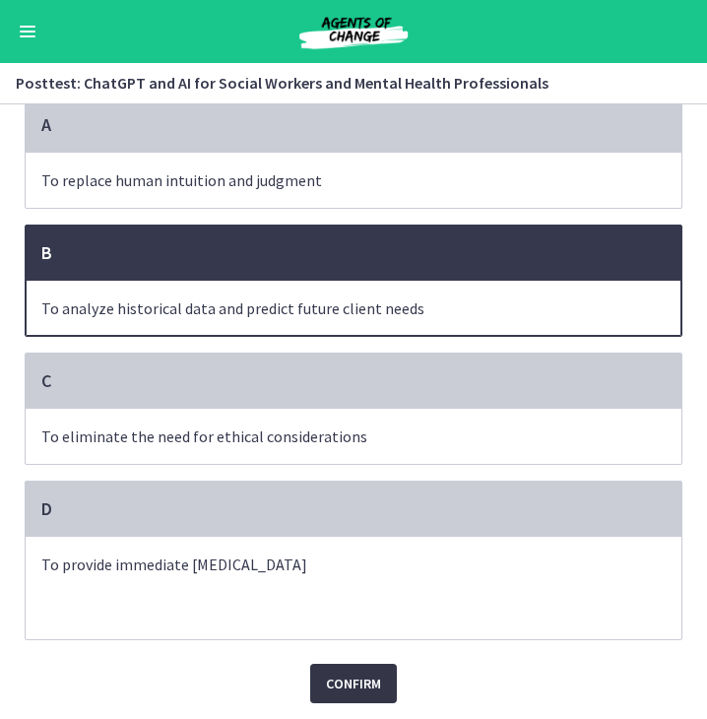
click at [344, 679] on span "Confirm" at bounding box center [353, 683] width 55 height 24
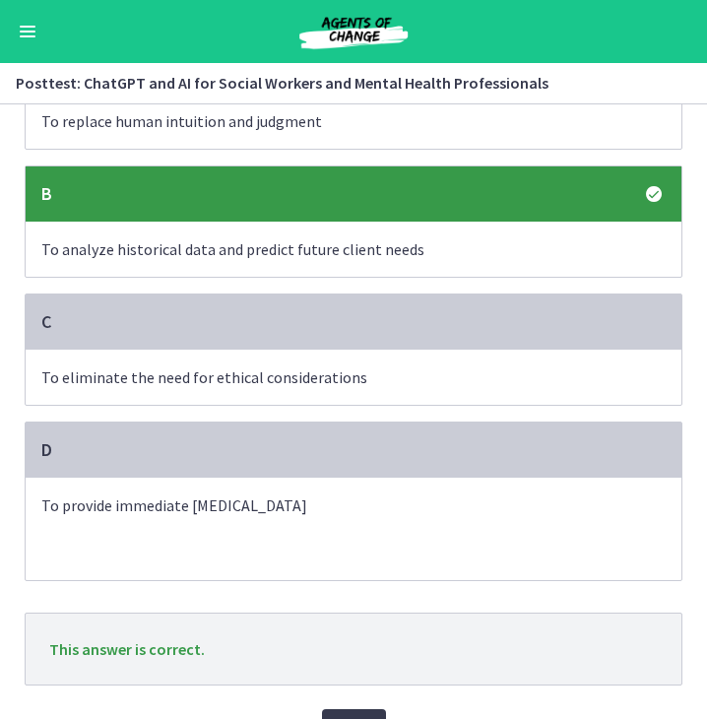
scroll to position [264, 0]
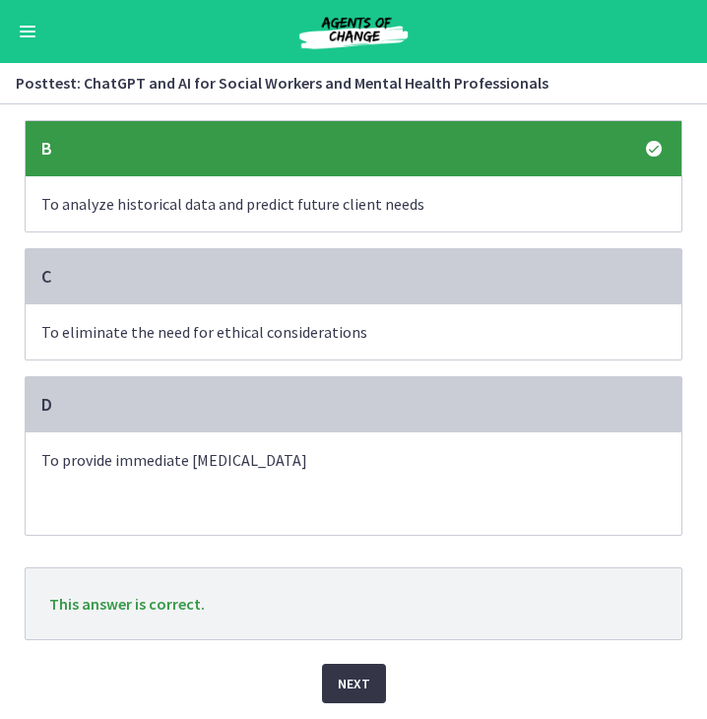
click at [348, 682] on span "Next" at bounding box center [354, 683] width 32 height 24
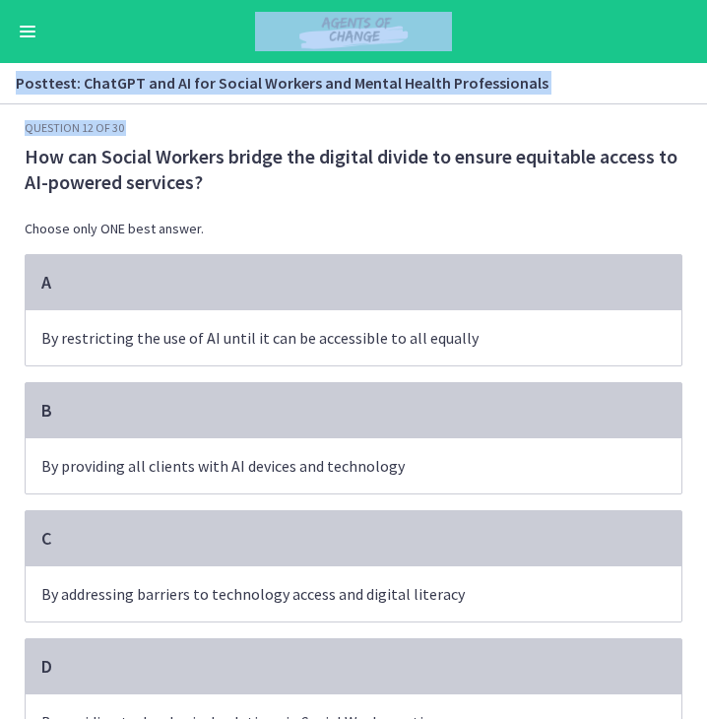
scroll to position [112, 0]
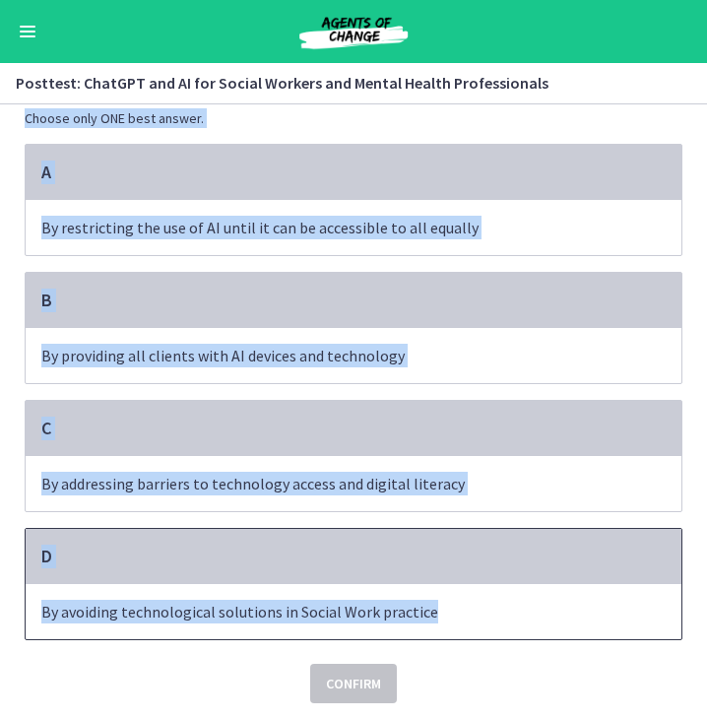
drag, startPoint x: 21, startPoint y: 155, endPoint x: 434, endPoint y: 627, distance: 628.0
click at [434, 627] on div "Question 12 of 30 How can Social Workers bridge the digital divide to ensure eq…" at bounding box center [354, 356] width 658 height 693
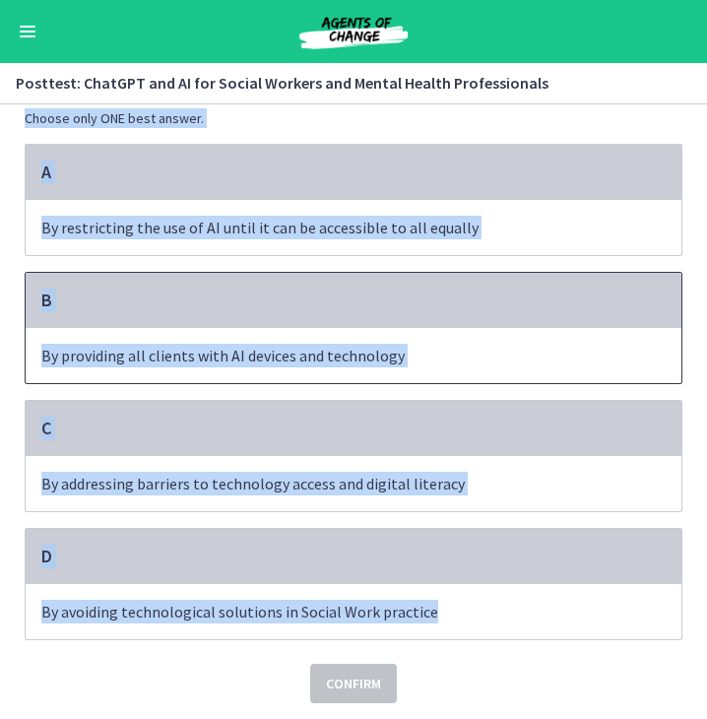
copy div "How can Social Workers bridge the digital divide to ensure equitable access to …"
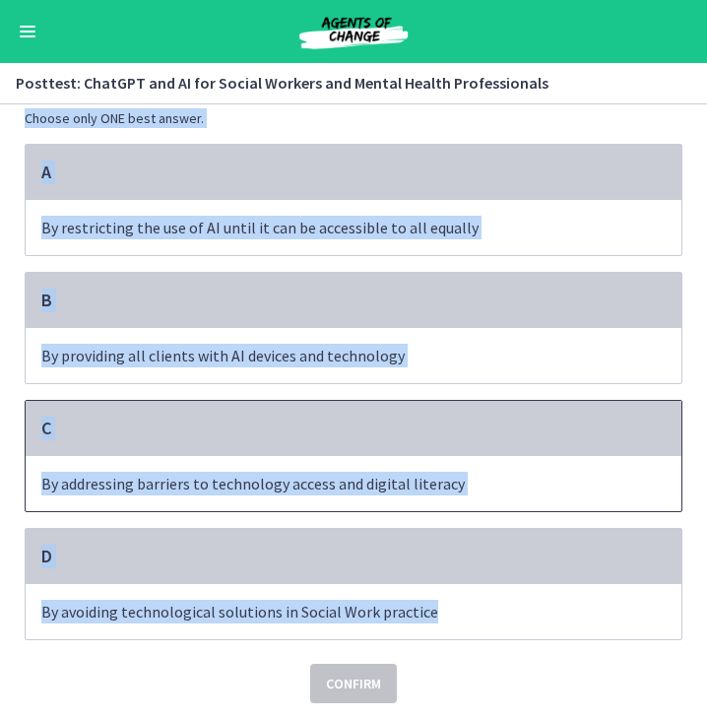
click at [343, 451] on div "C" at bounding box center [354, 428] width 656 height 55
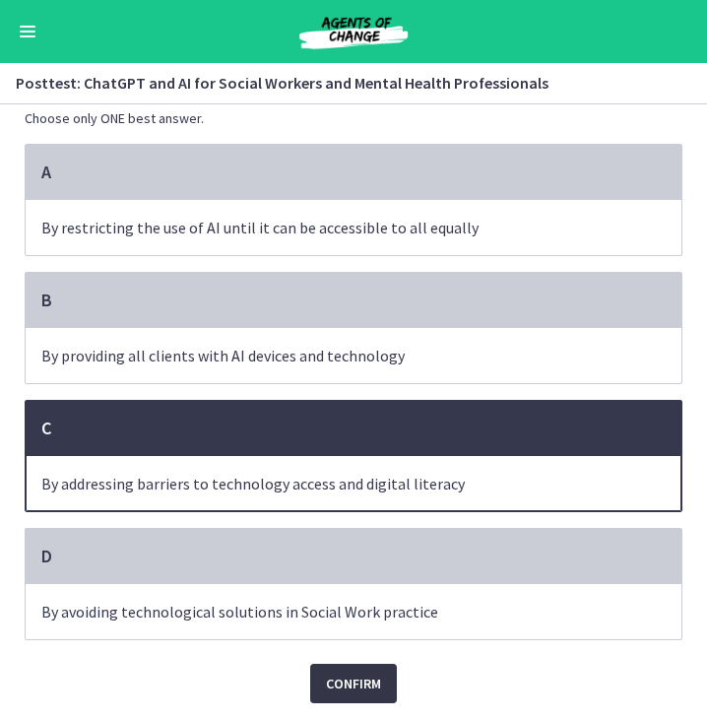
click at [341, 691] on span "Confirm" at bounding box center [353, 683] width 55 height 24
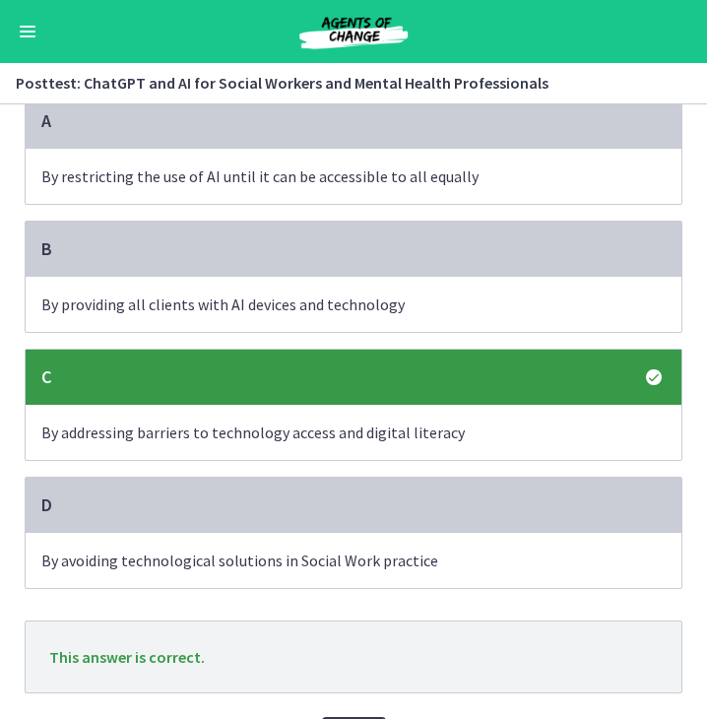
scroll to position [217, 0]
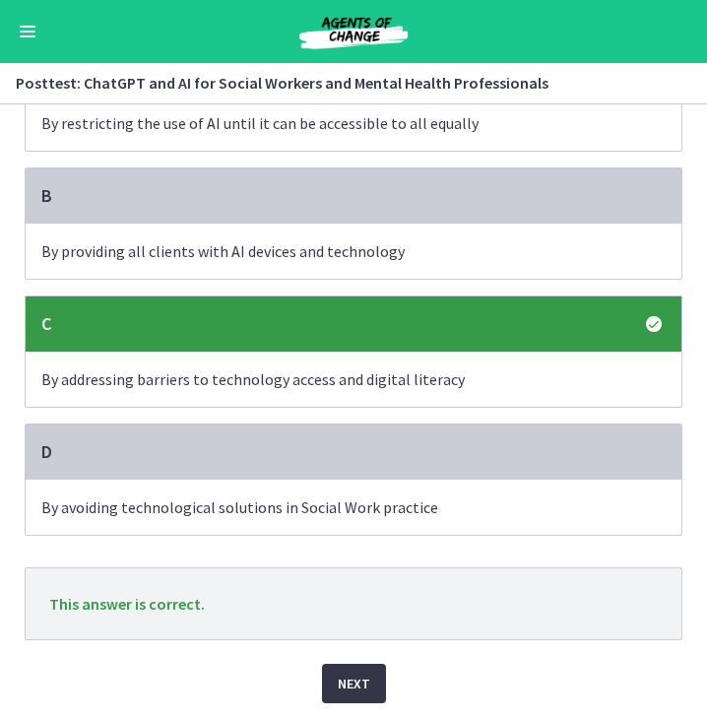
click at [363, 672] on button "Next" at bounding box center [354, 683] width 64 height 39
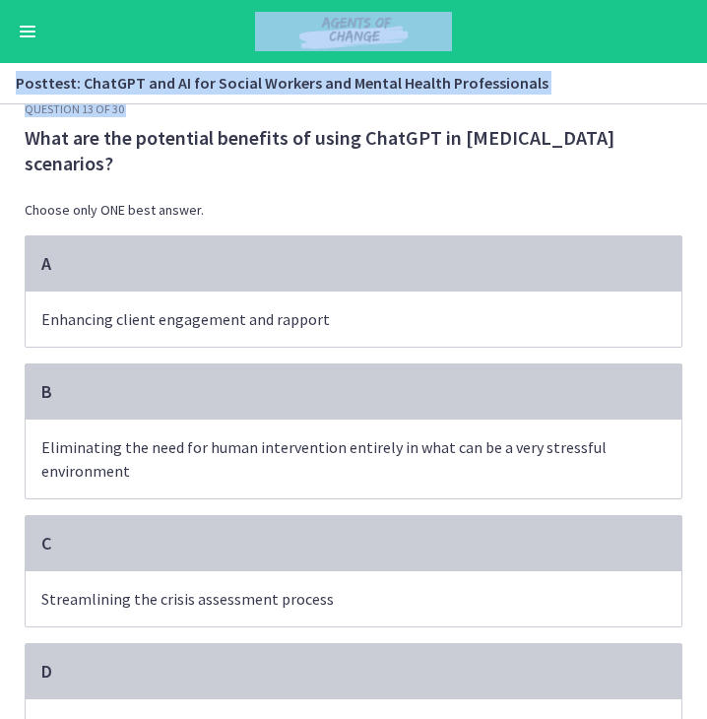
scroll to position [136, 0]
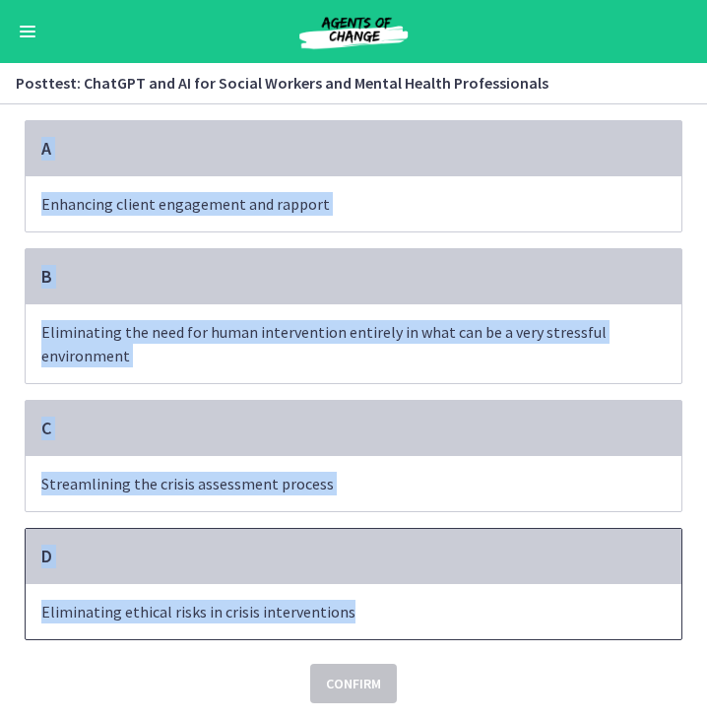
drag, startPoint x: 21, startPoint y: 135, endPoint x: 389, endPoint y: 617, distance: 606.9
click at [389, 617] on div "Question 13 of 30 What are the potential benefits of using ChatGPT in crisis in…" at bounding box center [354, 344] width 658 height 717
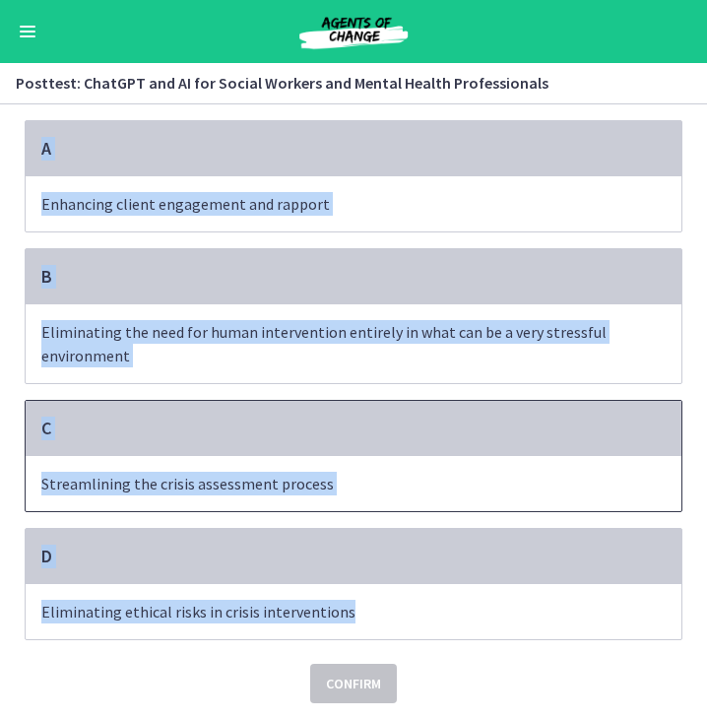
click at [326, 436] on div "C" at bounding box center [354, 428] width 656 height 55
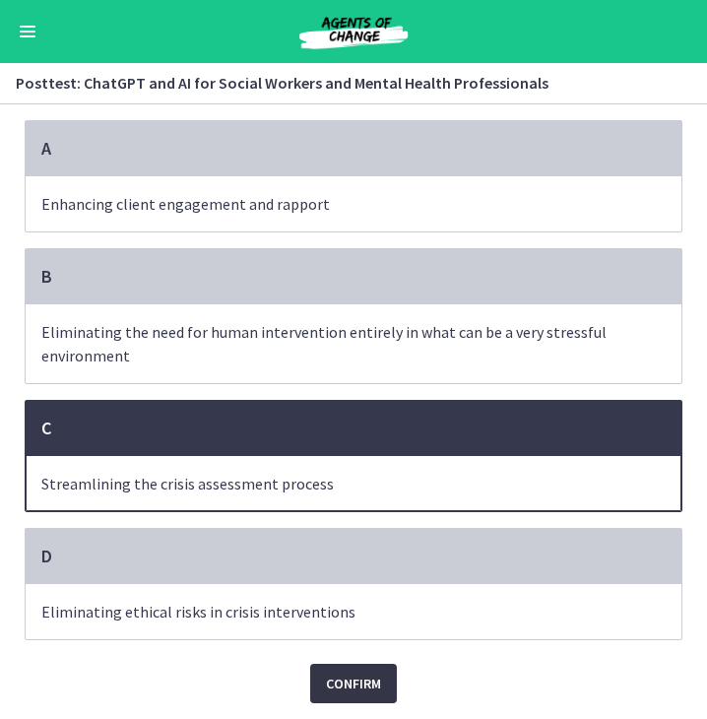
click at [361, 677] on span "Confirm" at bounding box center [353, 683] width 55 height 24
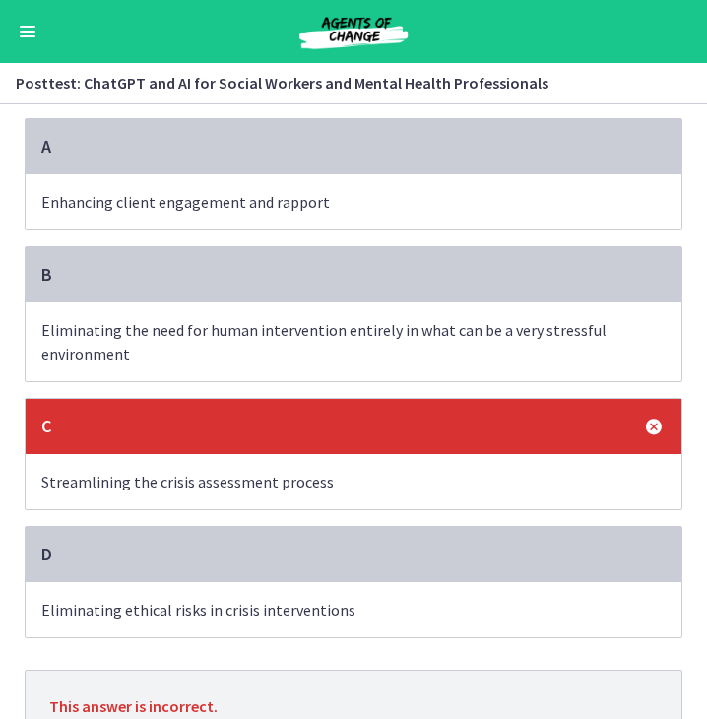
click at [484, 187] on span "Enhancing client engagement and rapport" at bounding box center [354, 201] width 656 height 55
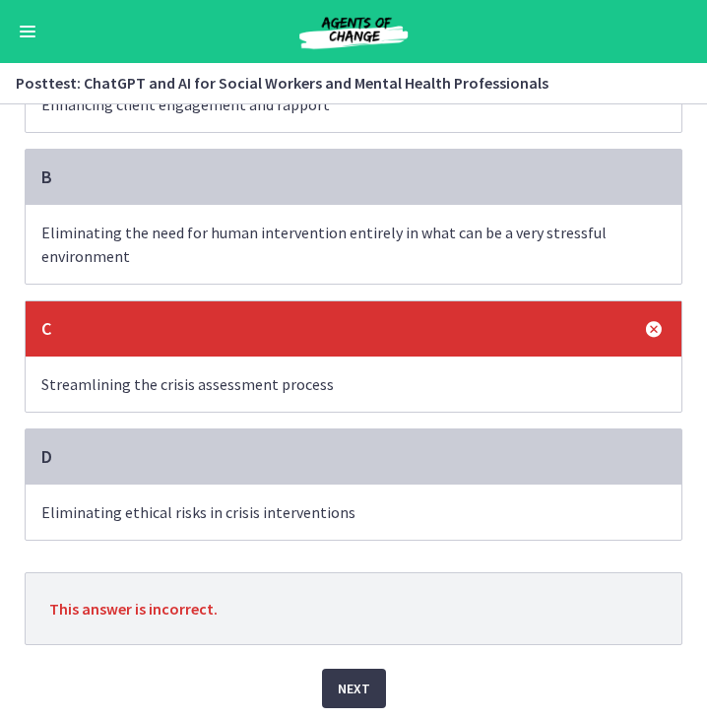
scroll to position [240, 0]
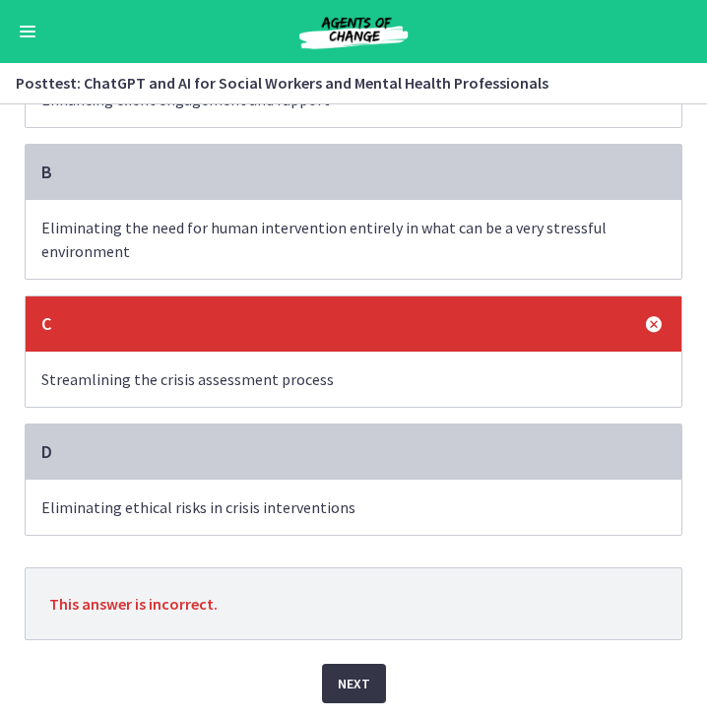
click at [350, 678] on span "Next" at bounding box center [354, 683] width 32 height 24
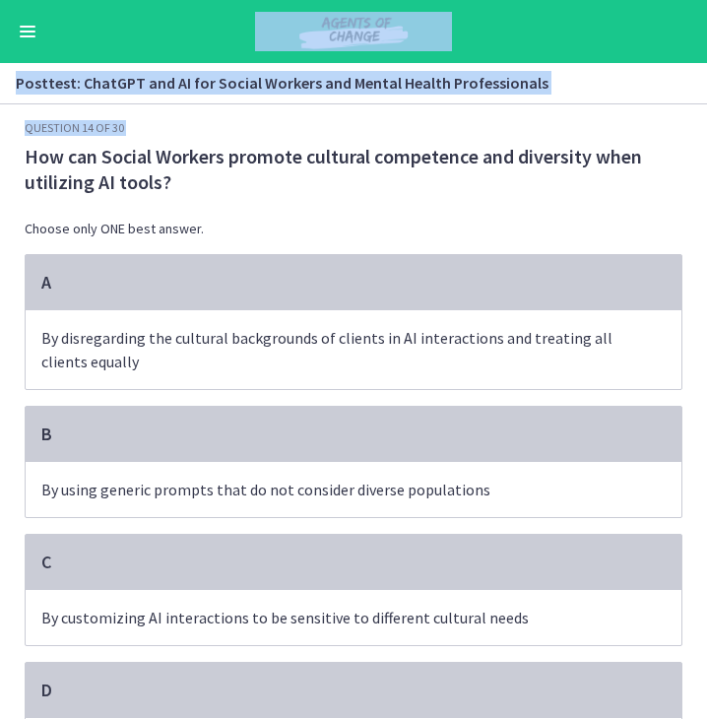
scroll to position [136, 0]
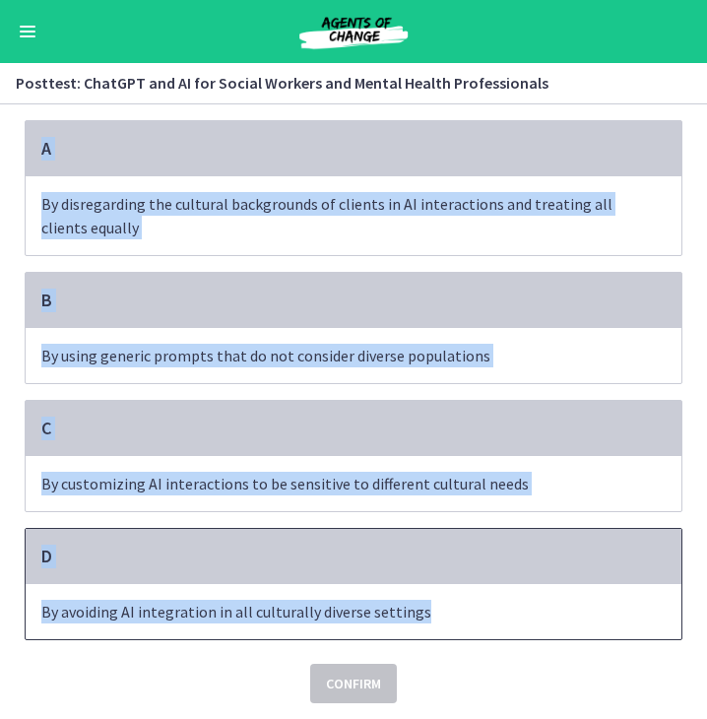
drag, startPoint x: 22, startPoint y: 154, endPoint x: 430, endPoint y: 631, distance: 628.5
click at [430, 631] on div "Question 14 of 30 How can Social Workers promote cultural competence and divers…" at bounding box center [354, 344] width 658 height 717
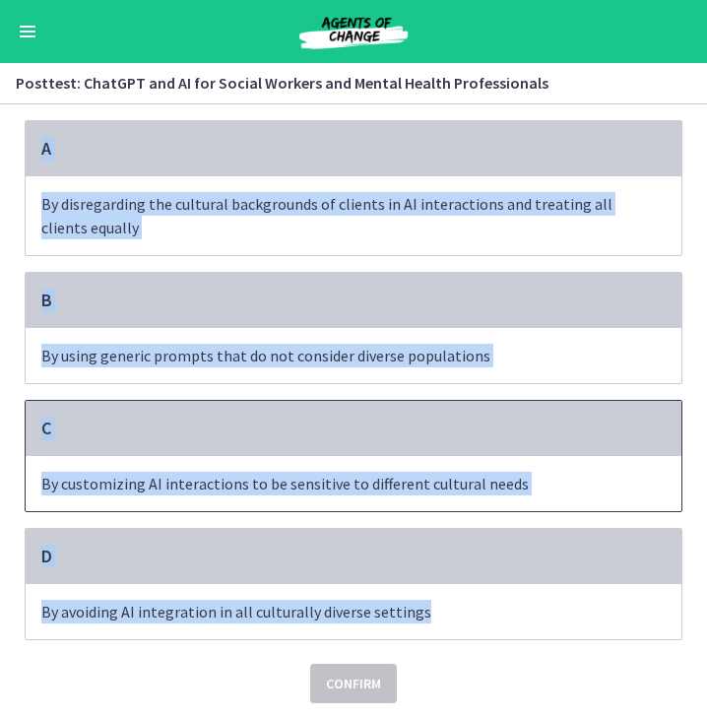
click at [469, 461] on span "By customizing AI interactions to be sensitive to different cultural needs" at bounding box center [354, 483] width 656 height 55
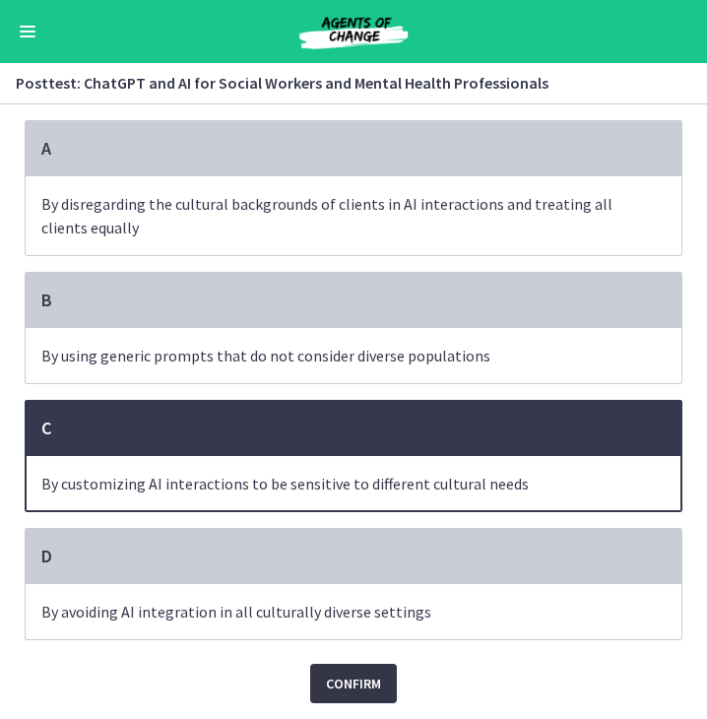
click at [362, 686] on span "Confirm" at bounding box center [353, 683] width 55 height 24
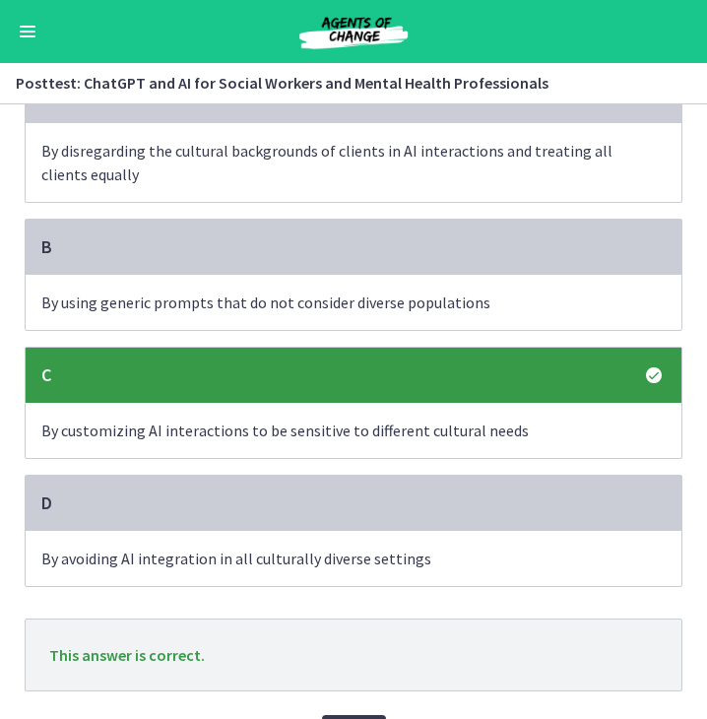
scroll to position [240, 0]
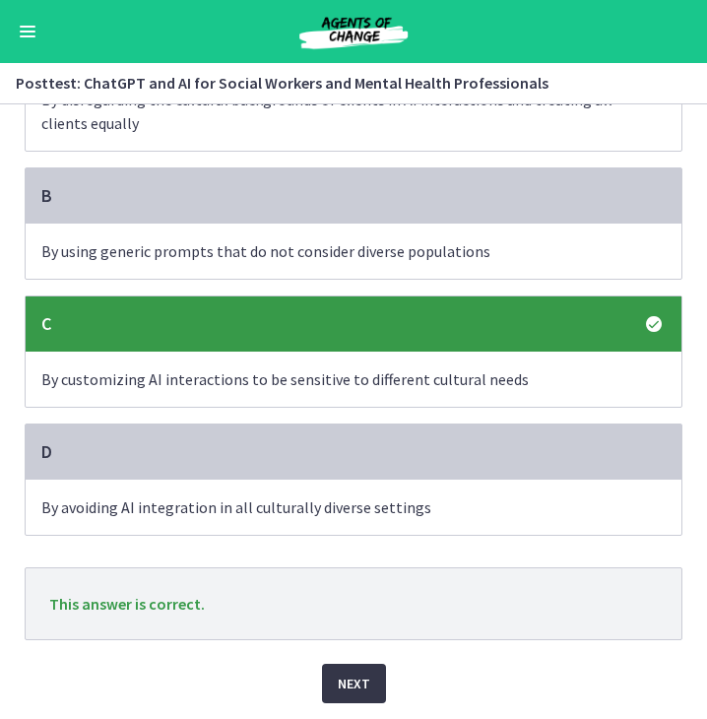
click at [354, 669] on button "Next" at bounding box center [354, 683] width 64 height 39
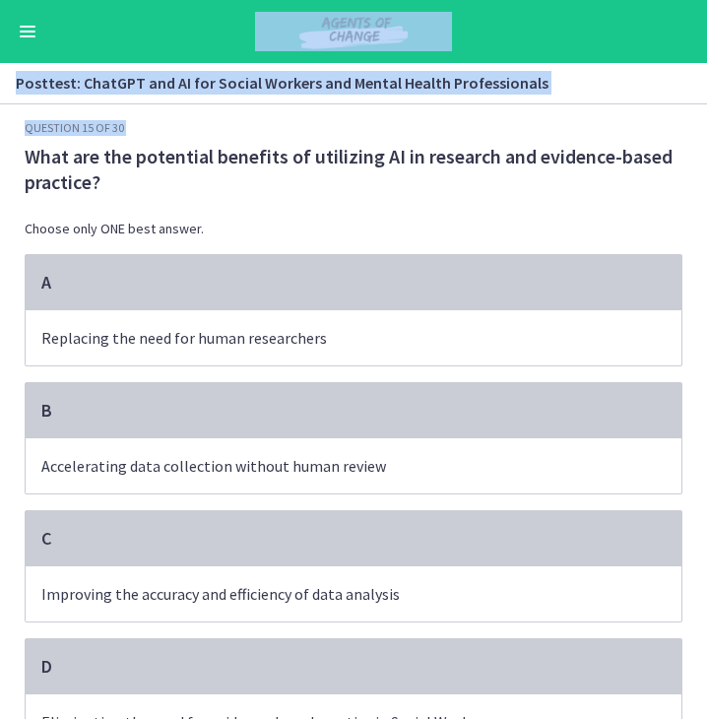
scroll to position [112, 0]
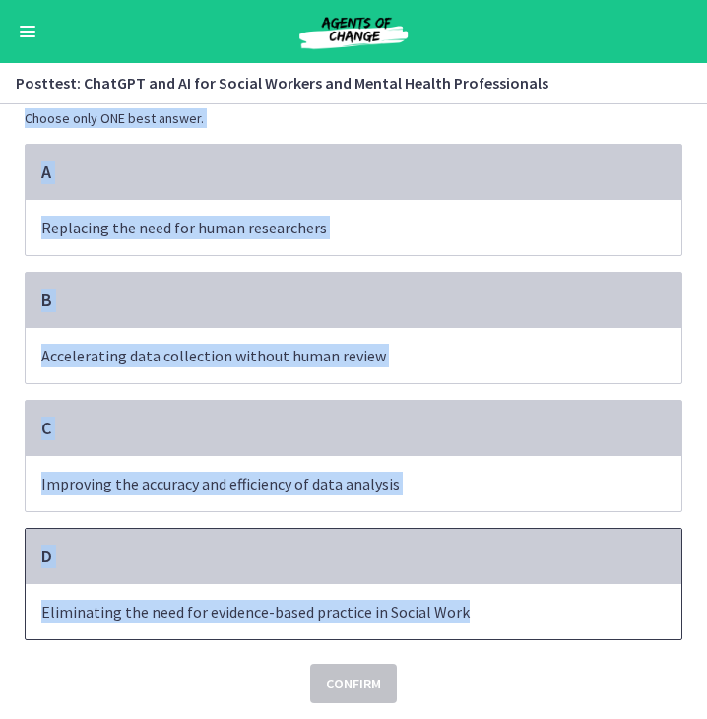
drag, startPoint x: 18, startPoint y: 149, endPoint x: 469, endPoint y: 624, distance: 655.3
click at [469, 624] on div "Question 15 of 30 What are the potential benefits of utilizing AI in research a…" at bounding box center [354, 356] width 658 height 693
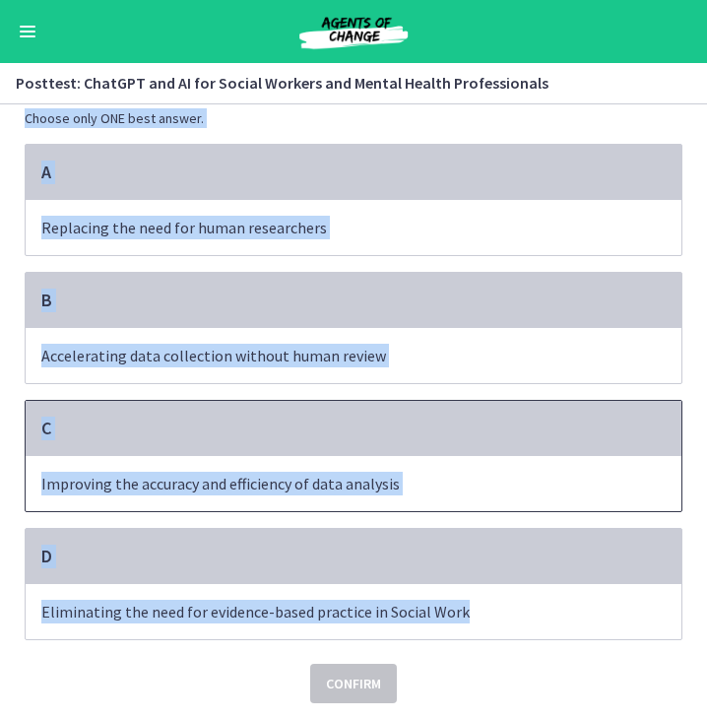
click at [272, 460] on span "Improving the accuracy and efficiency of data analysis" at bounding box center [354, 483] width 656 height 55
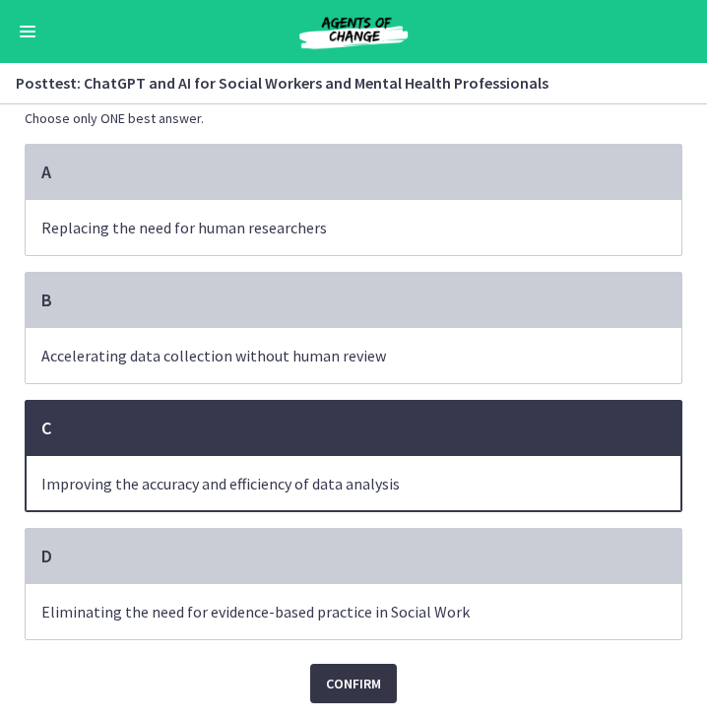
click at [352, 677] on span "Confirm" at bounding box center [353, 683] width 55 height 24
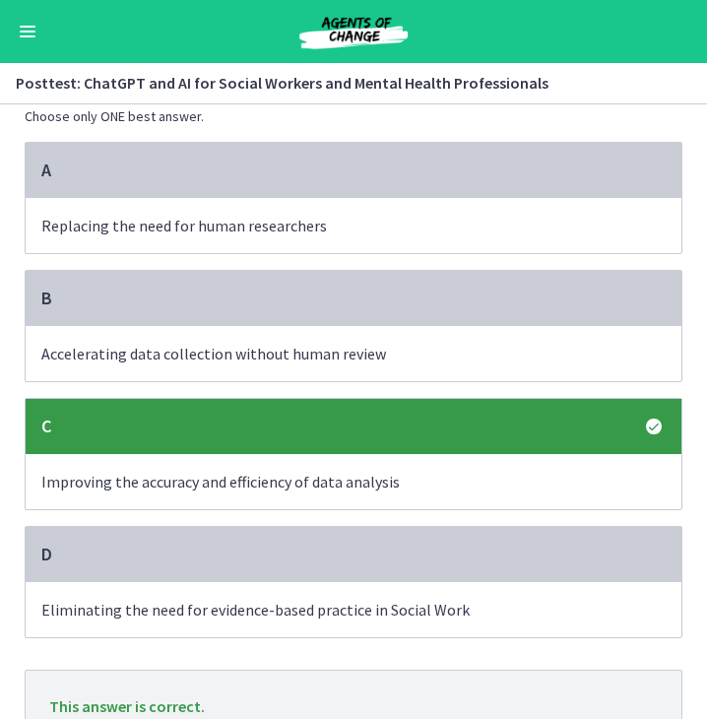
scroll to position [217, 0]
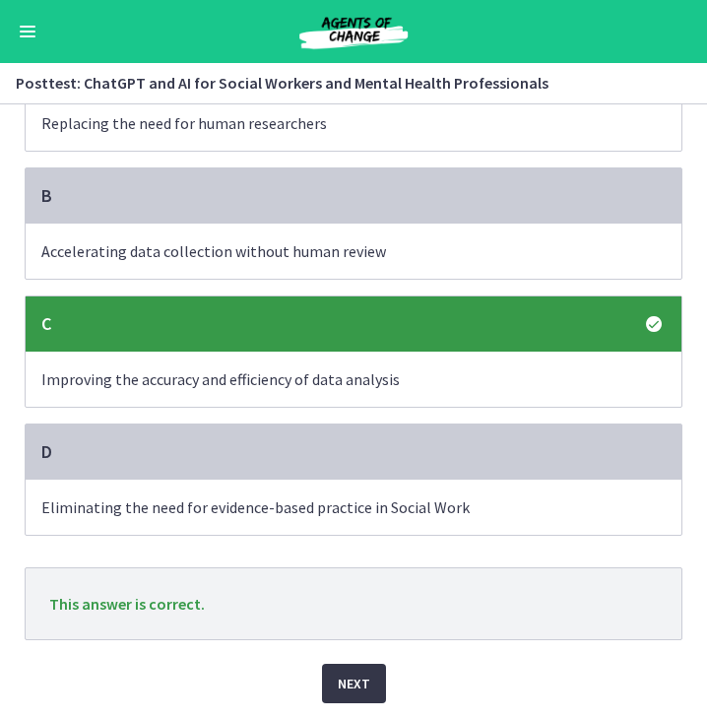
click at [366, 667] on button "Next" at bounding box center [354, 683] width 64 height 39
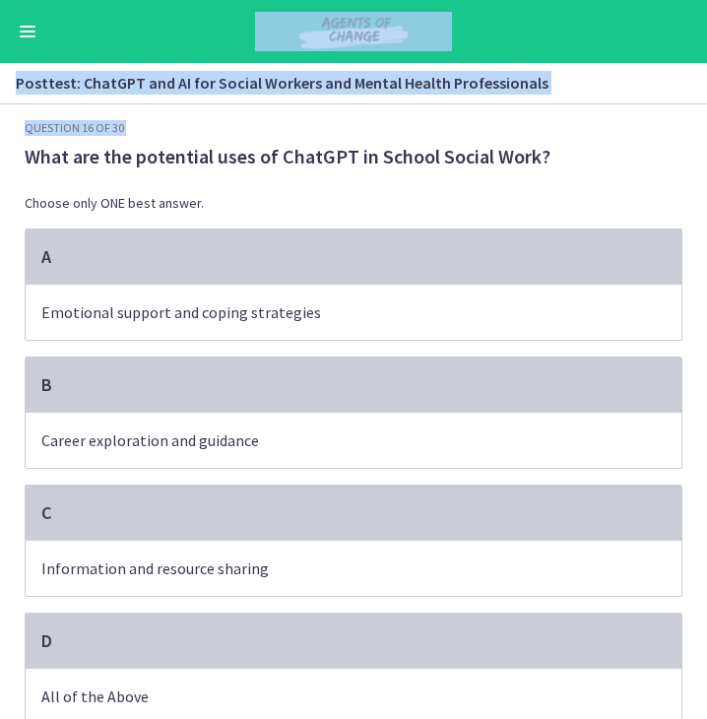
scroll to position [87, 0]
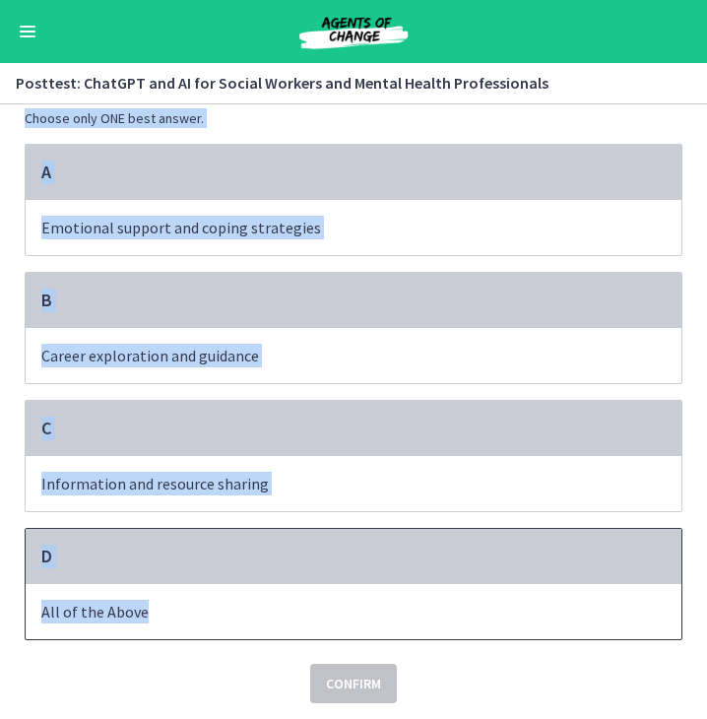
drag, startPoint x: 21, startPoint y: 151, endPoint x: 266, endPoint y: 622, distance: 531.5
click at [266, 622] on div "Question 16 of 30 What are the potential uses of ChatGPT in School Social Work?…" at bounding box center [354, 369] width 658 height 668
click at [463, 559] on div "D" at bounding box center [354, 556] width 656 height 55
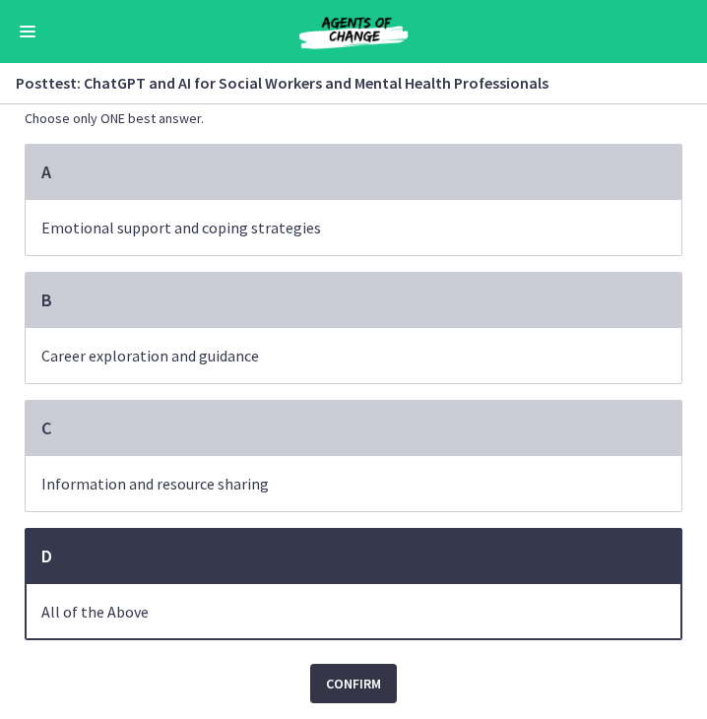
click at [329, 670] on button "Confirm" at bounding box center [353, 683] width 87 height 39
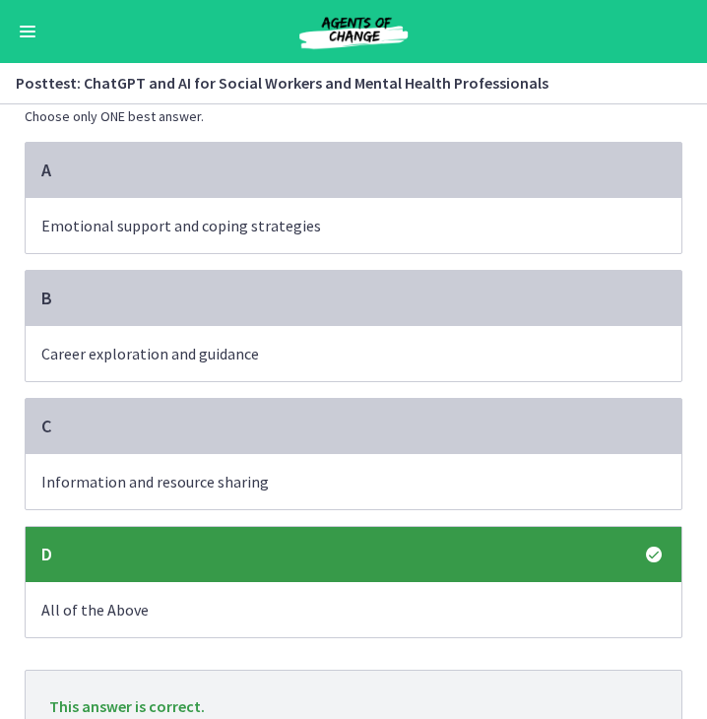
scroll to position [191, 0]
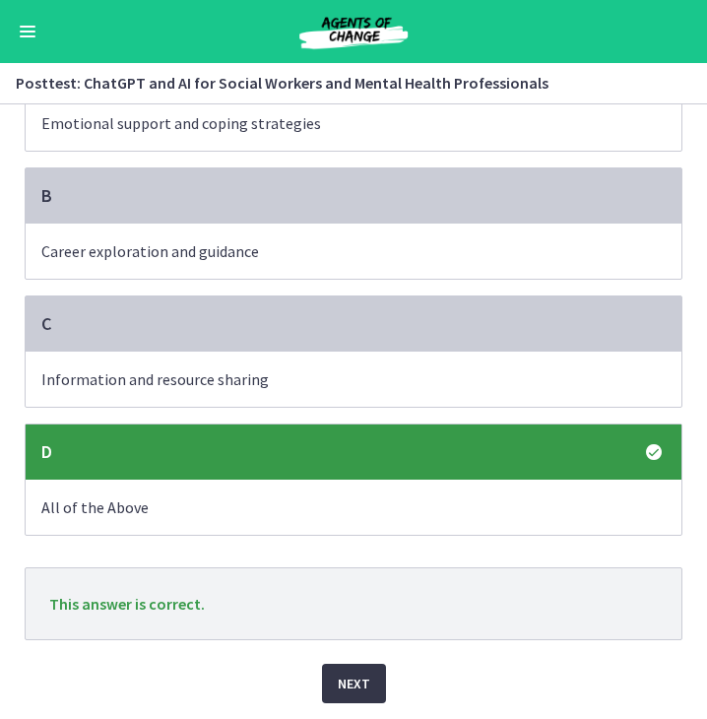
click at [359, 690] on span "Next" at bounding box center [354, 683] width 32 height 24
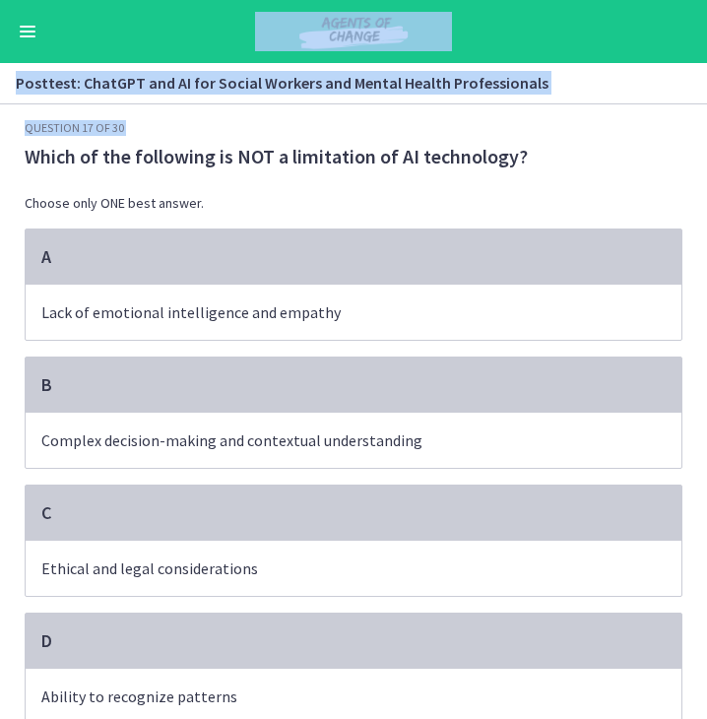
scroll to position [87, 0]
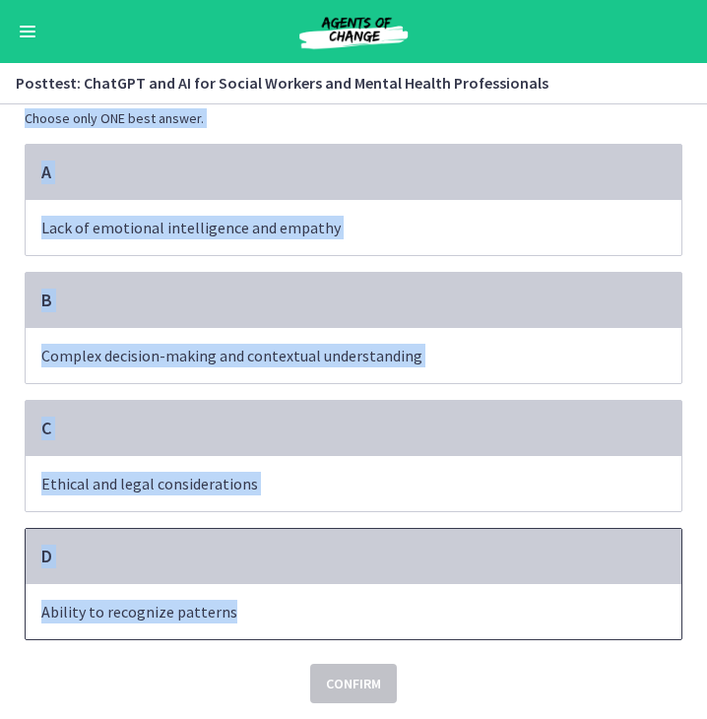
drag, startPoint x: 19, startPoint y: 152, endPoint x: 291, endPoint y: 634, distance: 554.2
click at [291, 634] on div "Question 17 of 30 Which of the following is NOT a limitation of AI technology? …" at bounding box center [354, 369] width 658 height 668
click at [157, 566] on div "D" at bounding box center [354, 556] width 656 height 55
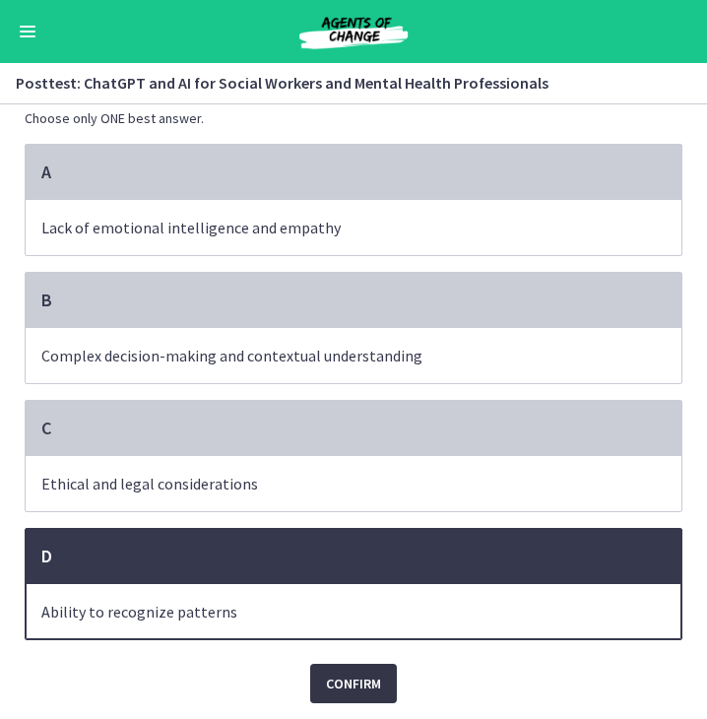
click at [348, 685] on span "Confirm" at bounding box center [353, 683] width 55 height 24
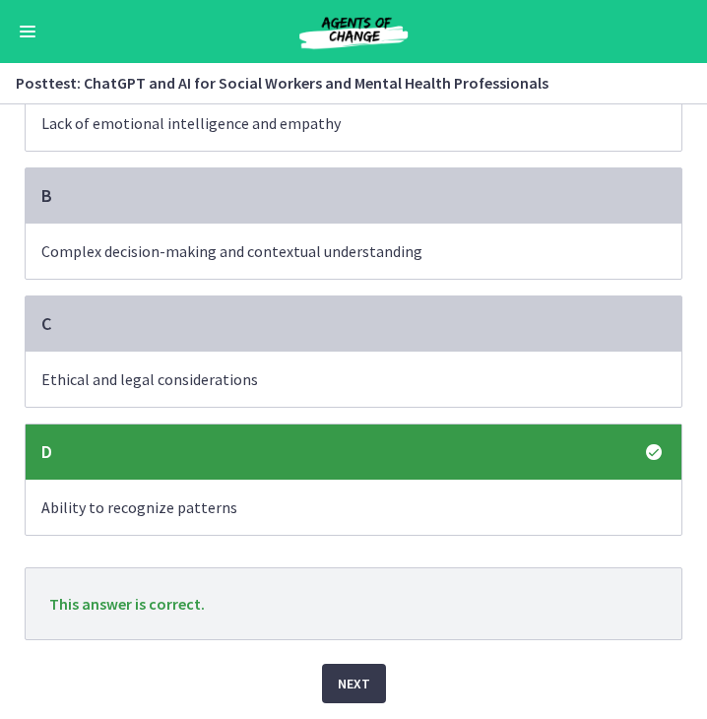
scroll to position [191, 0]
click at [347, 694] on span "Next" at bounding box center [354, 683] width 32 height 24
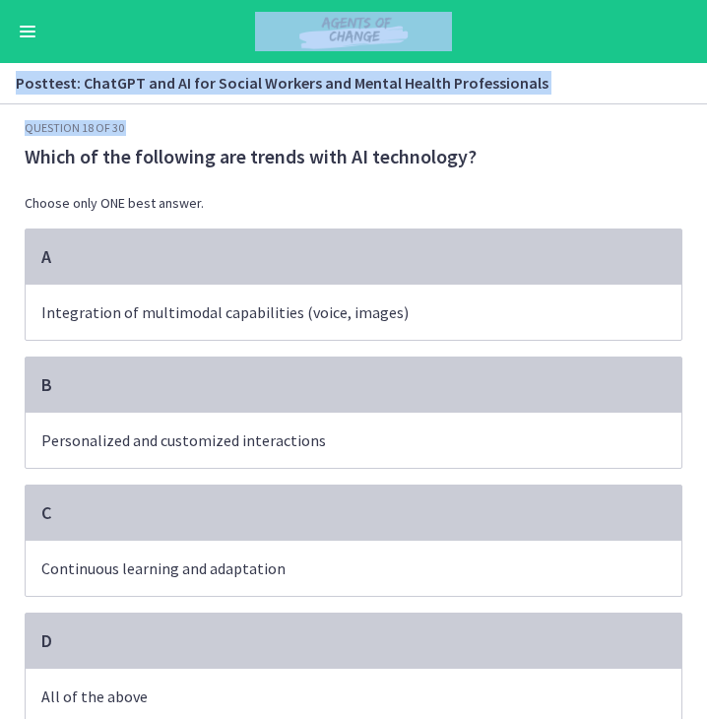
scroll to position [87, 0]
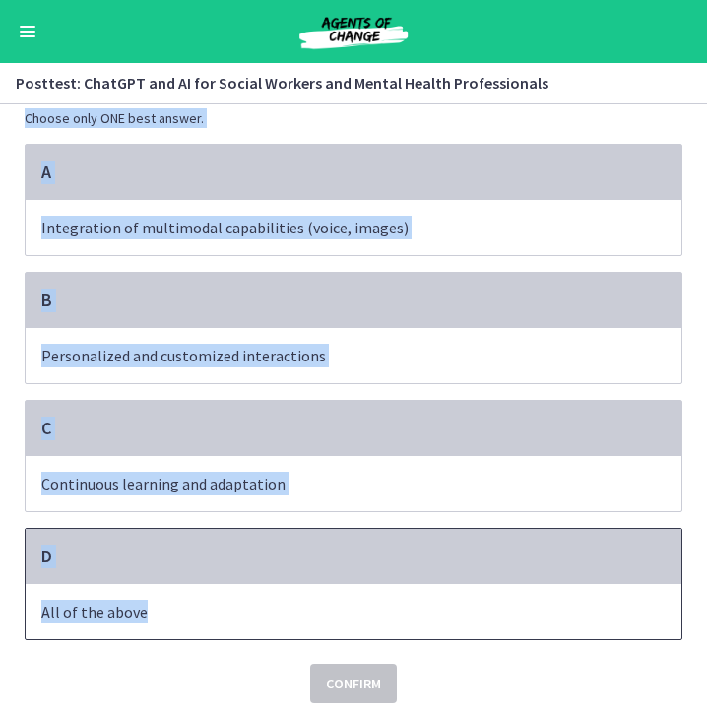
drag, startPoint x: 18, startPoint y: 159, endPoint x: 468, endPoint y: 629, distance: 651.1
click at [468, 629] on div "Question 18 of 30 Which of the following are trends with AI technology? Choose …" at bounding box center [354, 369] width 658 height 668
click at [403, 579] on div "D" at bounding box center [354, 556] width 656 height 55
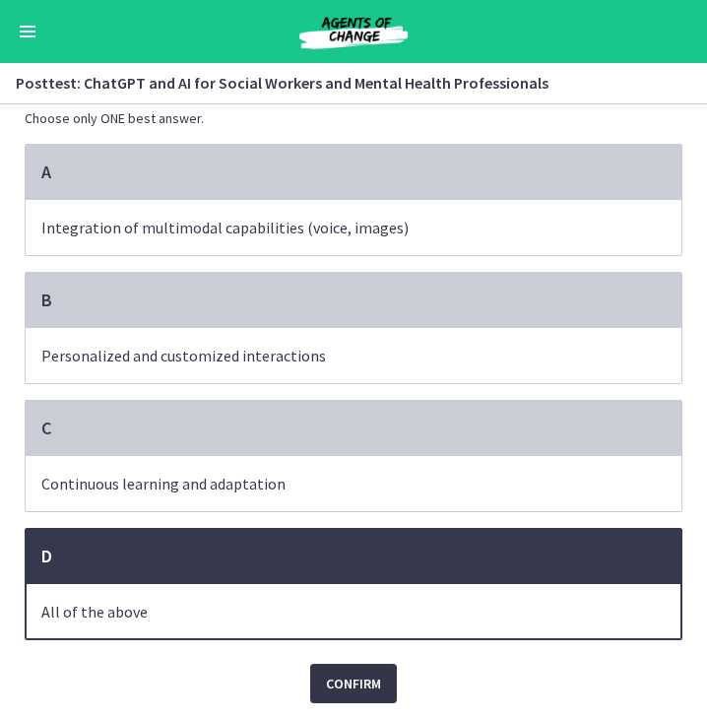
click at [347, 695] on button "Confirm" at bounding box center [353, 683] width 87 height 39
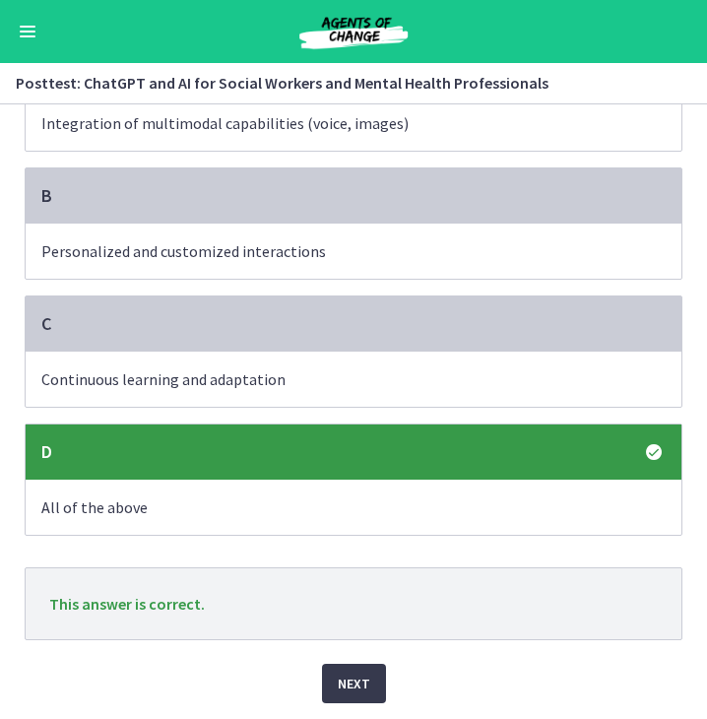
scroll to position [191, 0]
click at [349, 676] on span "Next" at bounding box center [354, 683] width 32 height 24
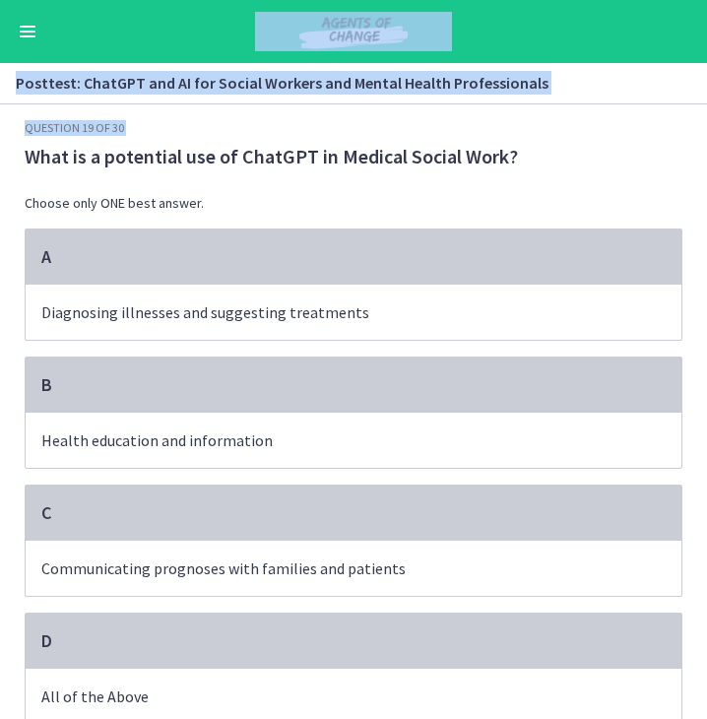
scroll to position [87, 0]
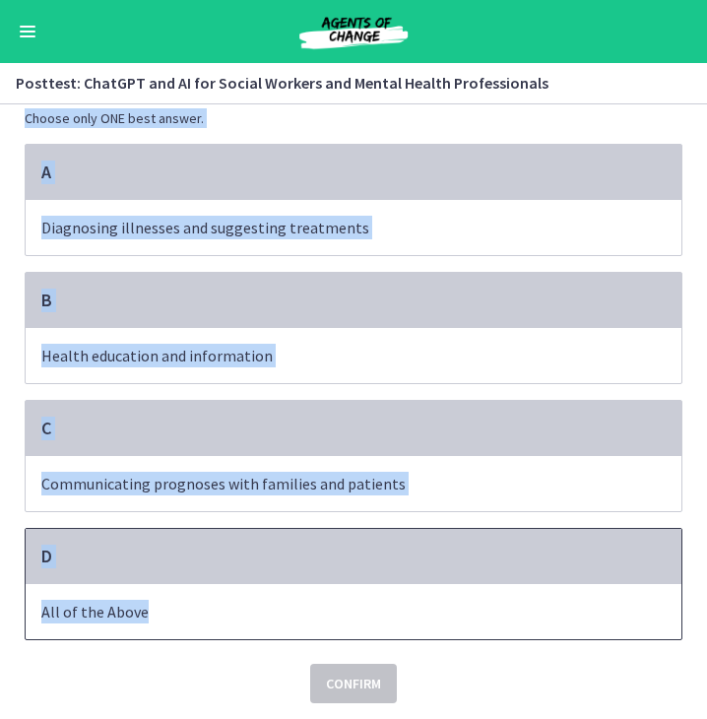
drag, startPoint x: 19, startPoint y: 151, endPoint x: 350, endPoint y: 622, distance: 576.6
click at [350, 622] on div "Question 19 of 30 What is a potential use of ChatGPT in Medical Social Work? Ch…" at bounding box center [354, 369] width 658 height 668
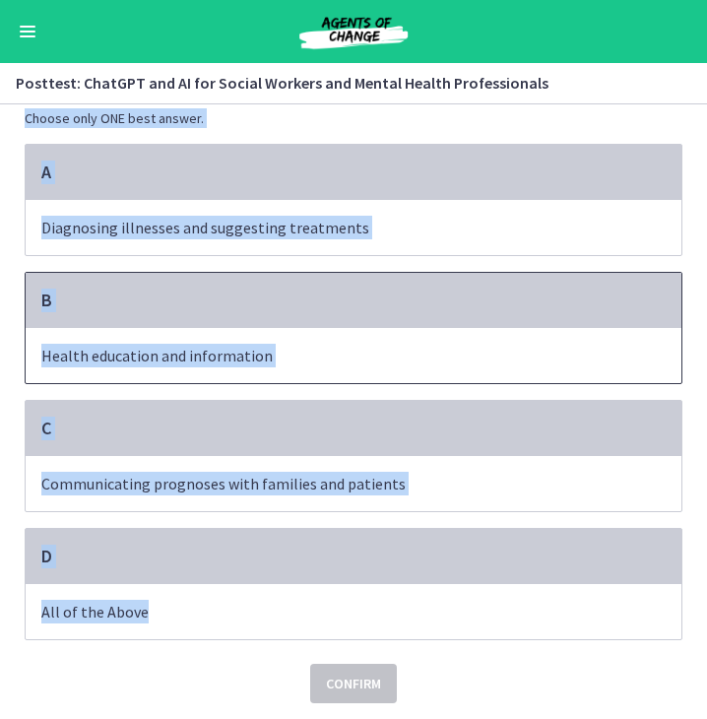
click at [180, 312] on div "B" at bounding box center [354, 300] width 656 height 55
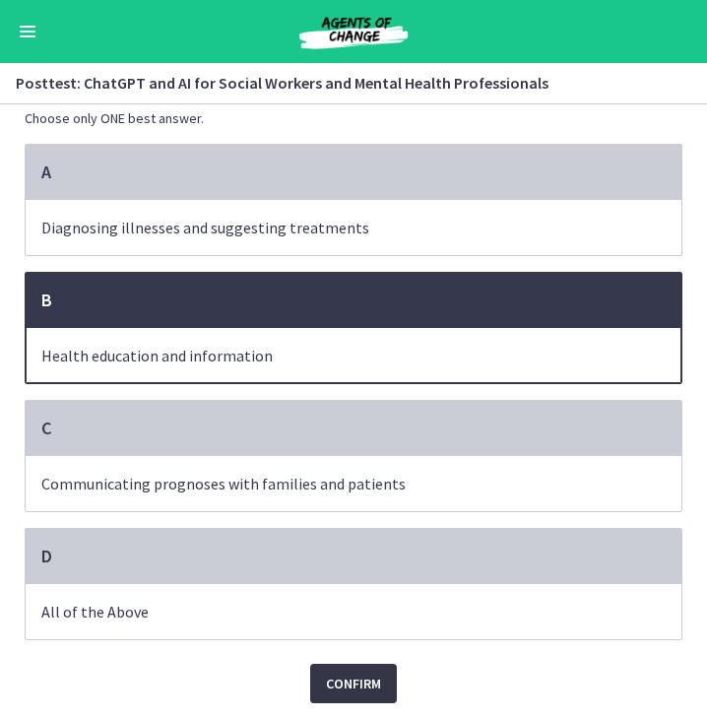
click at [331, 689] on span "Confirm" at bounding box center [353, 683] width 55 height 24
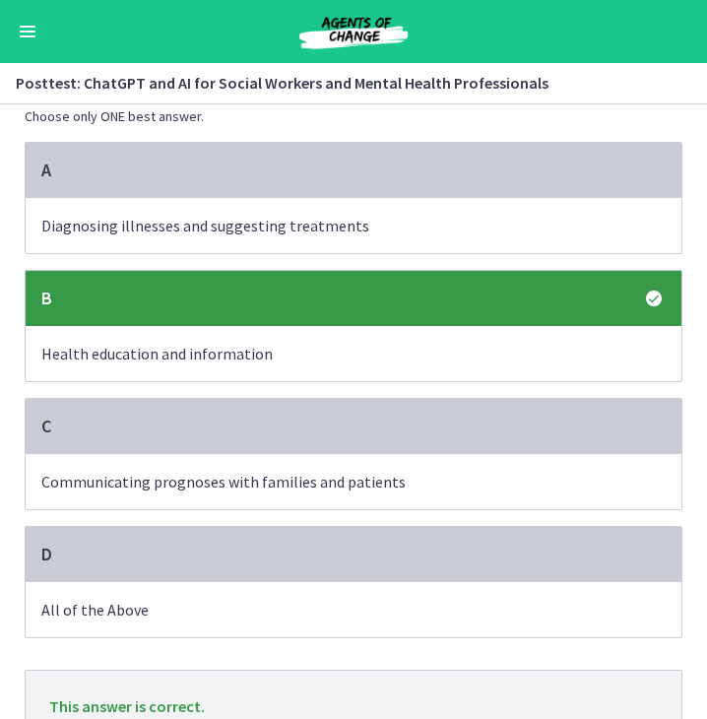
scroll to position [191, 0]
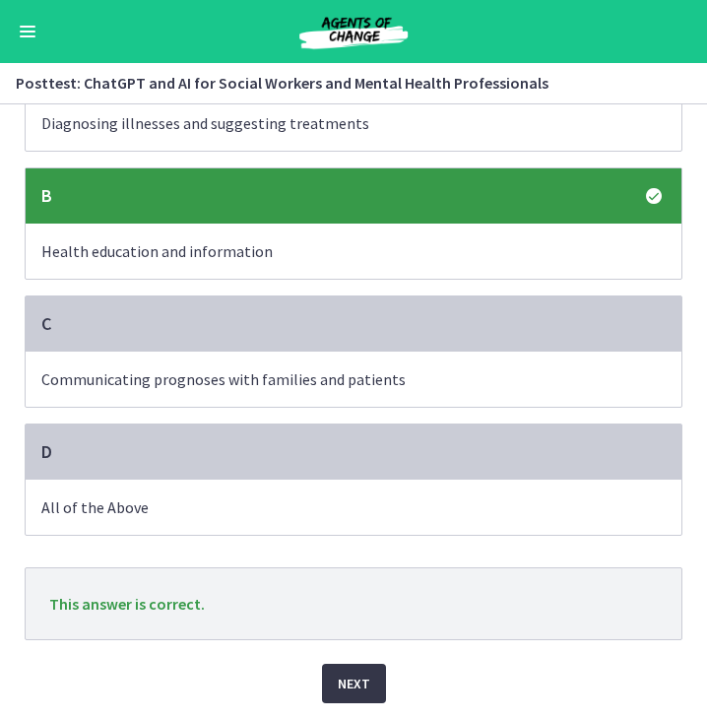
click at [342, 684] on span "Next" at bounding box center [354, 683] width 32 height 24
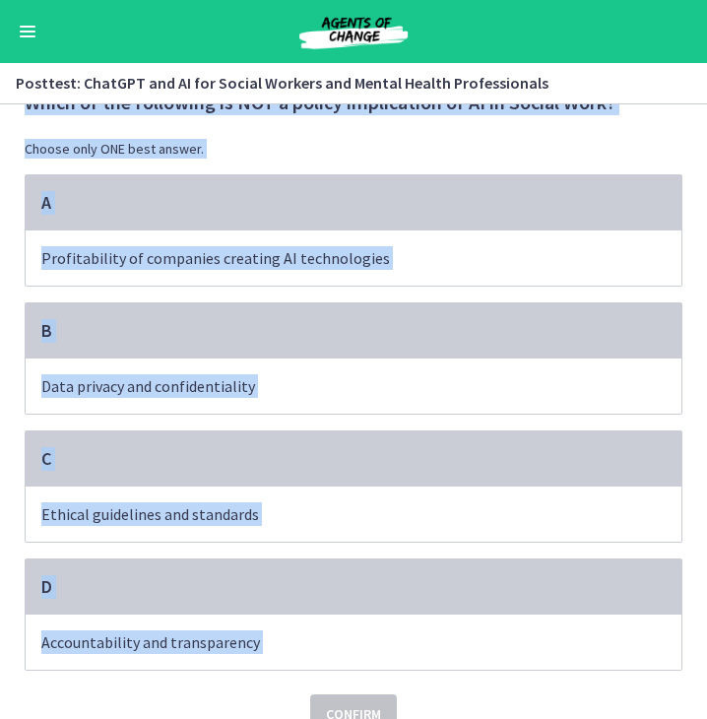
scroll to position [87, 0]
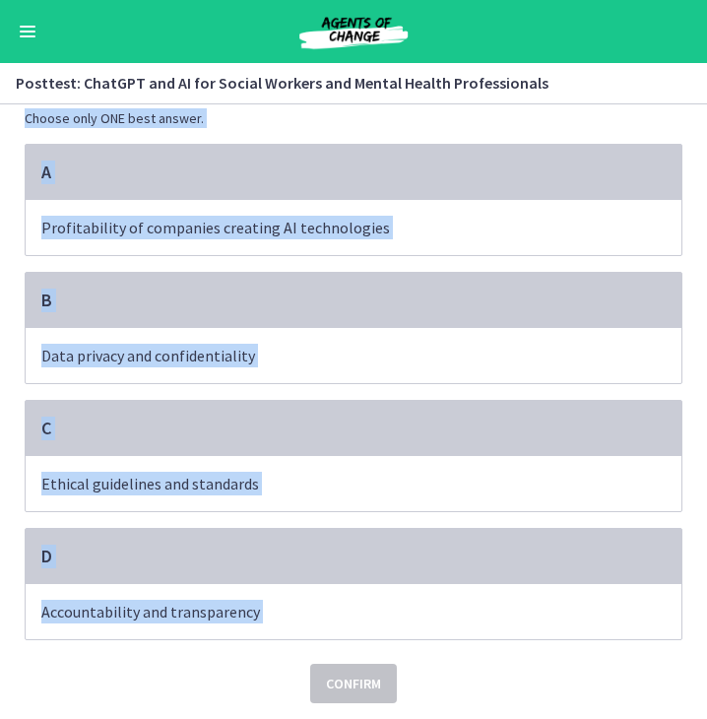
drag, startPoint x: 19, startPoint y: 153, endPoint x: 331, endPoint y: 658, distance: 593.7
click at [331, 658] on div "Question 20 of 30 Which of the following is NOT a policy implication of AI in S…" at bounding box center [354, 369] width 658 height 668
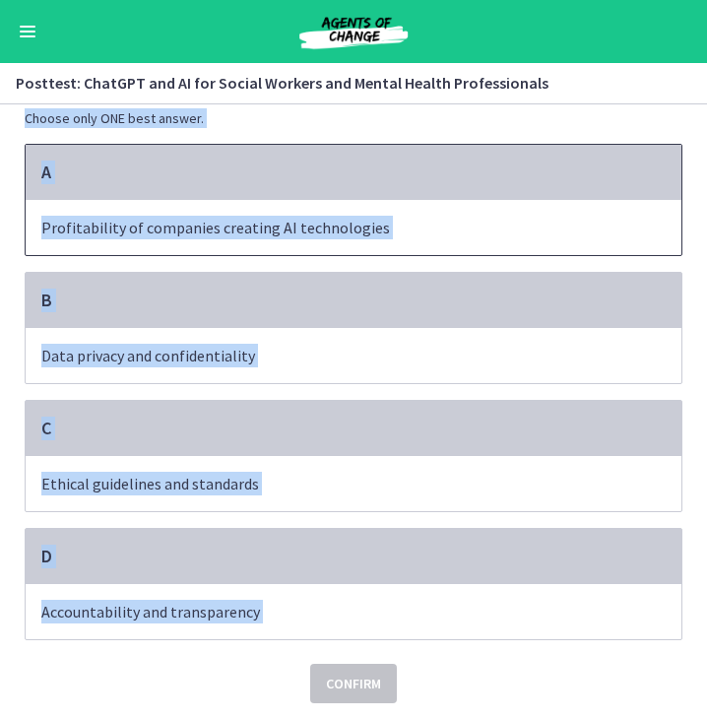
click at [433, 185] on div "A" at bounding box center [354, 172] width 656 height 55
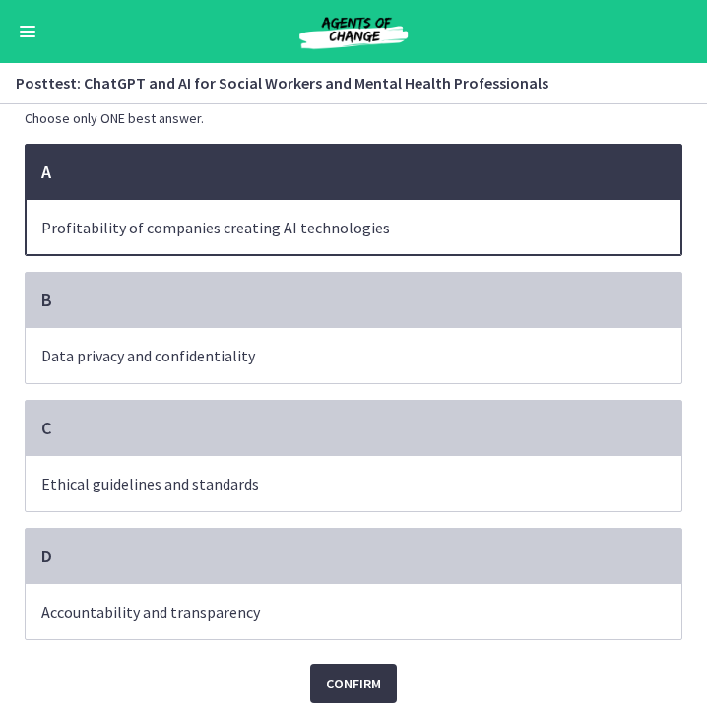
click at [355, 672] on span "Confirm" at bounding box center [353, 683] width 55 height 24
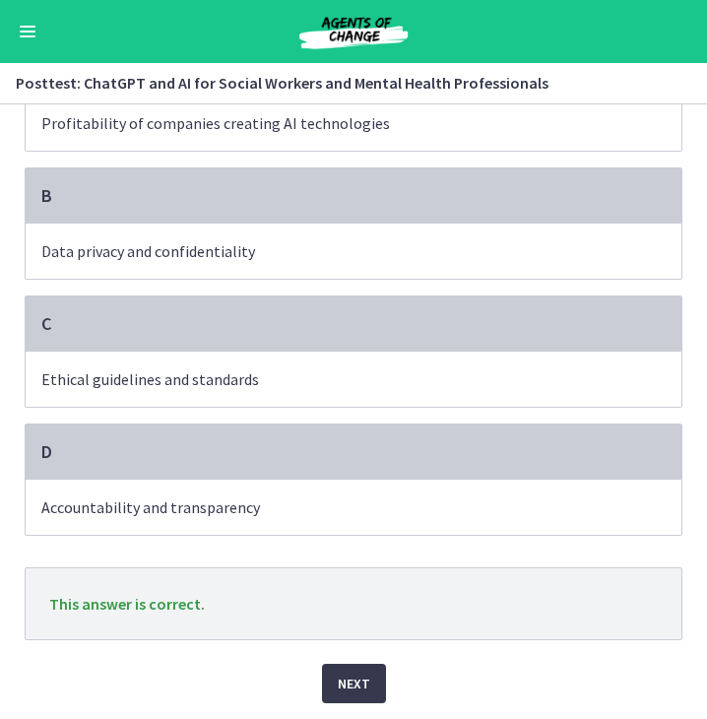
scroll to position [191, 0]
click at [328, 677] on button "Next" at bounding box center [354, 683] width 64 height 39
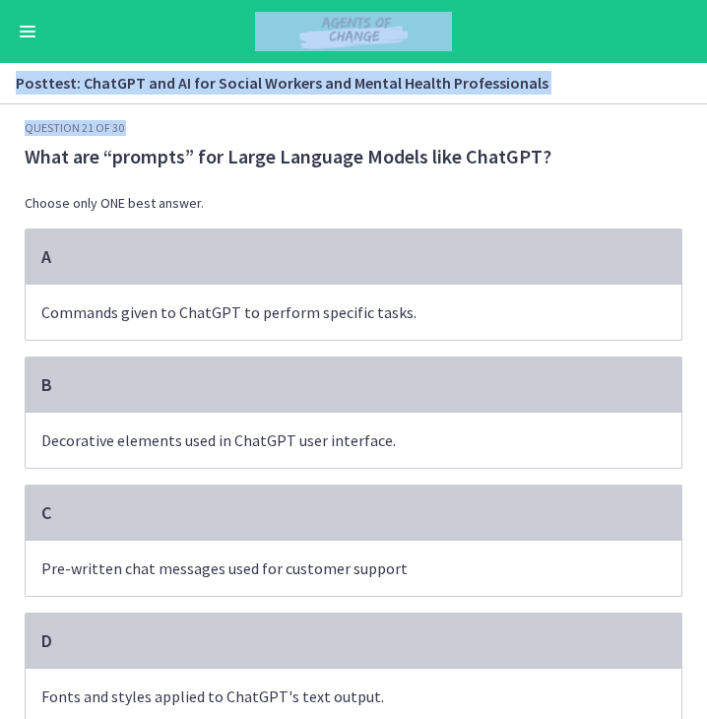
scroll to position [87, 0]
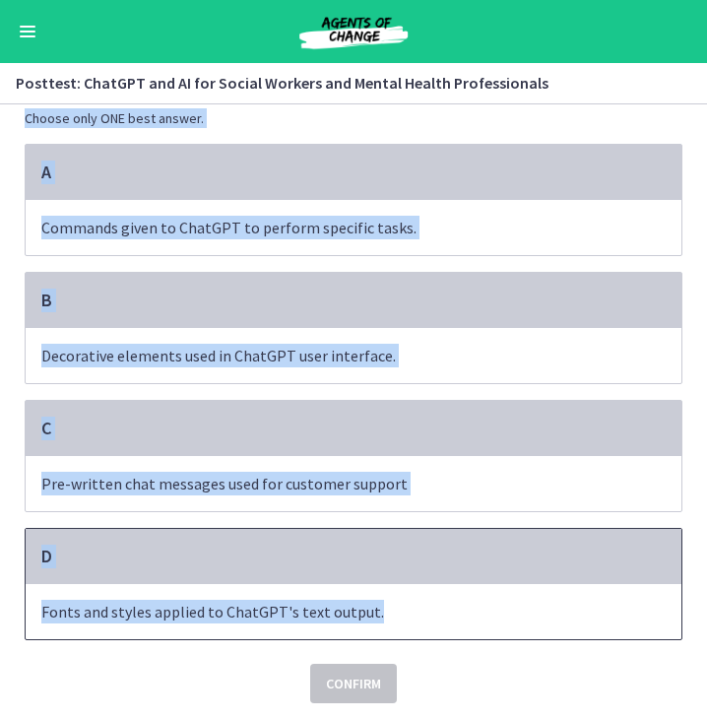
drag, startPoint x: 15, startPoint y: 156, endPoint x: 379, endPoint y: 610, distance: 582.7
click at [379, 610] on div "Question 21 of 30 What are “prompts” for Large Language Models like ChatGPT? Ch…" at bounding box center [353, 334] width 689 height 599
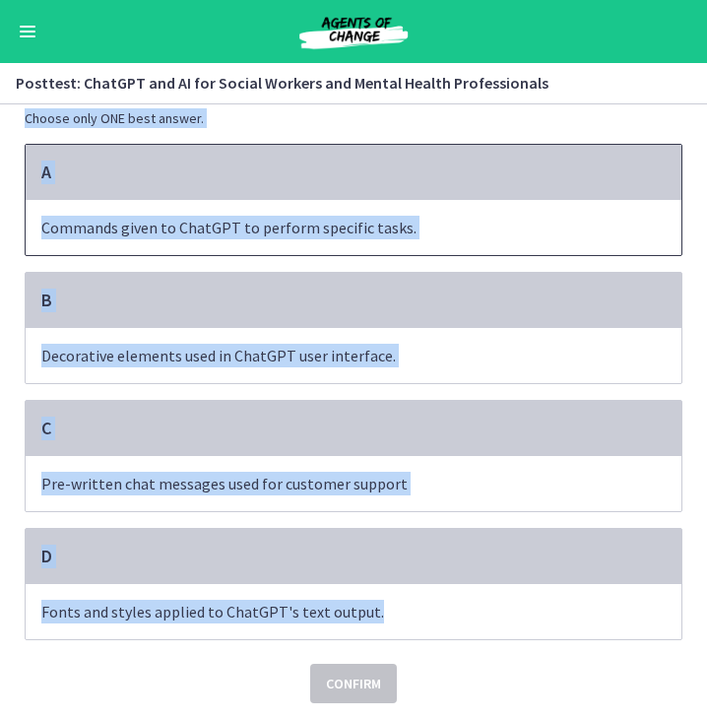
click at [269, 218] on p "Commands given to ChatGPT to perform specific tasks." at bounding box center [333, 228] width 585 height 24
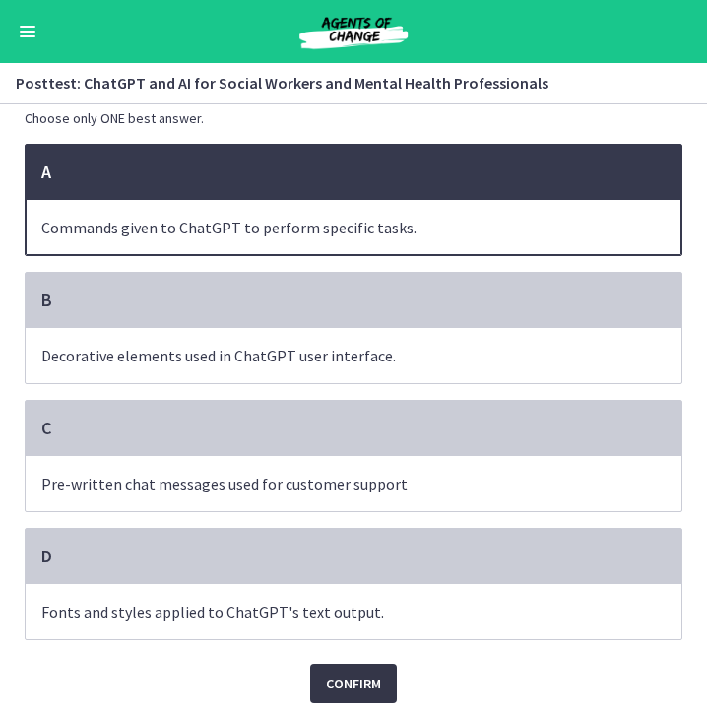
click at [363, 695] on button "Confirm" at bounding box center [353, 683] width 87 height 39
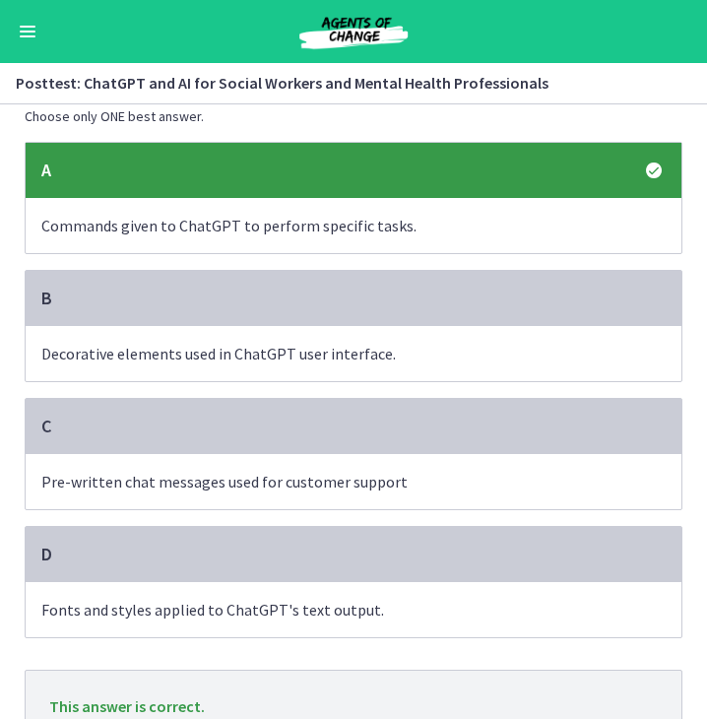
scroll to position [191, 0]
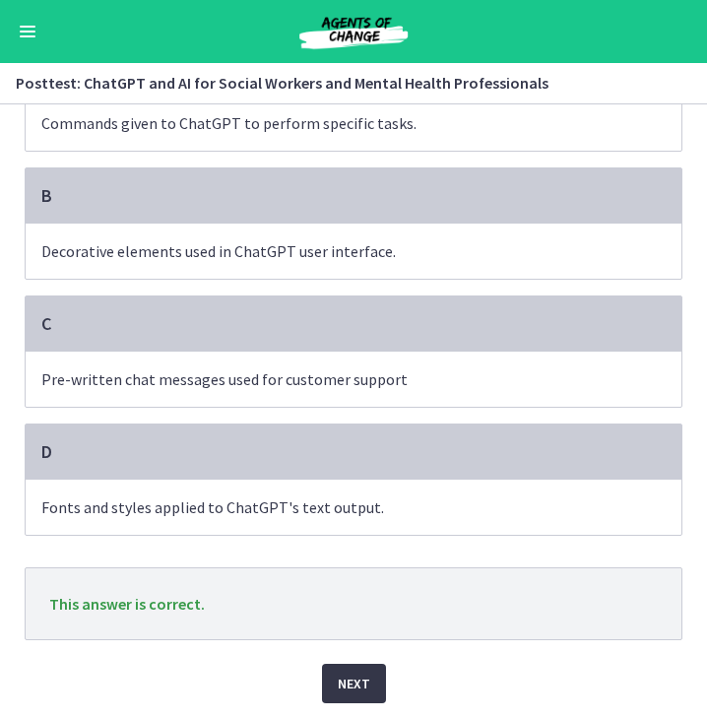
click at [354, 693] on span "Next" at bounding box center [354, 683] width 32 height 24
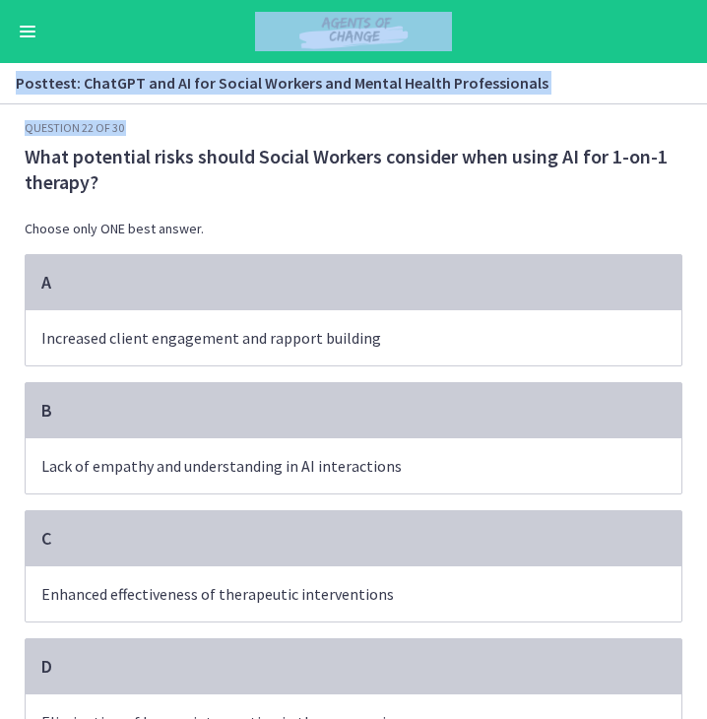
scroll to position [112, 0]
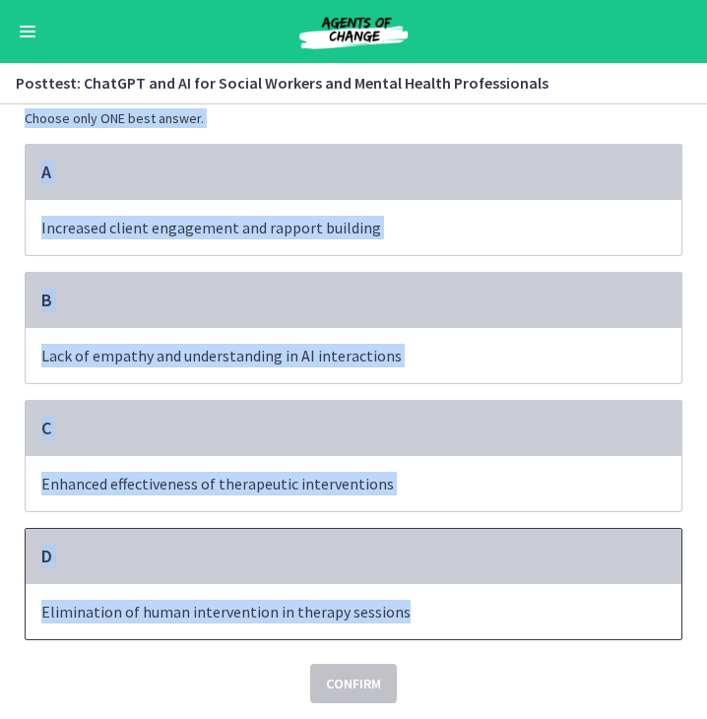
drag, startPoint x: 19, startPoint y: 152, endPoint x: 416, endPoint y: 598, distance: 597.6
click at [416, 598] on div "Question 22 of 30 What potential risks should Social Workers consider when usin…" at bounding box center [354, 356] width 658 height 693
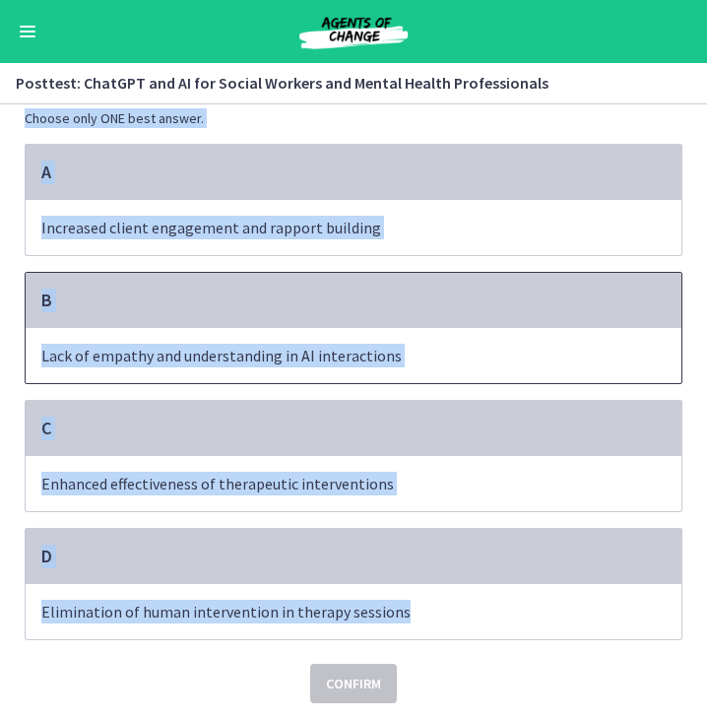
click at [345, 309] on div "B" at bounding box center [354, 300] width 656 height 55
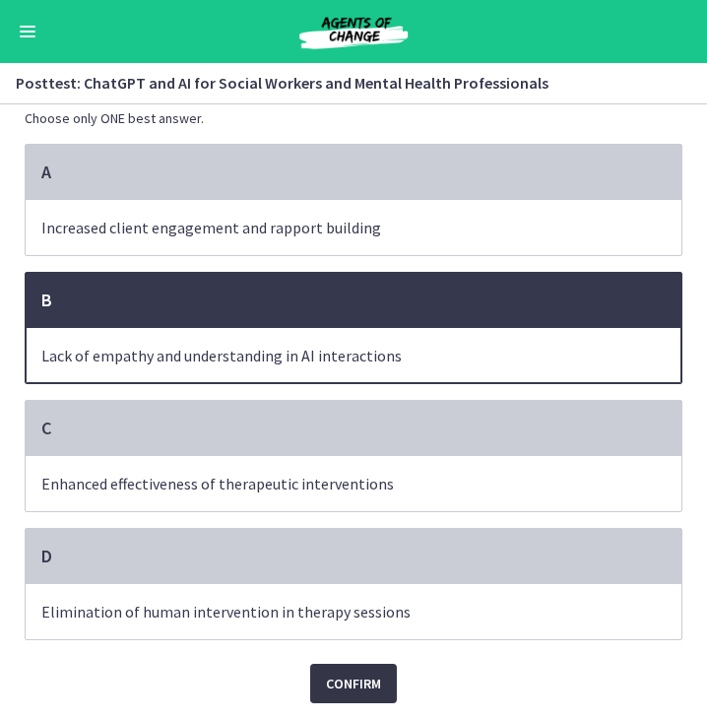
click at [356, 675] on span "Confirm" at bounding box center [353, 683] width 55 height 24
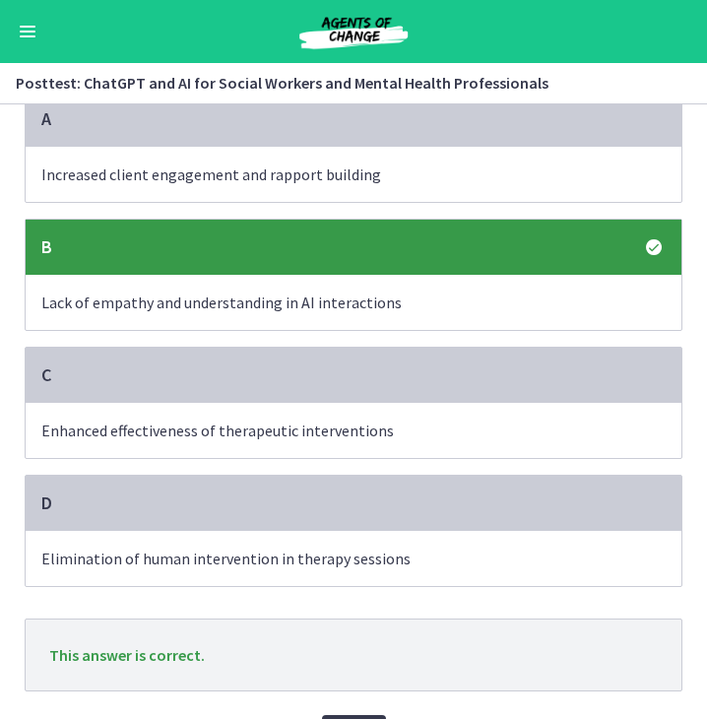
scroll to position [217, 0]
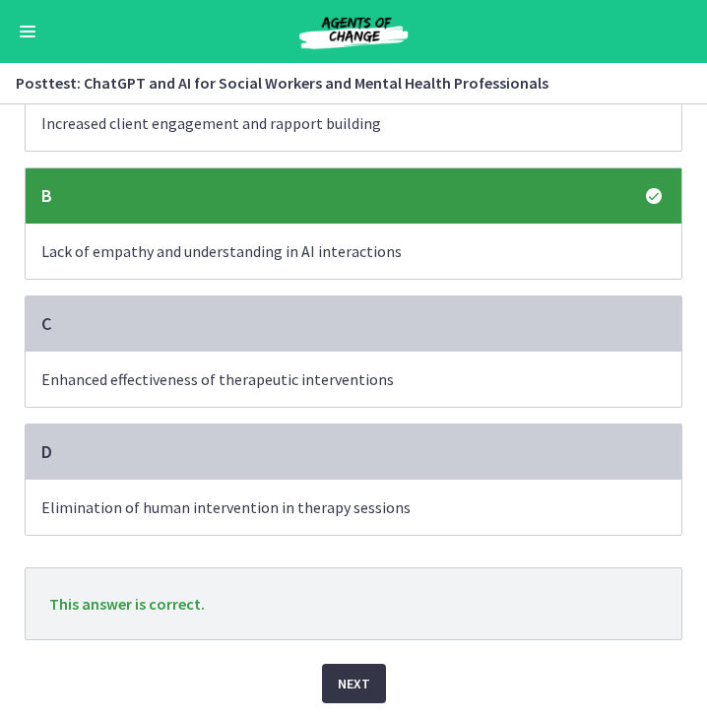
click at [350, 685] on span "Next" at bounding box center [354, 683] width 32 height 24
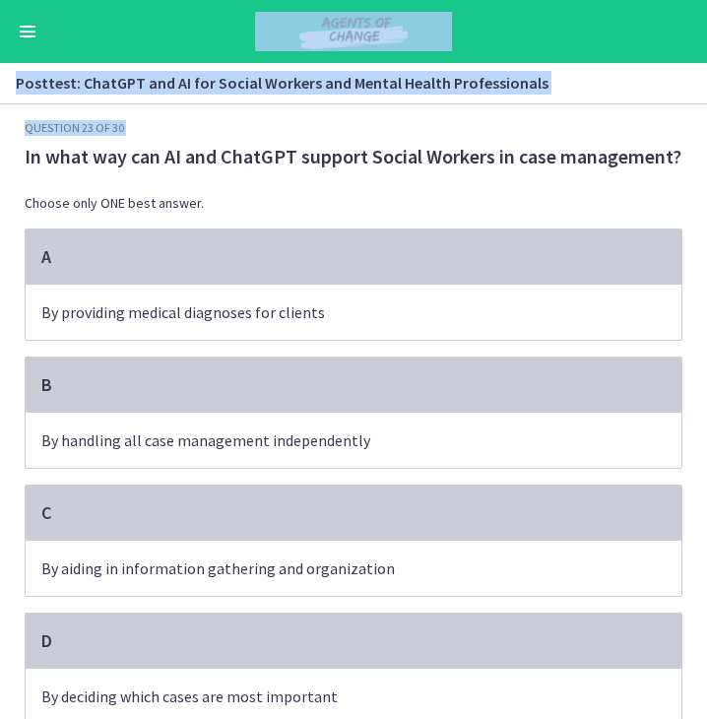
scroll to position [87, 0]
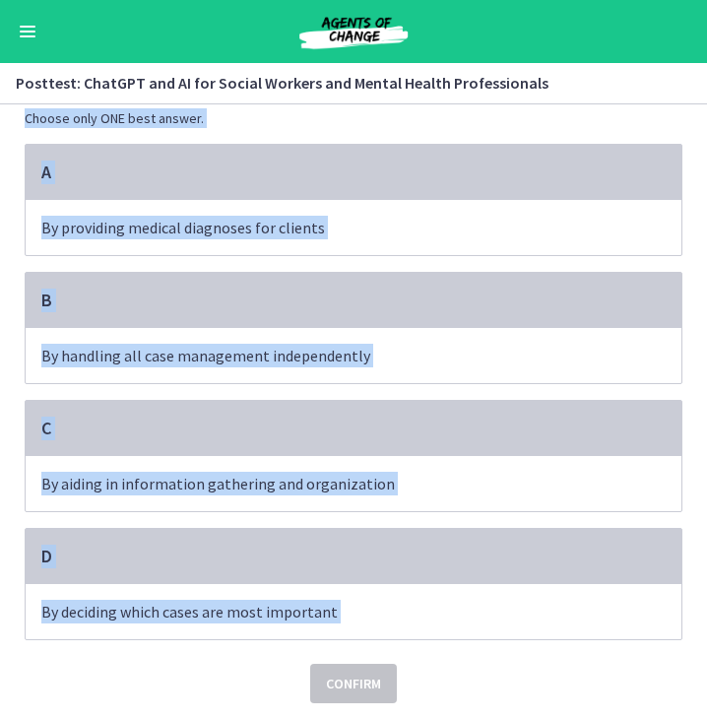
drag, startPoint x: 17, startPoint y: 154, endPoint x: 341, endPoint y: 650, distance: 592.6
click at [341, 634] on div "Question 23 of 30 In what way can AI and ChatGPT support Social Workers in case…" at bounding box center [353, 334] width 689 height 599
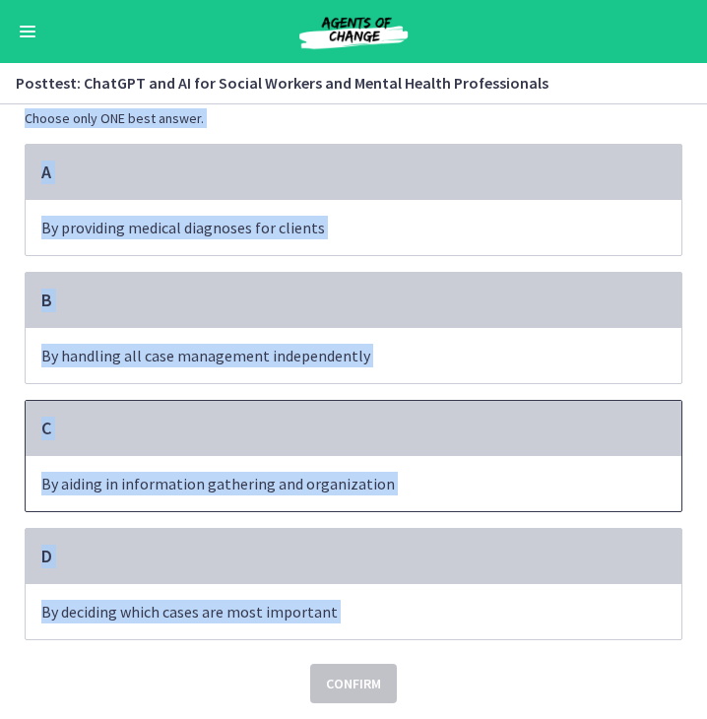
click at [256, 472] on p "By aiding in information gathering and organization" at bounding box center [333, 484] width 585 height 24
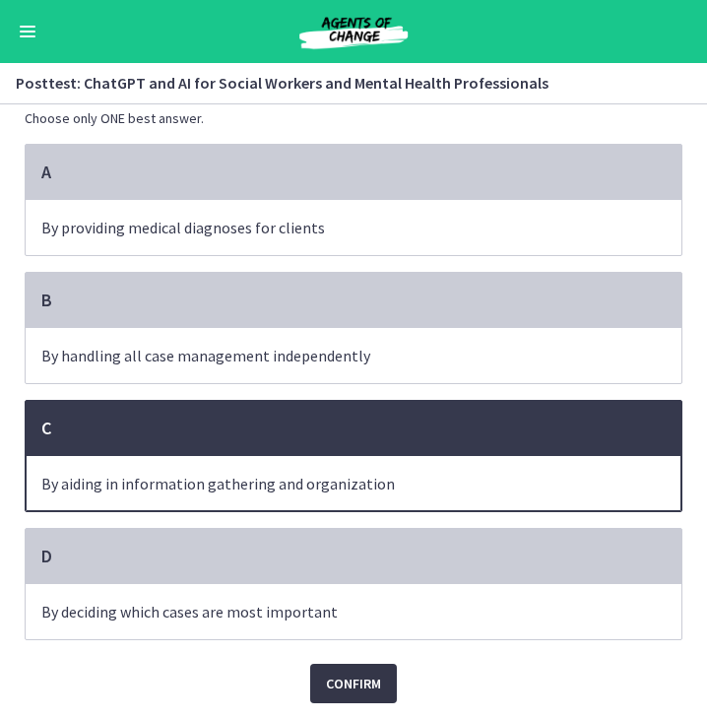
click at [377, 692] on button "Confirm" at bounding box center [353, 683] width 87 height 39
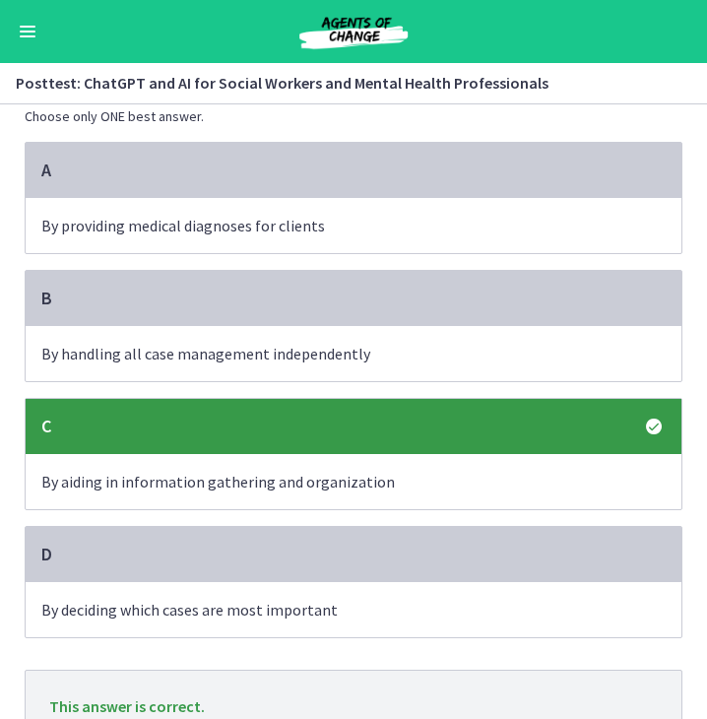
scroll to position [191, 0]
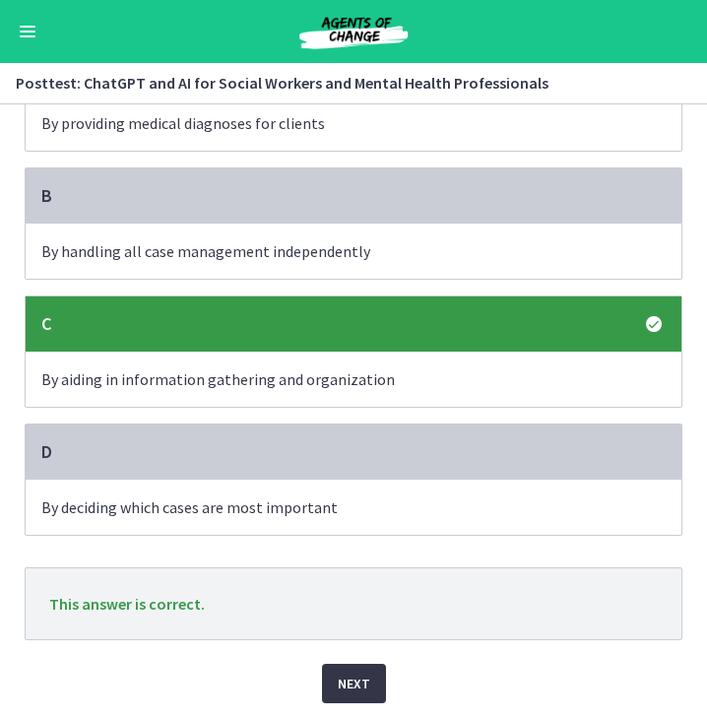
click at [338, 689] on span "Next" at bounding box center [354, 683] width 32 height 24
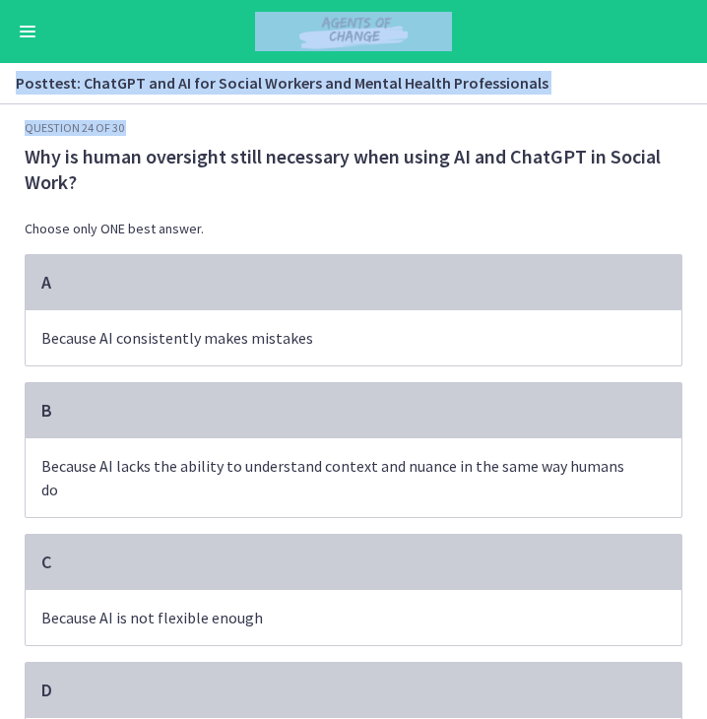
scroll to position [136, 0]
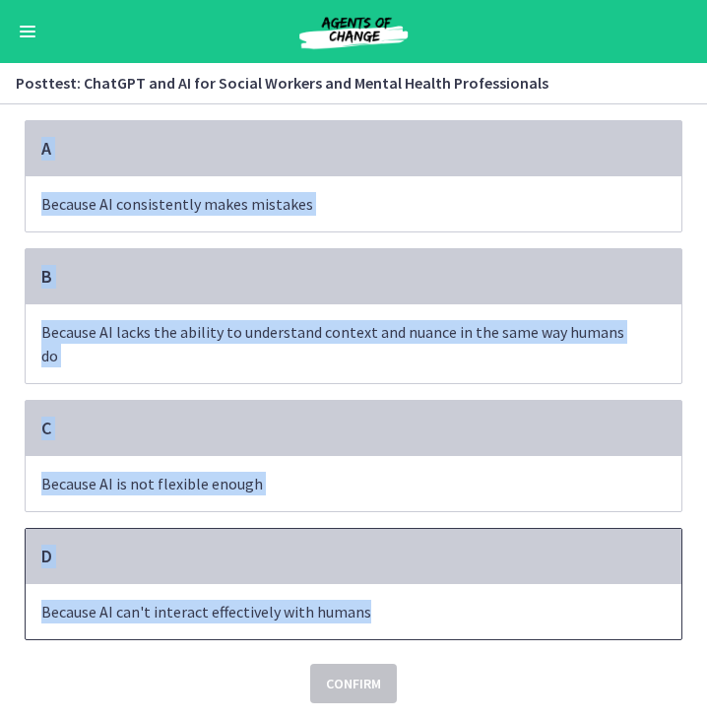
drag, startPoint x: 22, startPoint y: 154, endPoint x: 376, endPoint y: 607, distance: 575.9
click at [376, 607] on div "Question 24 of 30 Why is human oversight still necessary when using AI and Chat…" at bounding box center [354, 344] width 658 height 717
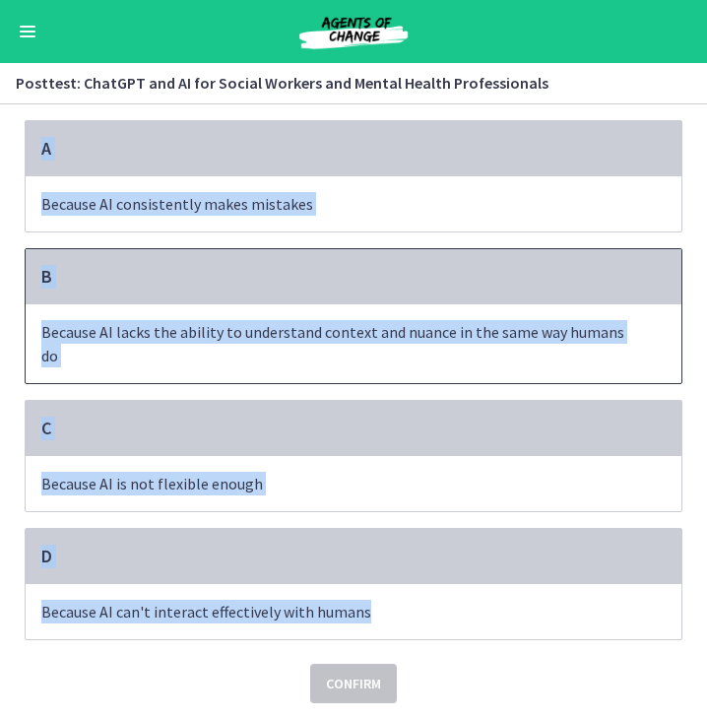
click at [506, 338] on p "Because AI lacks the ability to understand context and nuance in the same way h…" at bounding box center [333, 343] width 585 height 47
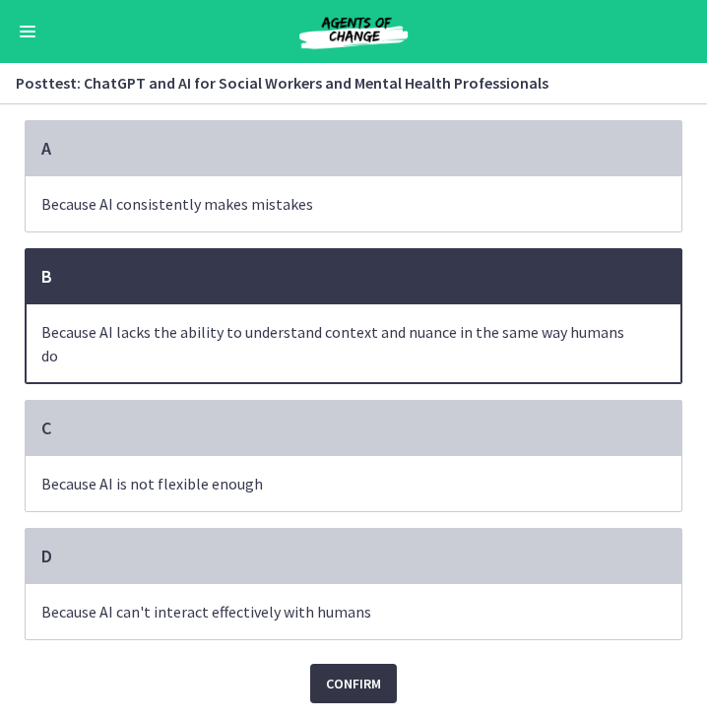
click at [343, 674] on span "Confirm" at bounding box center [353, 683] width 55 height 24
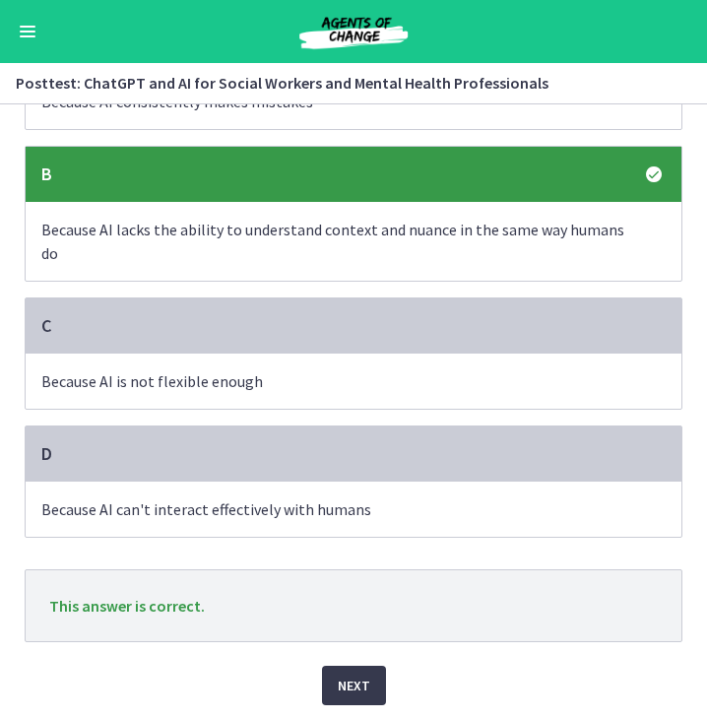
scroll to position [240, 0]
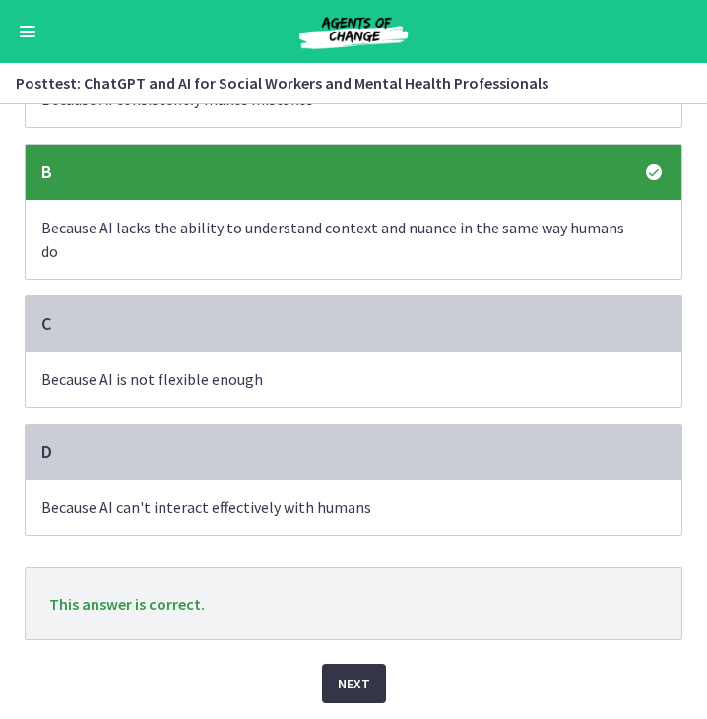
click at [340, 677] on span "Next" at bounding box center [354, 683] width 32 height 24
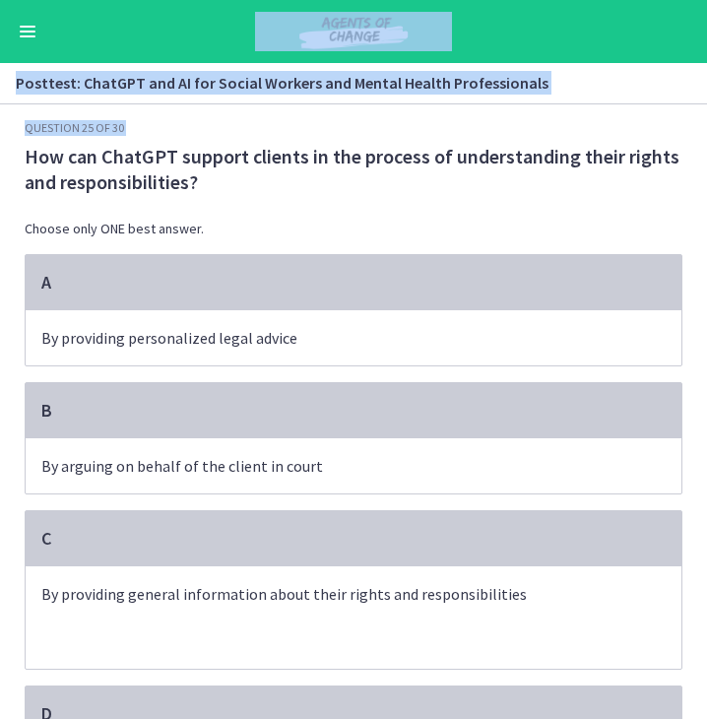
scroll to position [159, 0]
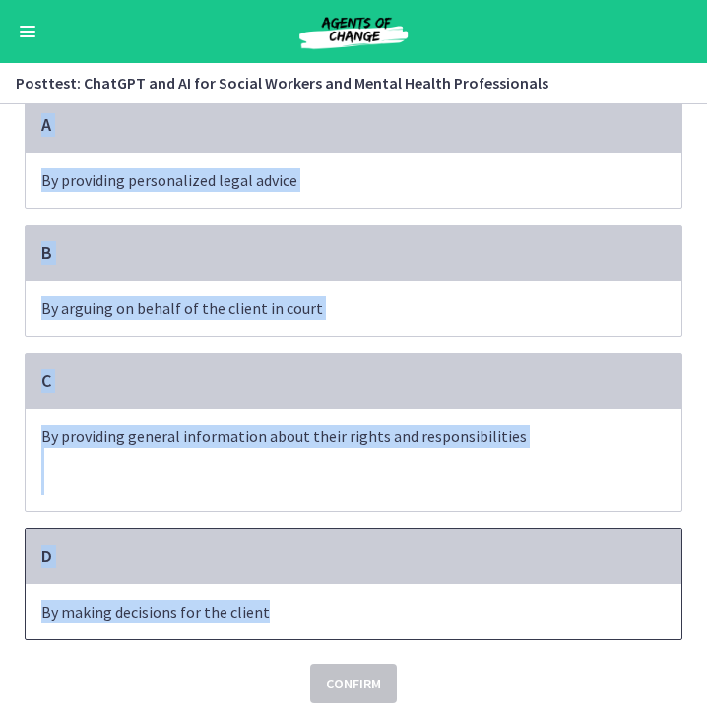
drag, startPoint x: 17, startPoint y: 152, endPoint x: 388, endPoint y: 596, distance: 578.7
click at [388, 596] on div "Question 25 of 30 How can ChatGPT support clients in the process of understandi…" at bounding box center [354, 333] width 658 height 740
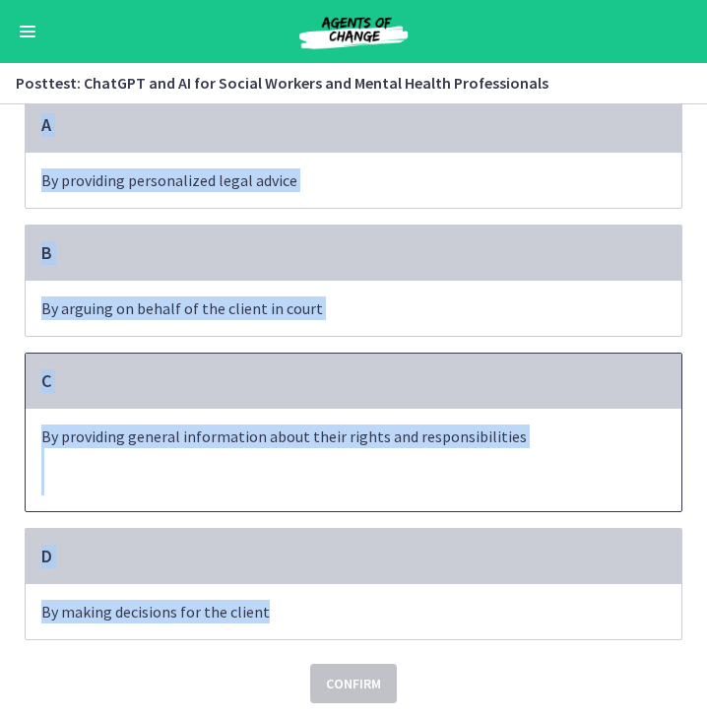
click at [278, 452] on p at bounding box center [333, 460] width 585 height 24
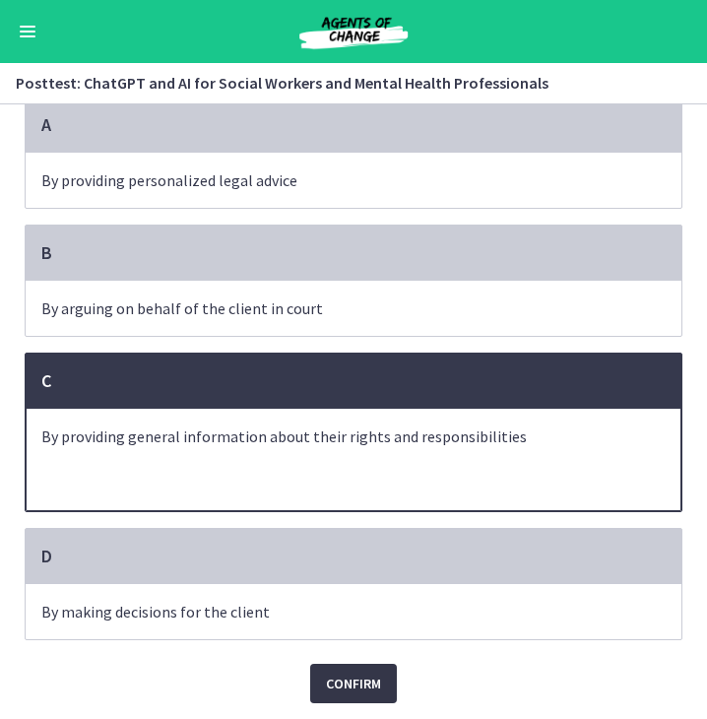
click at [339, 690] on span "Confirm" at bounding box center [353, 683] width 55 height 24
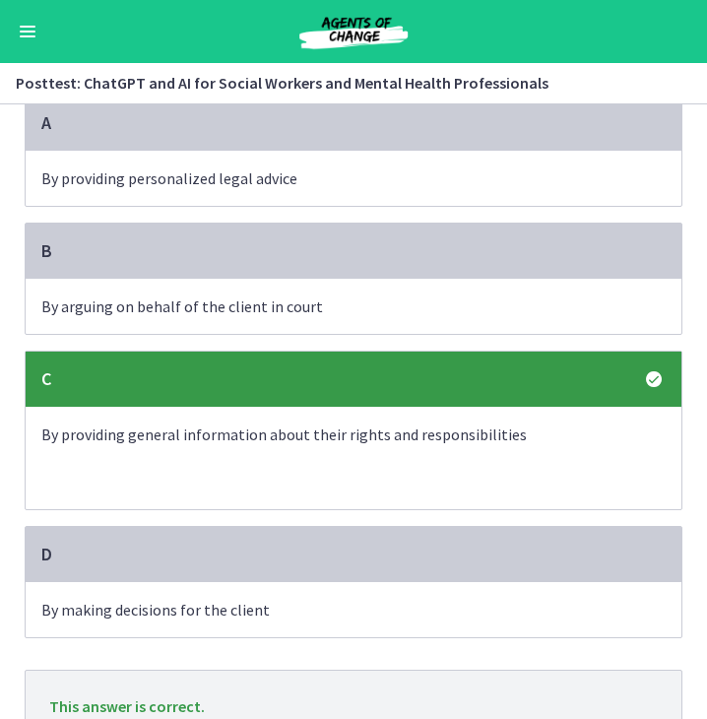
scroll to position [264, 0]
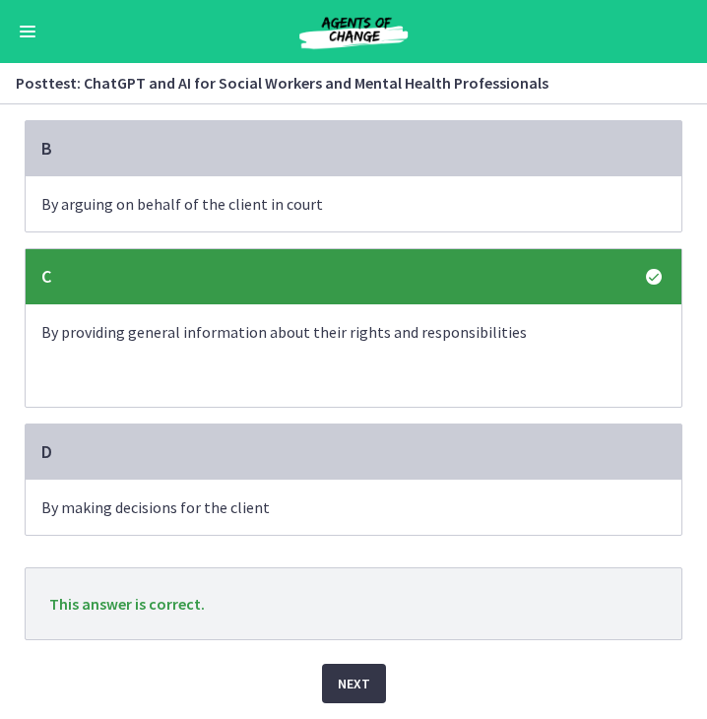
click at [347, 698] on button "Next" at bounding box center [354, 683] width 64 height 39
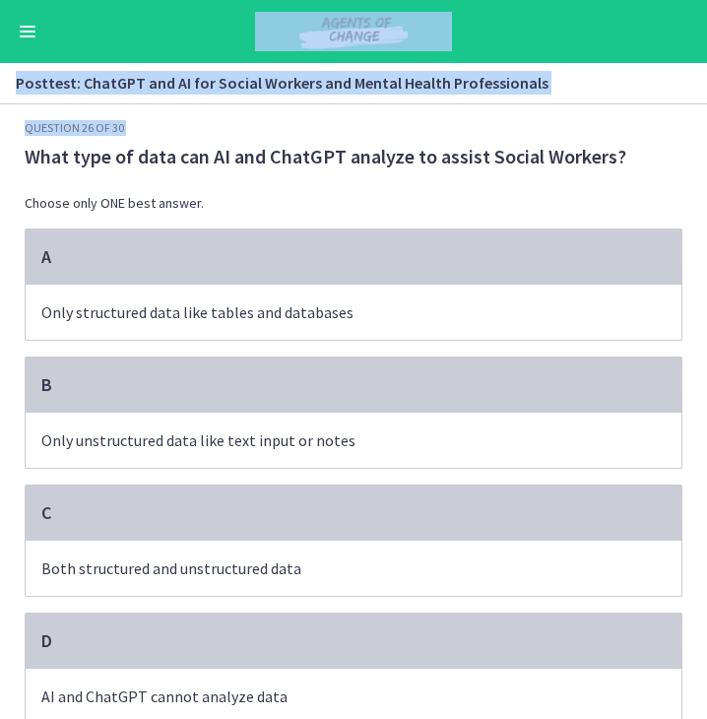
scroll to position [87, 0]
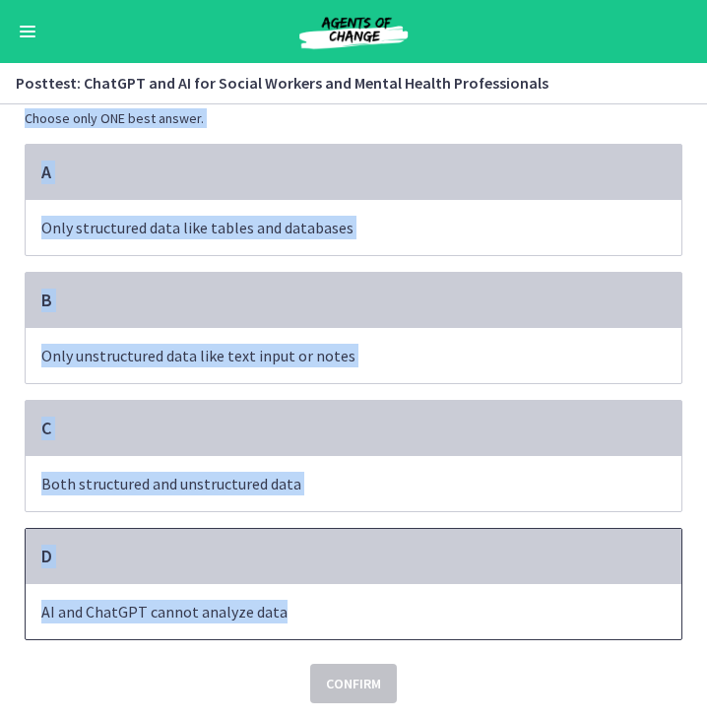
drag, startPoint x: 19, startPoint y: 151, endPoint x: 286, endPoint y: 607, distance: 529.0
click at [286, 607] on div "Question 26 of 30 What type of data can AI and ChatGPT analyze to assist Social…" at bounding box center [354, 369] width 658 height 668
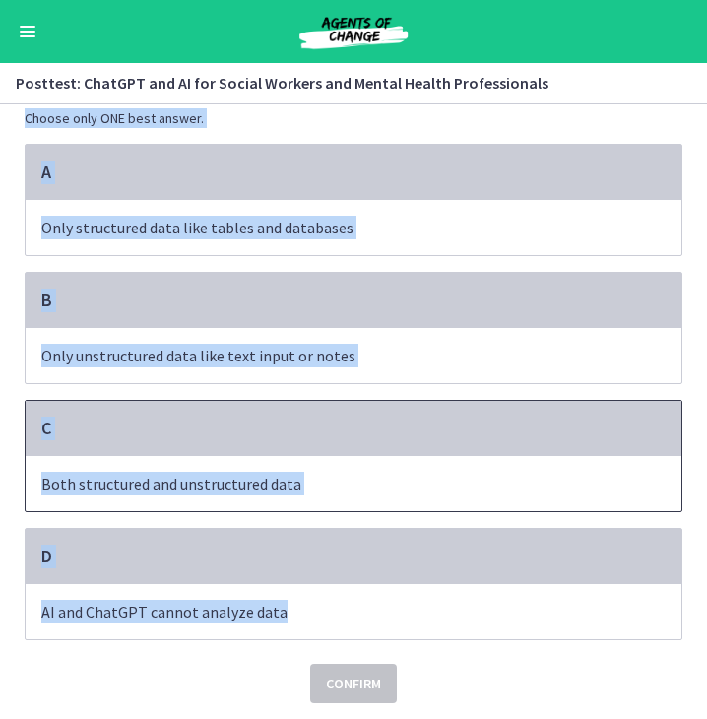
click at [426, 458] on span "Both structured and unstructured data" at bounding box center [354, 483] width 656 height 55
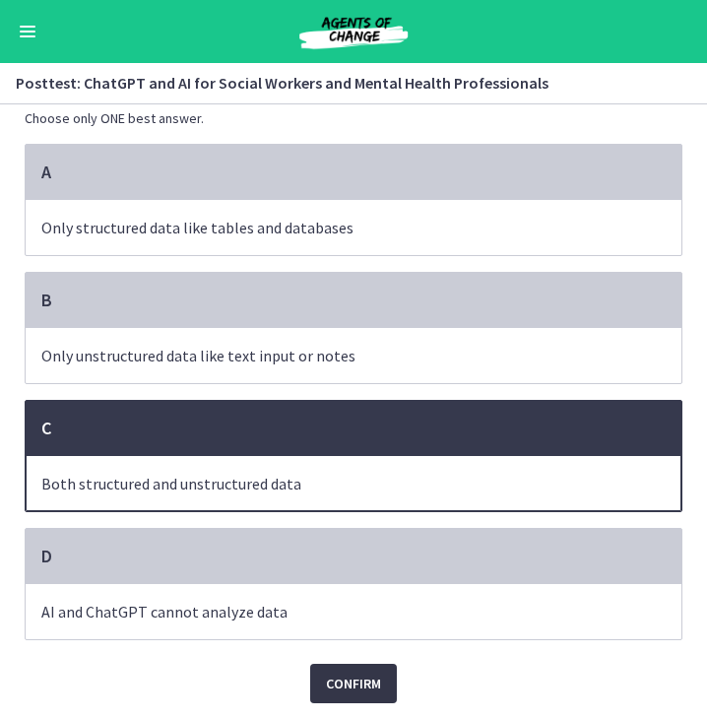
click at [349, 692] on span "Confirm" at bounding box center [353, 683] width 55 height 24
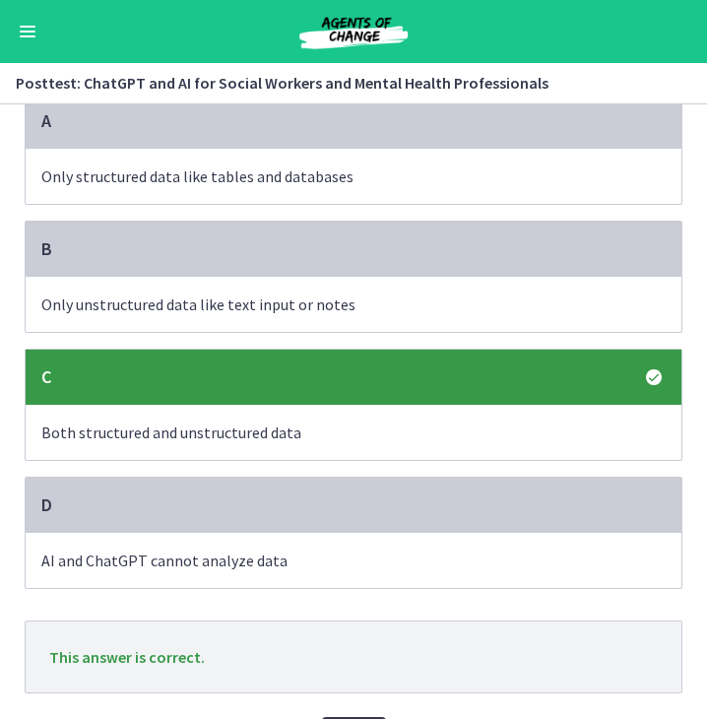
scroll to position [191, 0]
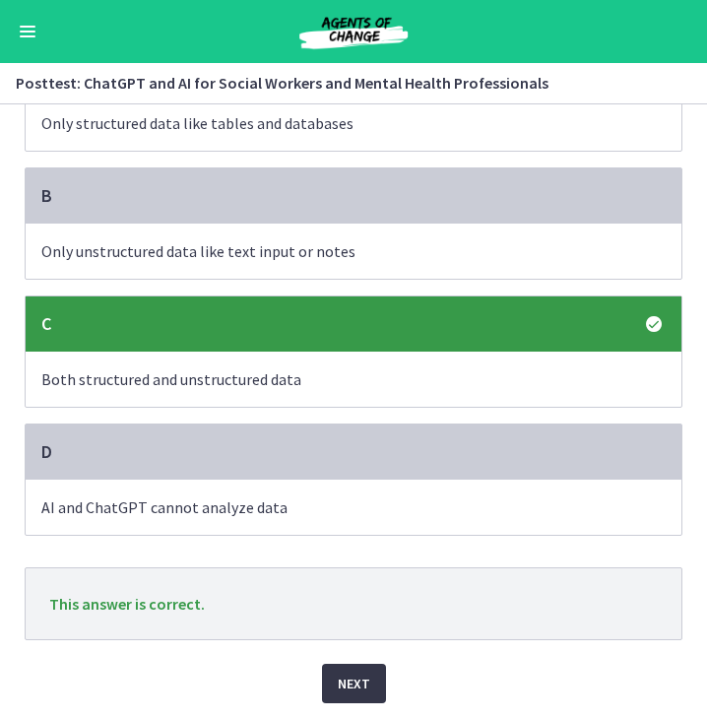
click at [364, 670] on button "Next" at bounding box center [354, 683] width 64 height 39
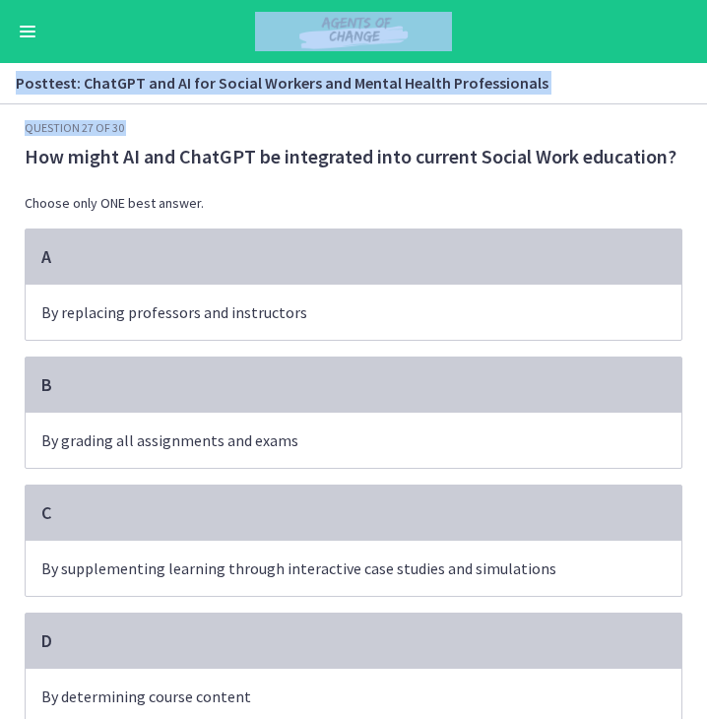
scroll to position [87, 0]
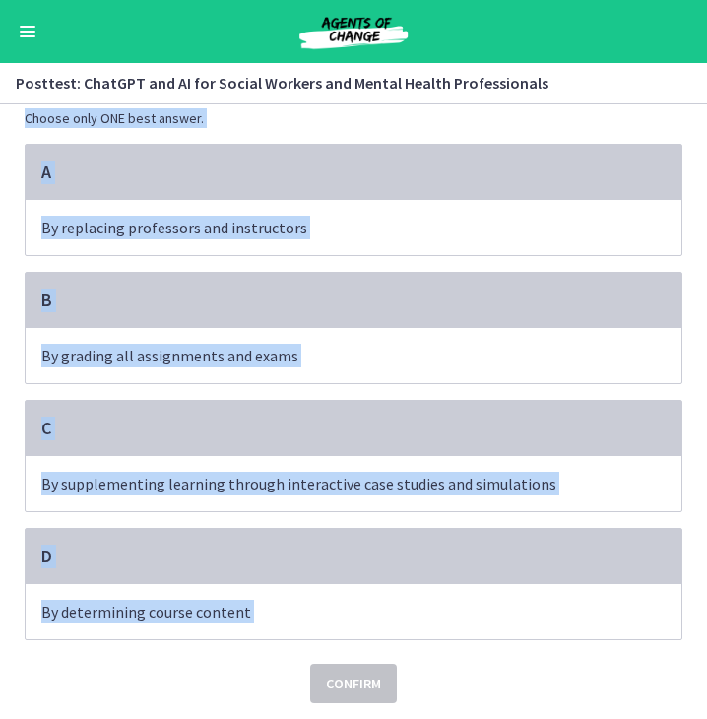
drag, startPoint x: 17, startPoint y: 160, endPoint x: 262, endPoint y: 641, distance: 539.4
click at [262, 634] on div "Question 27 of 30 How might AI and ChatGPT be integrated into current Social Wo…" at bounding box center [353, 334] width 689 height 599
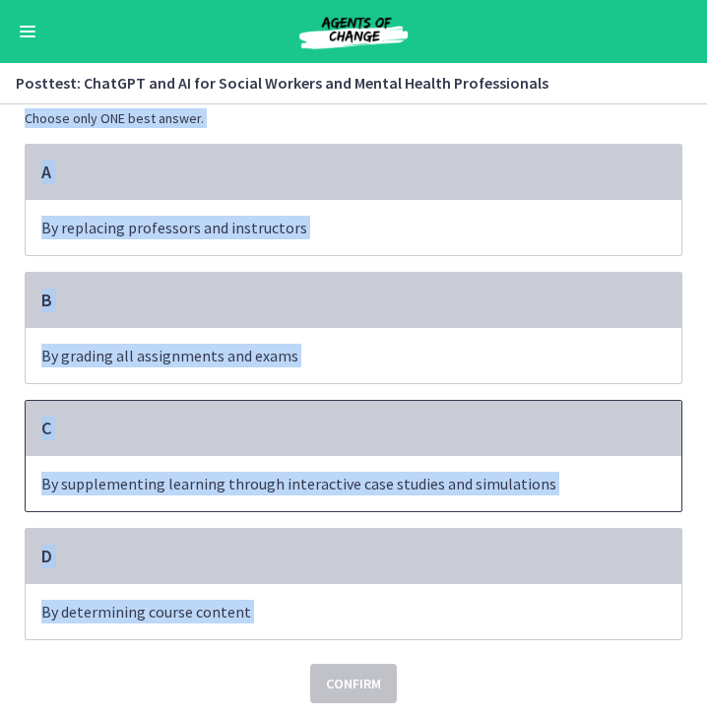
click at [563, 505] on span "By supplementing learning through interactive case studies and simulations" at bounding box center [354, 483] width 656 height 55
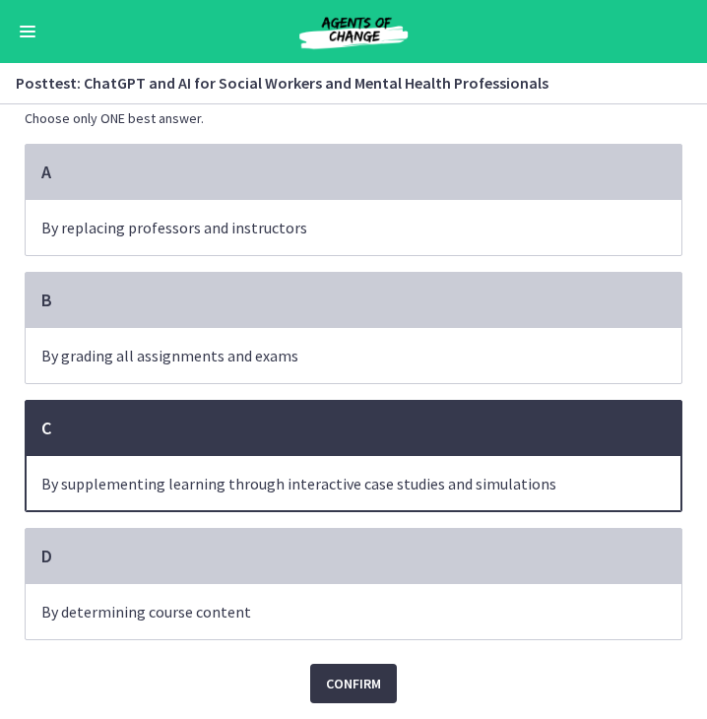
click at [350, 688] on span "Confirm" at bounding box center [353, 683] width 55 height 24
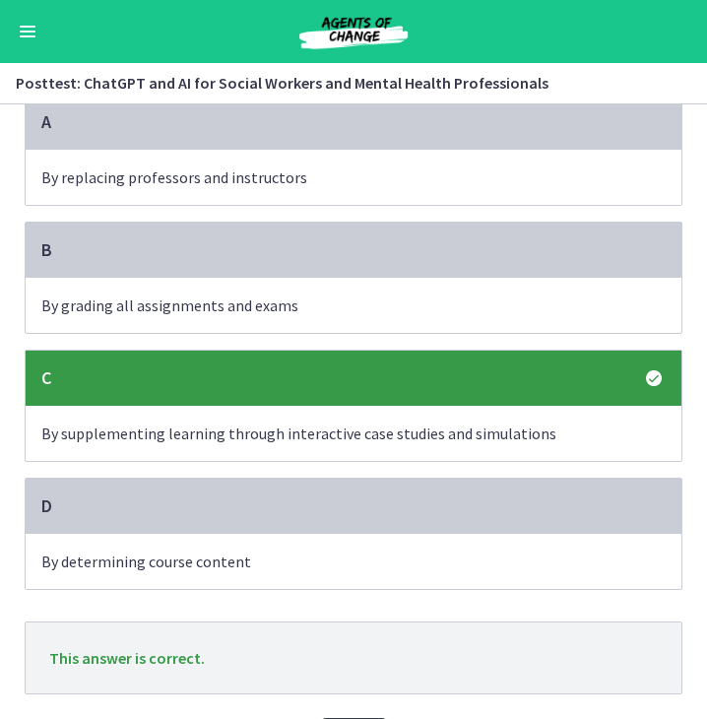
scroll to position [191, 0]
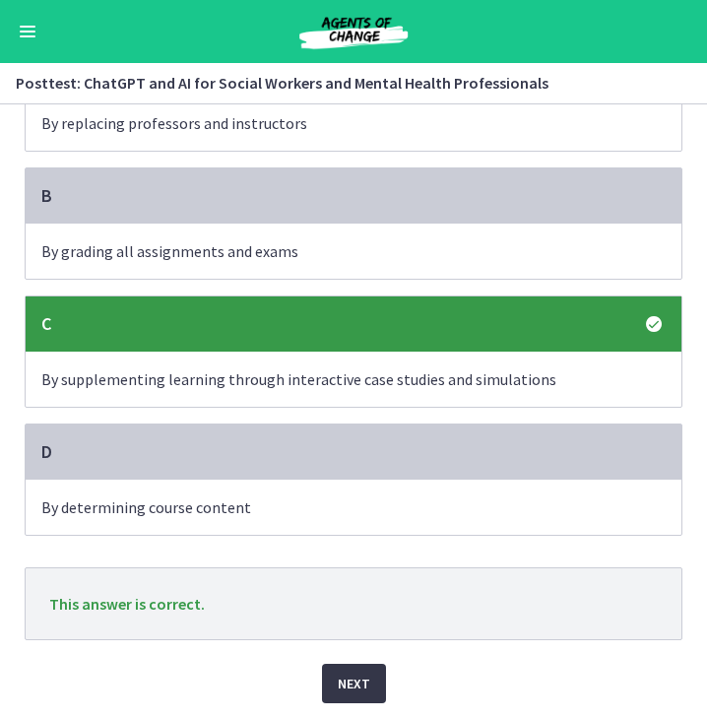
click at [327, 687] on button "Next" at bounding box center [354, 683] width 64 height 39
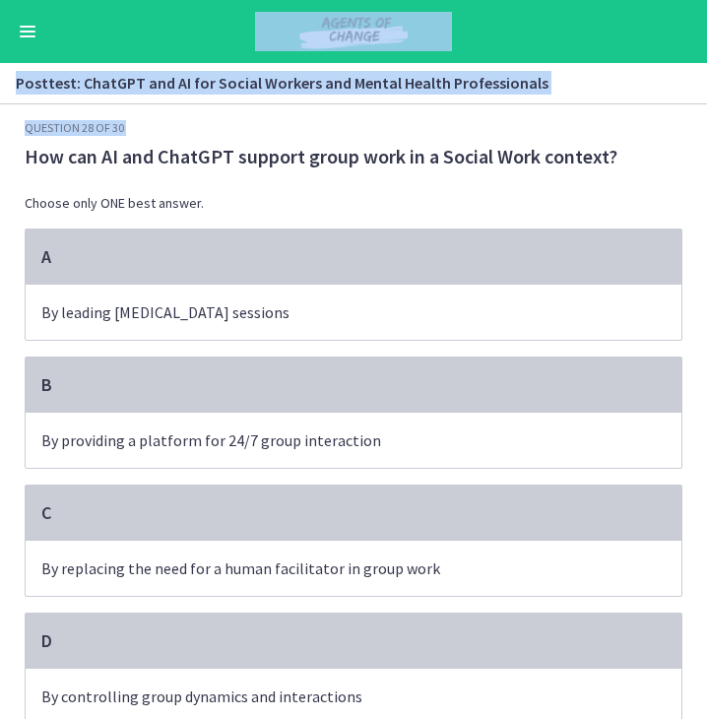
scroll to position [87, 0]
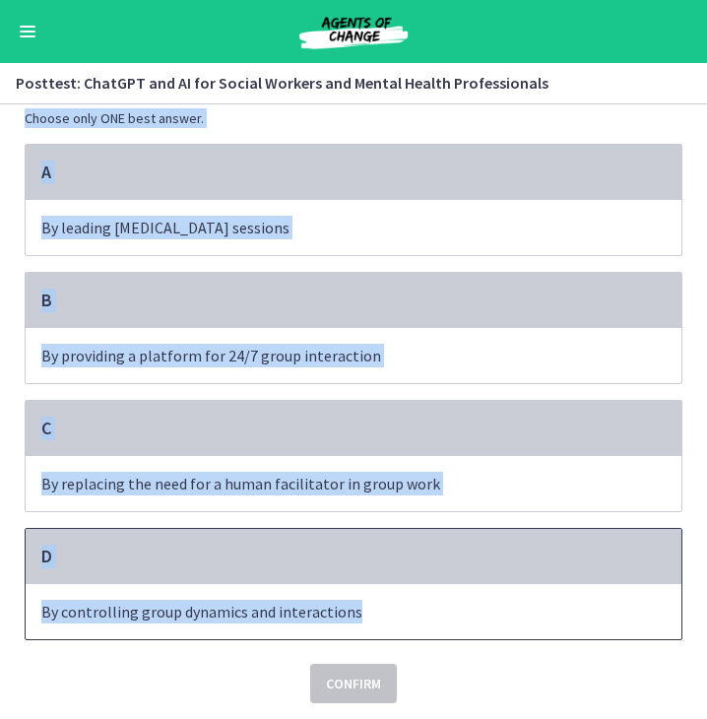
drag, startPoint x: 19, startPoint y: 156, endPoint x: 379, endPoint y: 619, distance: 587.3
click at [379, 619] on div "Question 28 of 30 How can AI and ChatGPT support group work in a Social Work co…" at bounding box center [354, 369] width 658 height 668
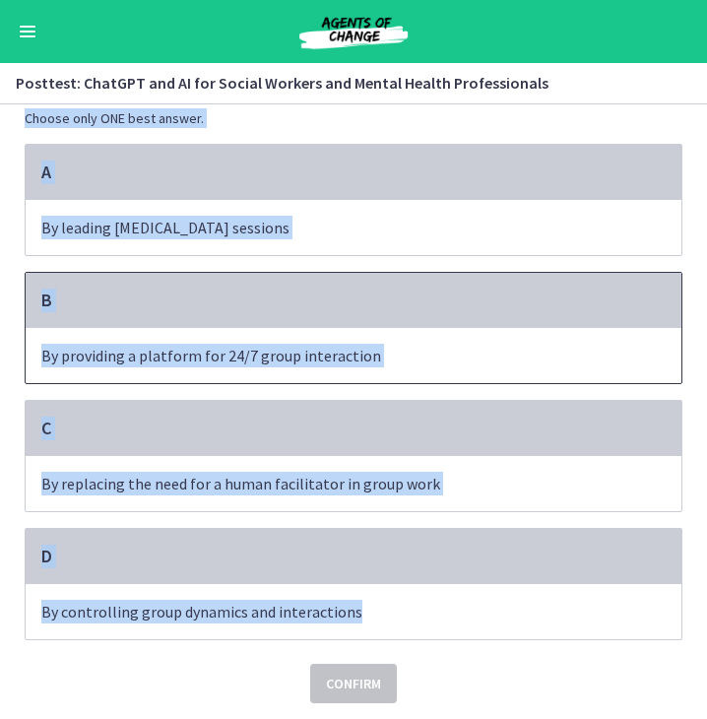
click at [330, 345] on p "By providing a platform for 24/7 group interaction" at bounding box center [333, 356] width 585 height 24
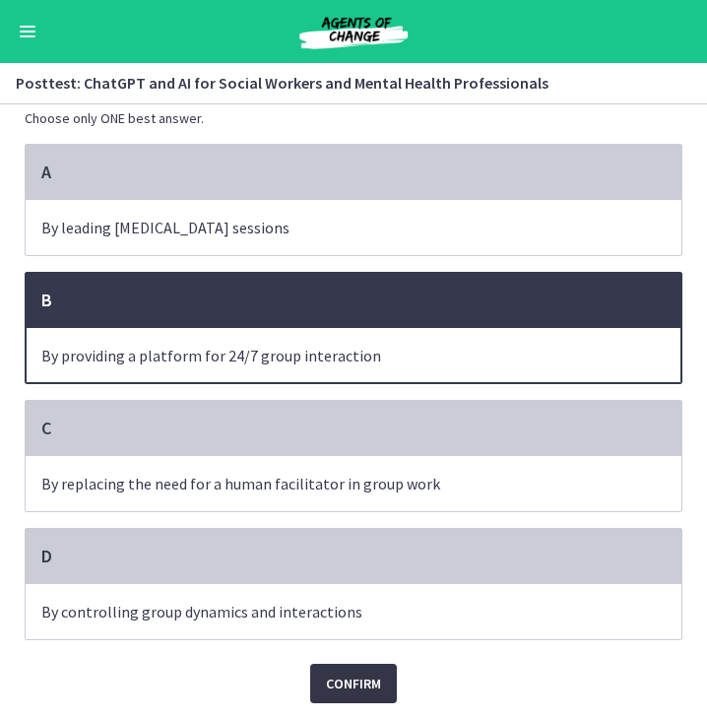
click at [326, 688] on span "Confirm" at bounding box center [353, 683] width 55 height 24
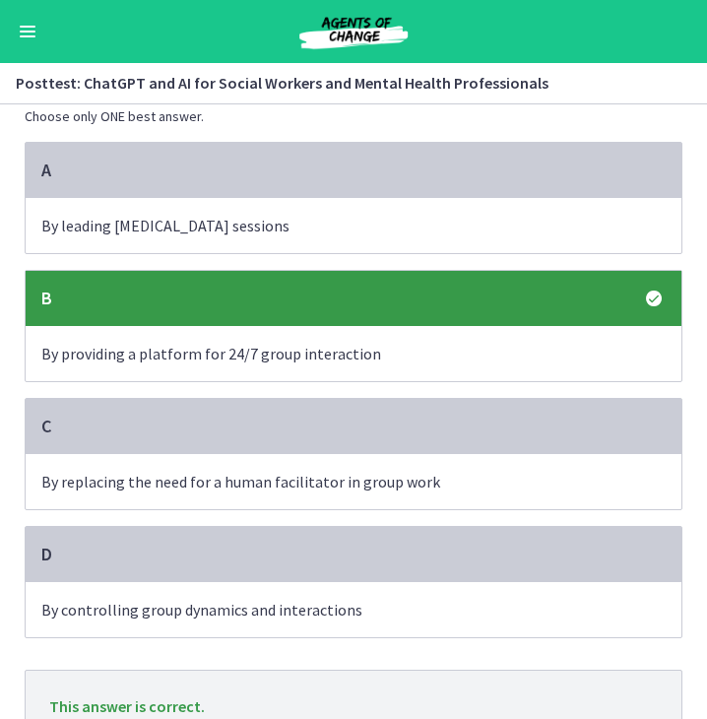
scroll to position [191, 0]
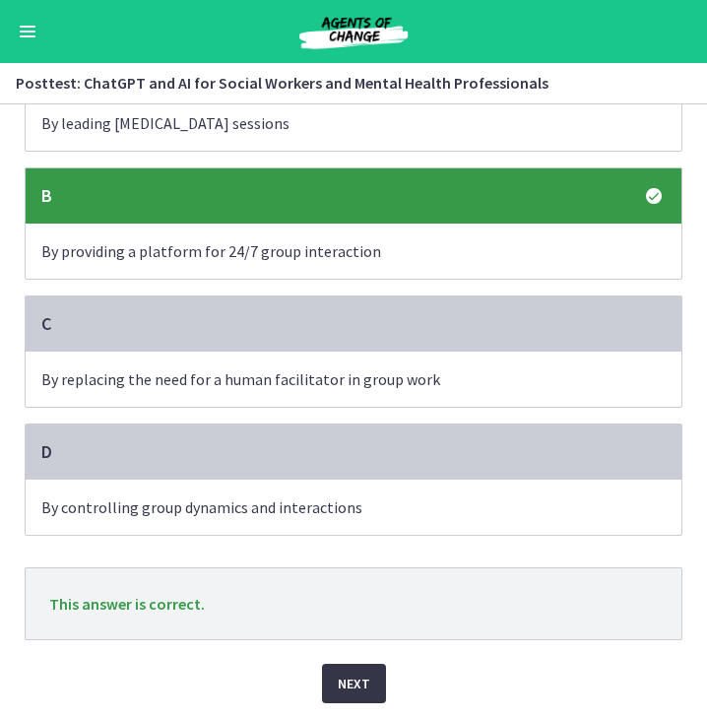
click at [344, 687] on span "Next" at bounding box center [354, 683] width 32 height 24
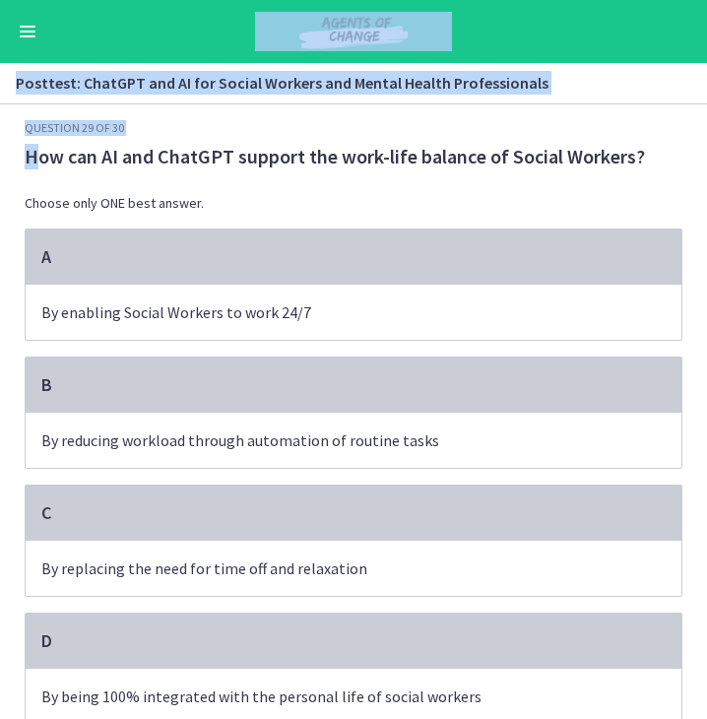
scroll to position [87, 0]
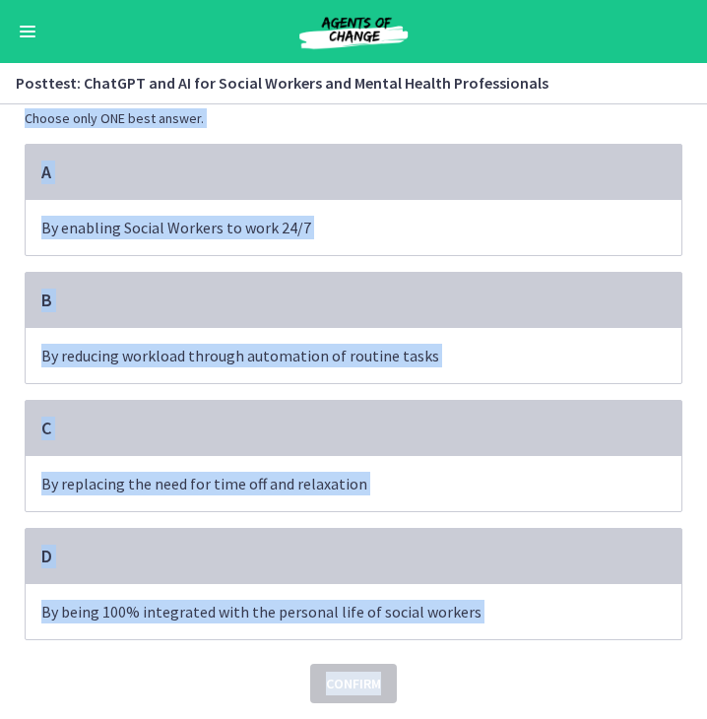
drag, startPoint x: 21, startPoint y: 153, endPoint x: 484, endPoint y: 640, distance: 672.7
click at [484, 640] on div "Question 29 of 30 How can AI and ChatGPT support the work-life balance of Socia…" at bounding box center [354, 369] width 658 height 668
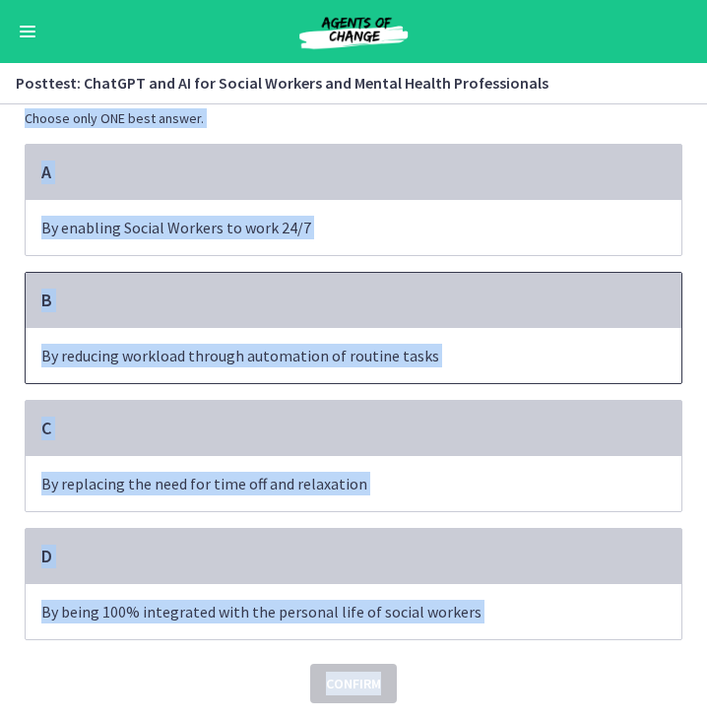
click at [349, 332] on span "By reducing workload through automation of routine tasks" at bounding box center [354, 355] width 656 height 55
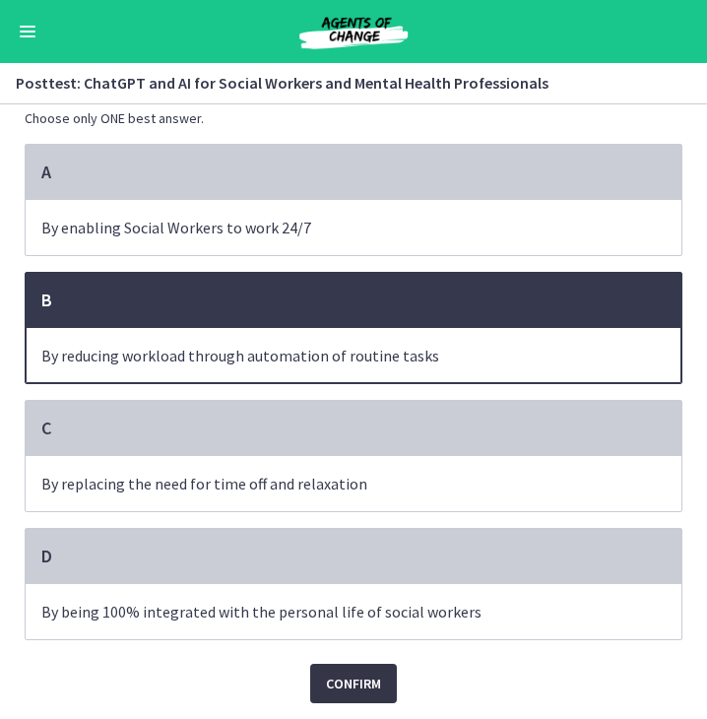
click at [349, 691] on span "Confirm" at bounding box center [353, 683] width 55 height 24
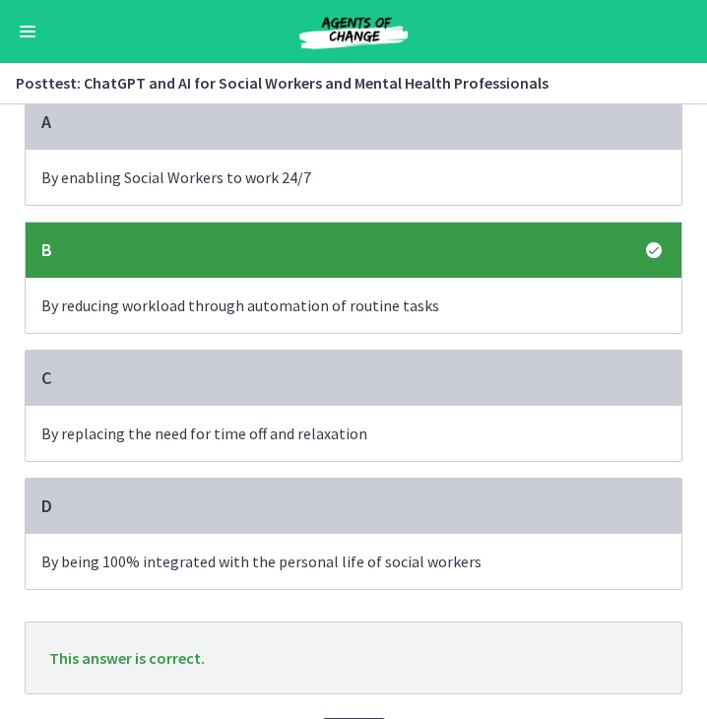
scroll to position [191, 0]
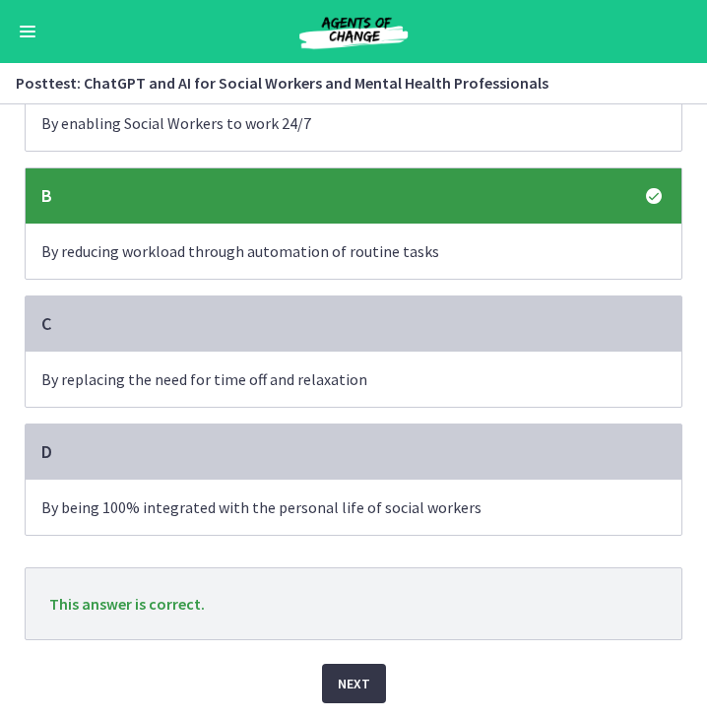
click at [347, 678] on span "Next" at bounding box center [354, 683] width 32 height 24
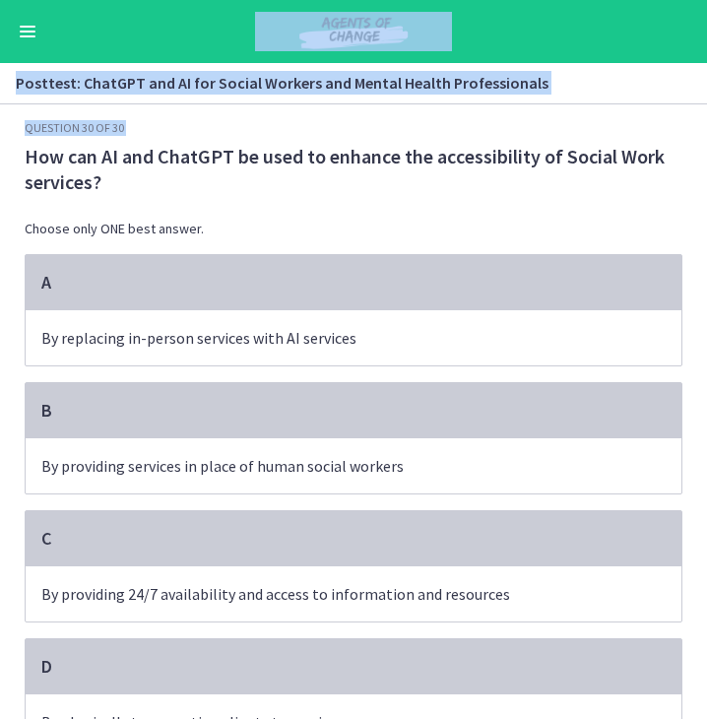
scroll to position [112, 0]
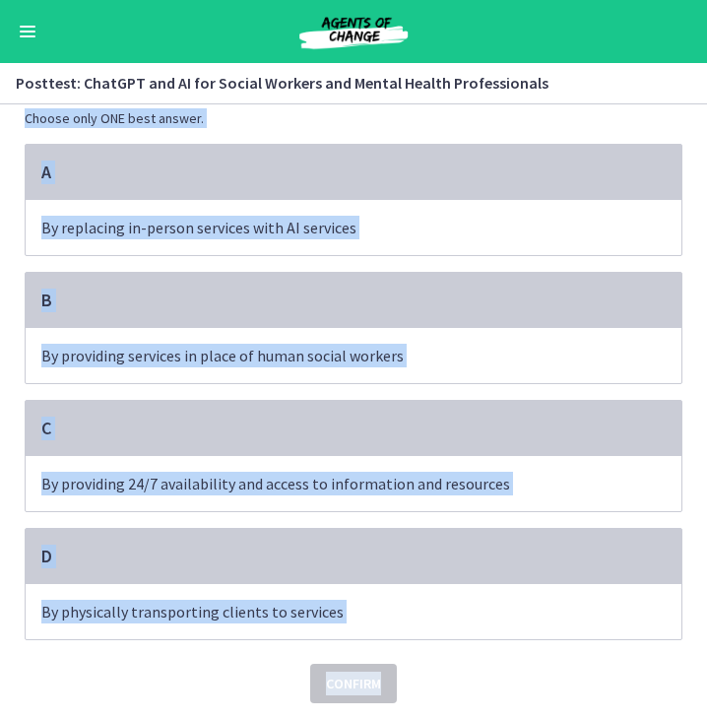
drag, startPoint x: 14, startPoint y: 146, endPoint x: 474, endPoint y: 643, distance: 677.2
click at [474, 608] on div "Question 30 of 30 How can AI and ChatGPT be used to enhance the accessibility o…" at bounding box center [353, 309] width 689 height 599
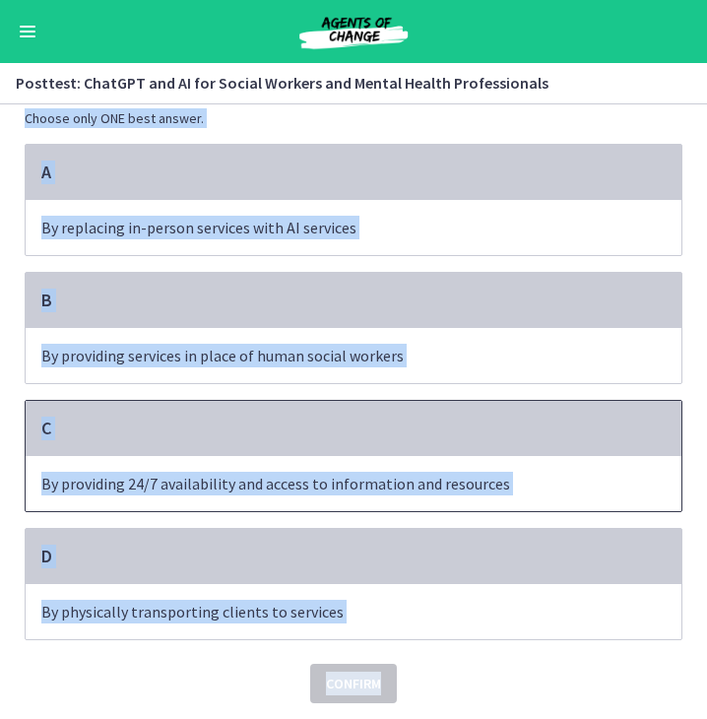
click at [299, 482] on p "By providing 24/7 availability and access to information and resources" at bounding box center [333, 484] width 585 height 24
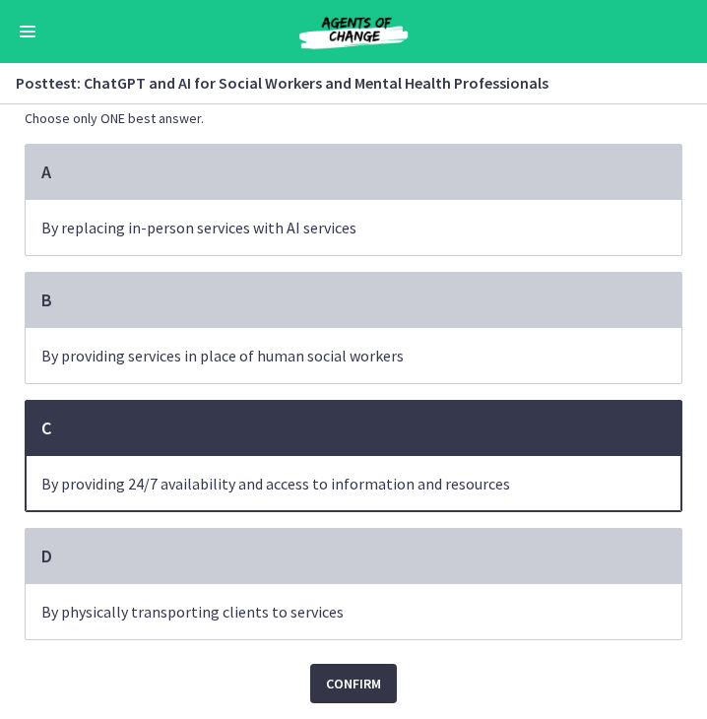
click at [333, 671] on span "Confirm" at bounding box center [353, 683] width 55 height 24
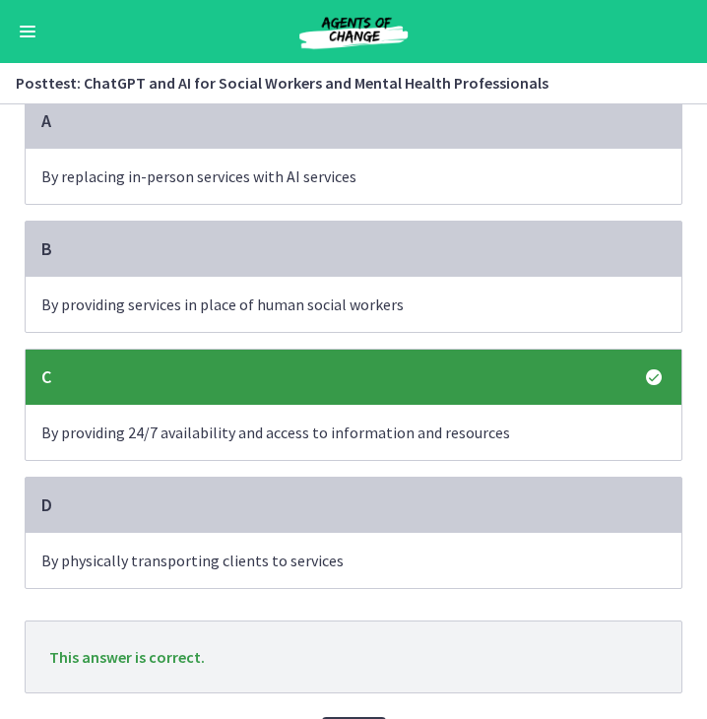
scroll to position [217, 0]
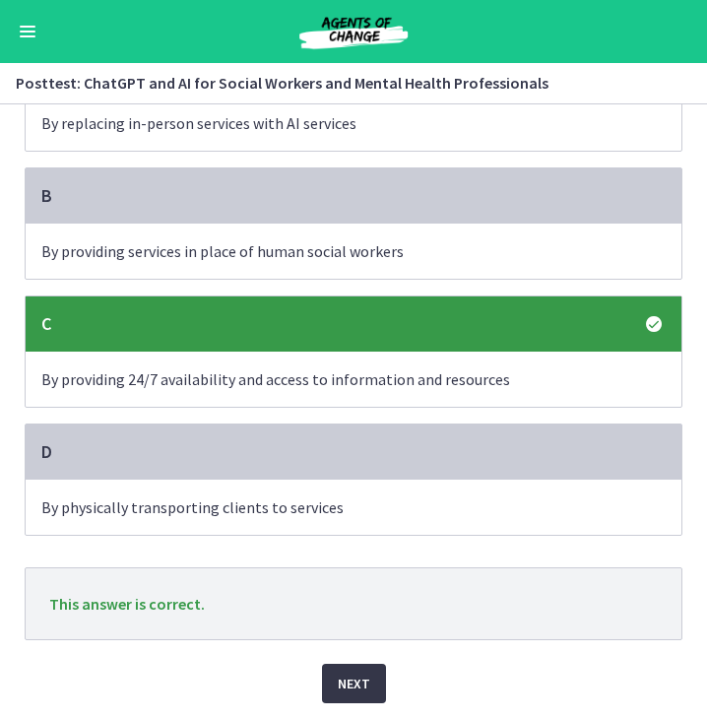
click at [338, 685] on span "Next" at bounding box center [354, 683] width 32 height 24
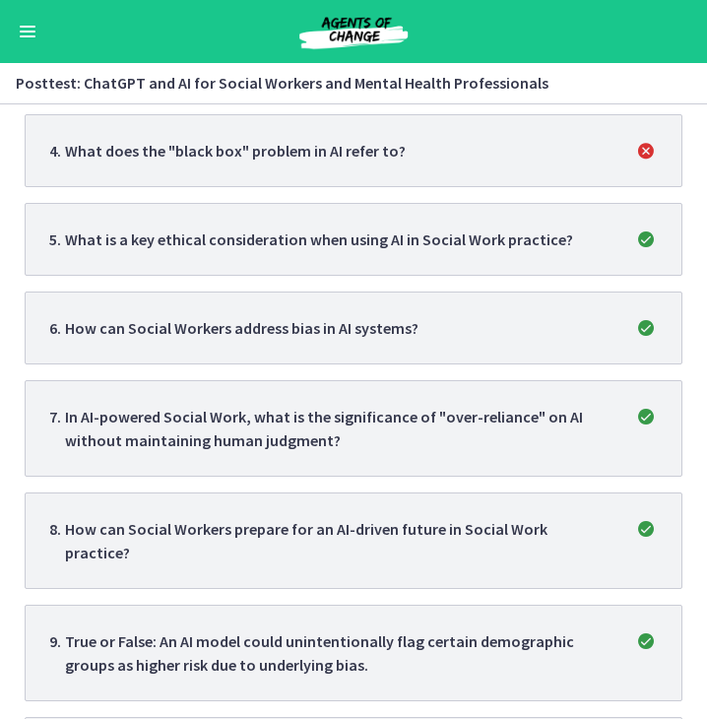
scroll to position [0, 0]
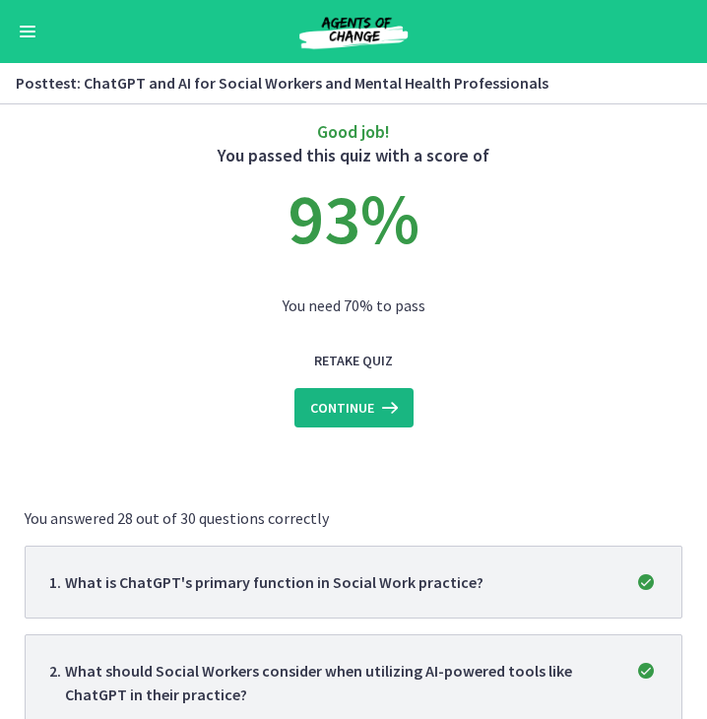
click at [361, 409] on span "Continue" at bounding box center [342, 408] width 64 height 24
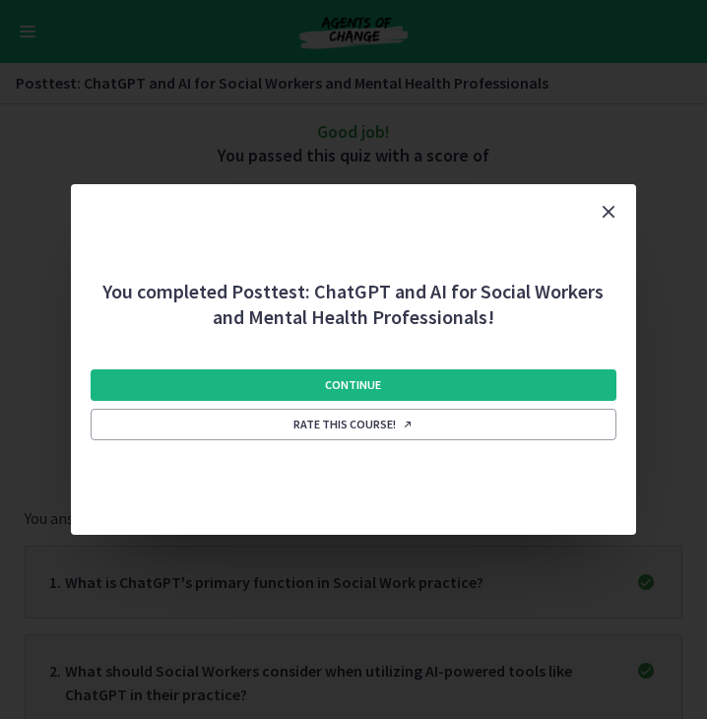
click at [361, 388] on span "Continue" at bounding box center [353, 385] width 56 height 16
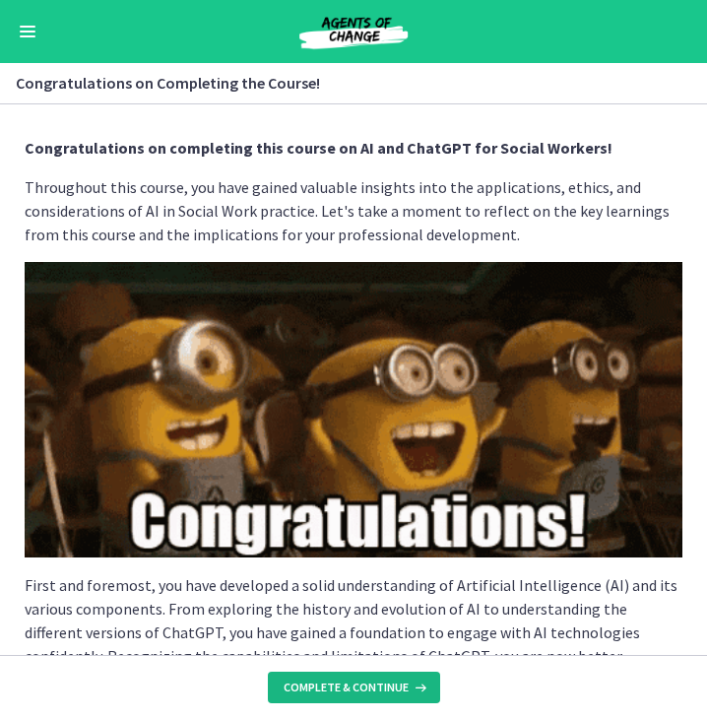
click at [337, 692] on span "Complete & continue" at bounding box center [346, 687] width 125 height 16
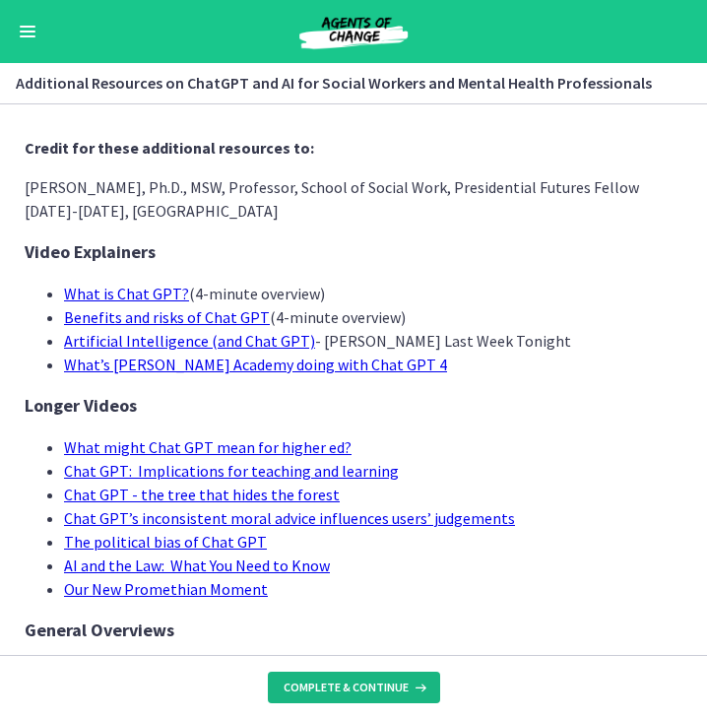
click at [372, 674] on button "Complete & continue" at bounding box center [354, 687] width 172 height 32
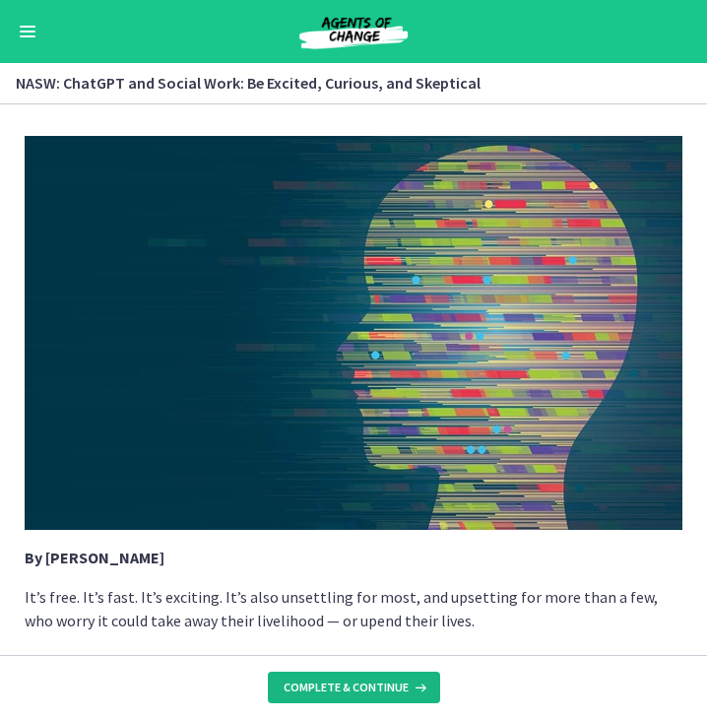
click at [372, 674] on button "Complete & continue" at bounding box center [354, 687] width 172 height 32
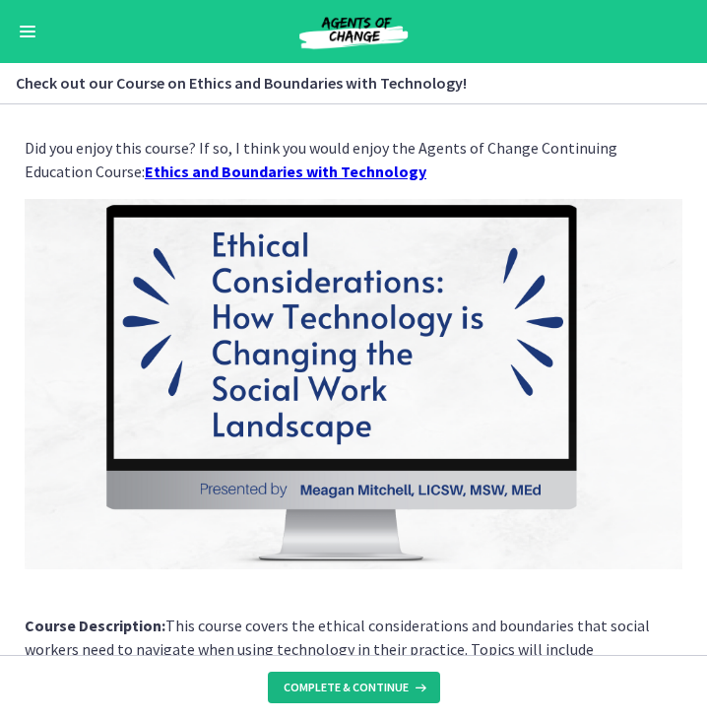
click at [372, 674] on button "Complete & continue" at bounding box center [354, 687] width 172 height 32
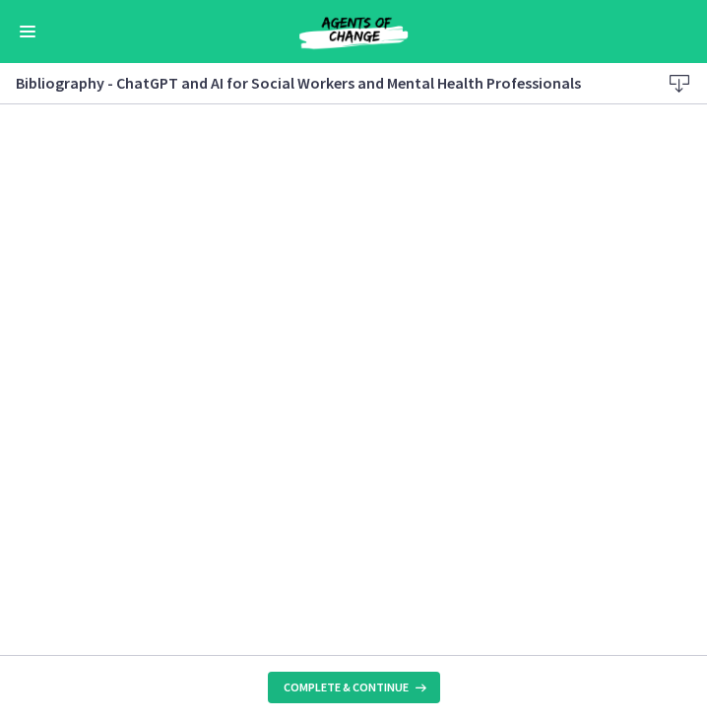
click at [364, 685] on span "Complete & continue" at bounding box center [346, 687] width 125 height 16
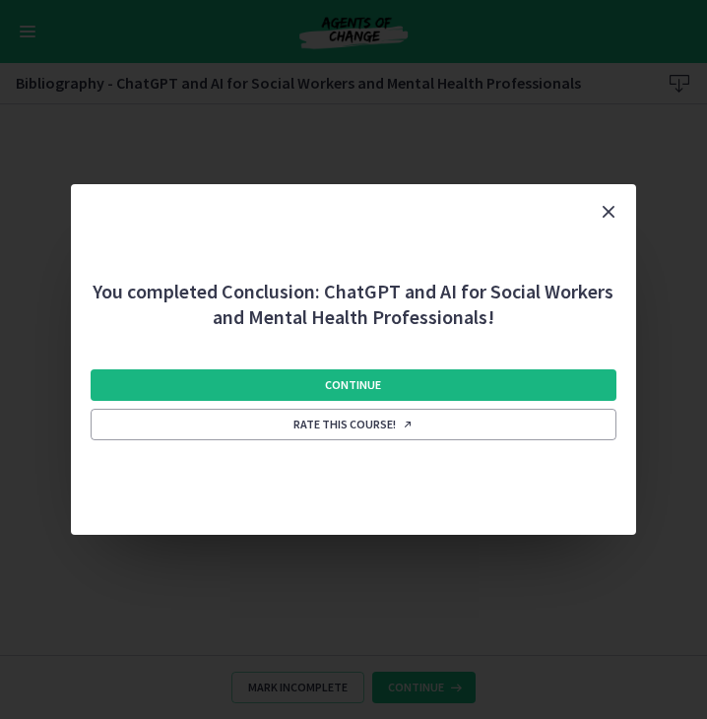
click at [470, 391] on button "Continue" at bounding box center [354, 385] width 526 height 32
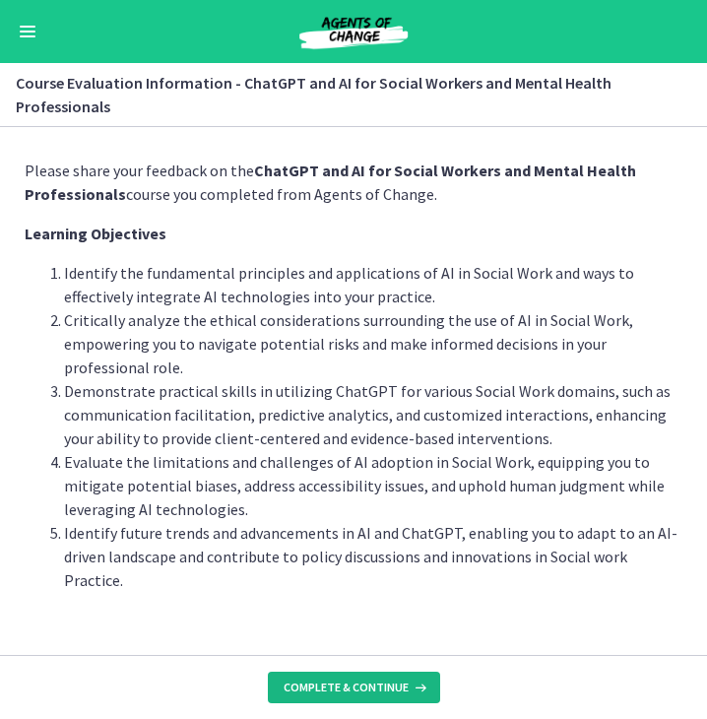
click at [369, 674] on button "Complete & continue" at bounding box center [354, 687] width 172 height 32
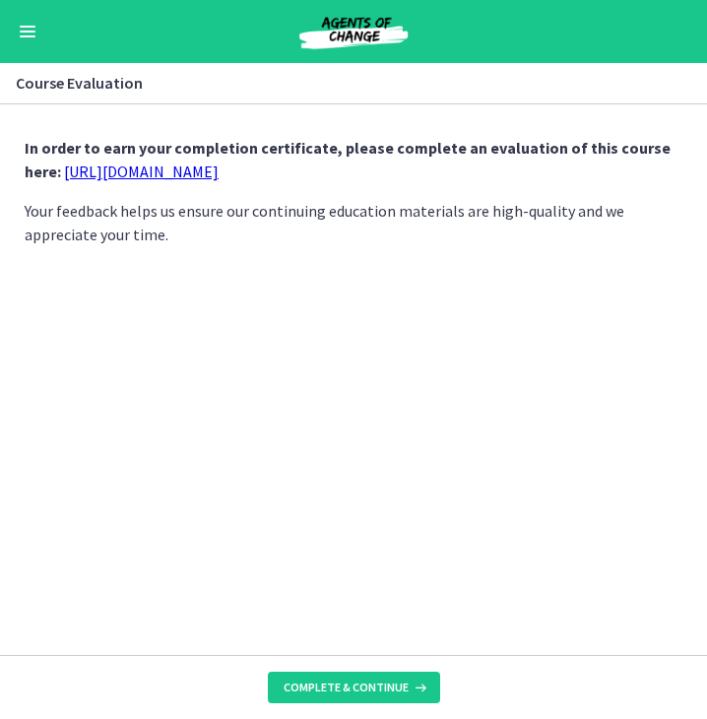
click at [134, 171] on link "https://forms.gle/jm1zbfhChZ2exBv78" at bounding box center [141, 171] width 155 height 20
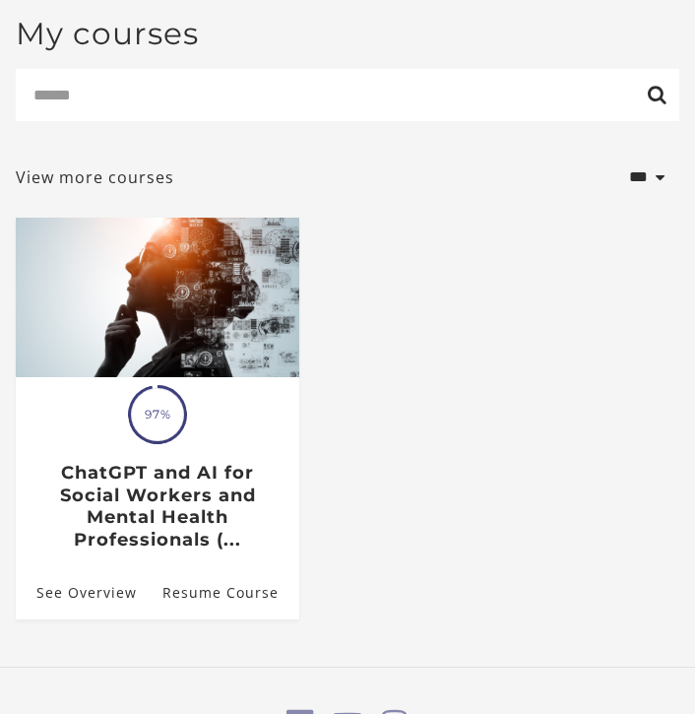
scroll to position [239, 0]
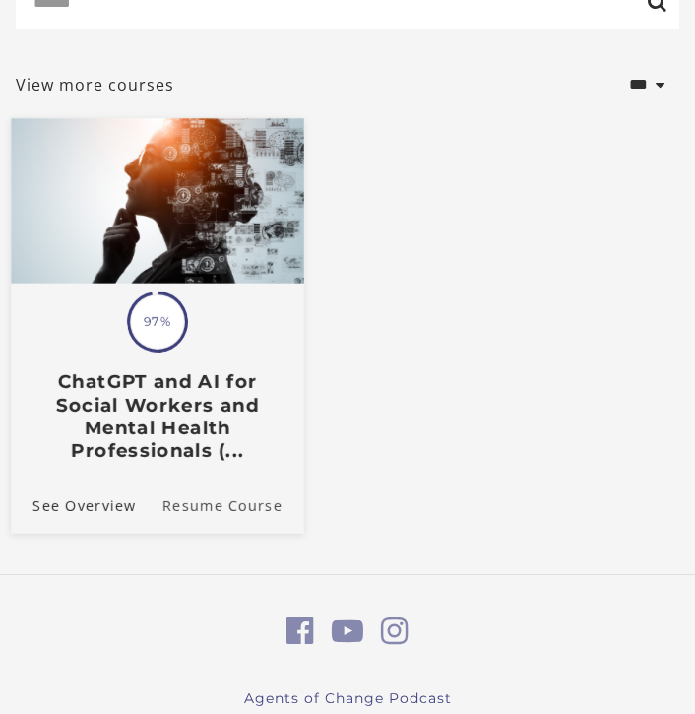
click at [230, 500] on link "Resume Course" at bounding box center [233, 505] width 142 height 55
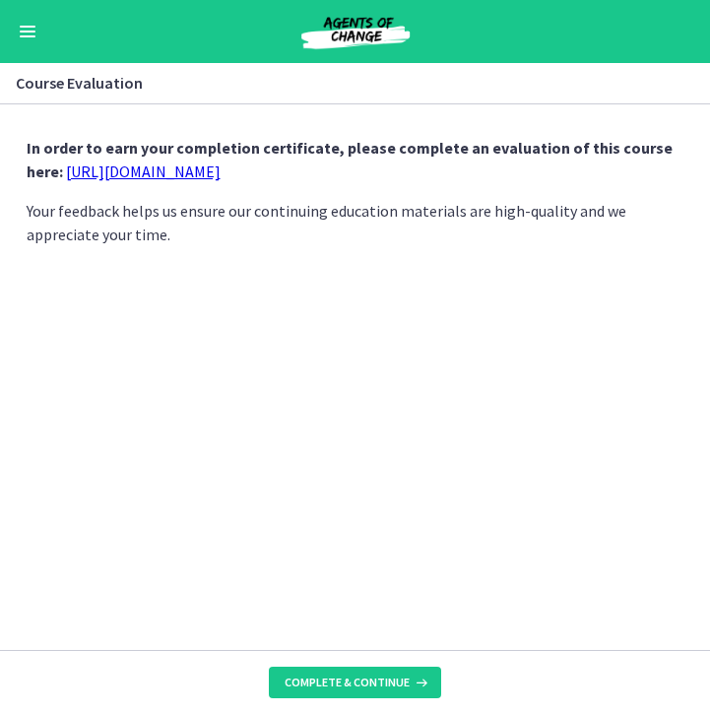
click at [213, 176] on link "https://forms.gle/jm1zbfhChZ2exBv78" at bounding box center [143, 171] width 155 height 20
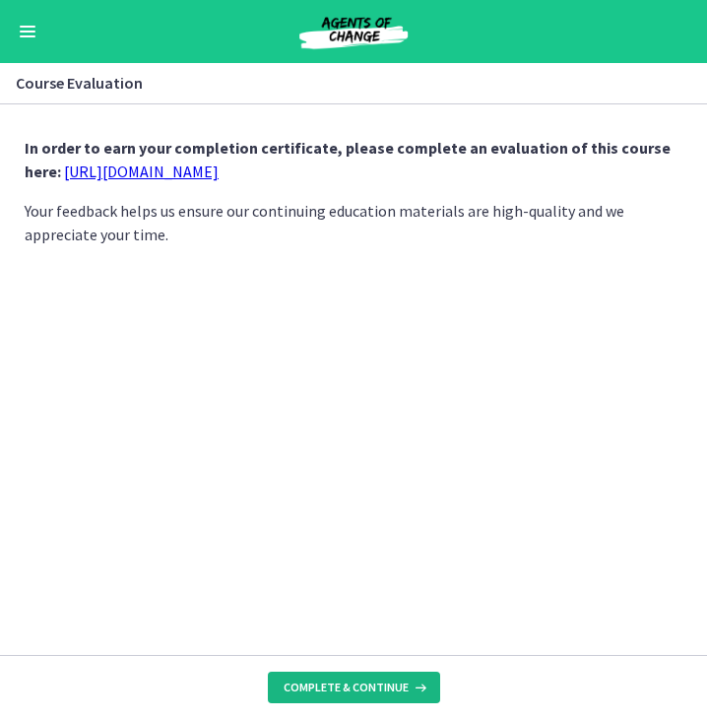
click at [369, 678] on button "Complete & continue" at bounding box center [354, 687] width 172 height 32
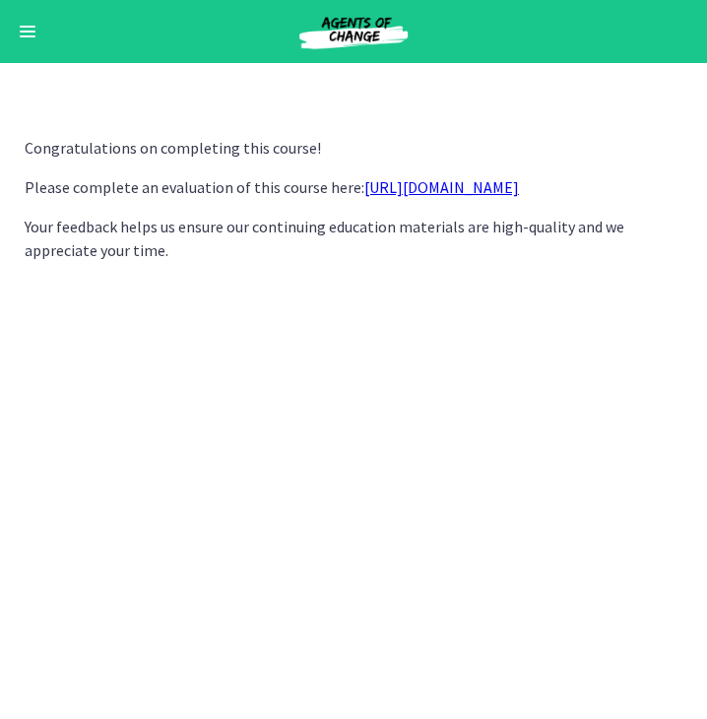
click at [44, 36] on div "Go to Dashboard" at bounding box center [353, 31] width 707 height 63
click at [27, 27] on span "Enable menu" at bounding box center [28, 27] width 16 height 2
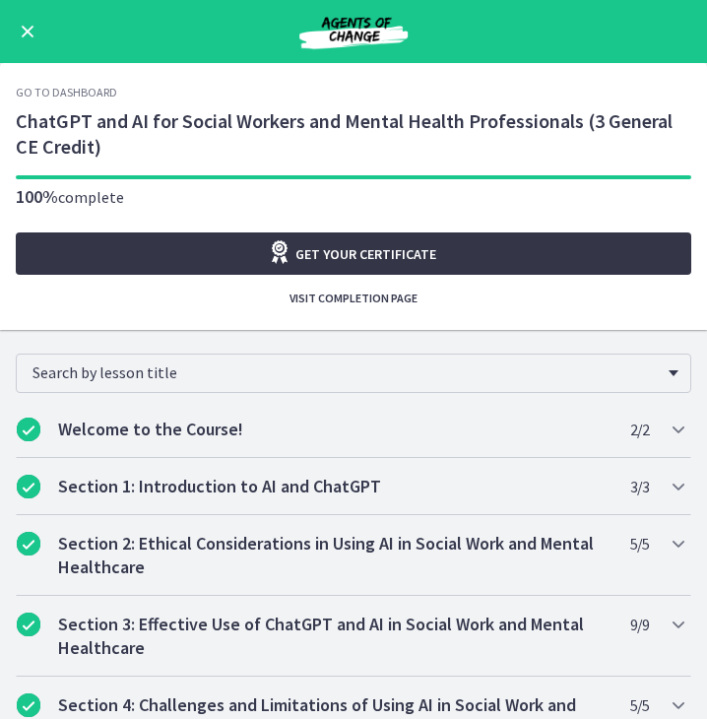
click at [417, 272] on link "Get your certificate" at bounding box center [353, 253] width 675 height 42
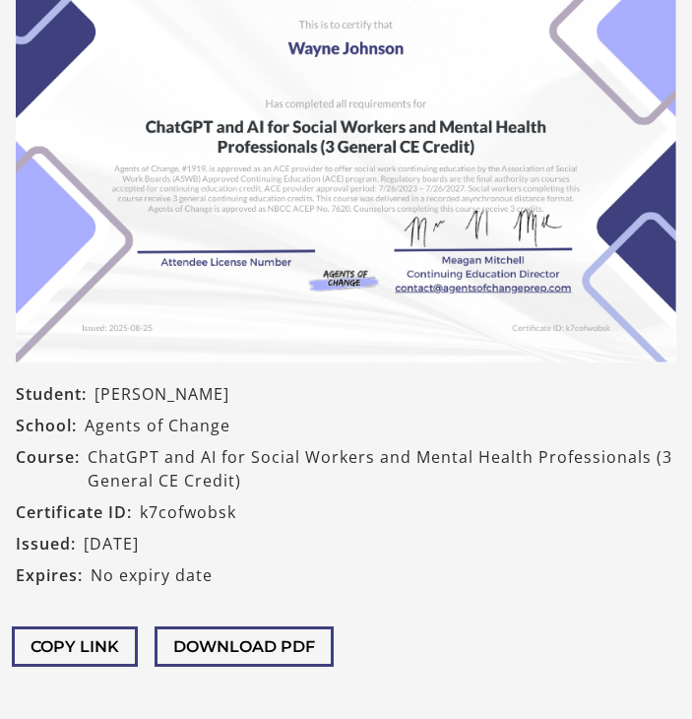
scroll to position [225, 0]
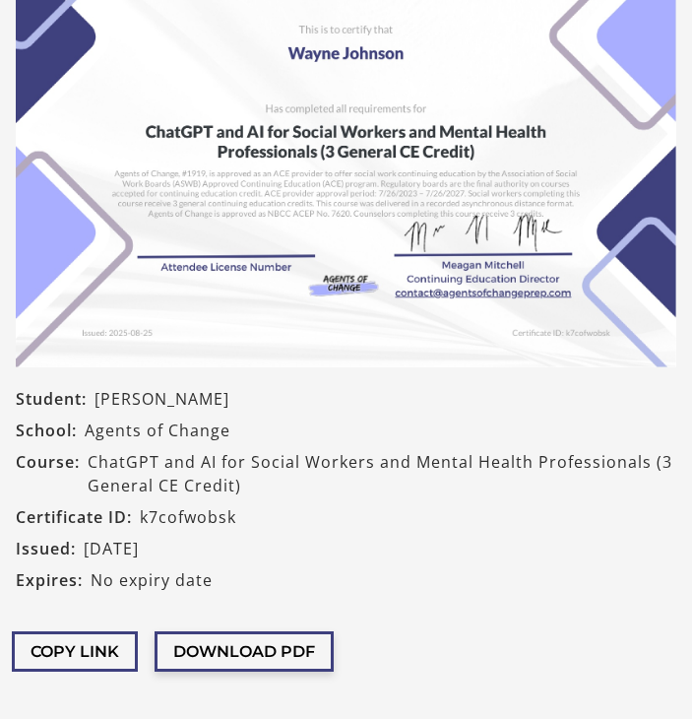
click at [220, 649] on button "Download PDF" at bounding box center [244, 651] width 179 height 40
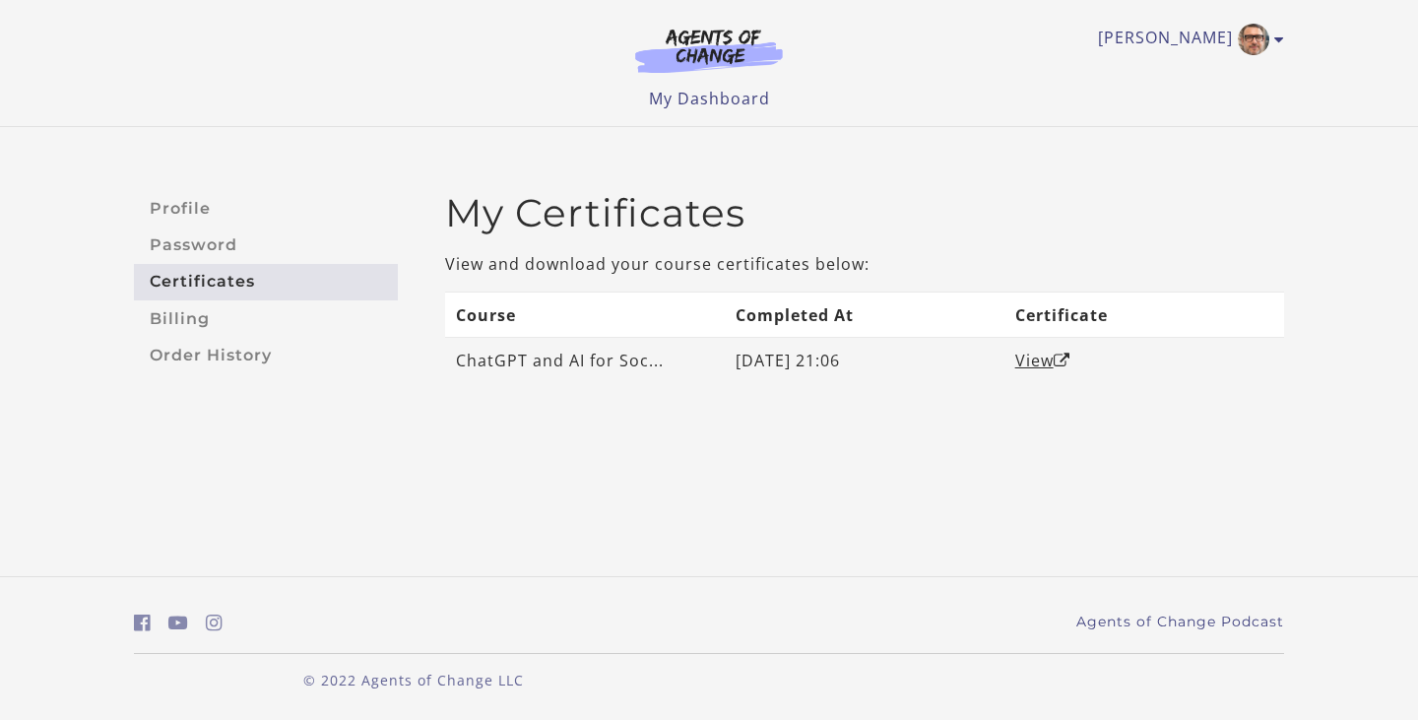
click at [1025, 372] on td "View" at bounding box center [1144, 360] width 280 height 45
click at [1045, 345] on td "View" at bounding box center [1144, 360] width 280 height 45
click at [1033, 358] on link "View" at bounding box center [1042, 361] width 55 height 22
